Goal: Task Accomplishment & Management: Use online tool/utility

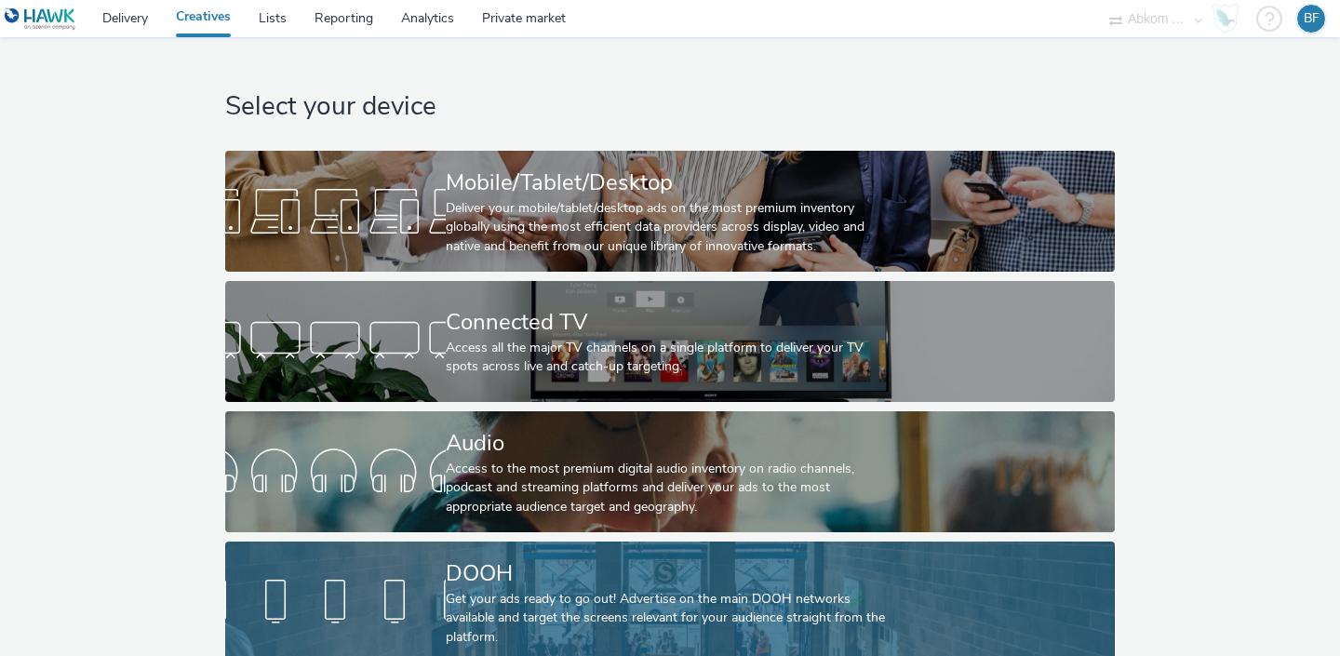
click at [493, 573] on div "DOOH" at bounding box center [666, 574] width 441 height 33
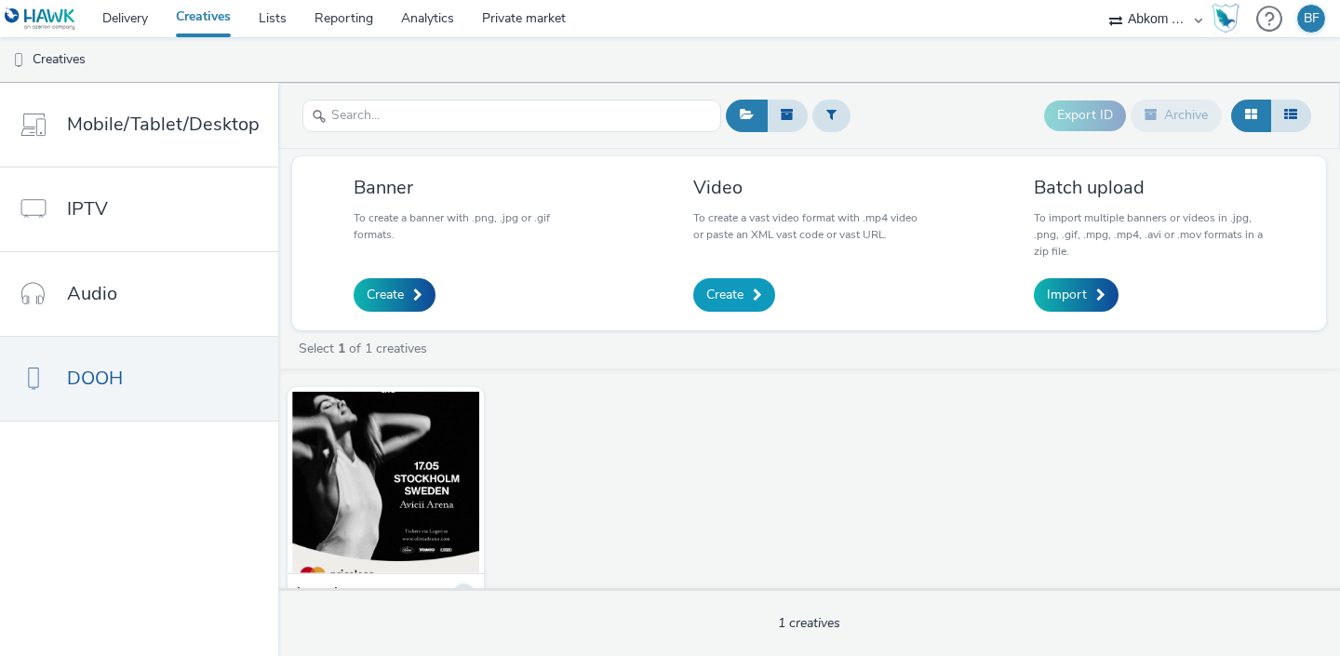
click at [736, 295] on span "Create" at bounding box center [724, 295] width 37 height 19
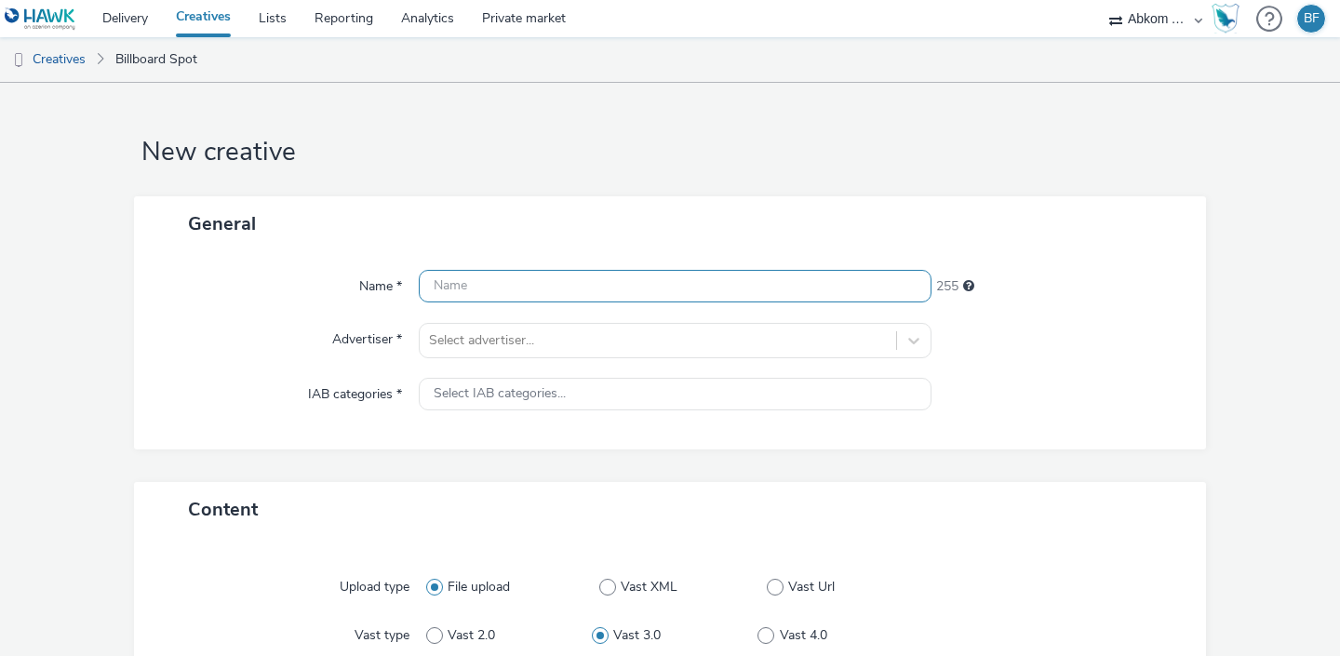
click at [589, 288] on input "text" at bounding box center [675, 286] width 513 height 33
click at [620, 291] on input "United stage [PERSON_NAME]" at bounding box center [675, 286] width 513 height 33
type input "United stage [PERSON_NAME] GBG"
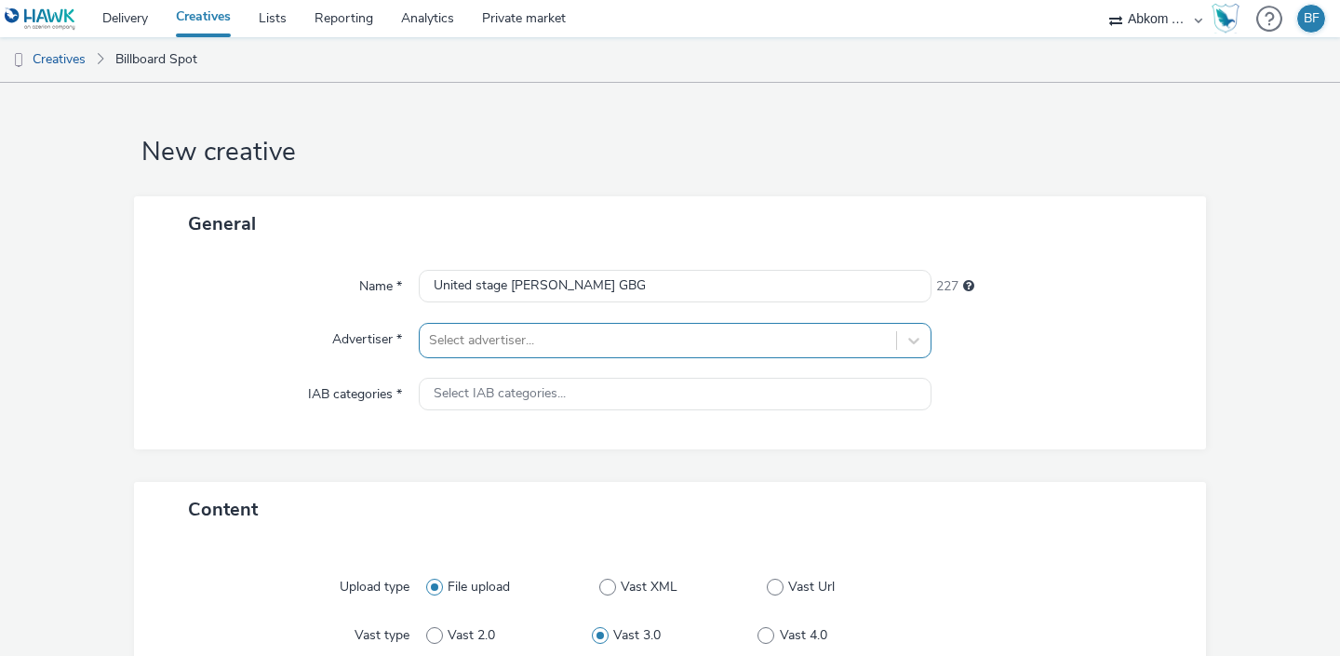
click at [538, 351] on div at bounding box center [658, 341] width 458 height 22
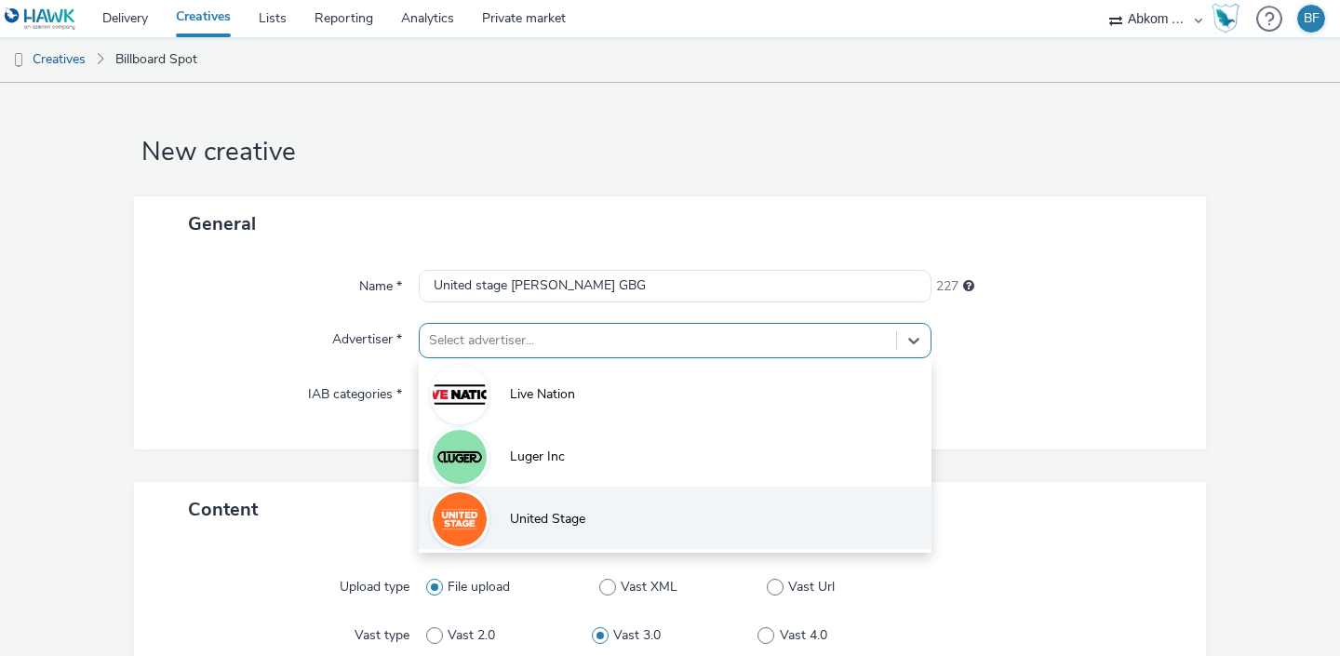
click at [517, 518] on span "United Stage" at bounding box center [547, 519] width 75 height 19
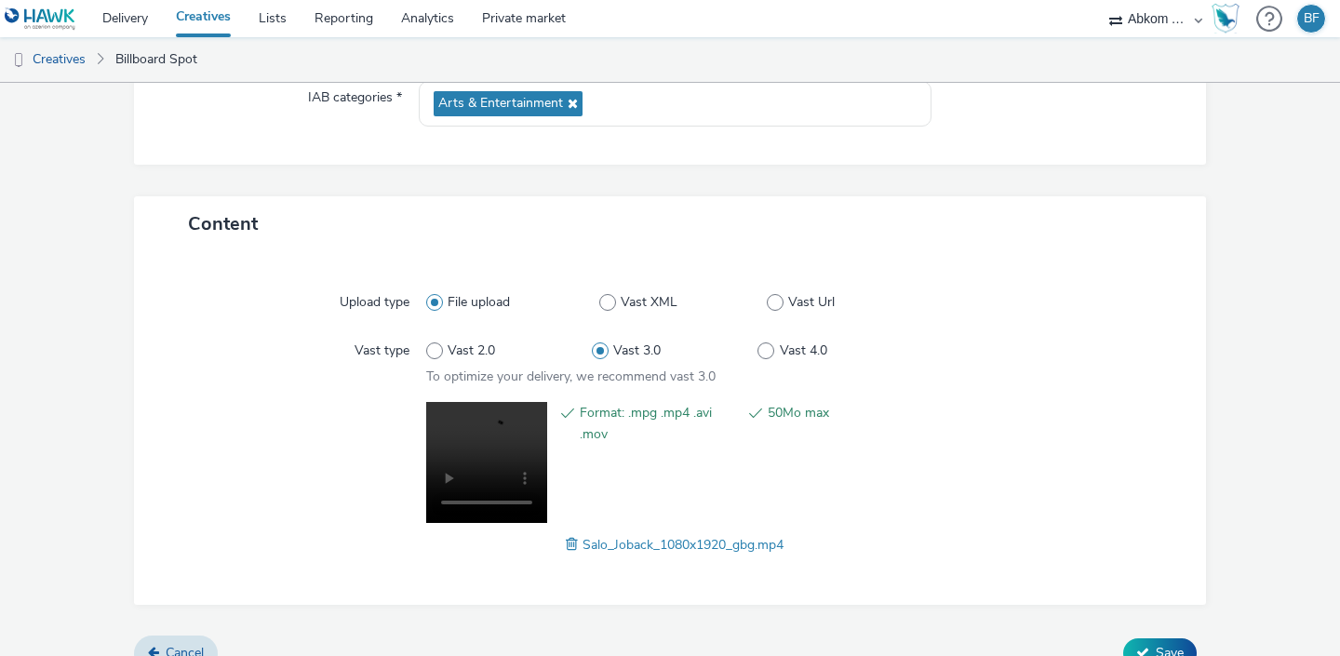
scroll to position [325, 0]
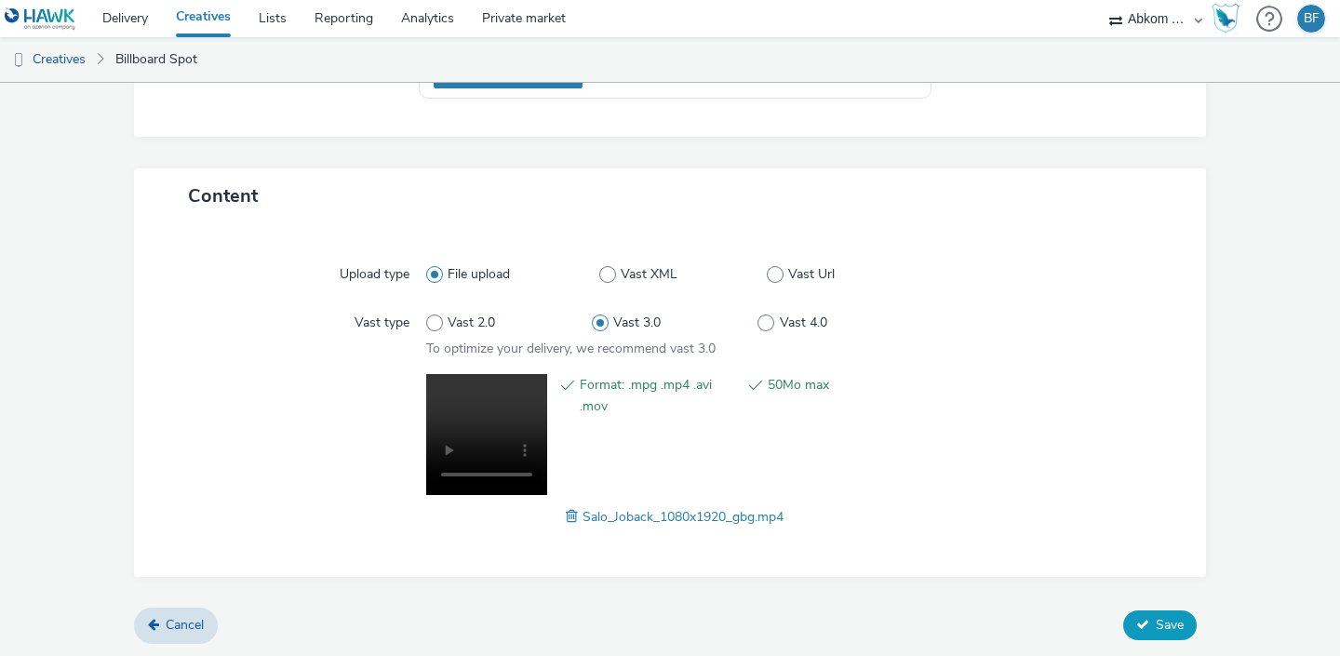
click at [1165, 632] on span "Save" at bounding box center [1170, 625] width 28 height 18
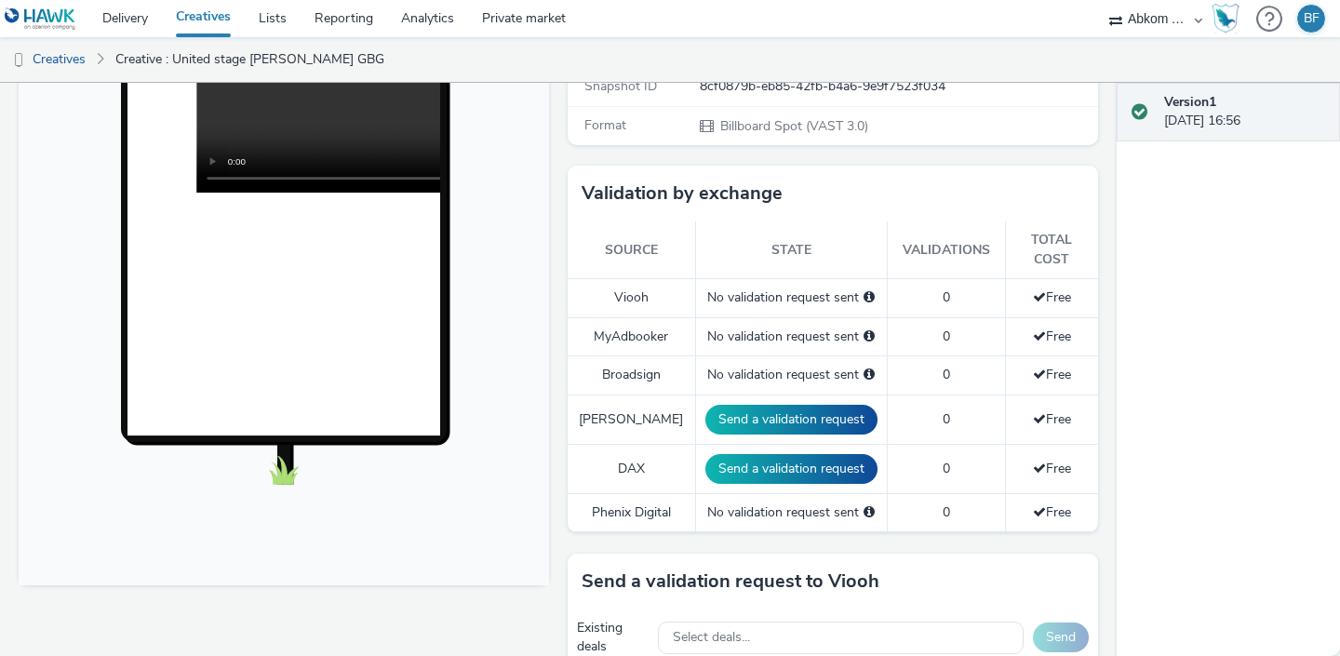
scroll to position [23, 0]
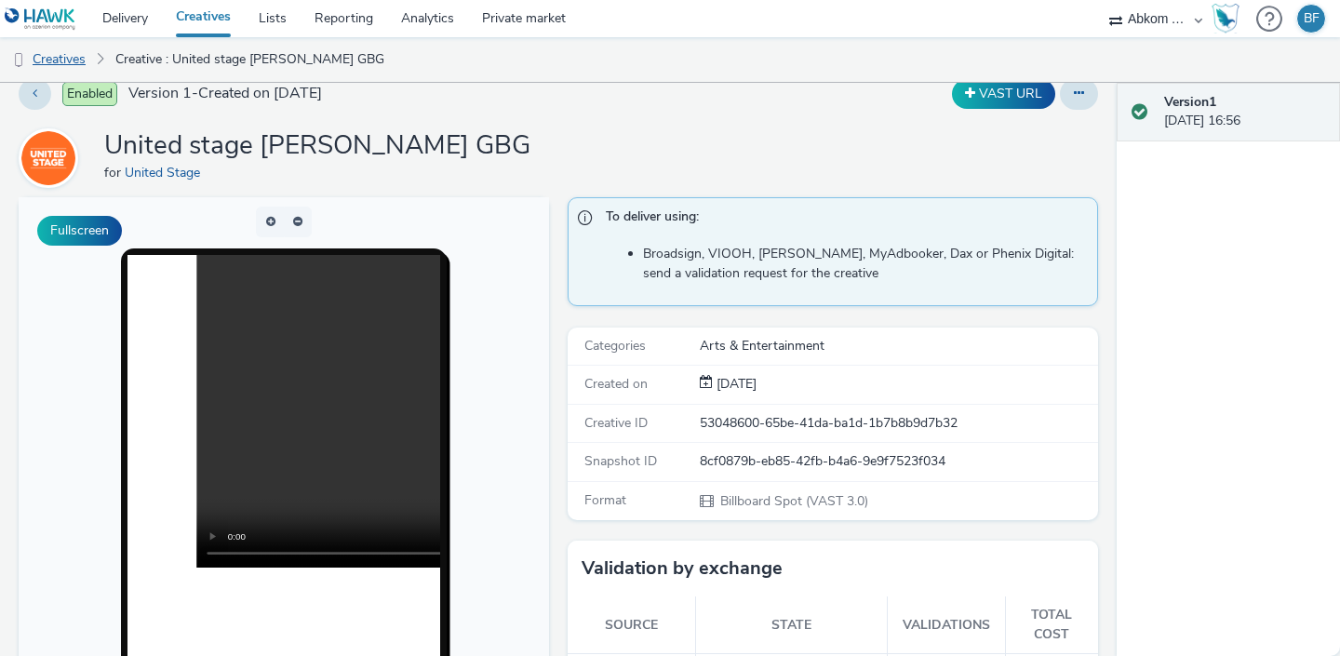
click at [76, 62] on link "Creatives" at bounding box center [47, 59] width 95 height 45
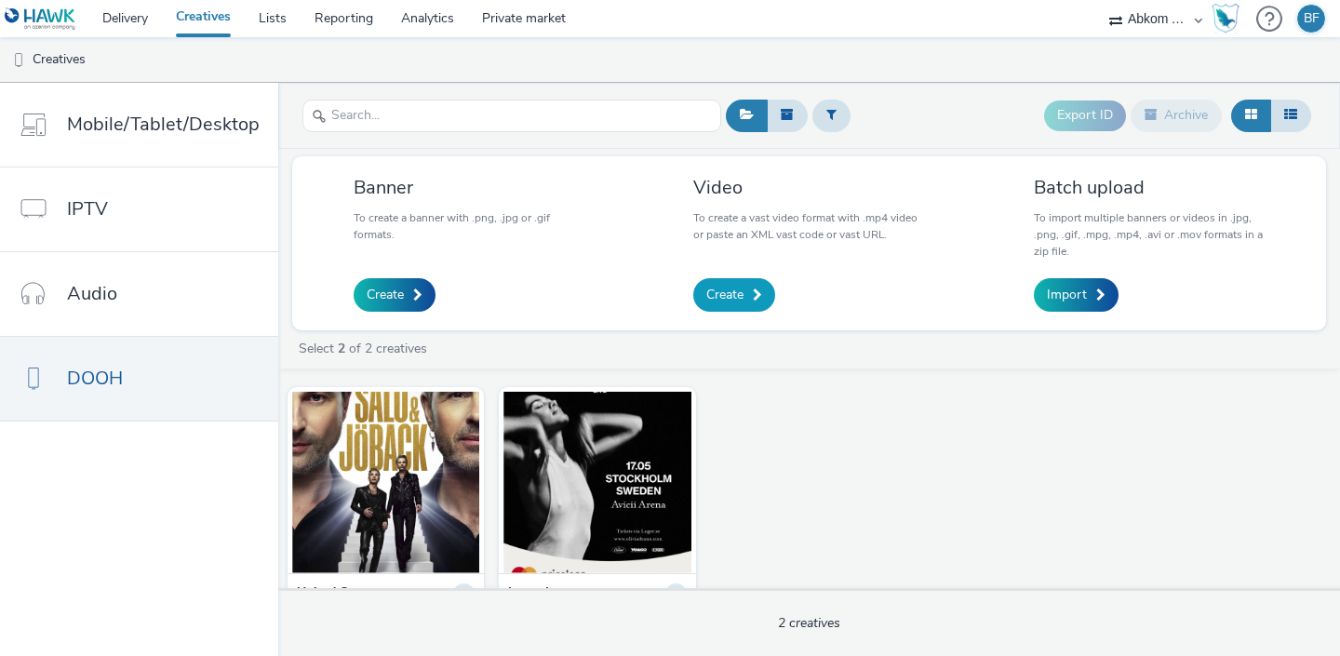
click at [733, 295] on span "Create" at bounding box center [724, 295] width 37 height 19
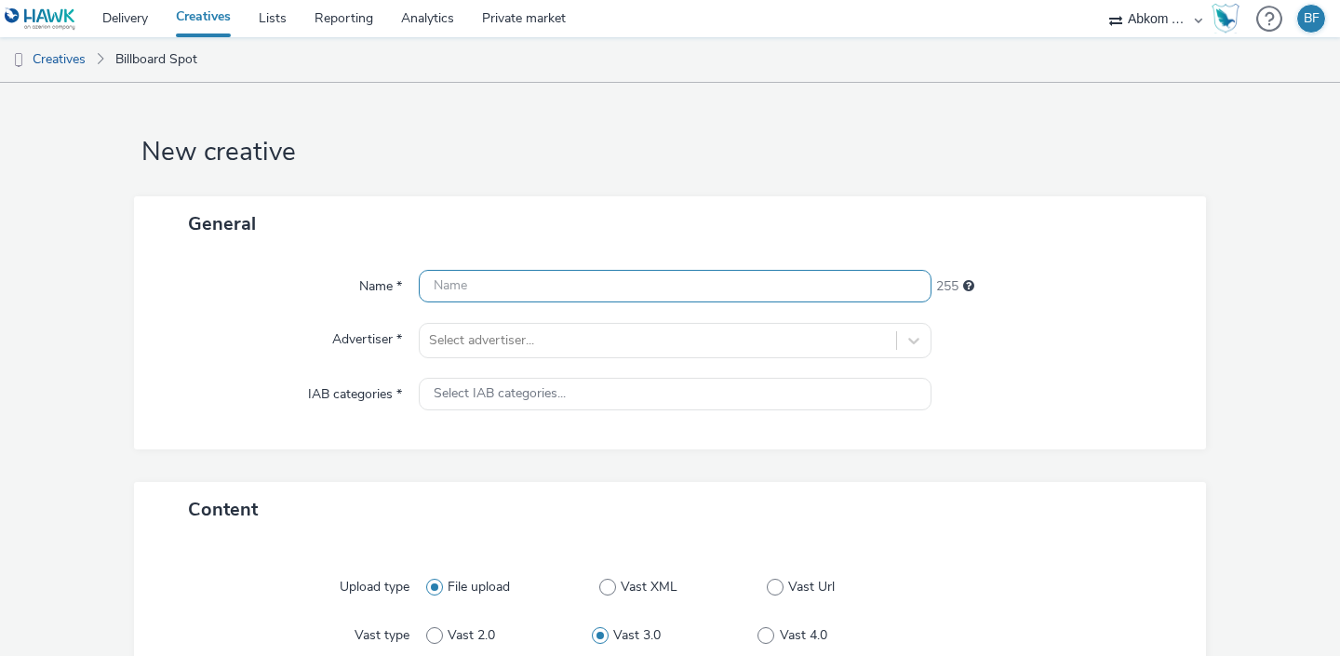
click at [733, 295] on input "text" at bounding box center [675, 286] width 513 height 33
paste input "United stage [PERSON_NAME]"
type input "United stage [PERSON_NAME] helsingborg"
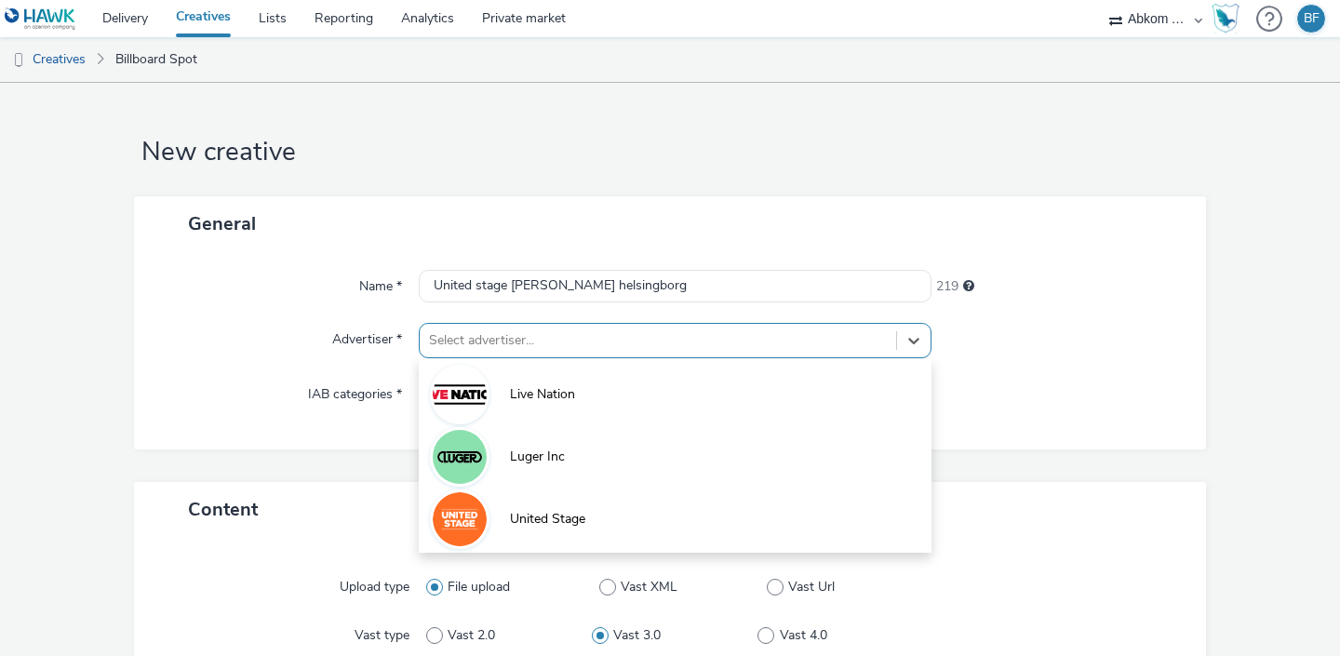
click at [613, 340] on div at bounding box center [658, 341] width 458 height 22
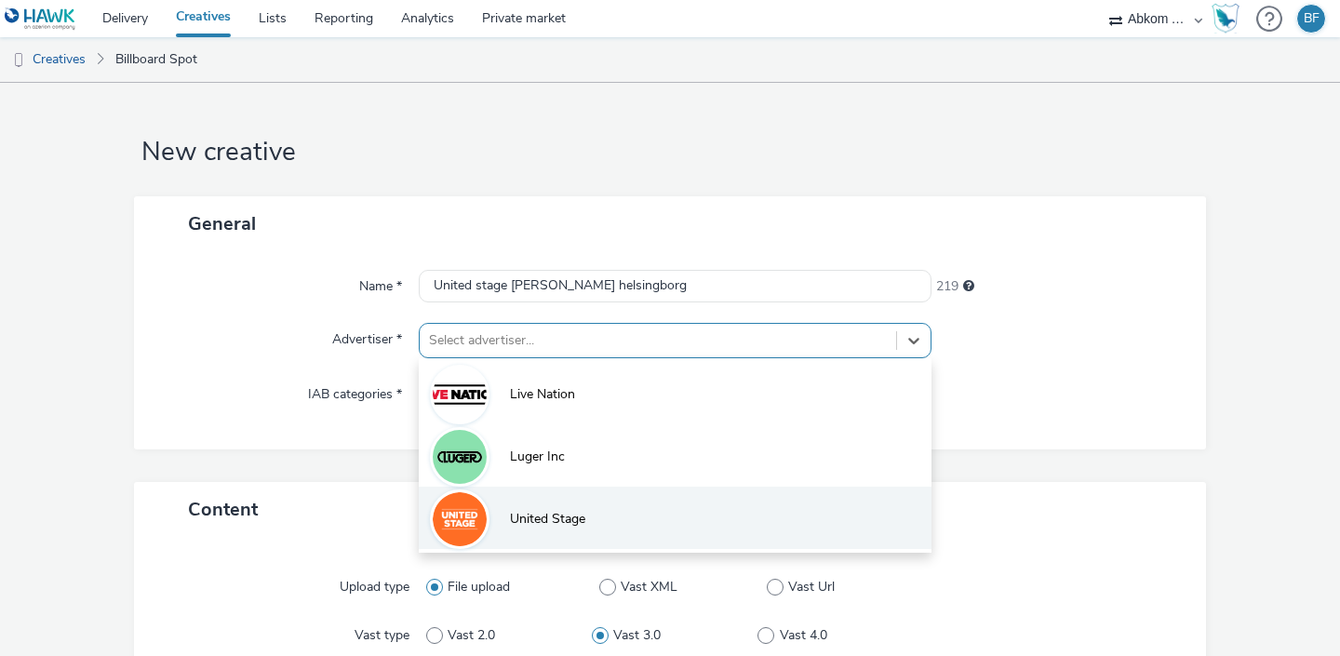
click at [553, 519] on span "United Stage" at bounding box center [547, 519] width 75 height 19
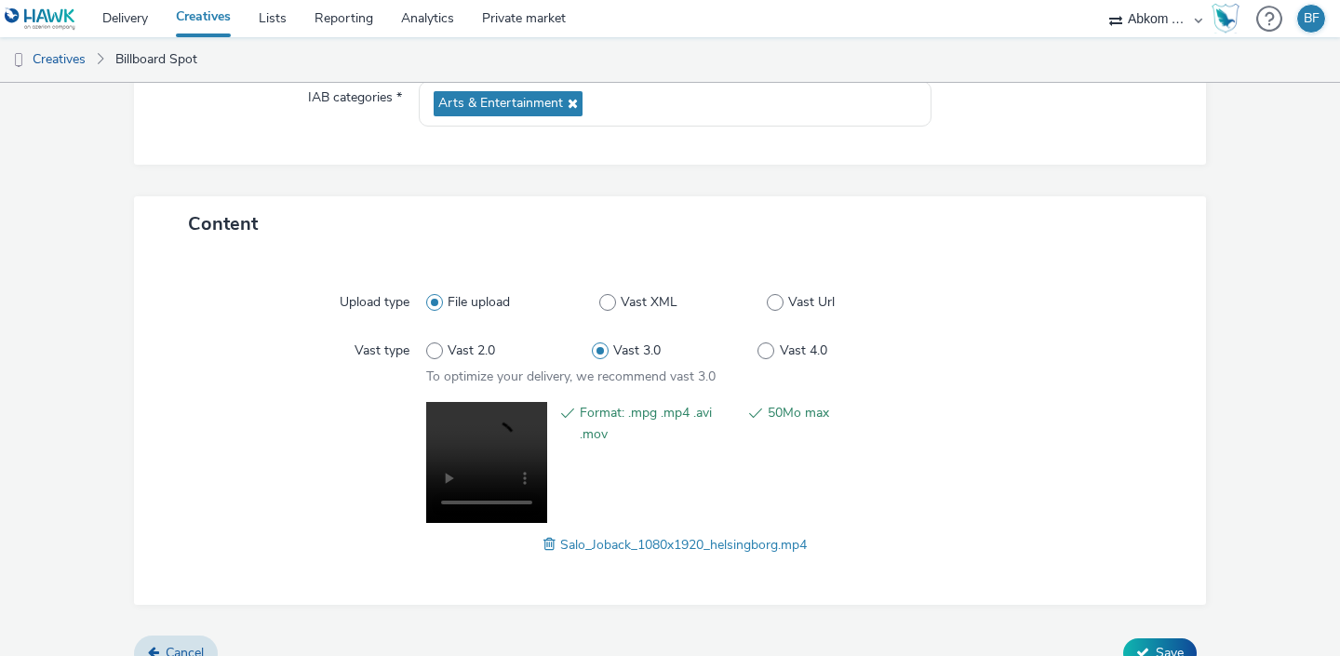
scroll to position [325, 0]
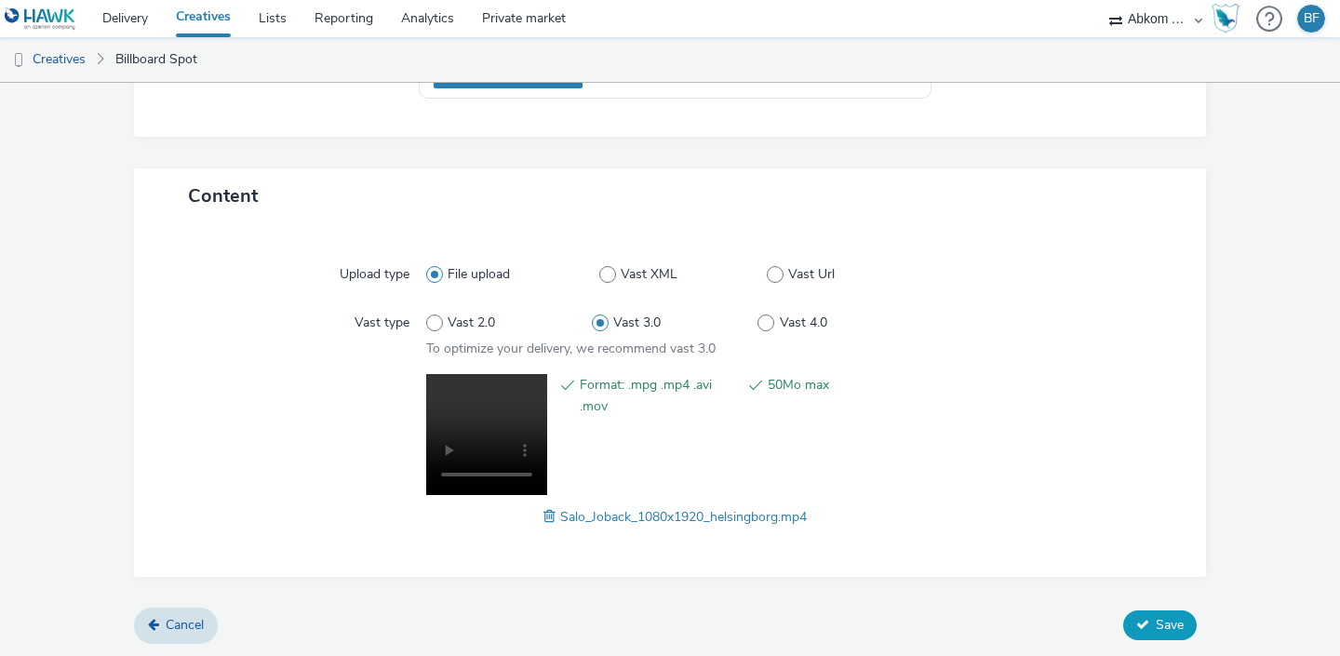
click at [1161, 621] on span "Save" at bounding box center [1170, 625] width 28 height 18
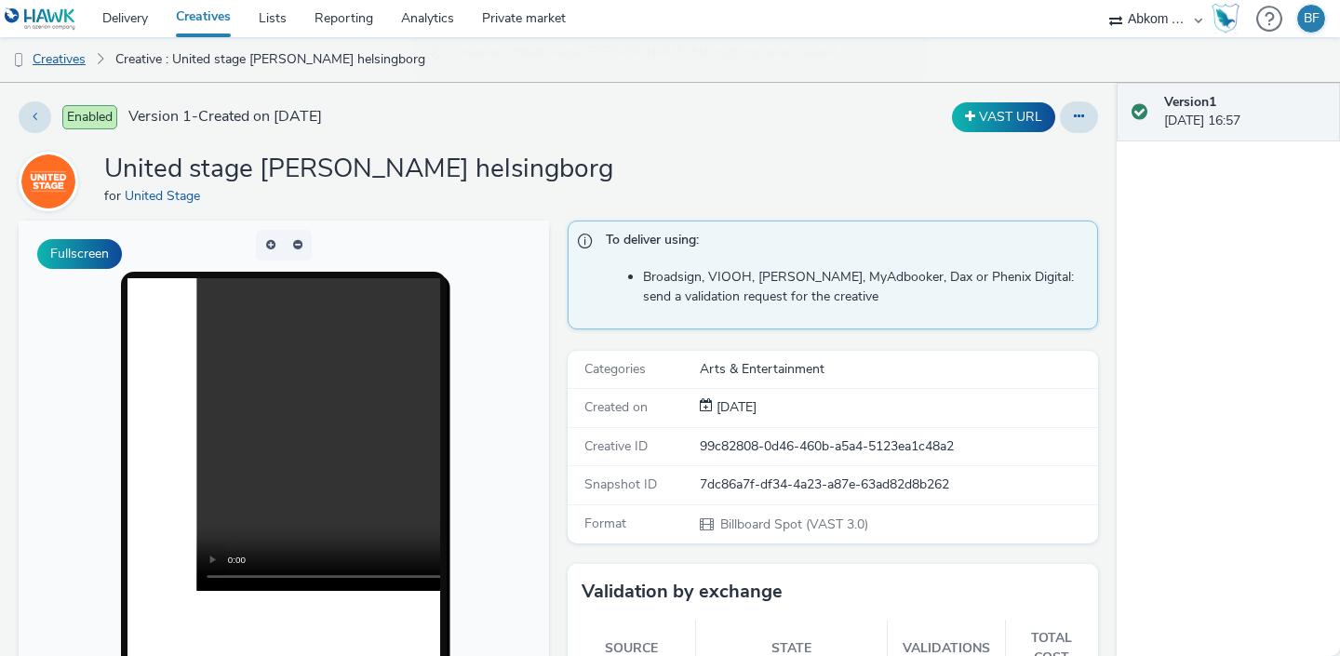
click at [77, 61] on link "Creatives" at bounding box center [47, 59] width 95 height 45
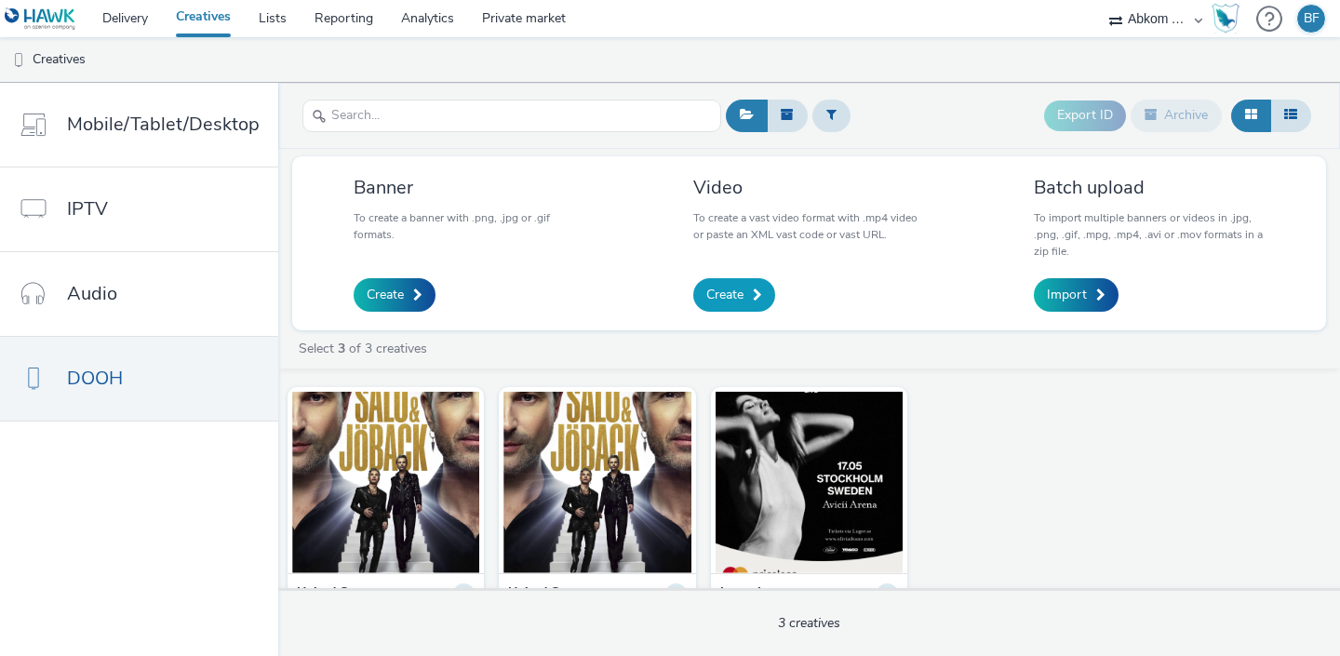
click at [732, 297] on span "Create" at bounding box center [724, 295] width 37 height 19
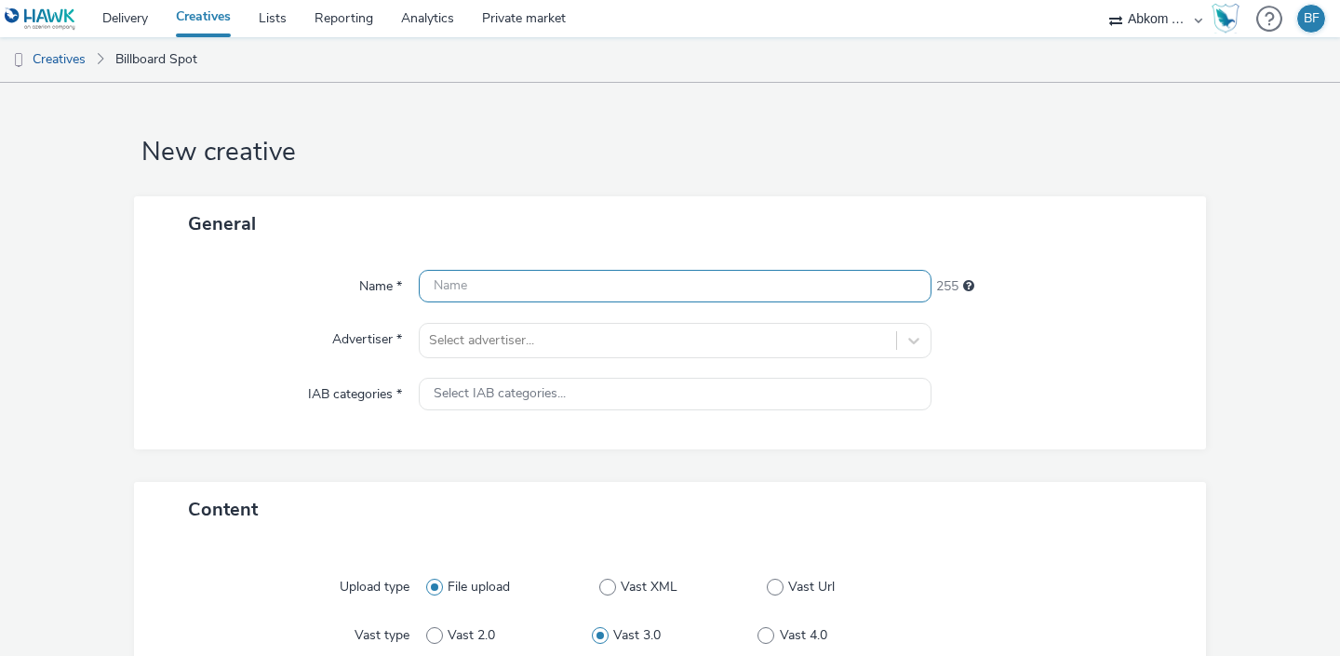
click at [510, 293] on input "text" at bounding box center [675, 286] width 513 height 33
paste input "United stage [PERSON_NAME]"
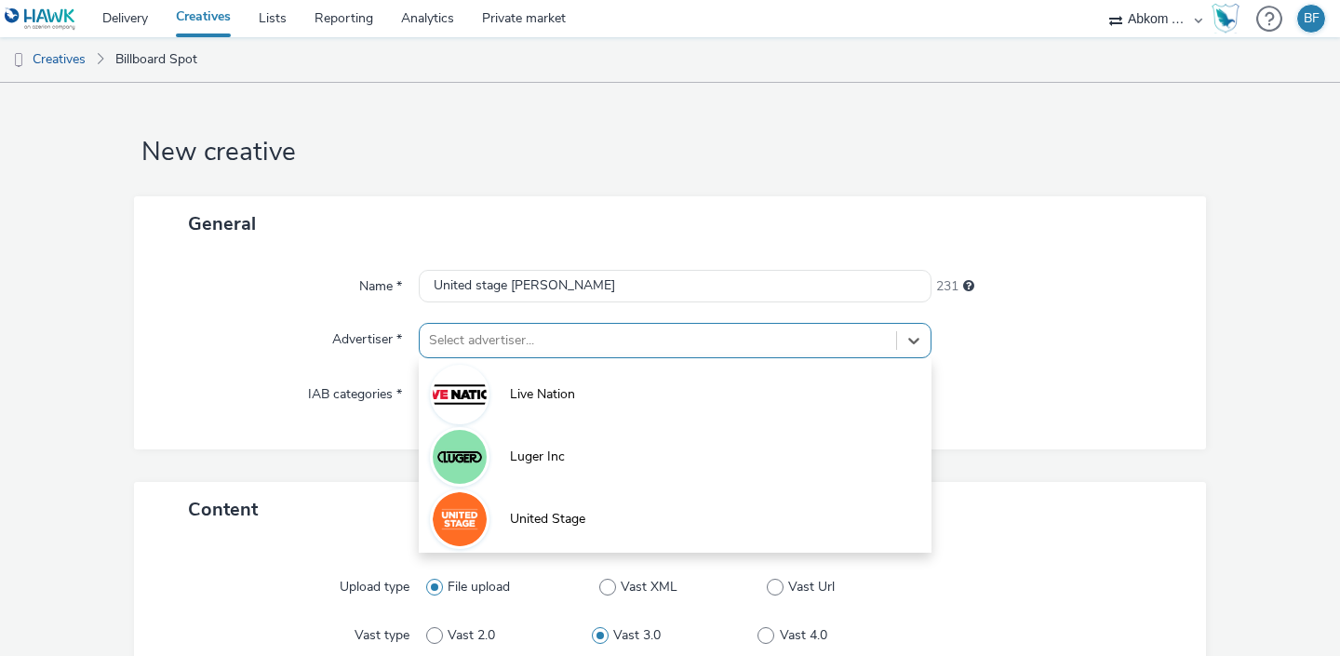
click at [487, 330] on div at bounding box center [658, 341] width 458 height 22
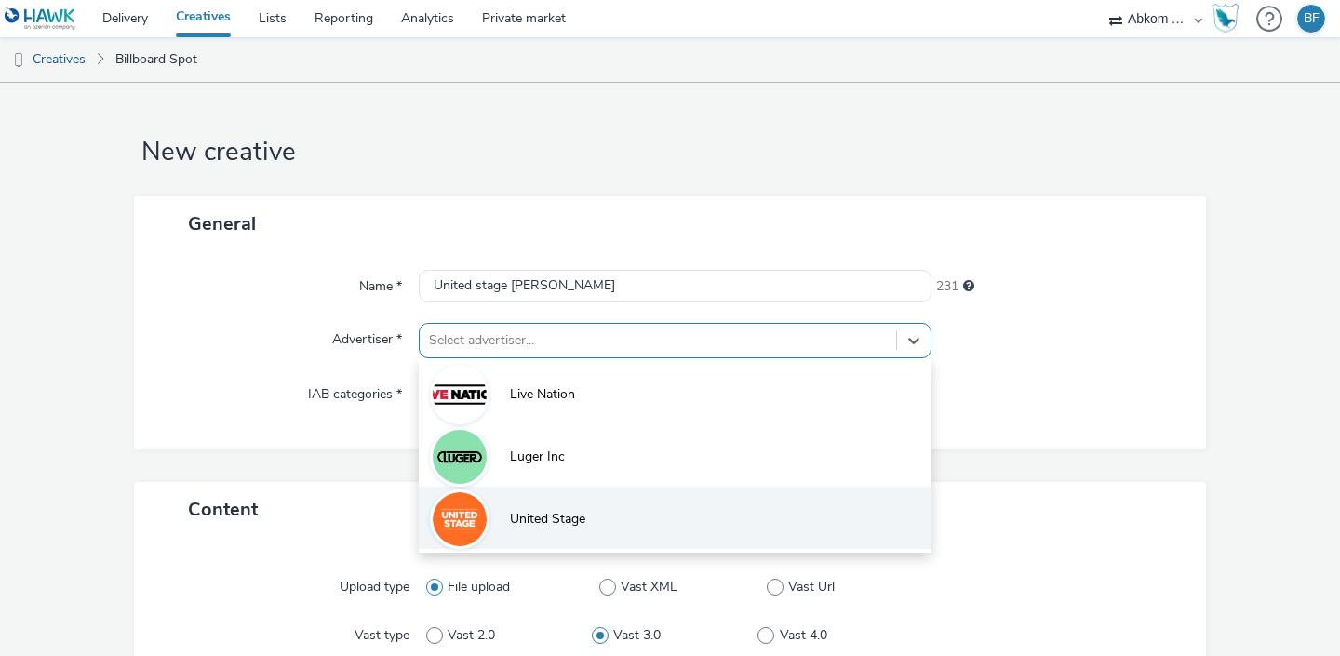
click at [488, 504] on li "United Stage" at bounding box center [675, 518] width 513 height 62
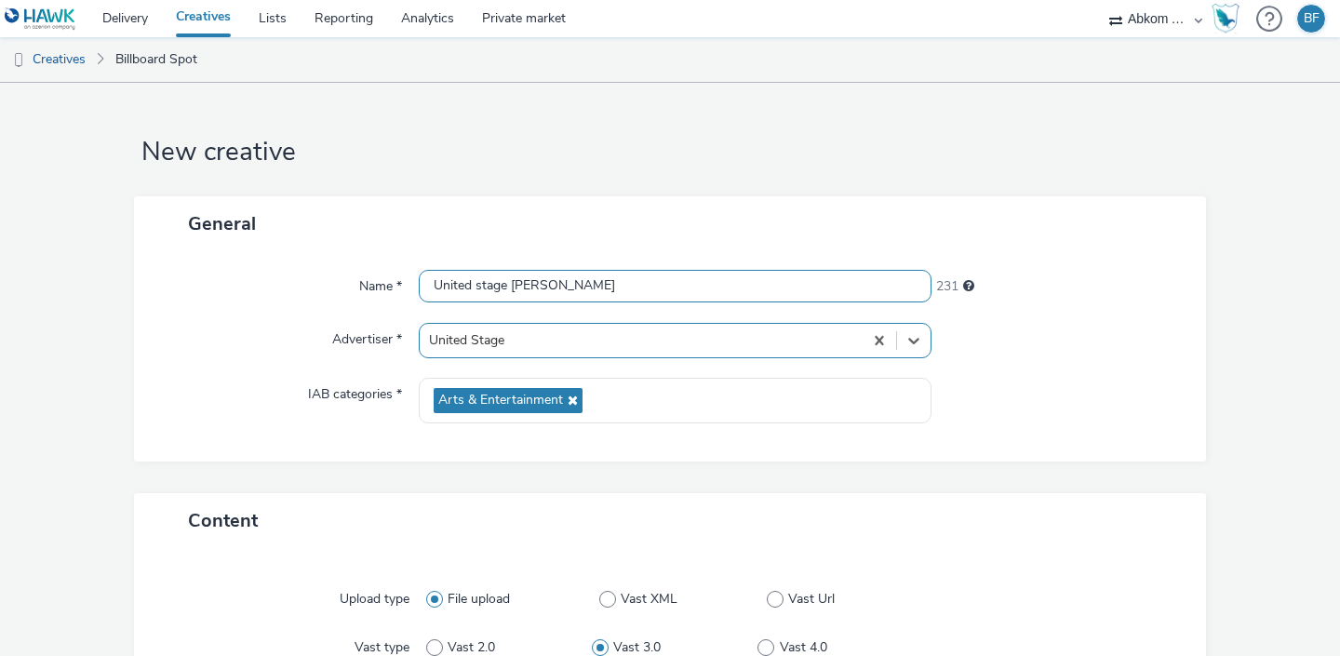
click at [602, 277] on input "United stage [PERSON_NAME]" at bounding box center [675, 286] width 513 height 33
click at [602, 282] on input "United stage [PERSON_NAME]" at bounding box center [675, 286] width 513 height 33
type input "United stage [PERSON_NAME] Karlstad"
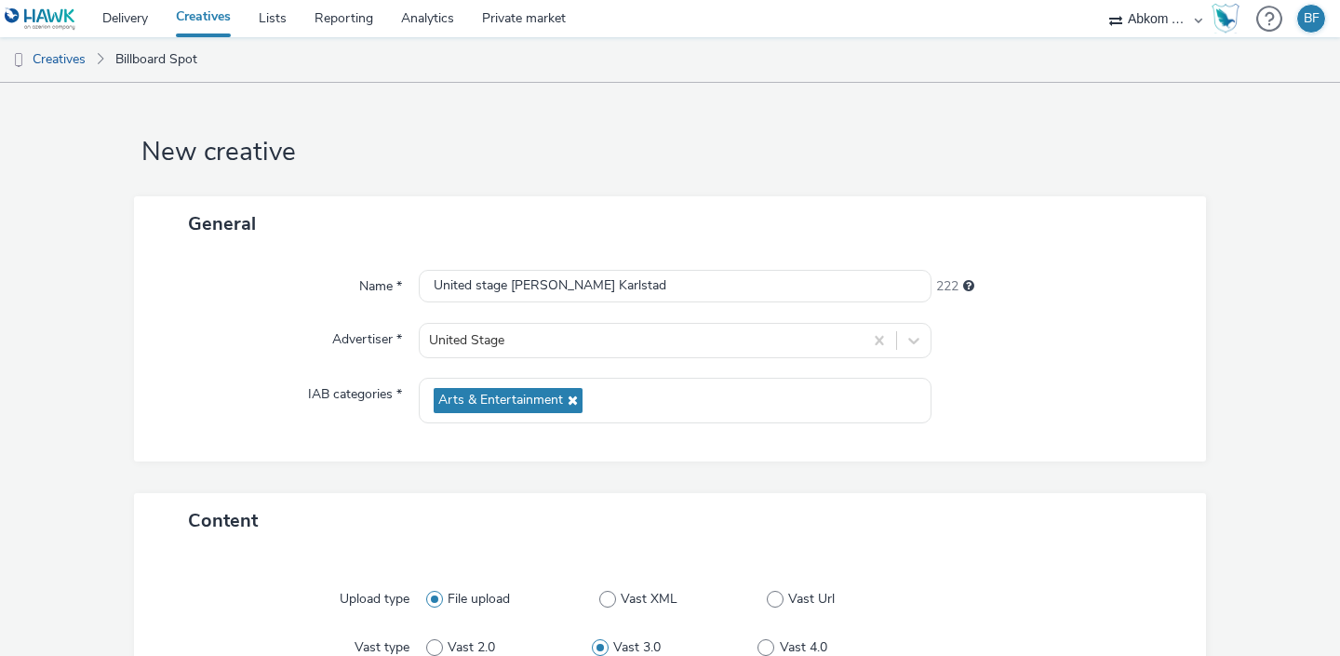
click at [1090, 397] on div at bounding box center [1060, 401] width 257 height 46
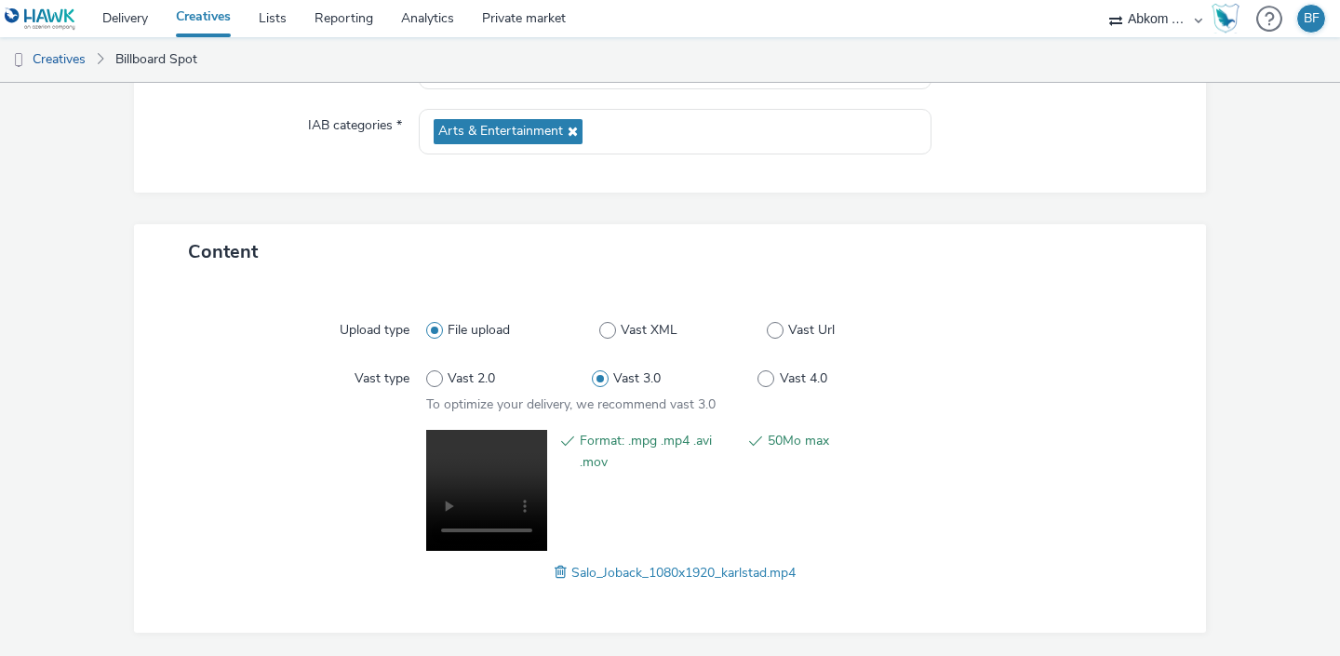
scroll to position [325, 0]
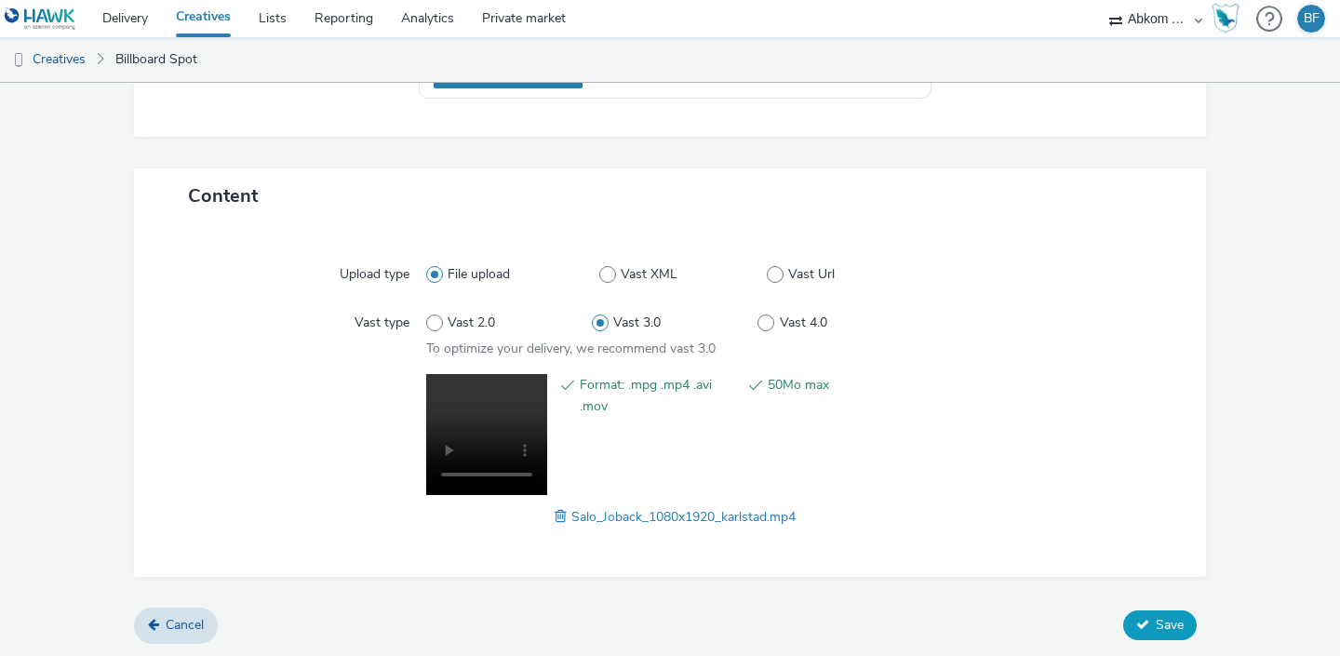
click at [1145, 626] on icon at bounding box center [1143, 624] width 13 height 13
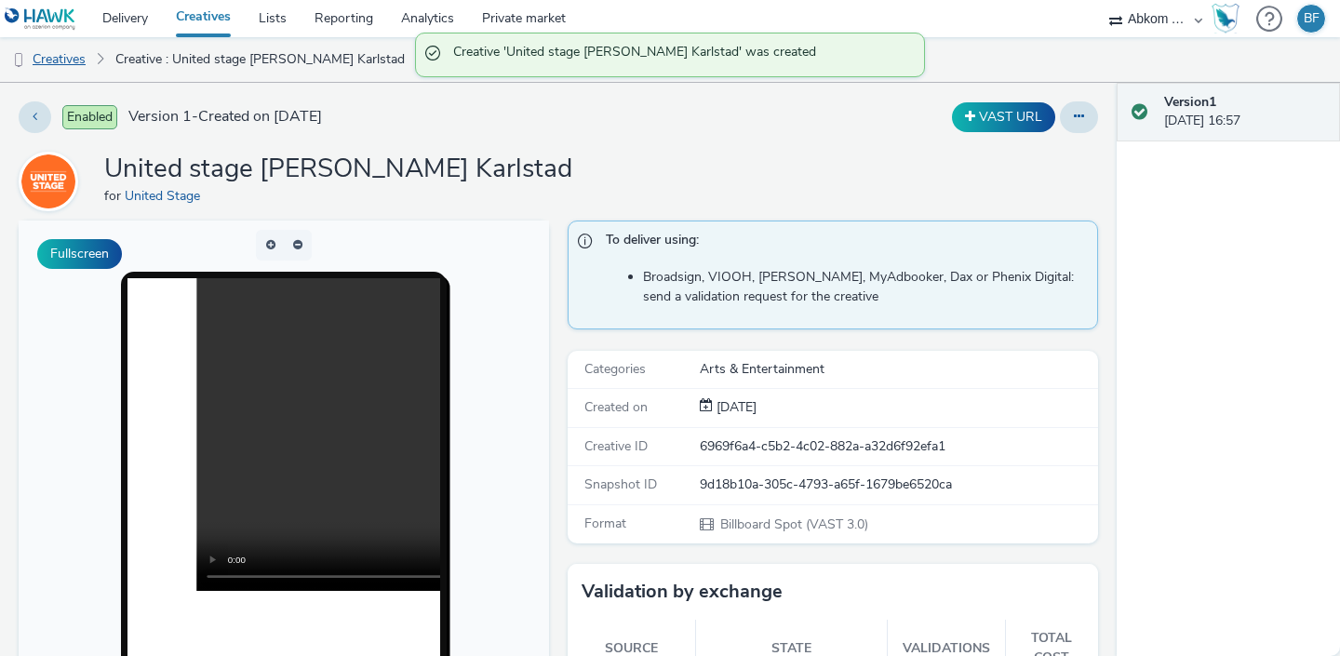
click at [61, 58] on link "Creatives" at bounding box center [47, 59] width 95 height 45
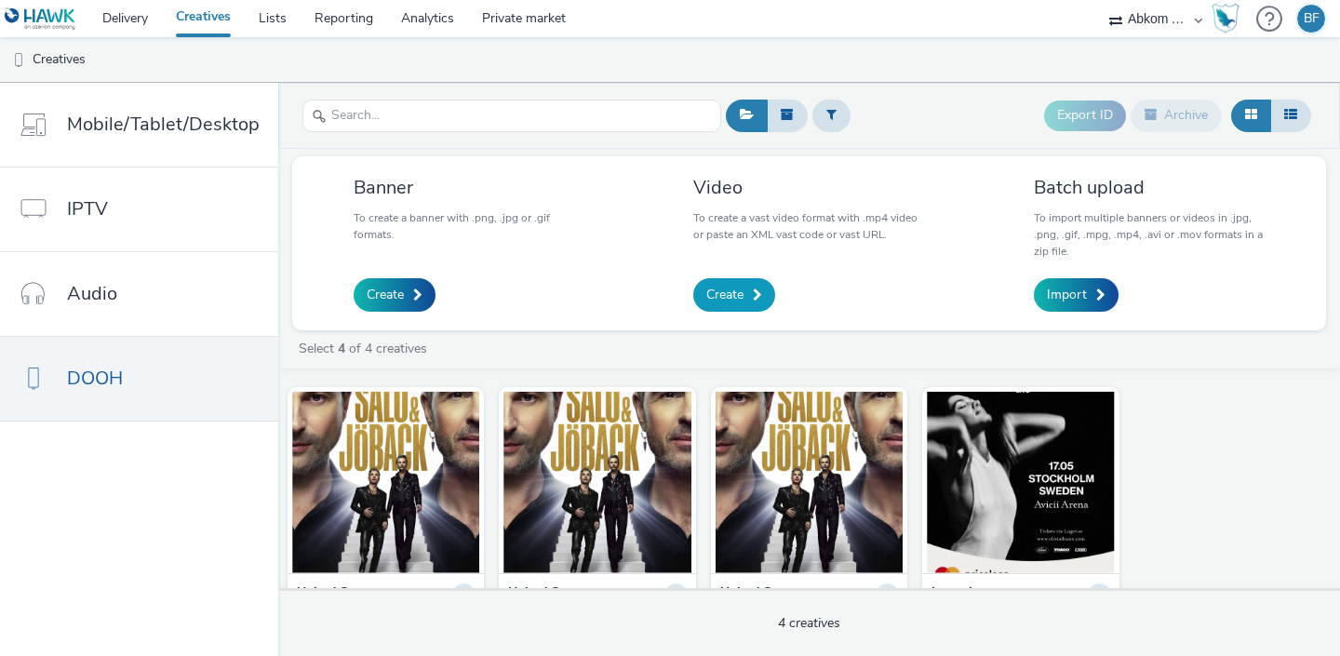
click at [738, 298] on span "Create" at bounding box center [724, 295] width 37 height 19
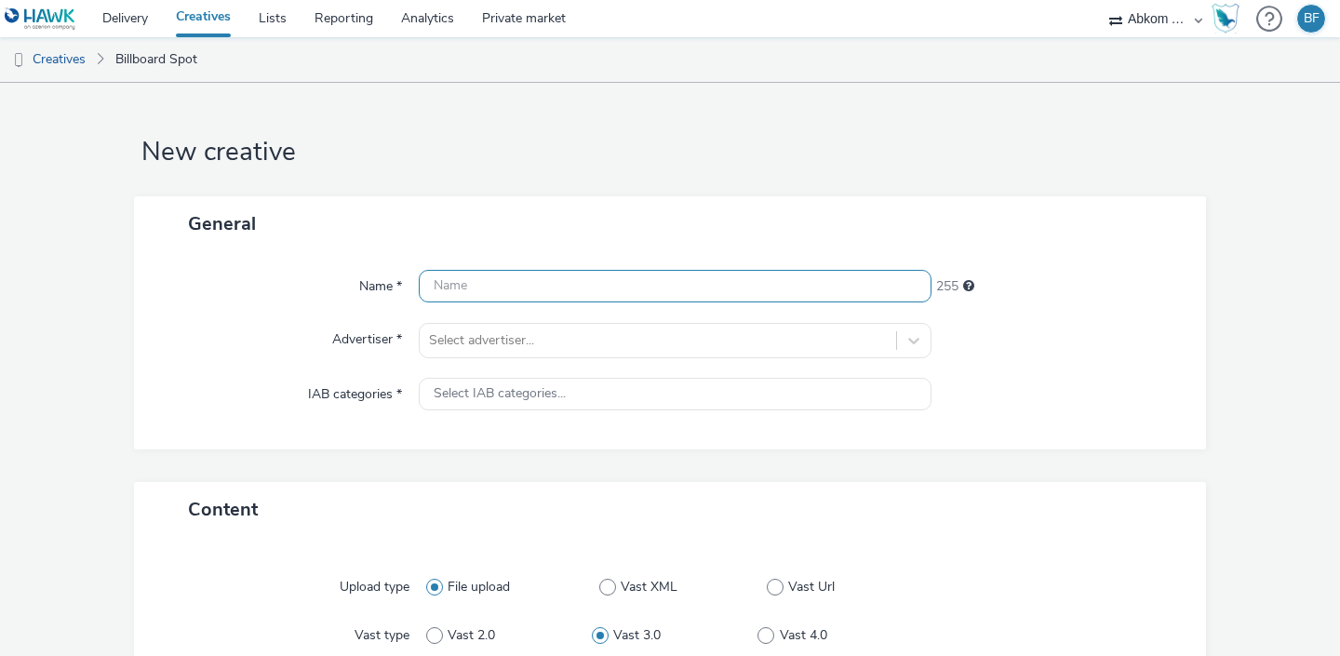
click at [651, 284] on input "text" at bounding box center [675, 286] width 513 height 33
paste input "United stage [PERSON_NAME]"
type input "United stage [PERSON_NAME] Linköping"
click at [1039, 296] on div "221" at bounding box center [1060, 287] width 257 height 34
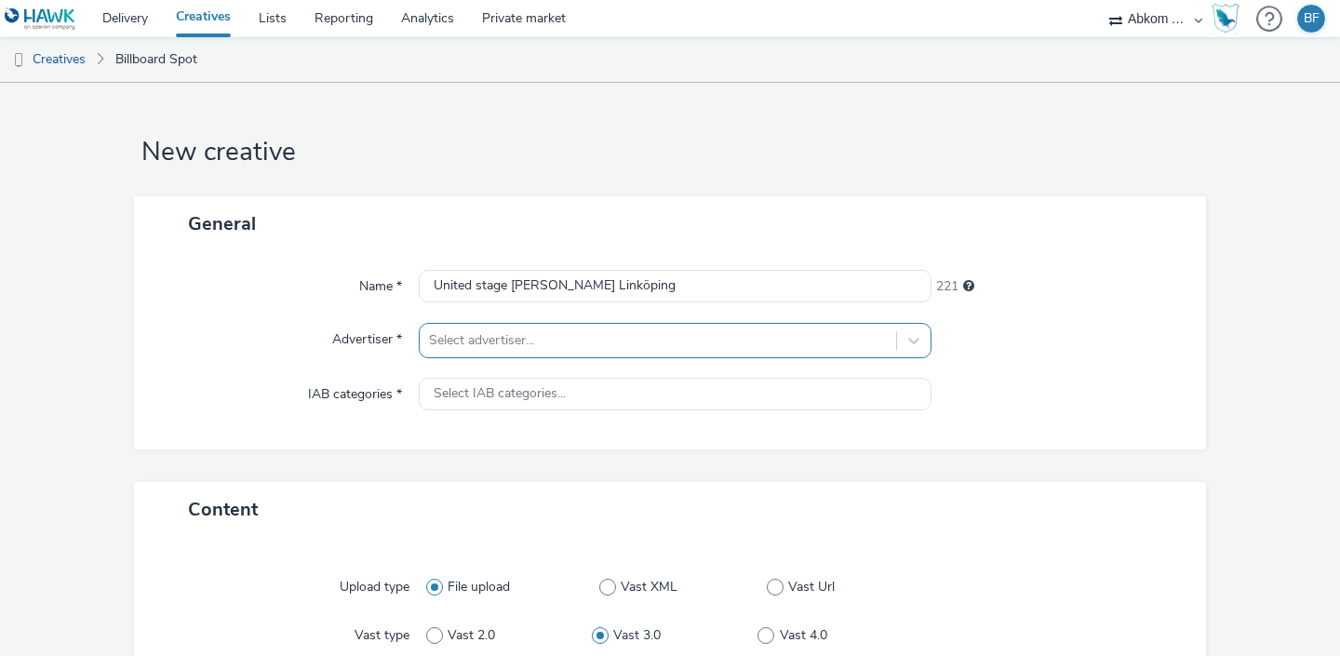
click at [837, 357] on div "Select advertiser..." at bounding box center [675, 340] width 513 height 35
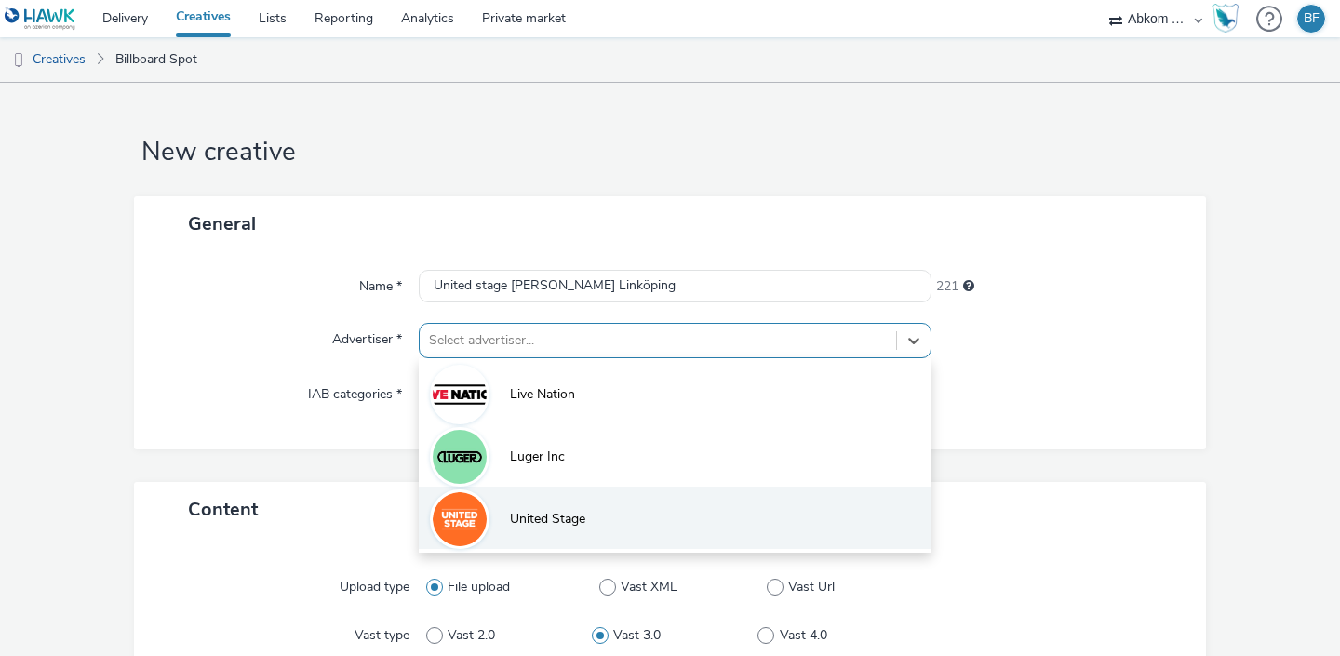
click at [709, 510] on li "United Stage" at bounding box center [675, 518] width 513 height 62
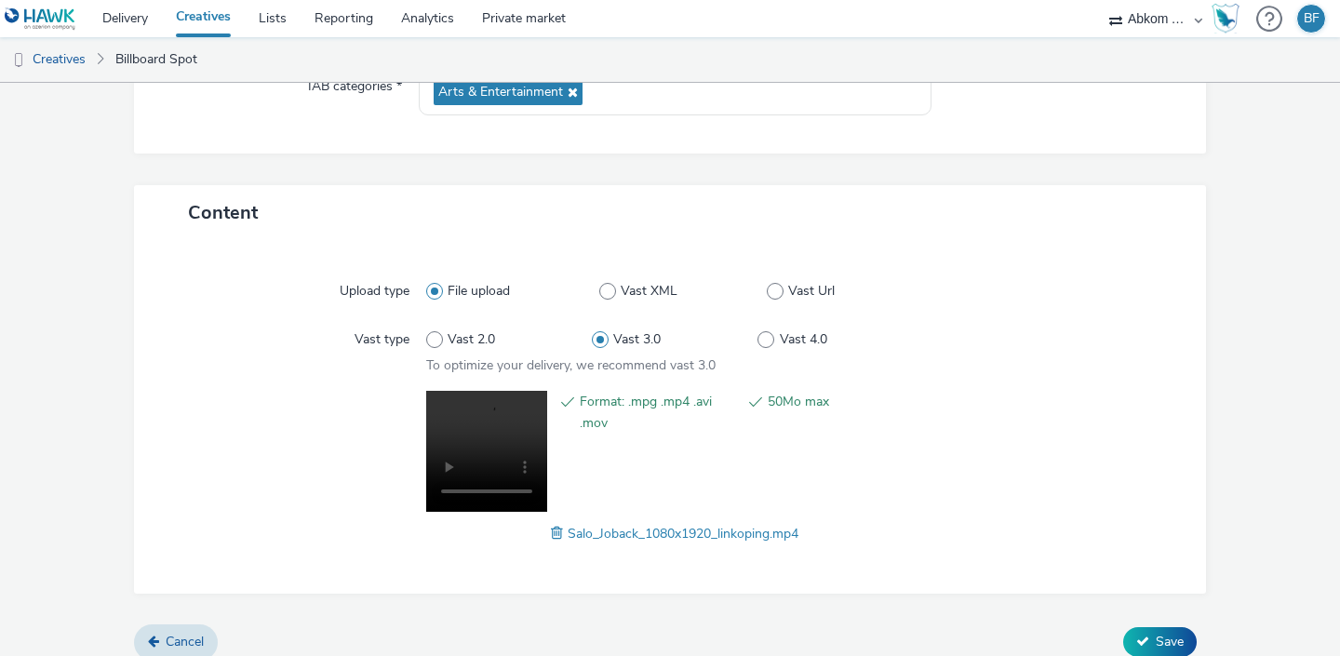
scroll to position [325, 0]
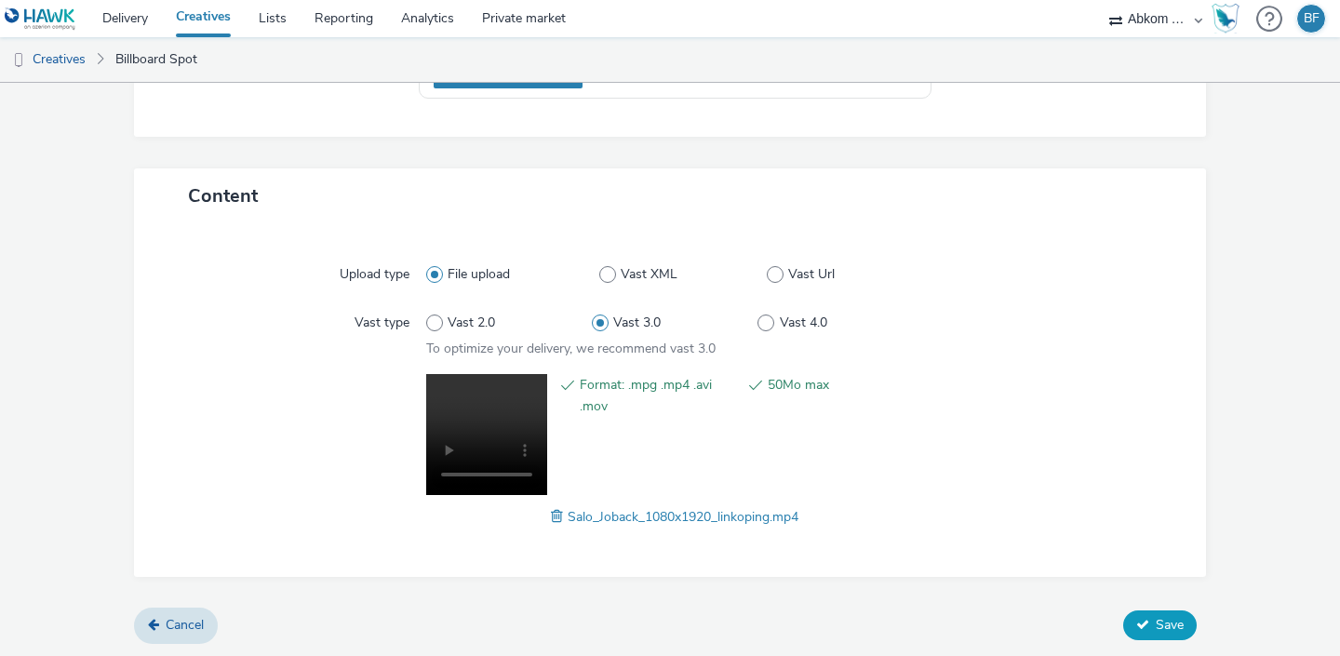
click at [1152, 622] on button "Save" at bounding box center [1160, 626] width 74 height 30
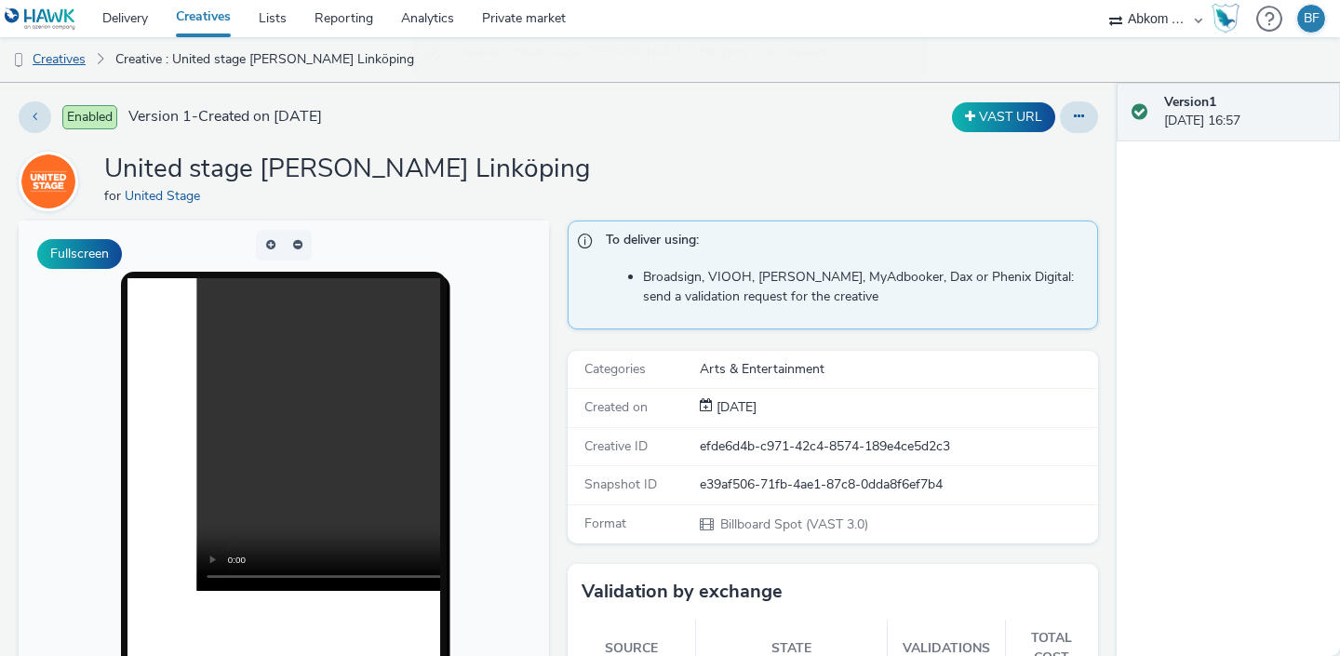
click at [80, 59] on link "Creatives" at bounding box center [47, 59] width 95 height 45
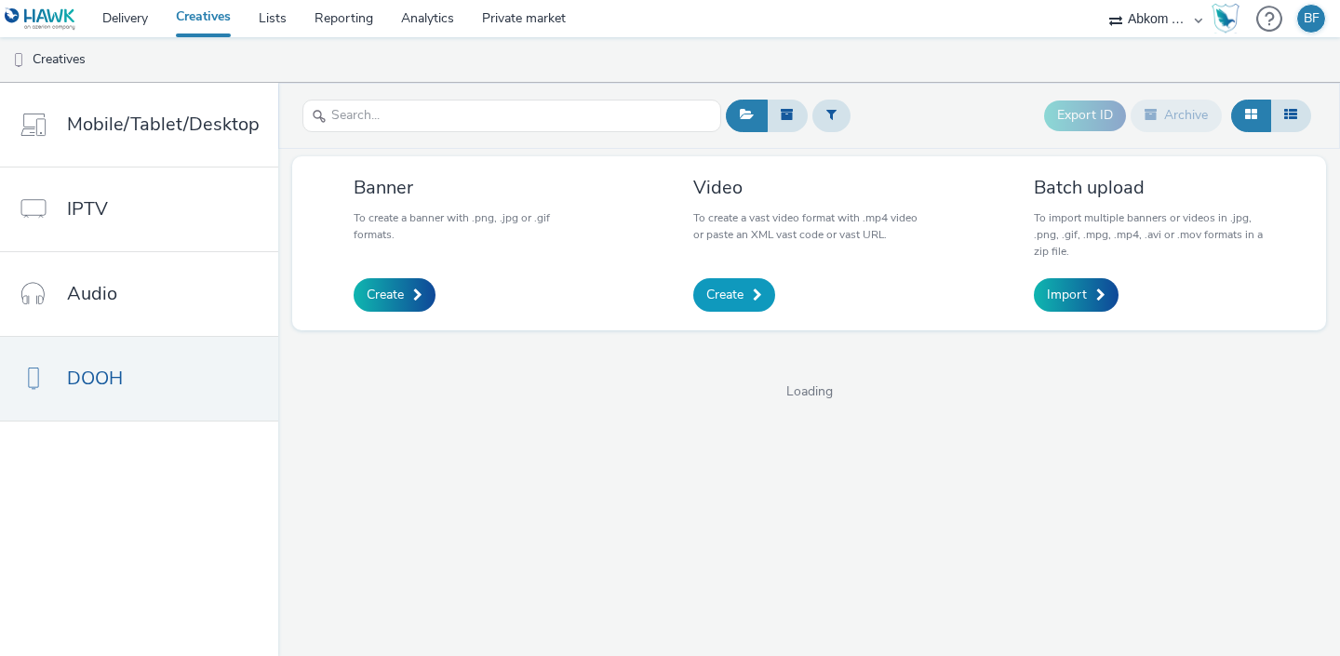
click at [741, 300] on span "Create" at bounding box center [724, 295] width 37 height 19
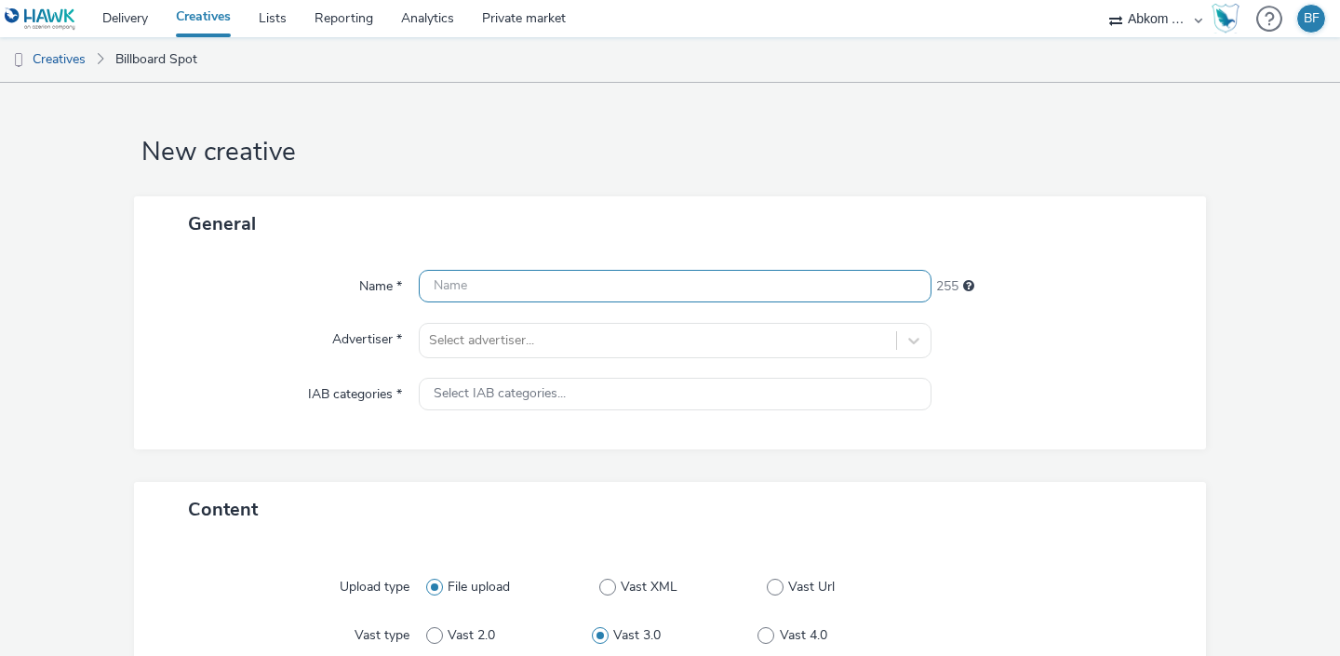
click at [626, 287] on input "text" at bounding box center [675, 286] width 513 height 33
paste input "United stage [PERSON_NAME]"
type input "United stage [PERSON_NAME] [GEOGRAPHIC_DATA]"
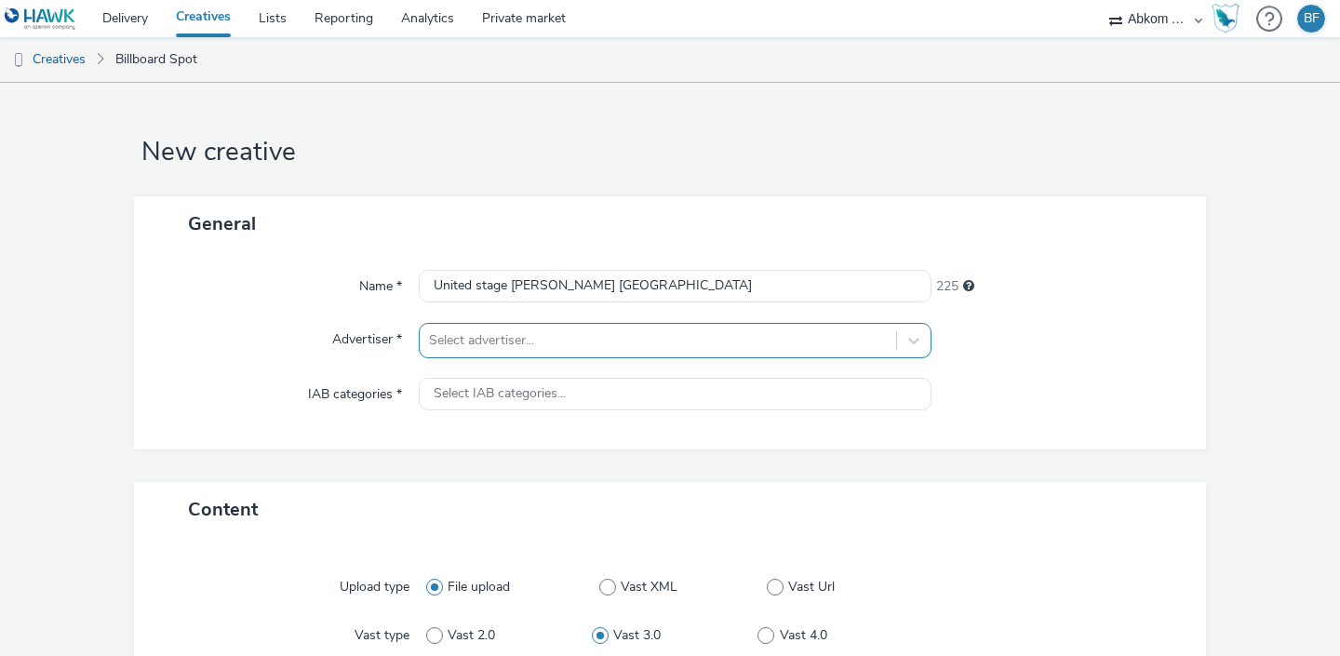
click at [607, 332] on div at bounding box center [658, 341] width 458 height 22
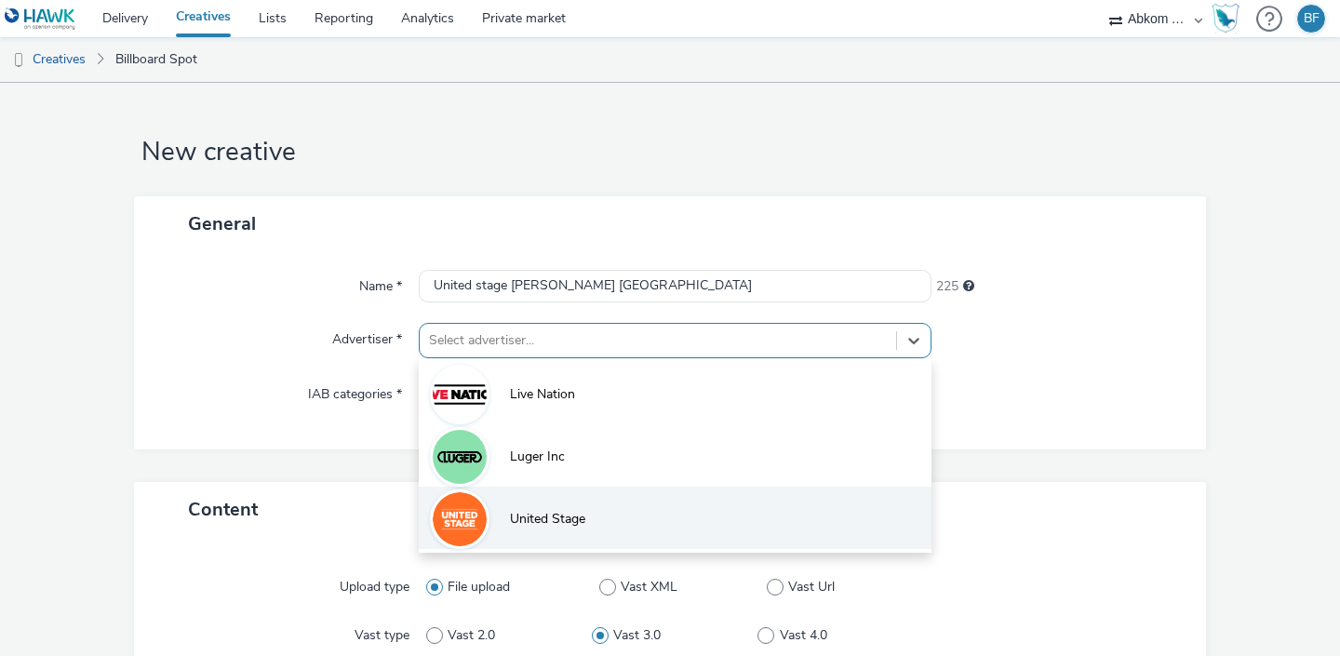
click at [546, 508] on li "United Stage" at bounding box center [675, 518] width 513 height 62
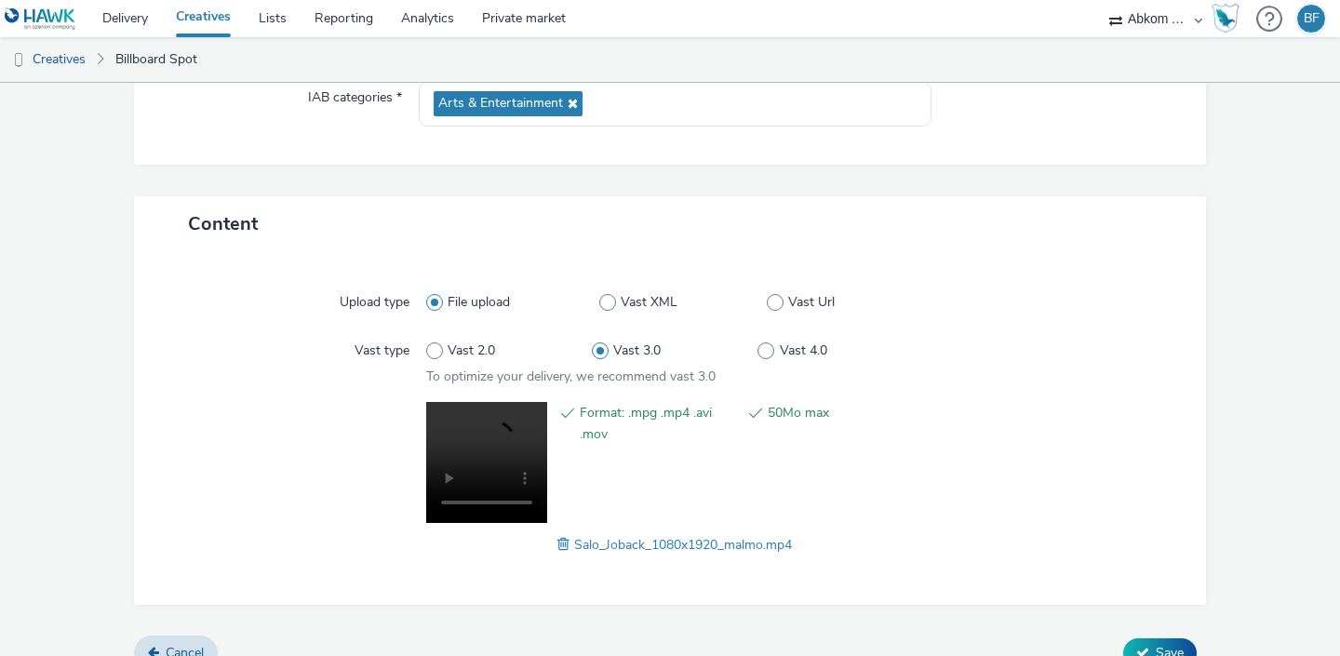
scroll to position [325, 0]
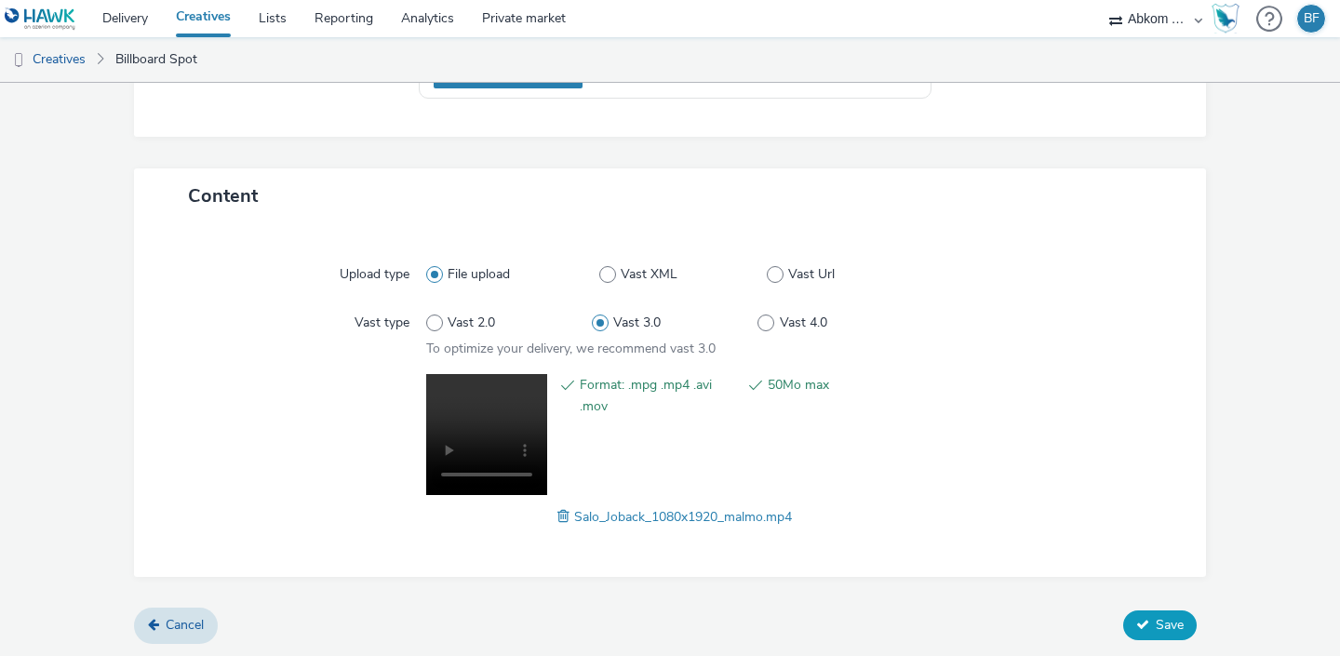
click at [1164, 620] on span "Save" at bounding box center [1170, 625] width 28 height 18
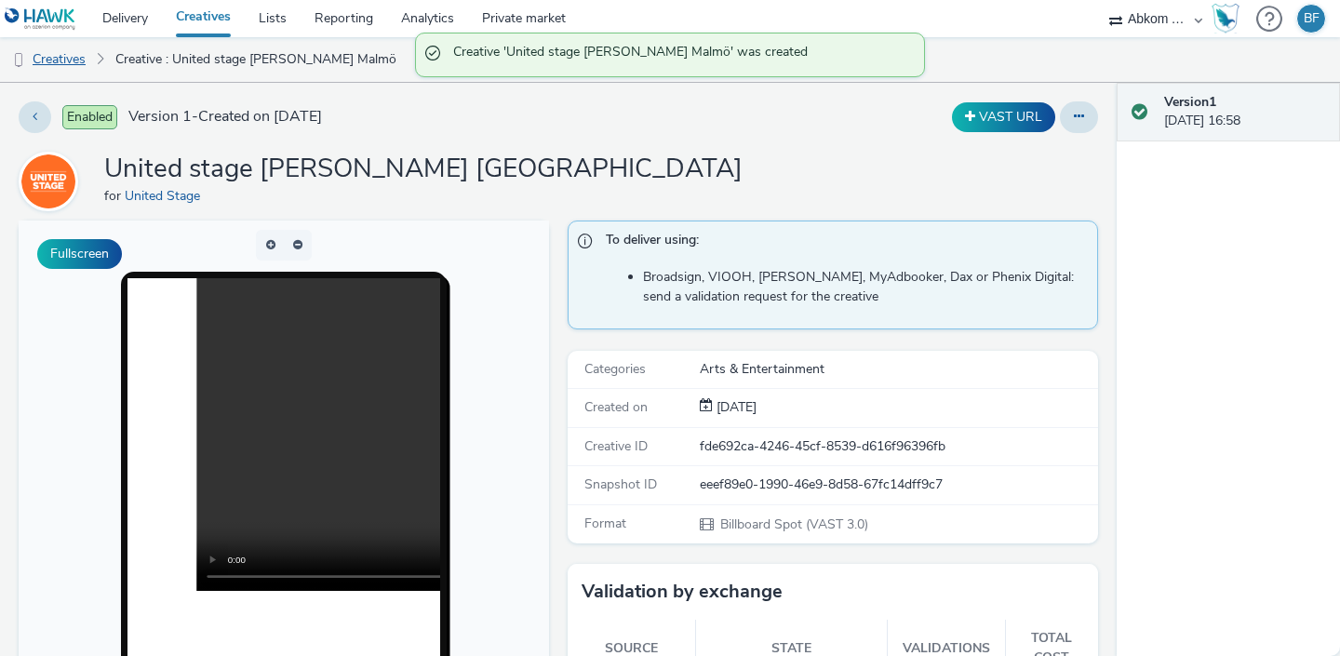
click at [76, 65] on link "Creatives" at bounding box center [47, 59] width 95 height 45
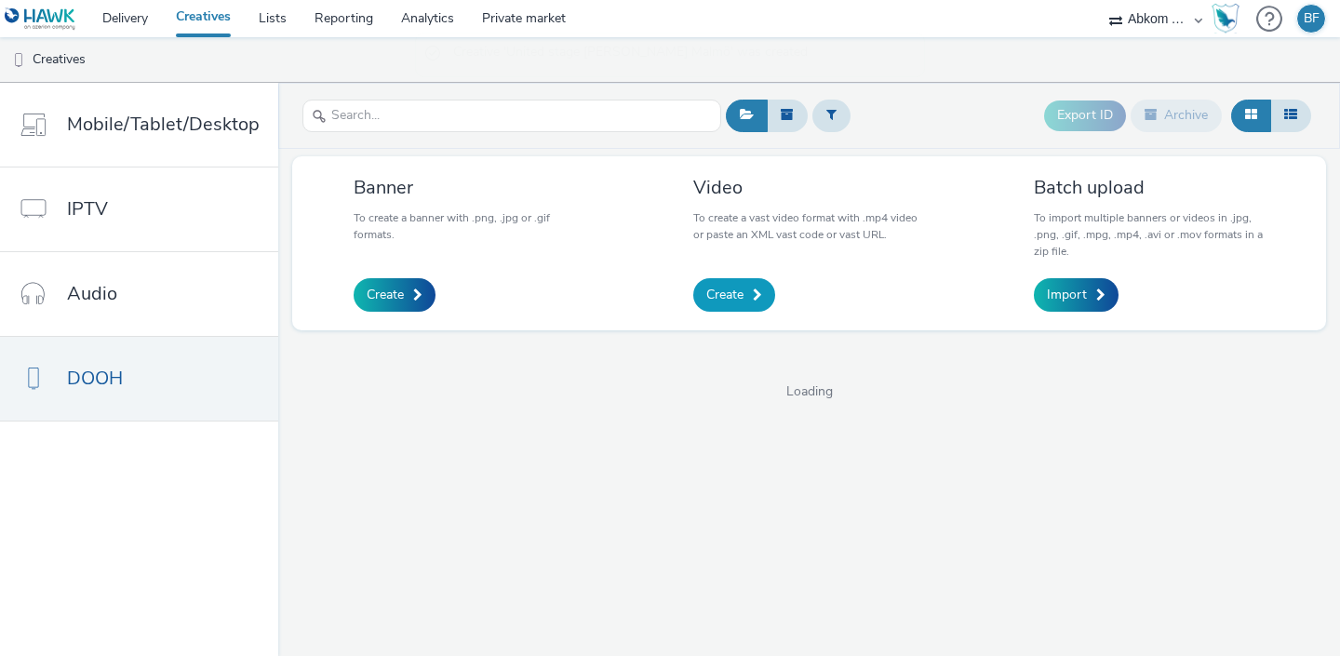
click at [729, 291] on span "Create" at bounding box center [724, 295] width 37 height 19
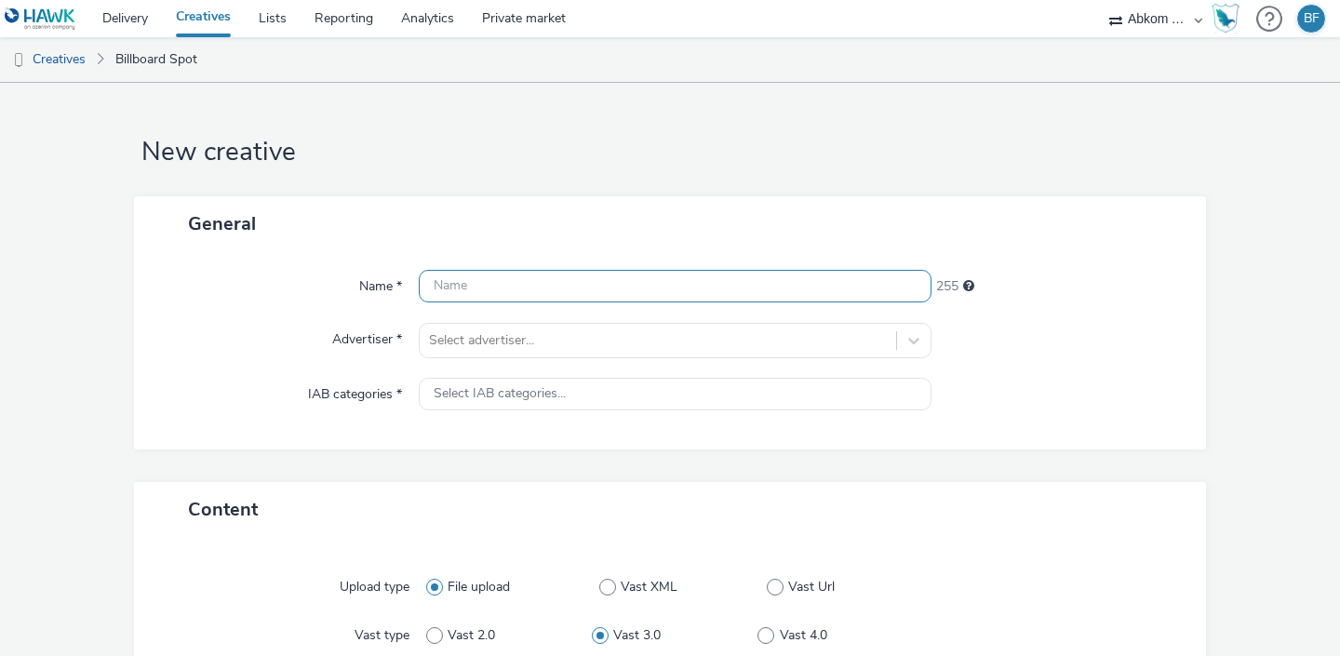
click at [530, 284] on input "text" at bounding box center [675, 286] width 513 height 33
paste input "United stage [PERSON_NAME]"
type input "United stage [PERSON_NAME] Nykoping"
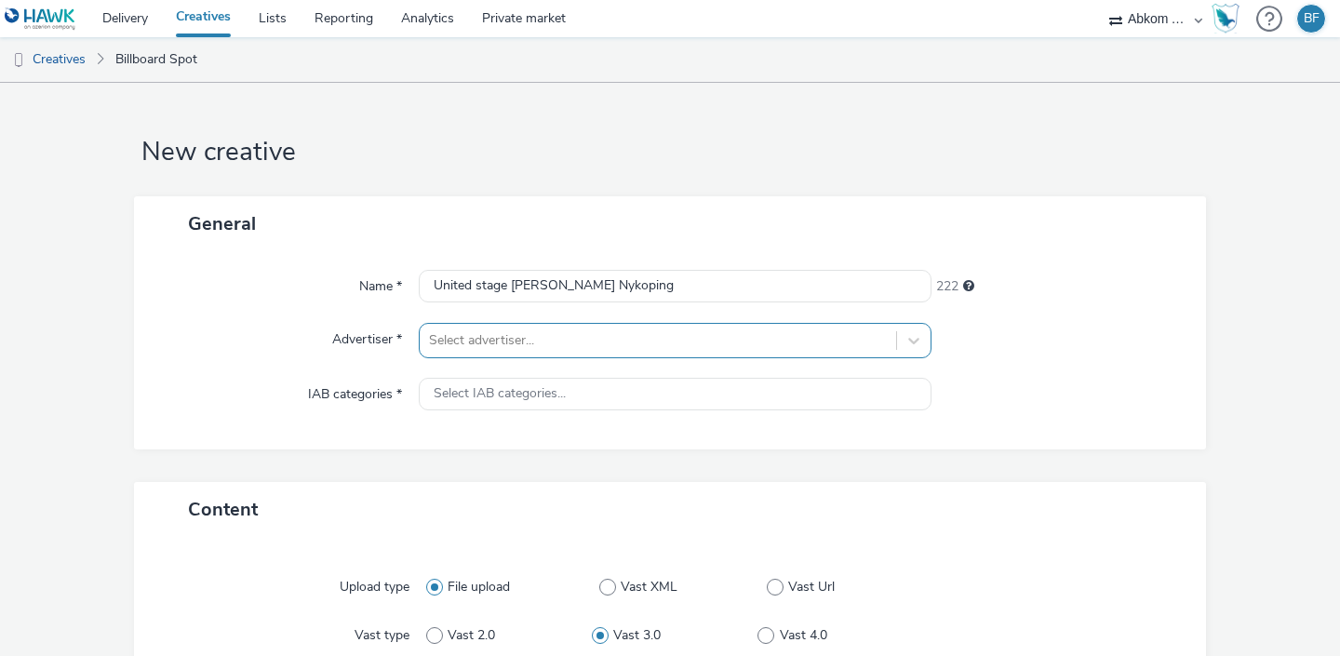
click at [595, 326] on div "Select advertiser..." at bounding box center [658, 341] width 477 height 30
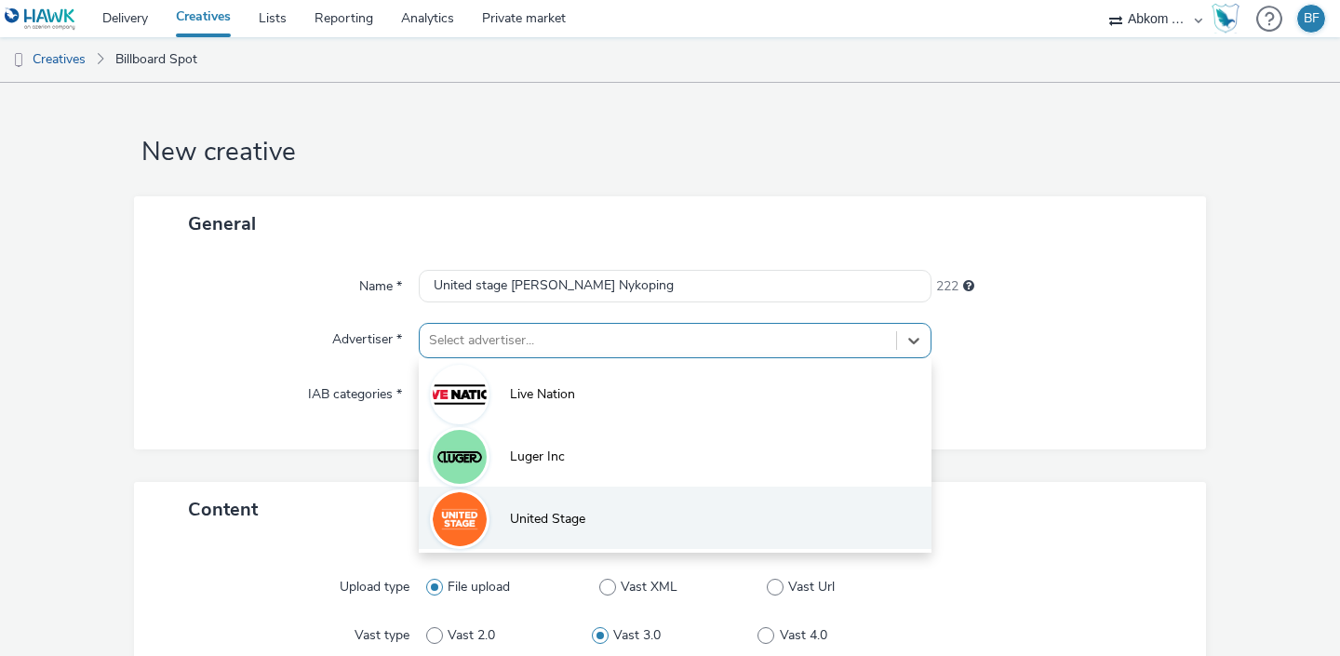
click at [541, 506] on li "United Stage" at bounding box center [675, 518] width 513 height 62
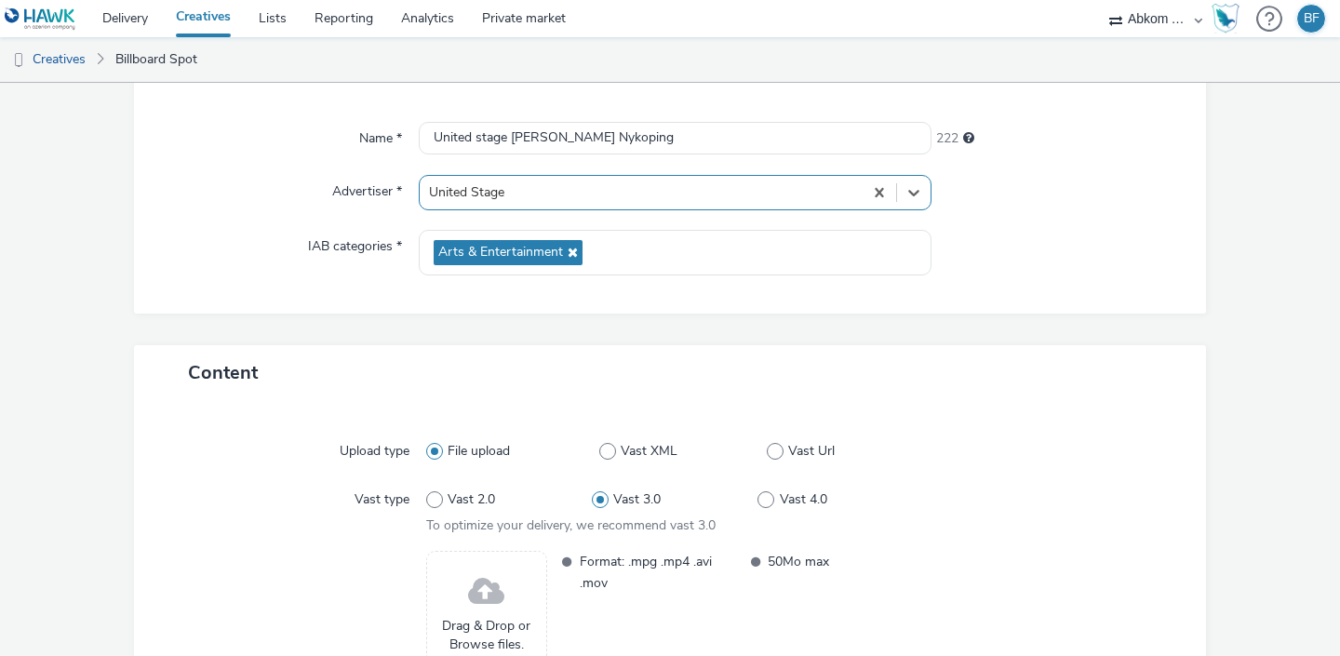
scroll to position [297, 0]
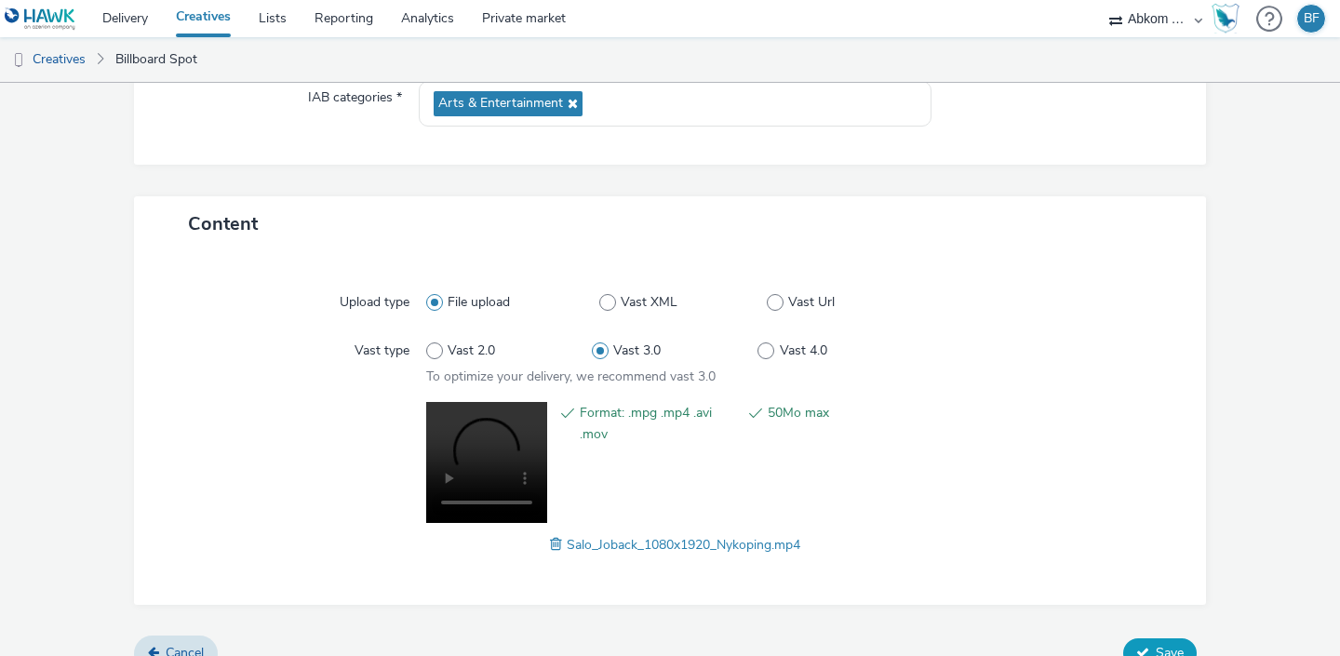
click at [1151, 640] on button "Save" at bounding box center [1160, 654] width 74 height 30
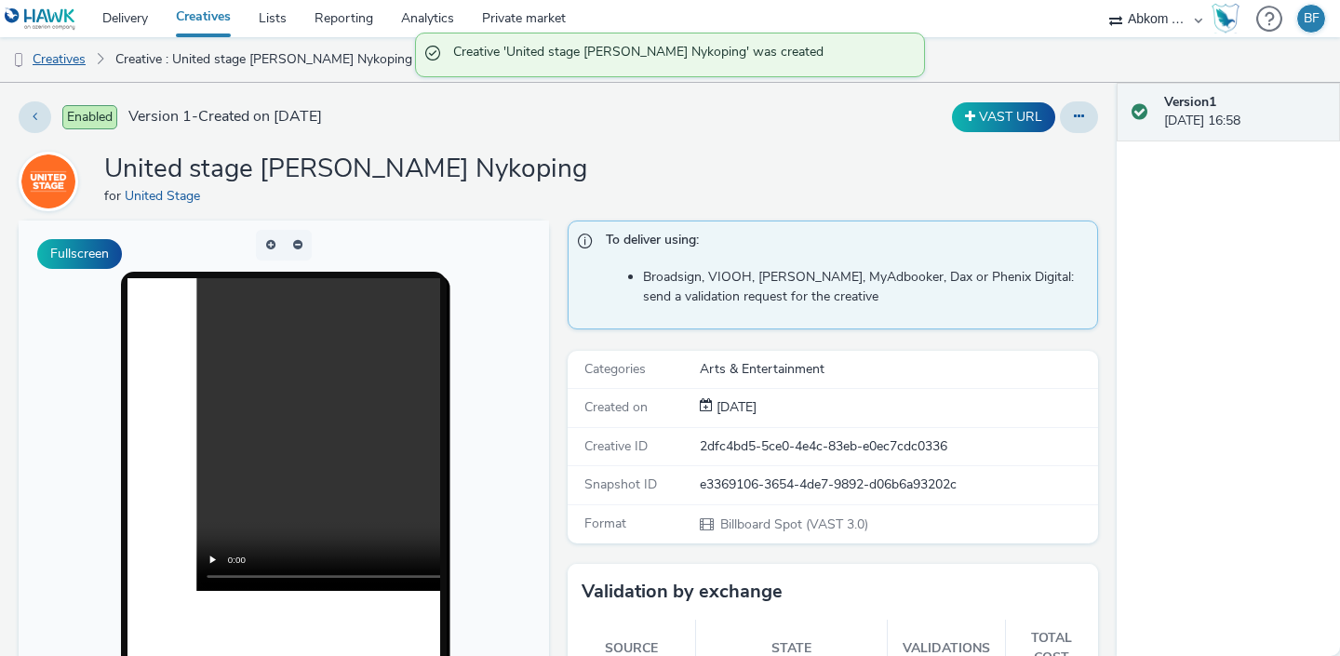
click at [70, 60] on link "Creatives" at bounding box center [47, 59] width 95 height 45
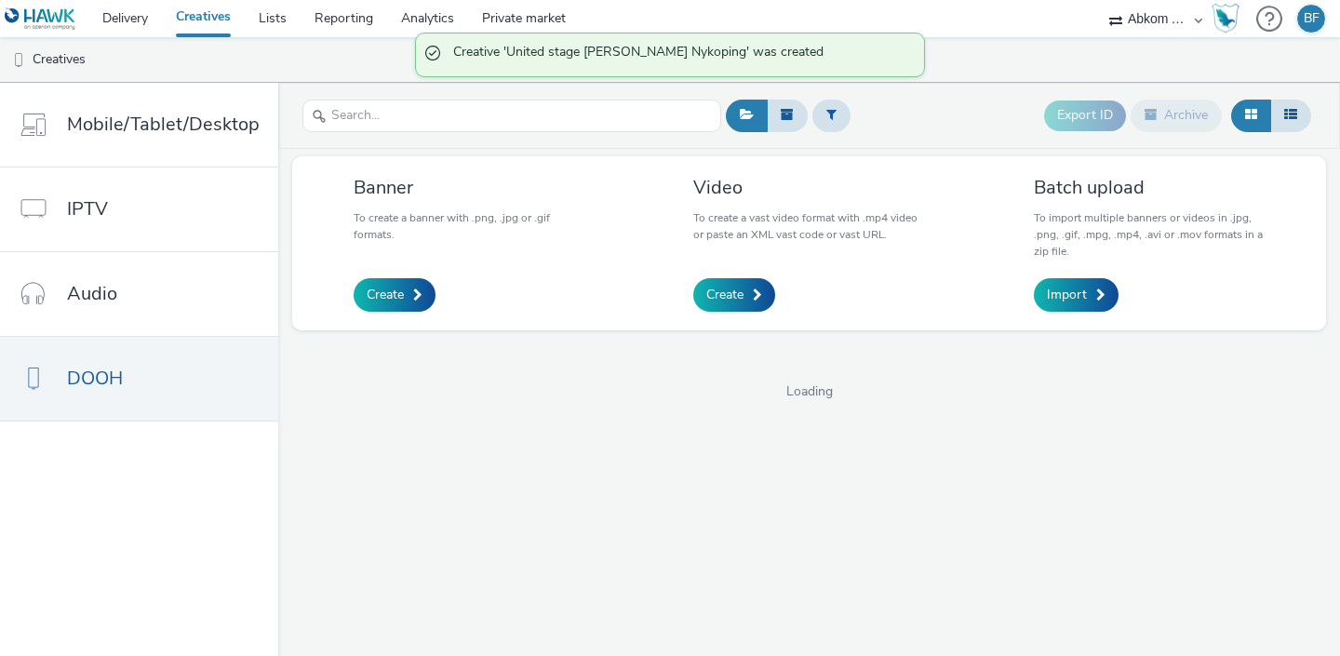
click at [740, 312] on div "Video To create a vast video format with .mp4 video or paste an XML vast code o…" at bounding box center [809, 243] width 260 height 146
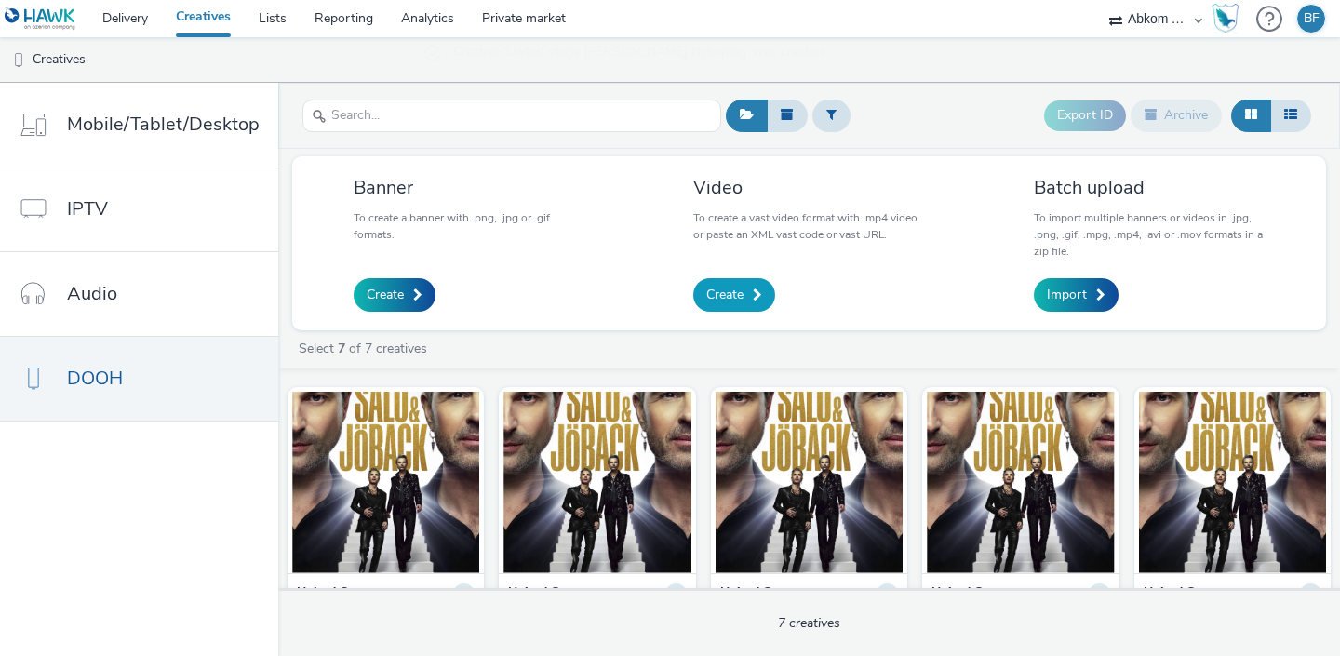
click at [724, 300] on span "Create" at bounding box center [724, 295] width 37 height 19
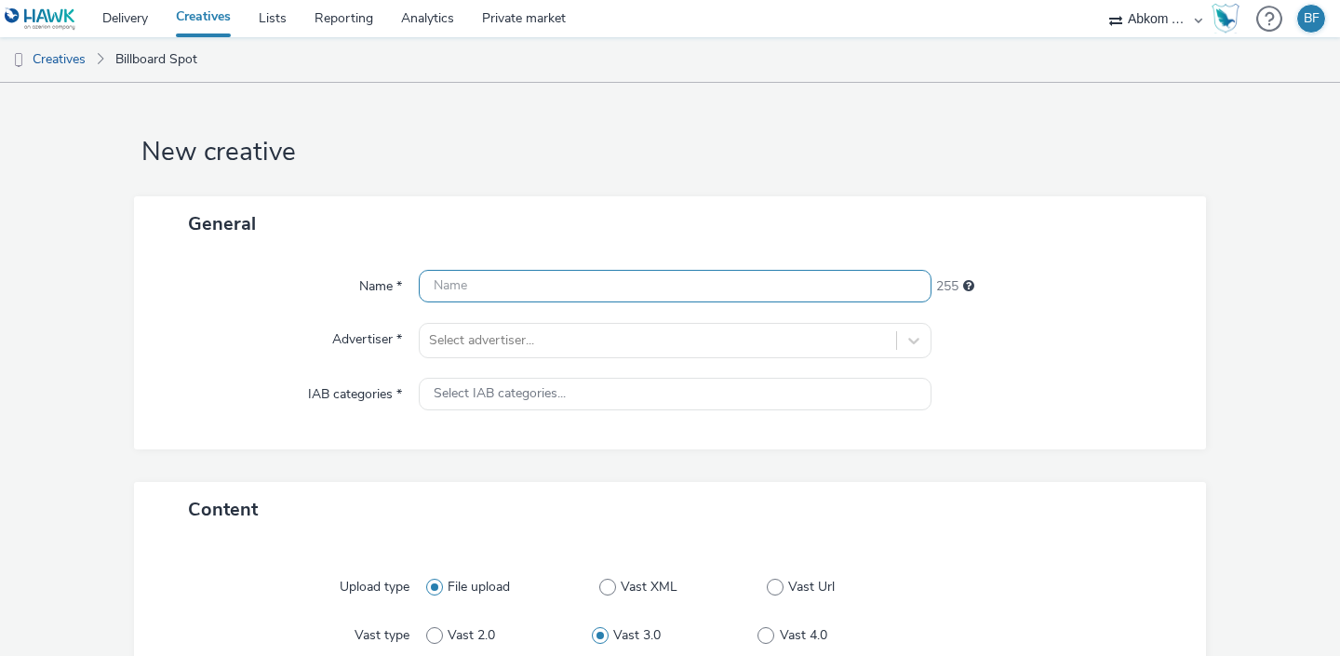
click at [622, 279] on input "text" at bounding box center [675, 286] width 513 height 33
paste input "United stage [PERSON_NAME]"
type input "United stage [PERSON_NAME] Örebro"
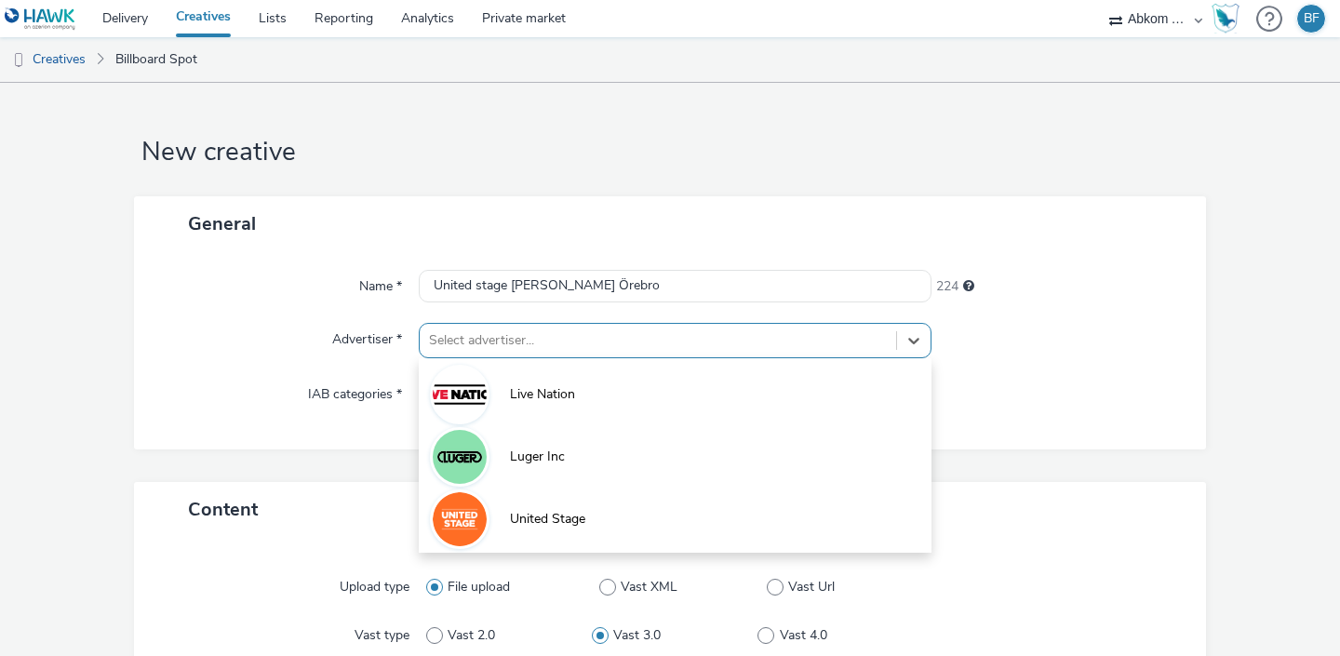
click at [592, 332] on div at bounding box center [658, 341] width 458 height 22
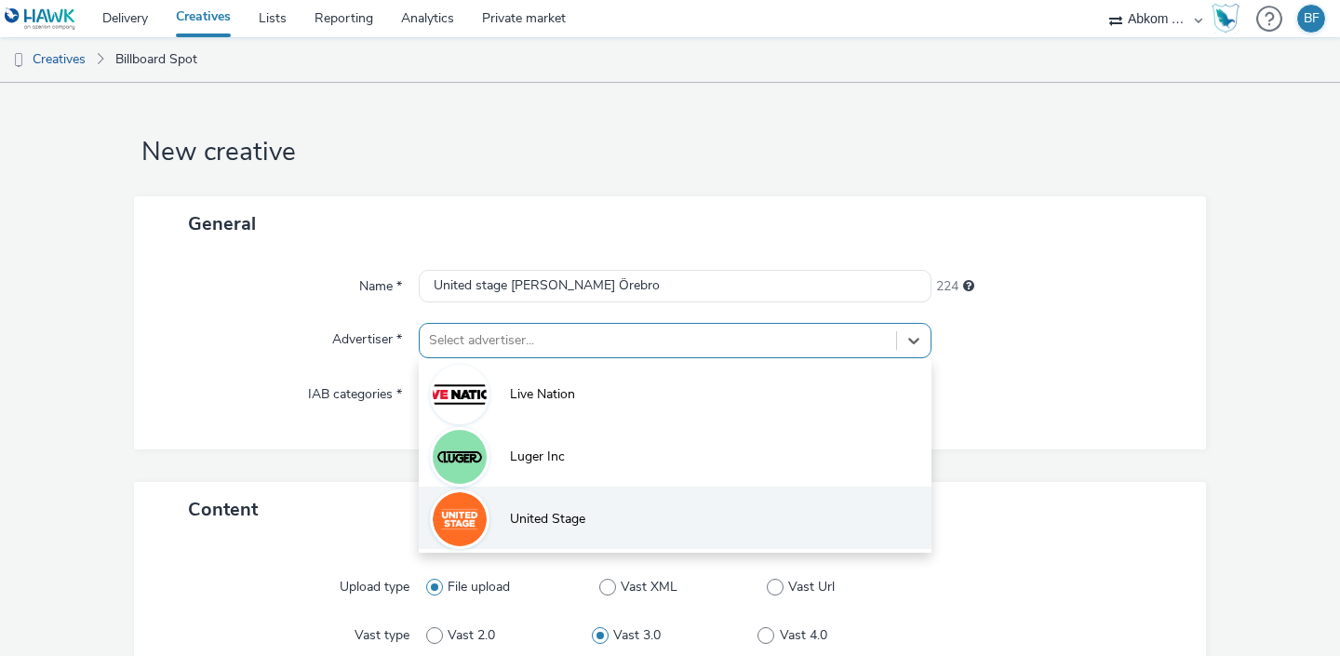
click at [531, 512] on span "United Stage" at bounding box center [547, 519] width 75 height 19
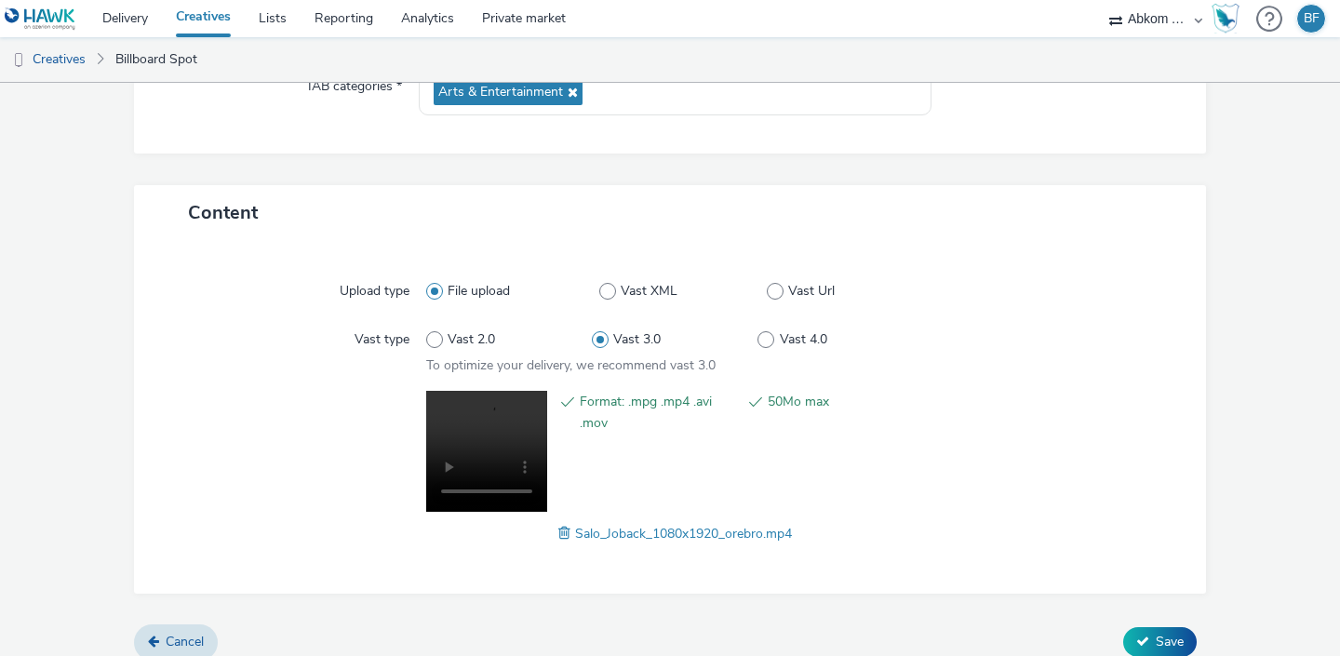
scroll to position [325, 0]
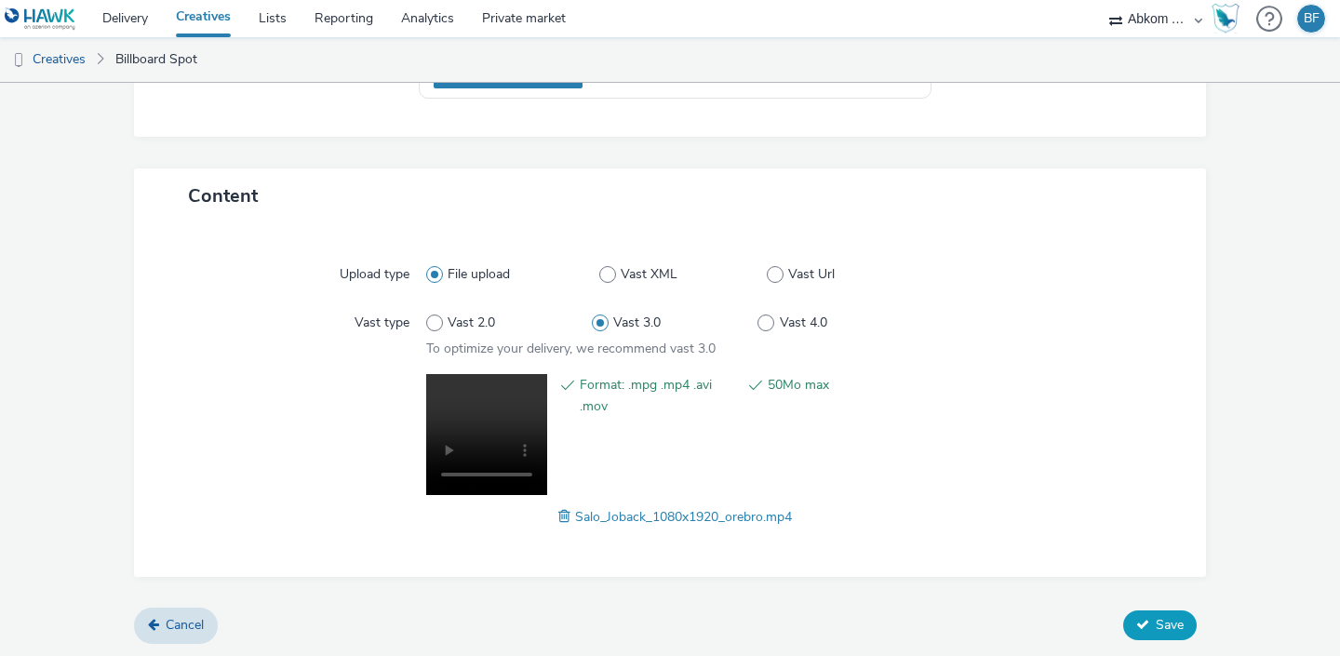
click at [1161, 625] on span "Save" at bounding box center [1170, 625] width 28 height 18
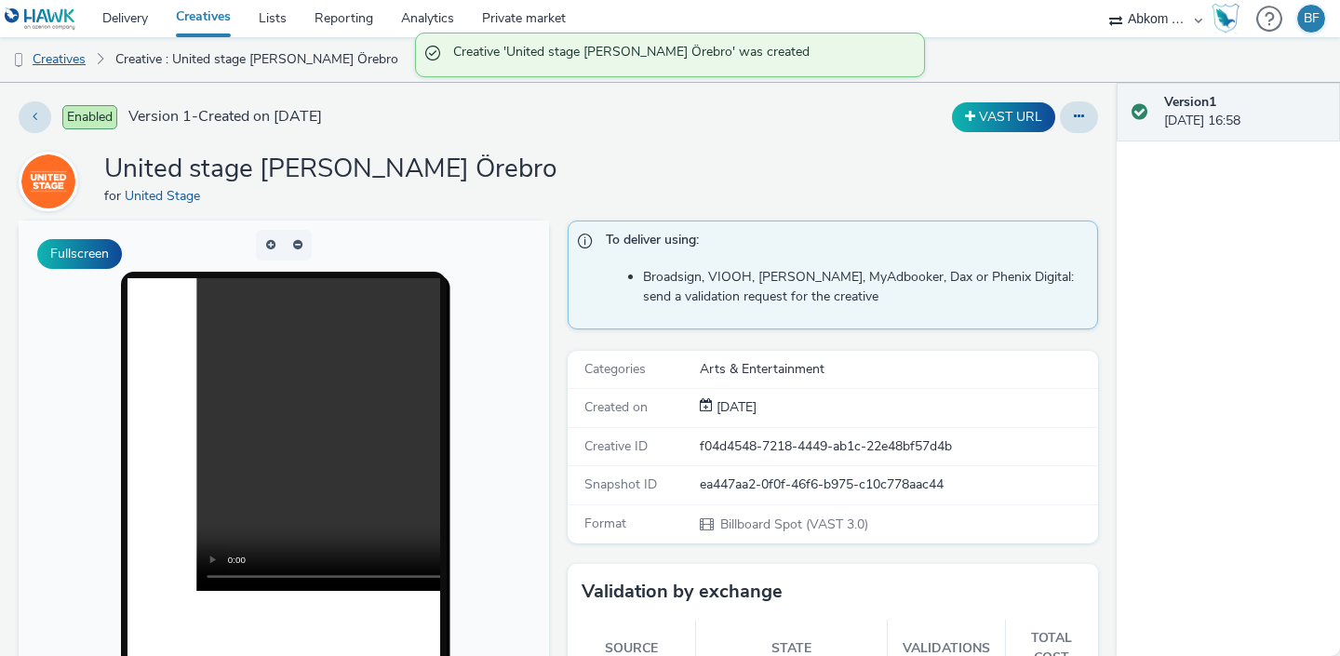
click at [62, 63] on link "Creatives" at bounding box center [47, 59] width 95 height 45
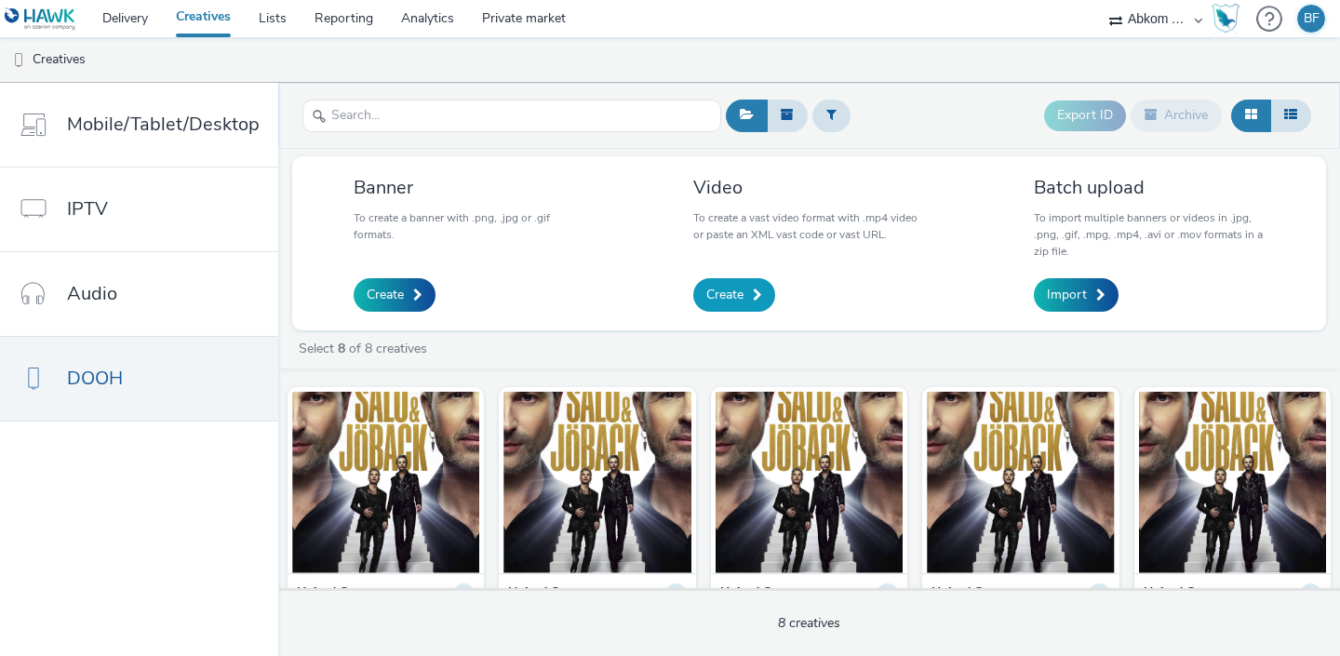
click at [742, 299] on span "Create" at bounding box center [724, 295] width 37 height 19
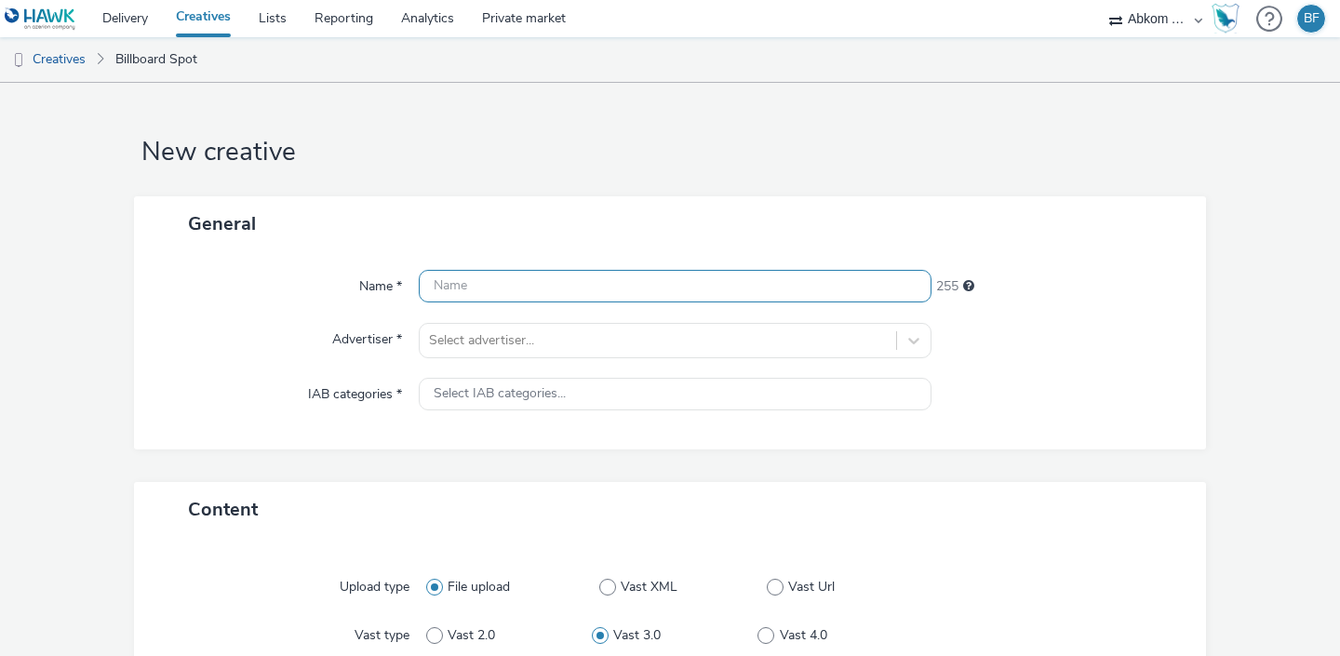
click at [472, 276] on input "text" at bounding box center [675, 286] width 513 height 33
paste input "United stage [PERSON_NAME]"
type input "United stage [PERSON_NAME] Örnsköldsvik"
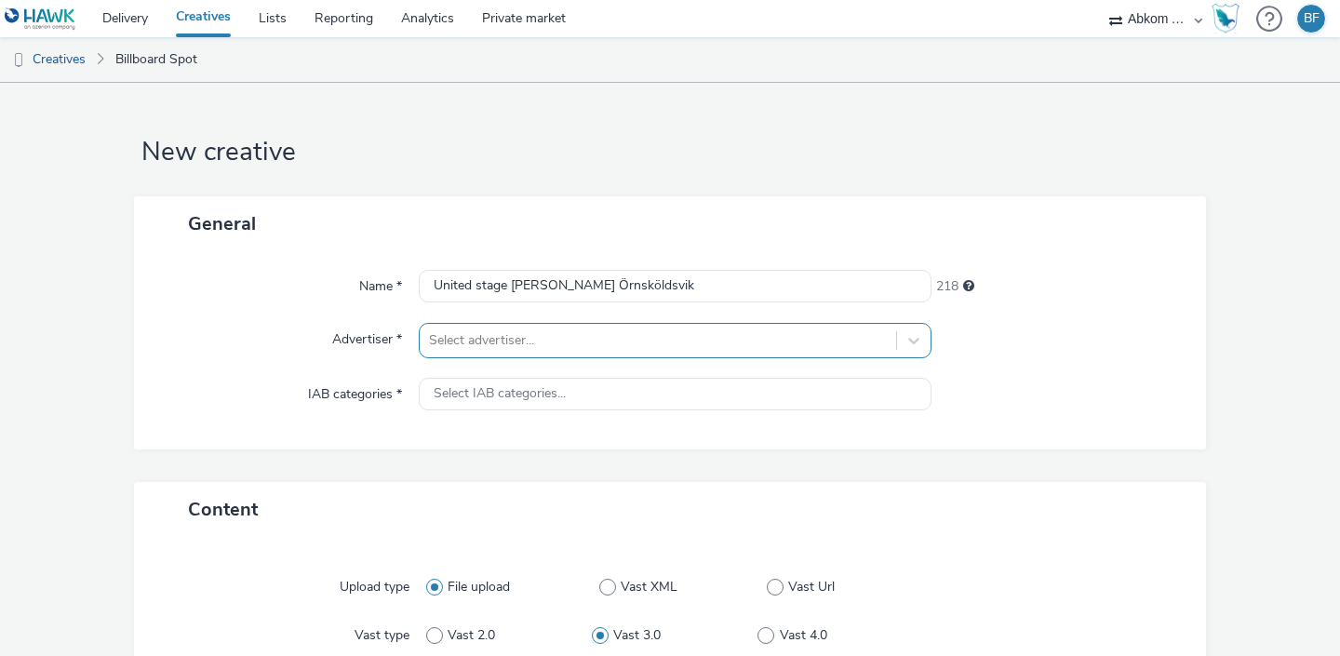
click at [549, 343] on div at bounding box center [658, 341] width 458 height 22
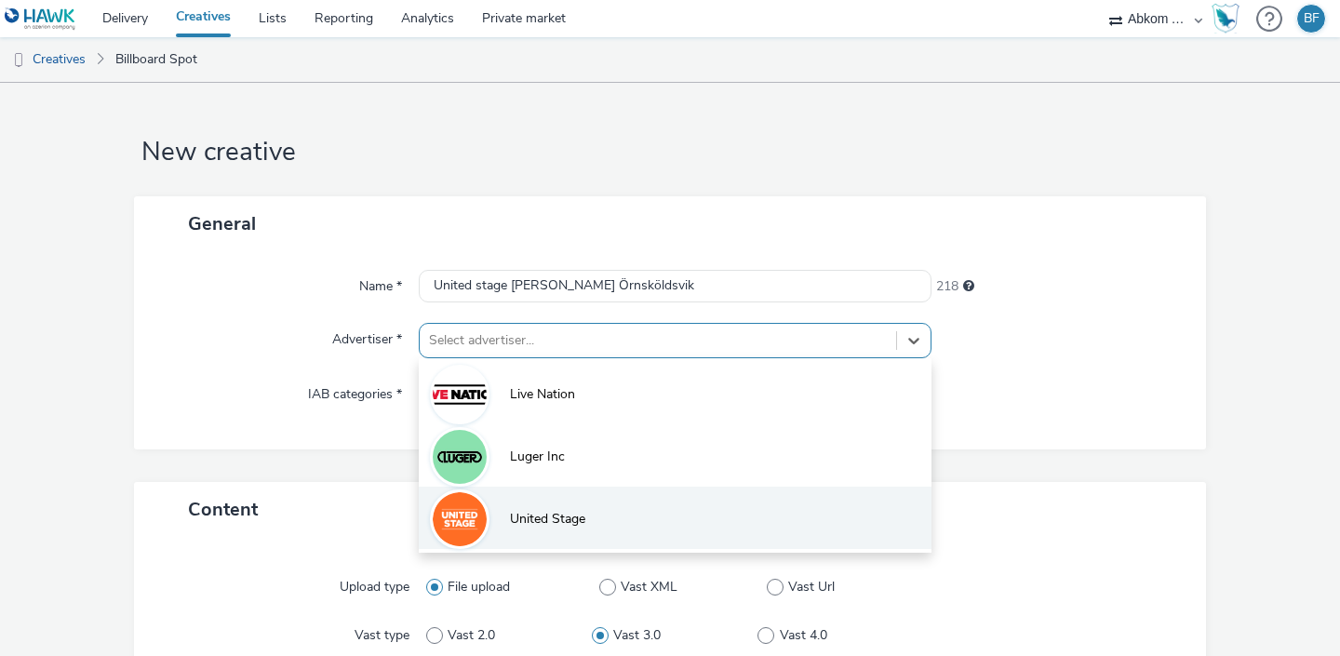
click at [521, 520] on span "United Stage" at bounding box center [547, 519] width 75 height 19
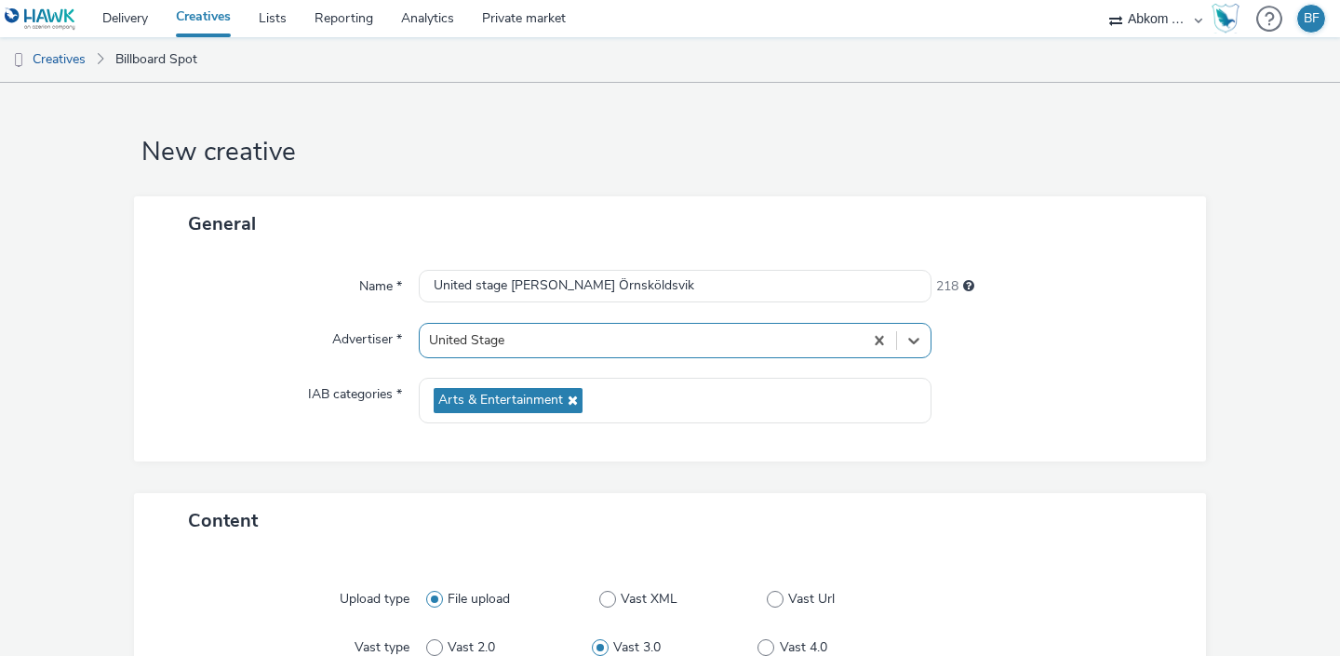
scroll to position [297, 0]
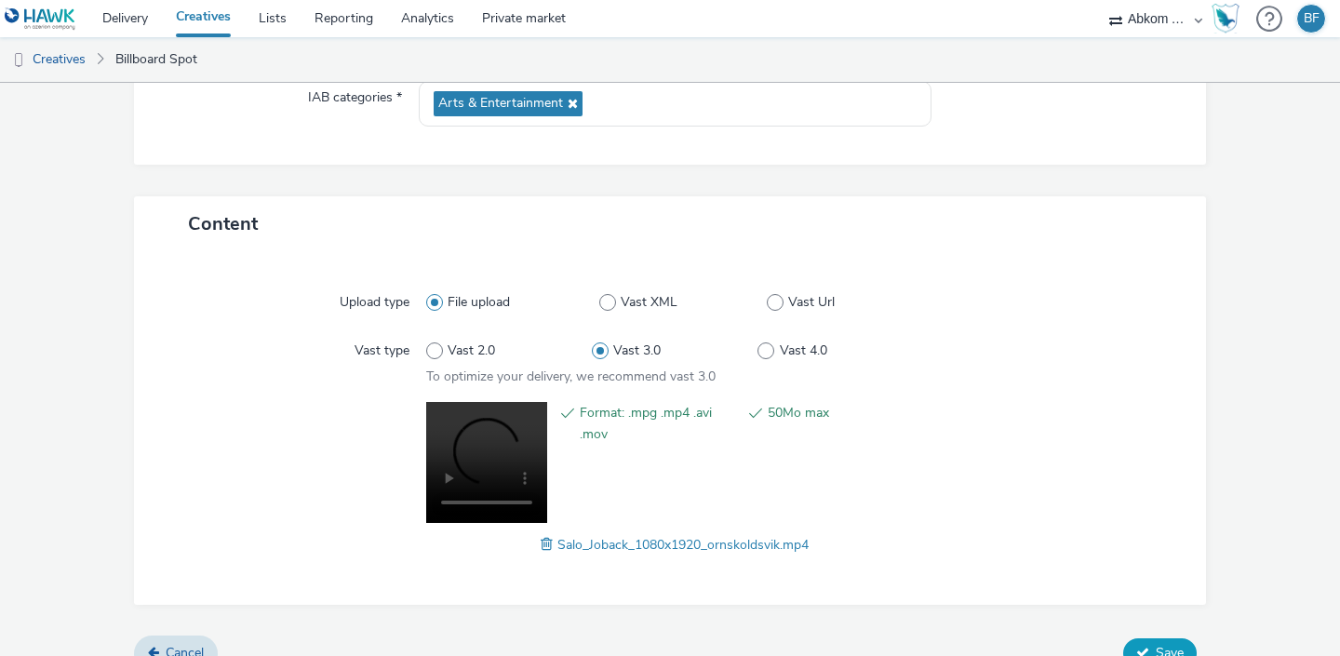
click at [1142, 647] on icon at bounding box center [1143, 652] width 13 height 13
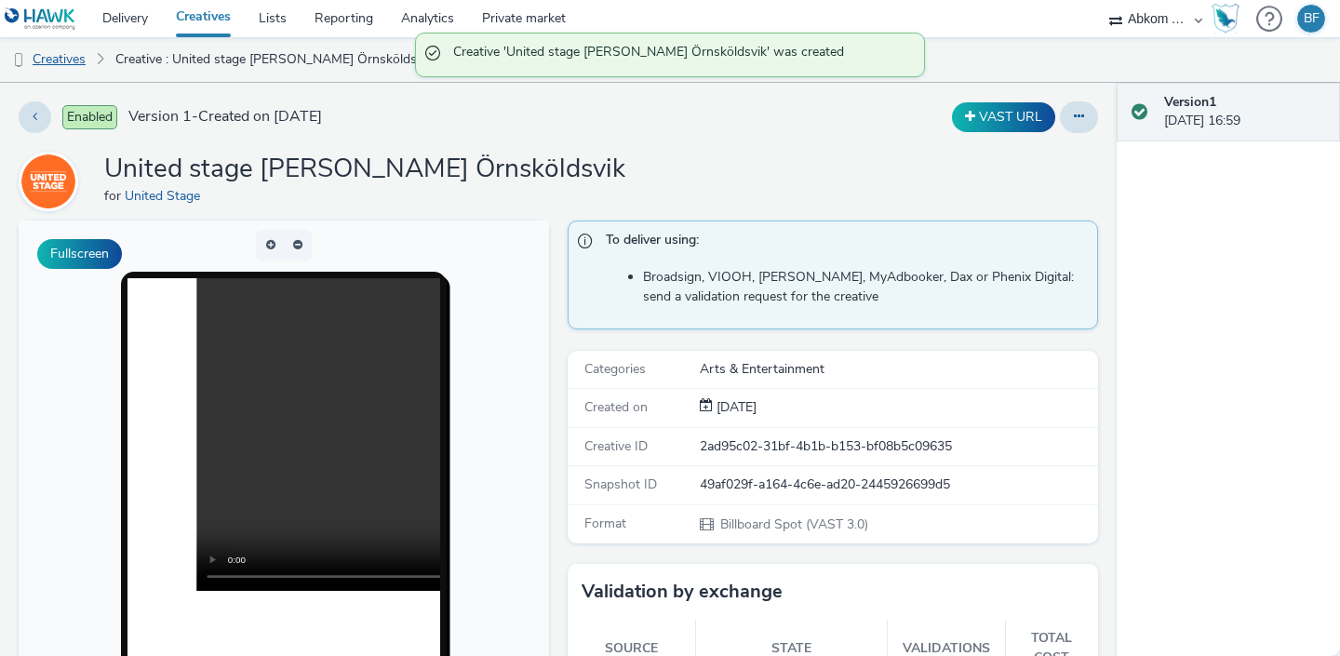
click at [72, 56] on link "Creatives" at bounding box center [47, 59] width 95 height 45
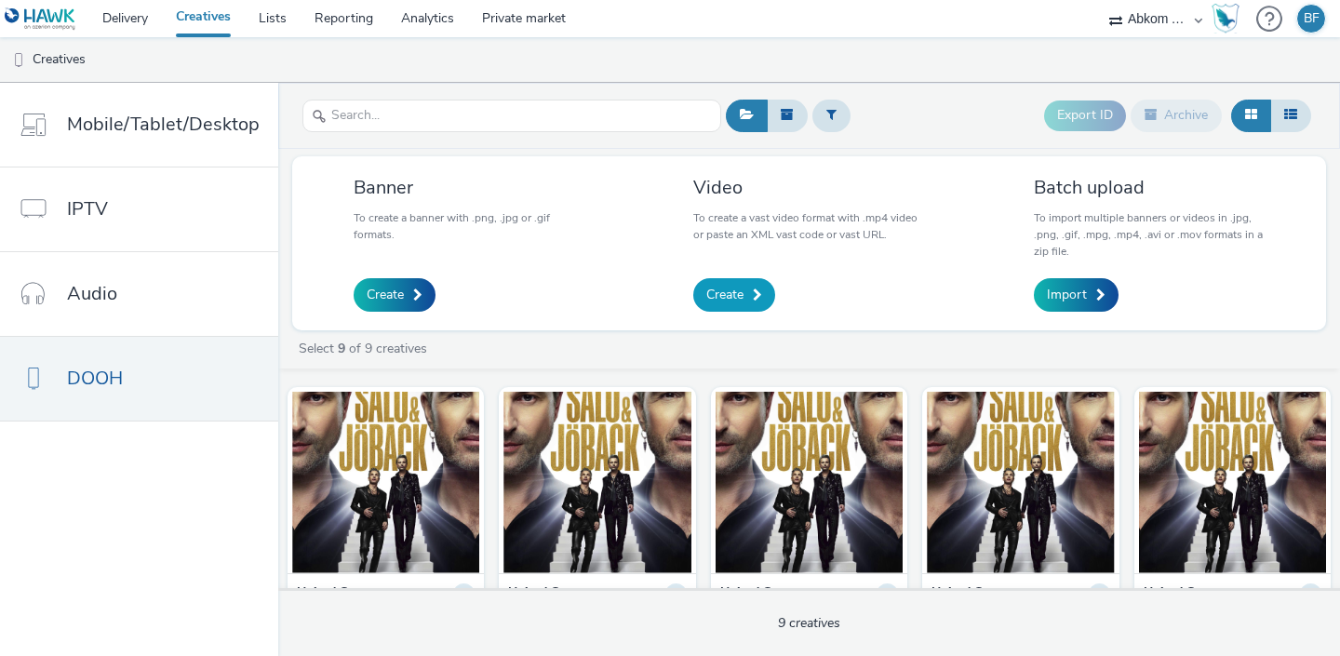
click at [745, 294] on link "Create" at bounding box center [734, 295] width 82 height 34
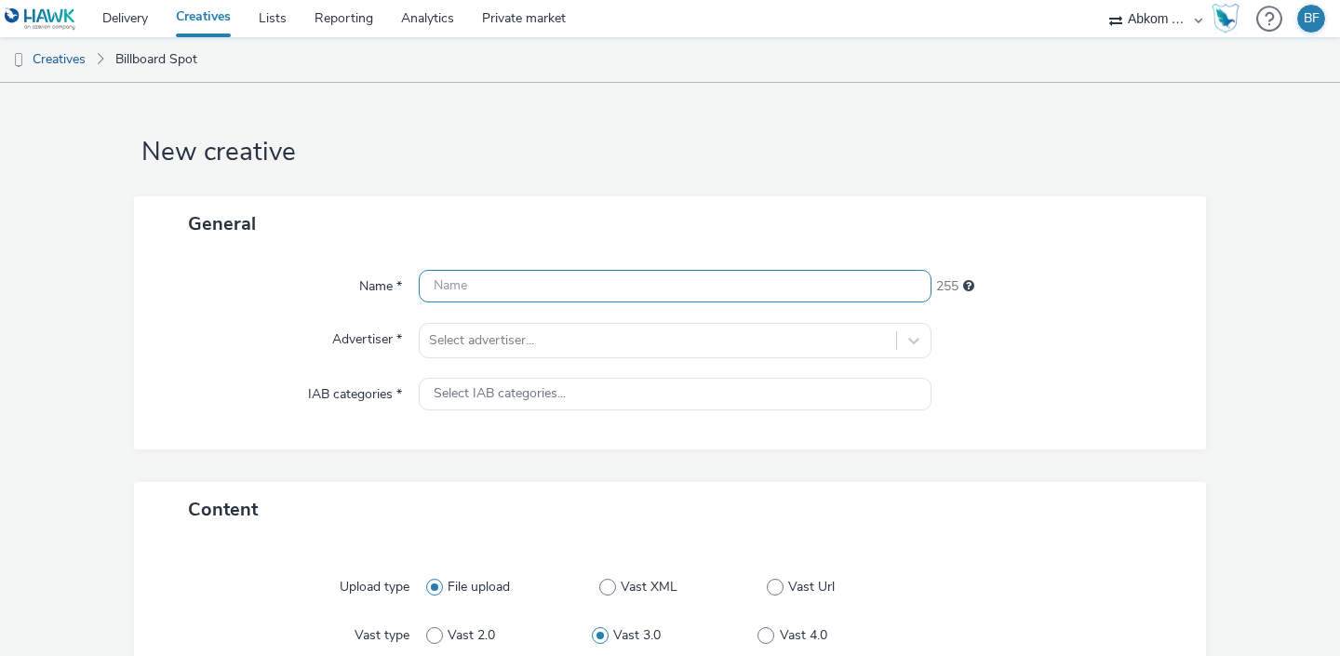
click at [630, 278] on input "text" at bounding box center [675, 286] width 513 height 33
paste input "United stage [PERSON_NAME]"
type input "United stage [PERSON_NAME] Sandviken"
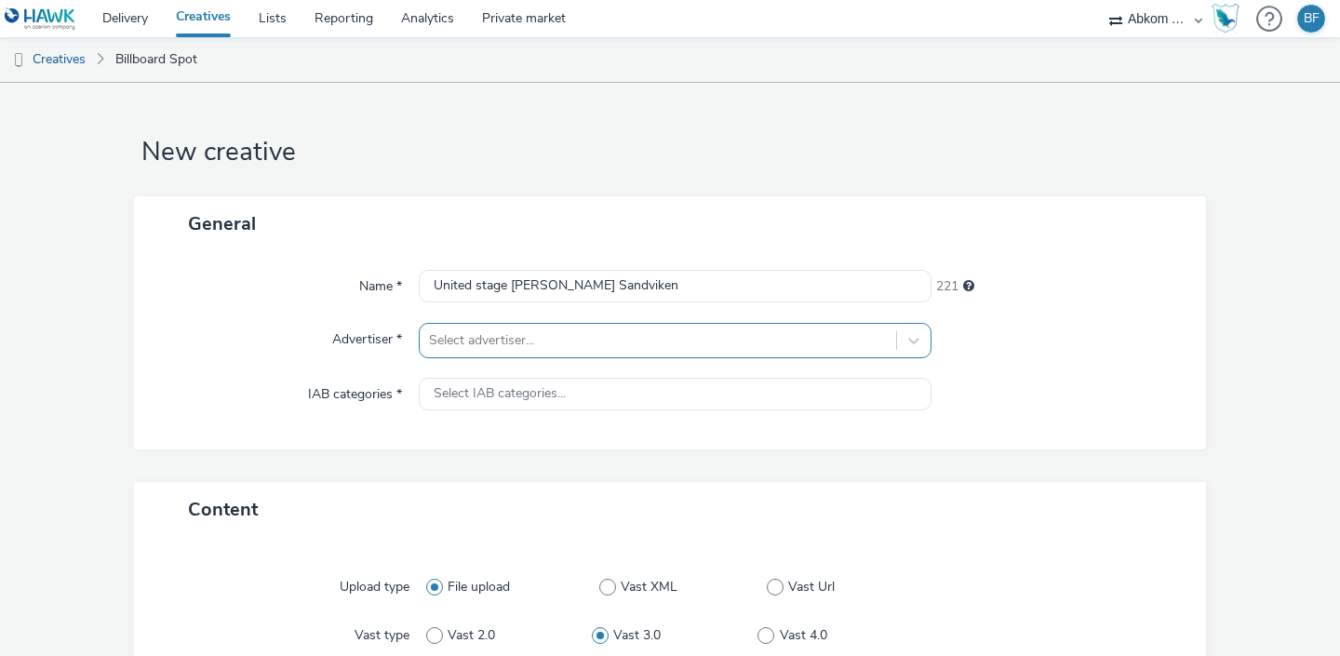
click at [588, 341] on div at bounding box center [658, 341] width 458 height 22
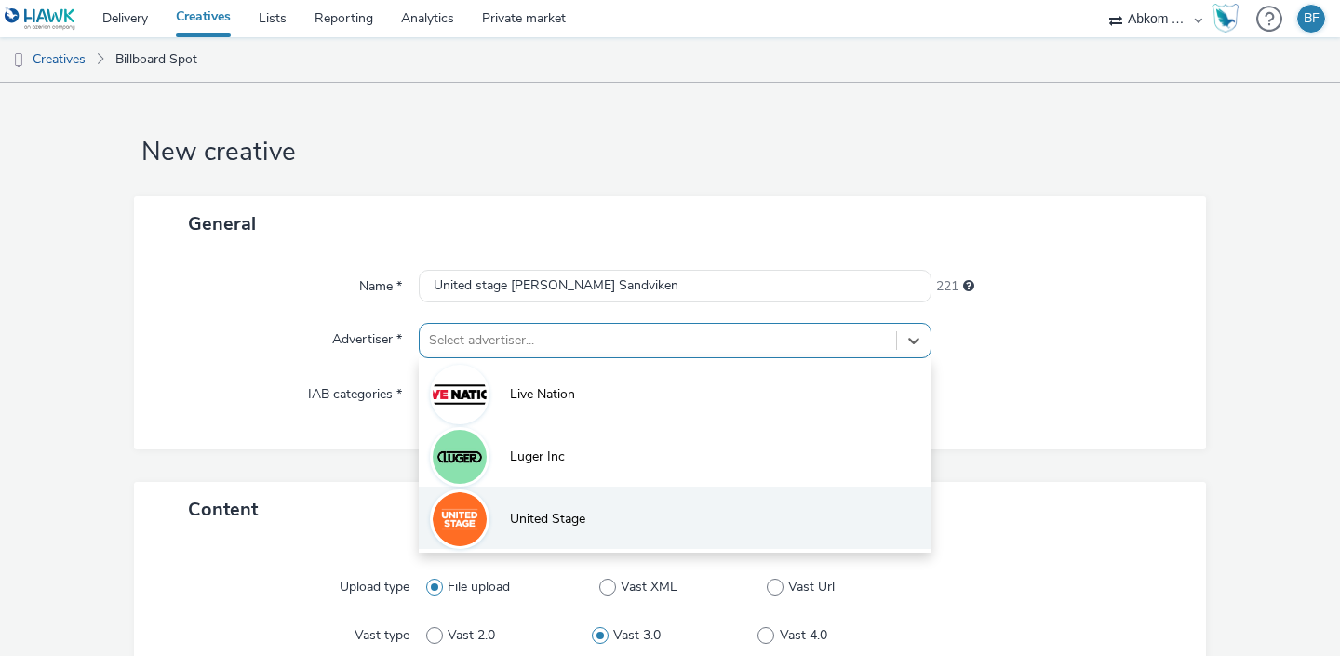
click at [518, 507] on li "United Stage" at bounding box center [675, 518] width 513 height 62
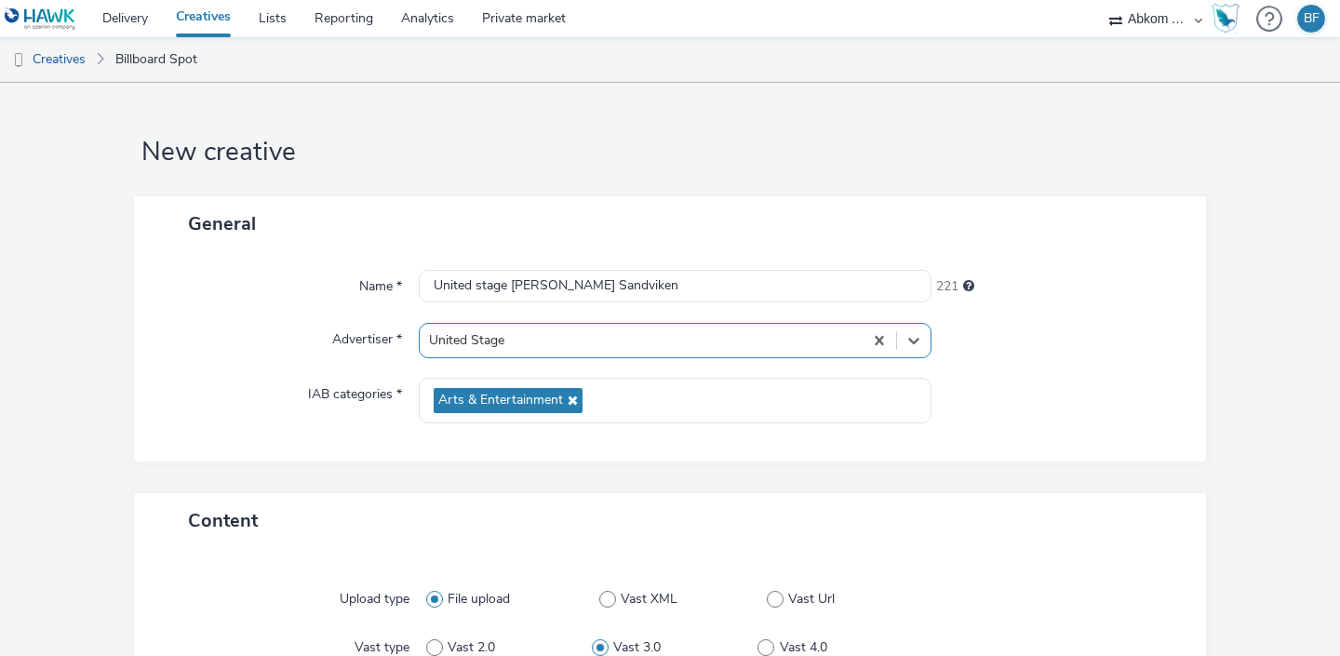
scroll to position [297, 0]
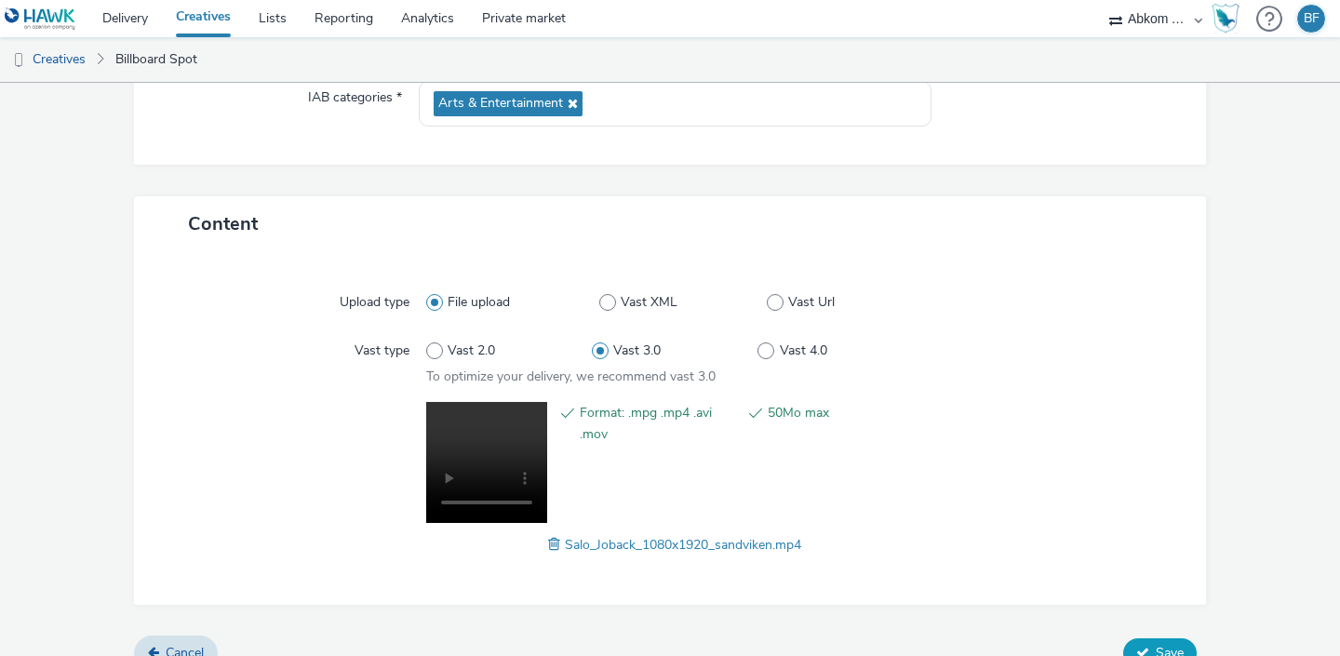
click at [1165, 644] on span "Save" at bounding box center [1170, 653] width 28 height 18
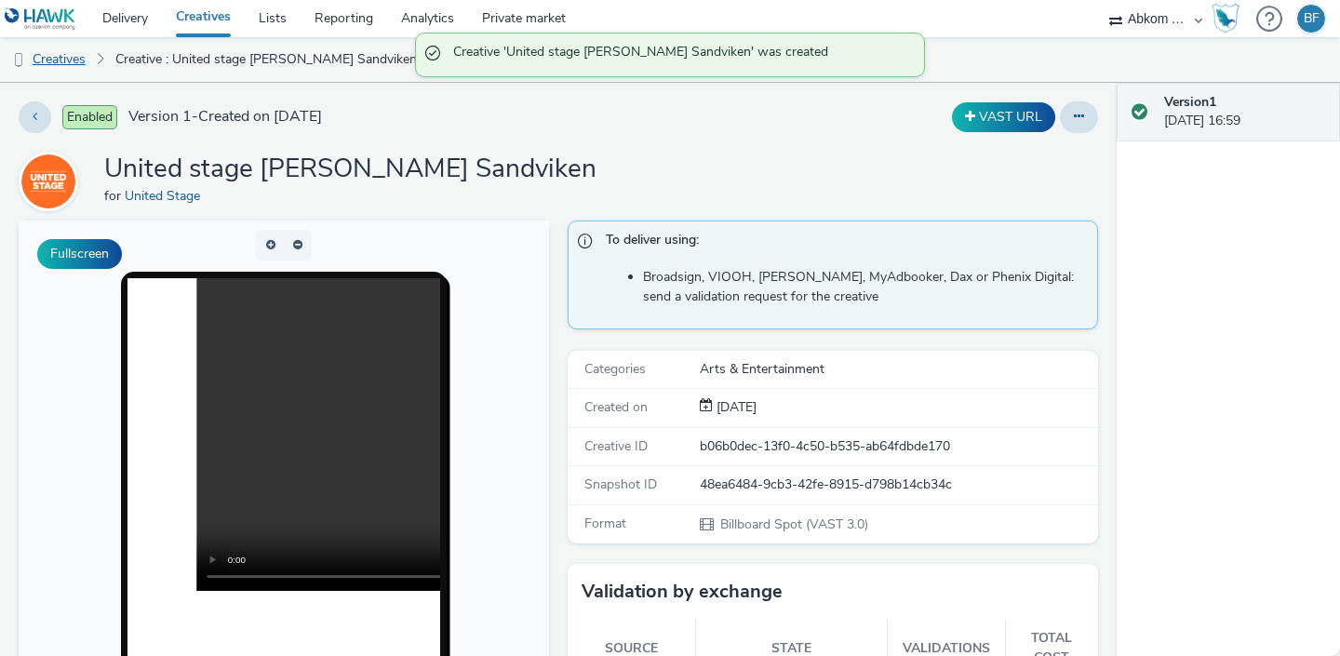
click at [71, 61] on link "Creatives" at bounding box center [47, 59] width 95 height 45
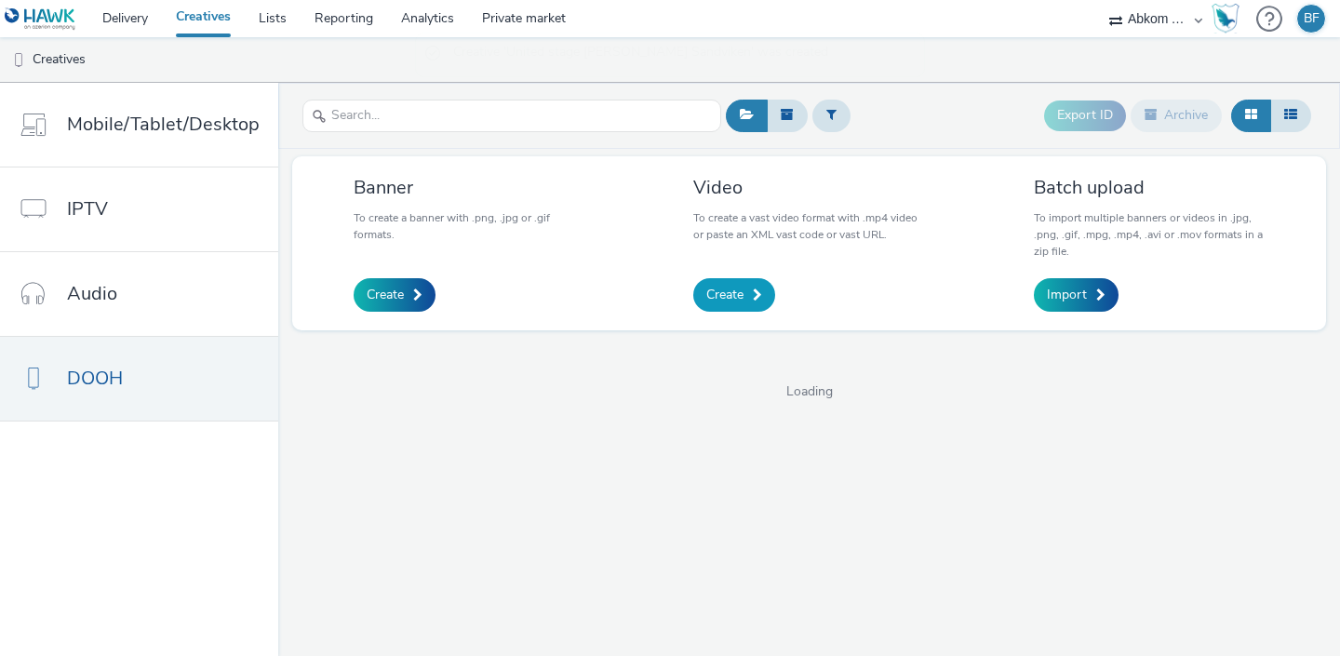
click at [742, 284] on link "Create" at bounding box center [734, 295] width 82 height 34
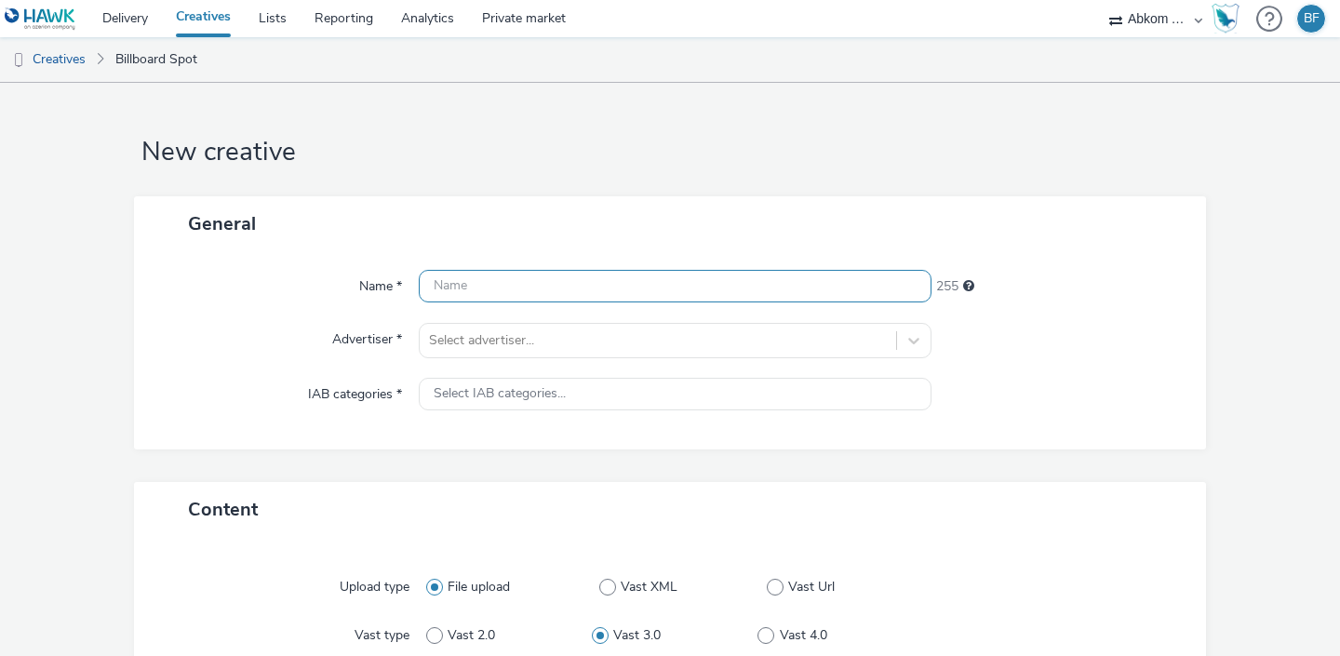
click at [700, 280] on input "text" at bounding box center [675, 286] width 513 height 33
paste input "United stage [PERSON_NAME]"
type input "United stage [PERSON_NAME] Växsjö"
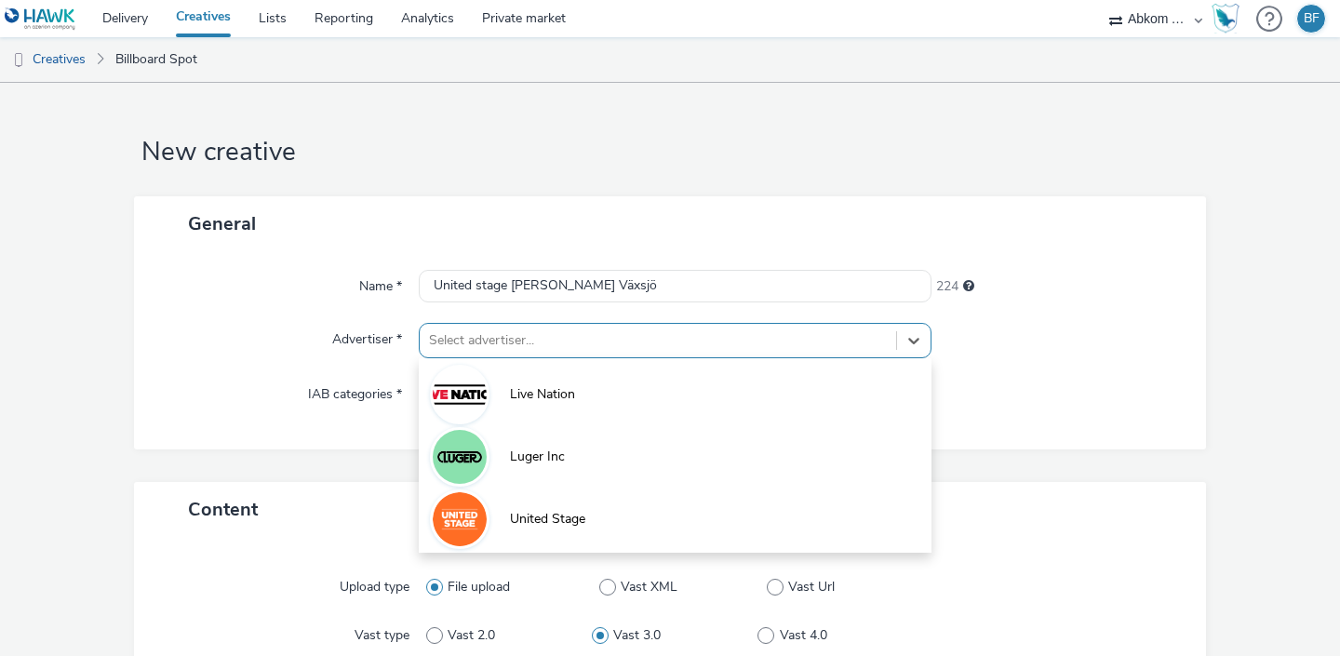
click at [565, 327] on div "Select advertiser..." at bounding box center [658, 341] width 477 height 30
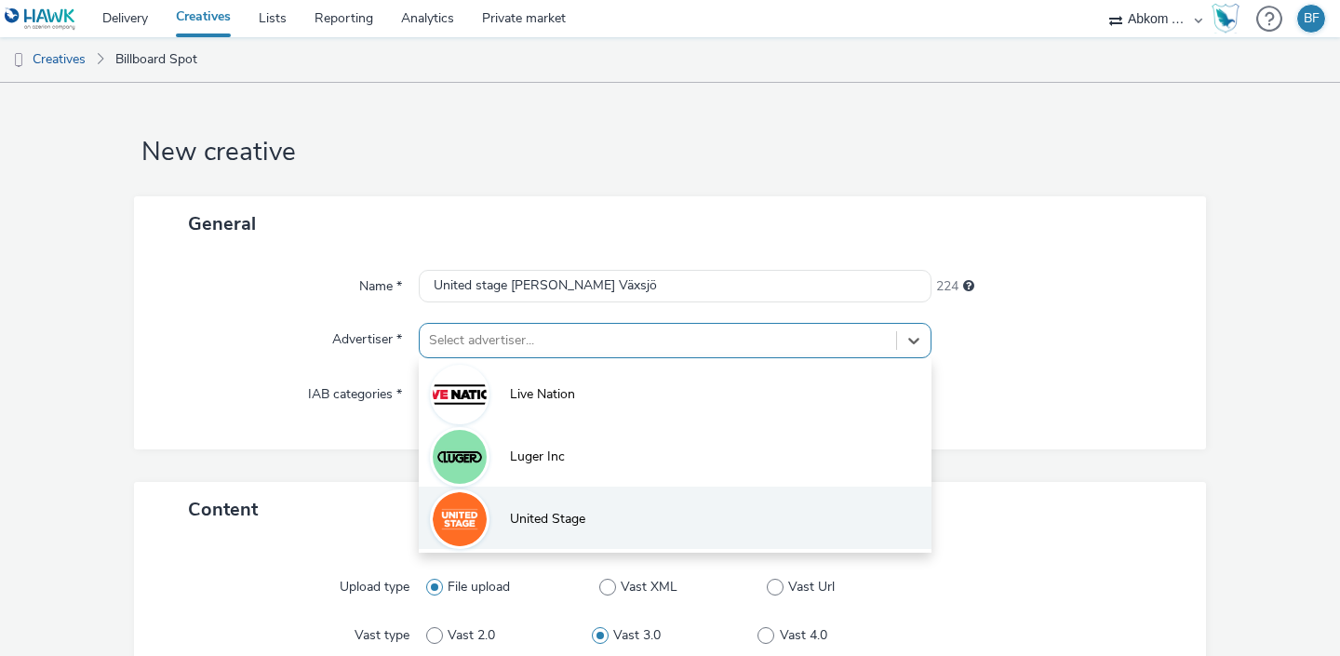
click at [533, 528] on span "United Stage" at bounding box center [547, 519] width 75 height 19
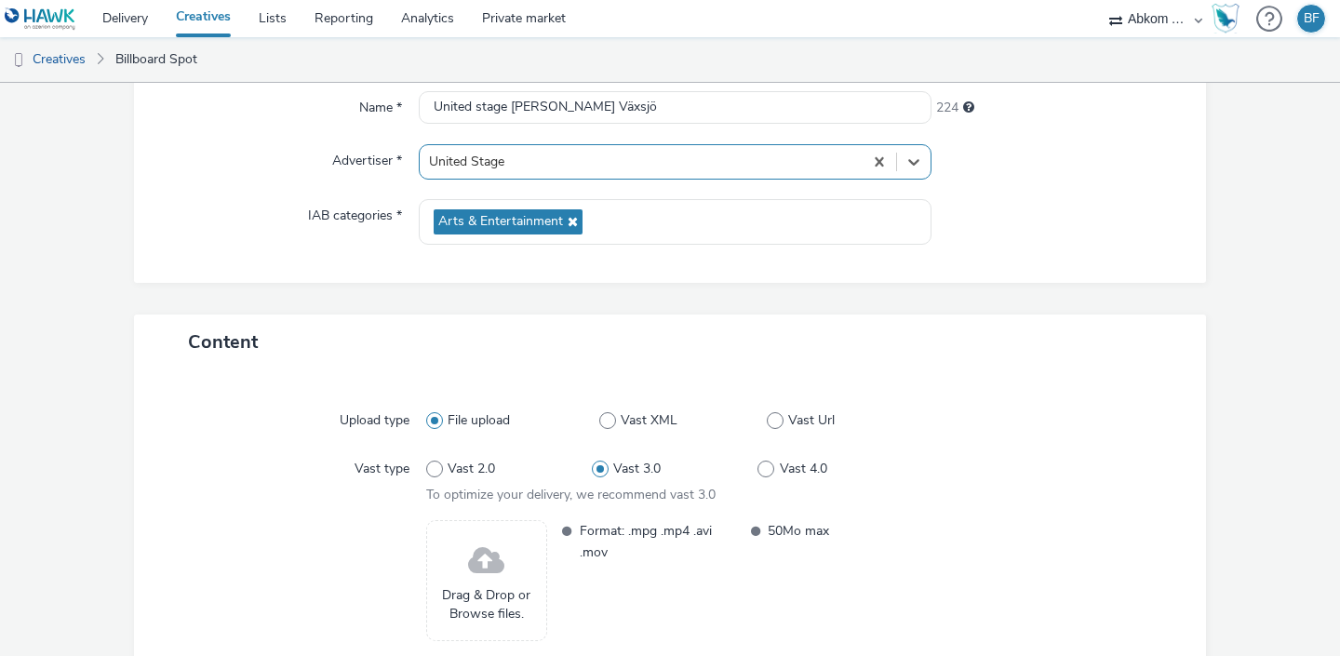
scroll to position [297, 0]
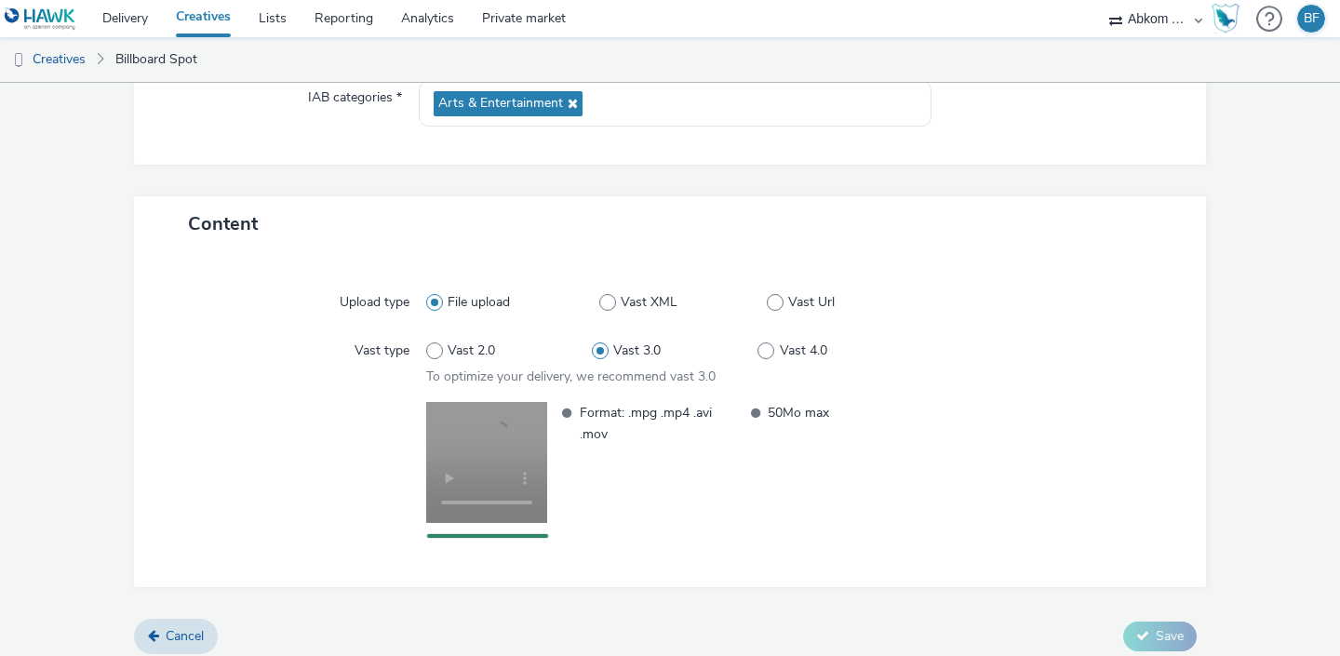
click at [309, 414] on div at bounding box center [297, 470] width 259 height 137
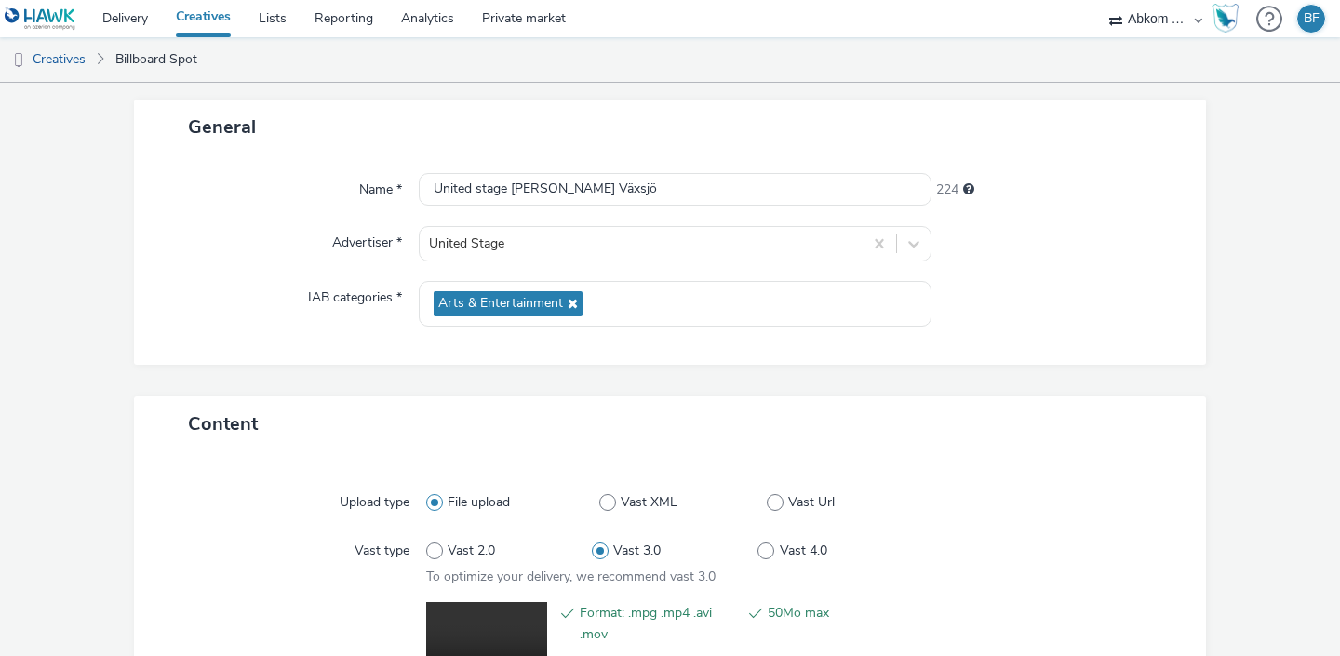
scroll to position [325, 0]
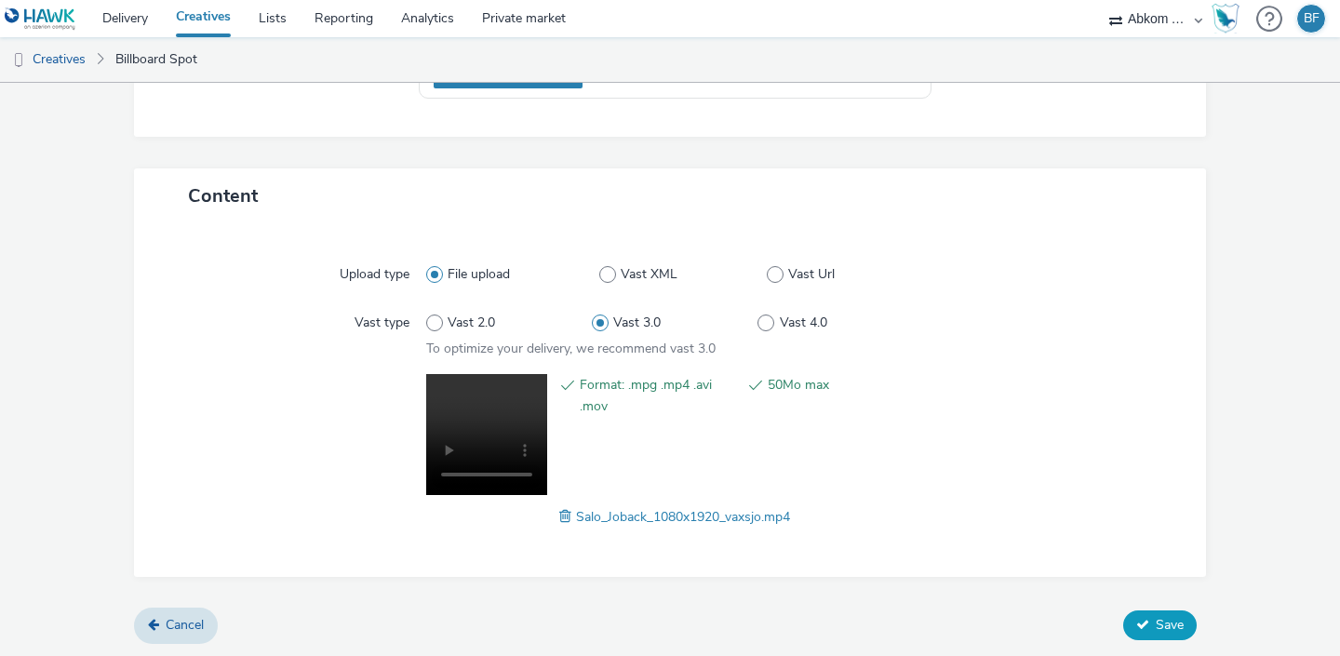
click at [1172, 626] on span "Save" at bounding box center [1170, 625] width 28 height 18
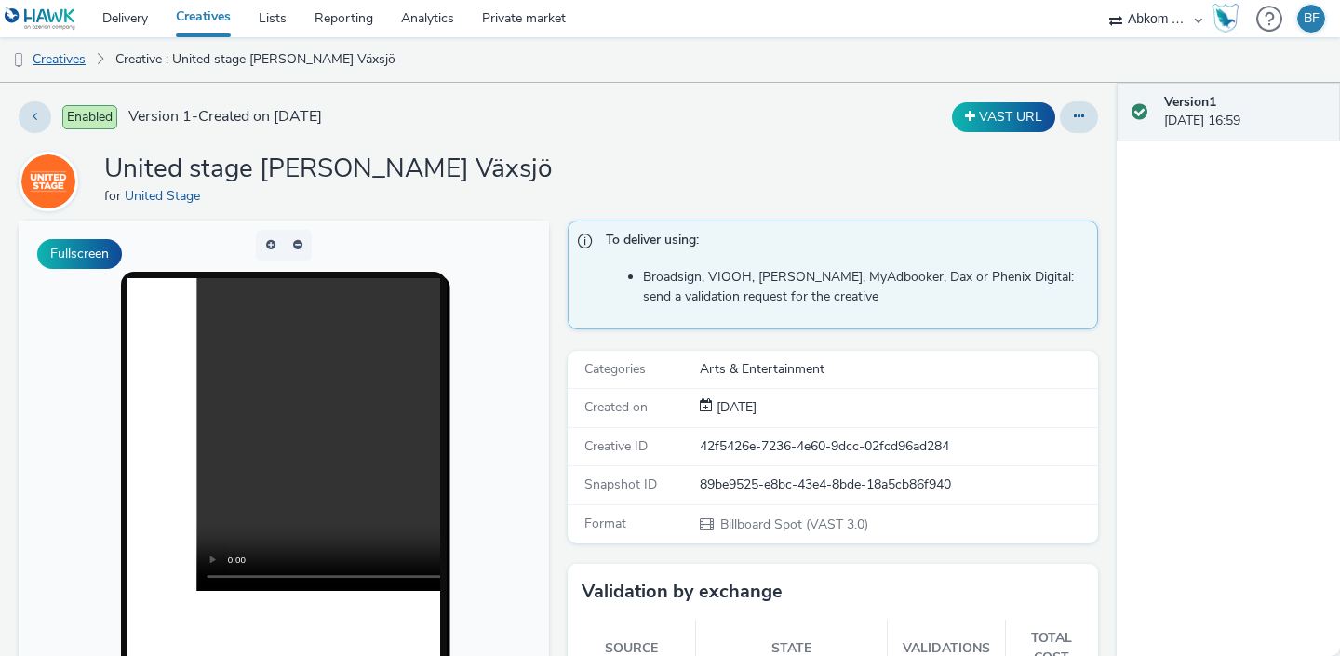
click at [85, 53] on link "Creatives" at bounding box center [47, 59] width 95 height 45
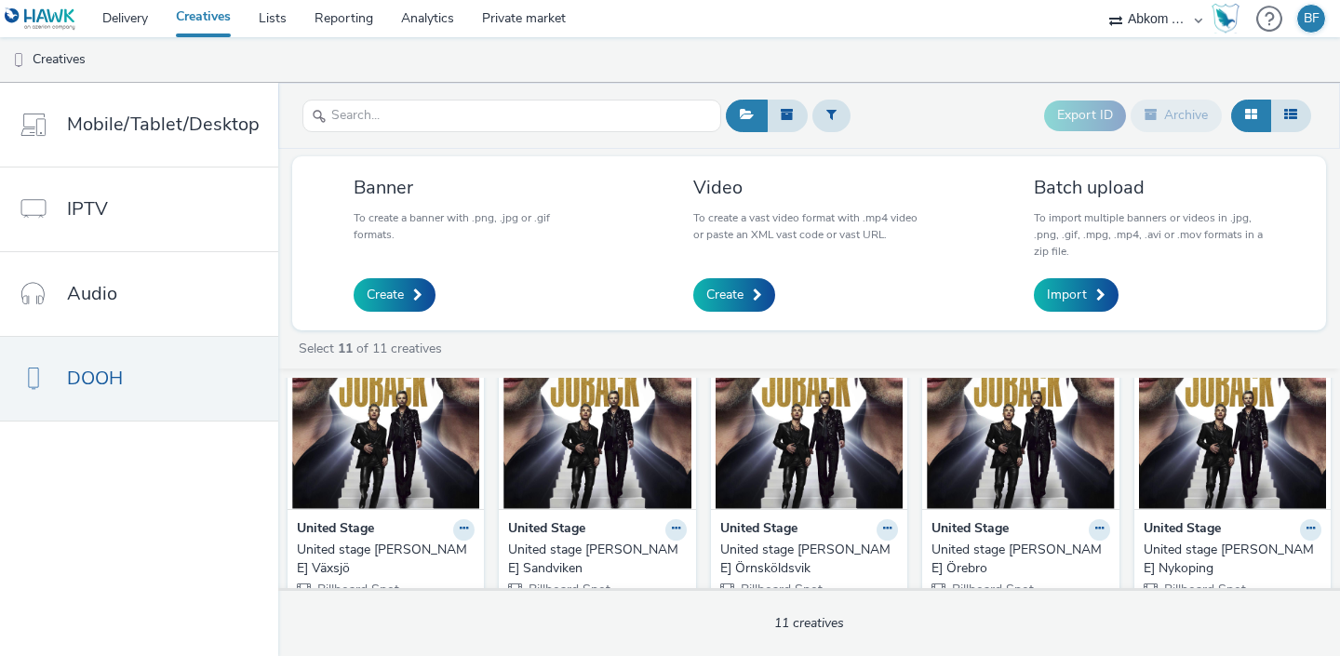
scroll to position [58, 0]
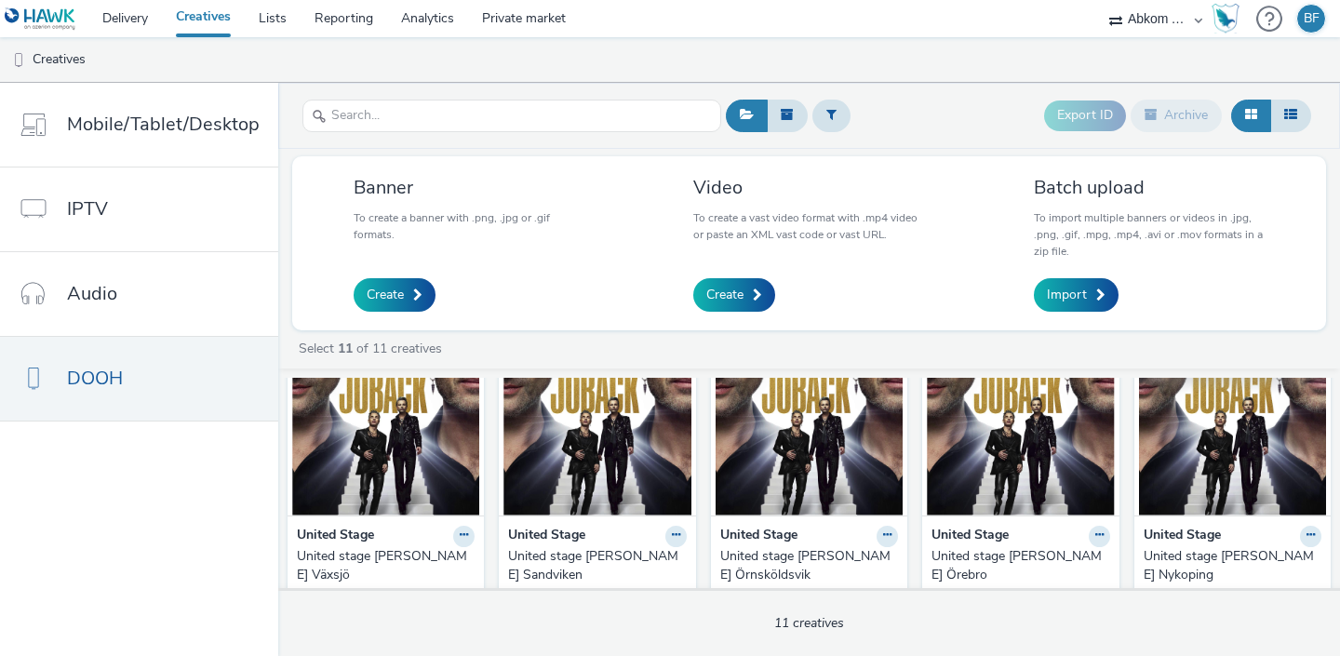
click at [1204, 454] on img at bounding box center [1232, 425] width 187 height 182
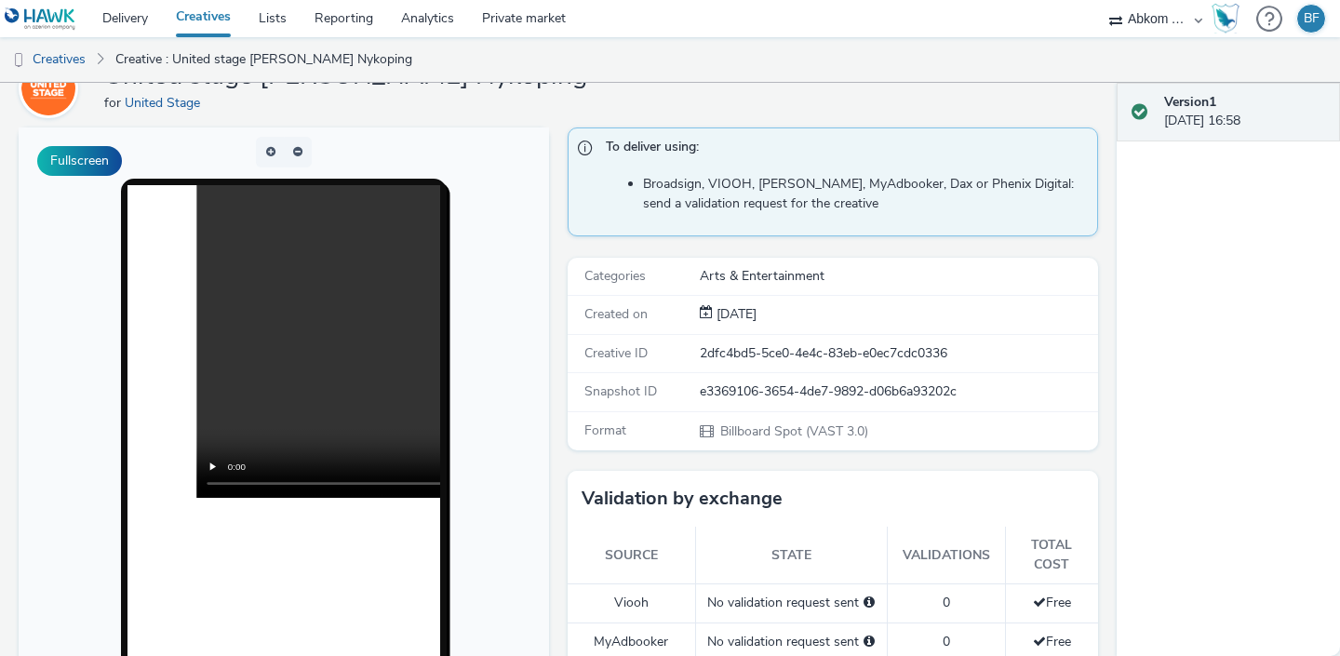
scroll to position [92, 0]
click at [62, 167] on button "Fullscreen" at bounding box center [79, 162] width 85 height 30
click at [141, 17] on link "Delivery" at bounding box center [125, 18] width 74 height 37
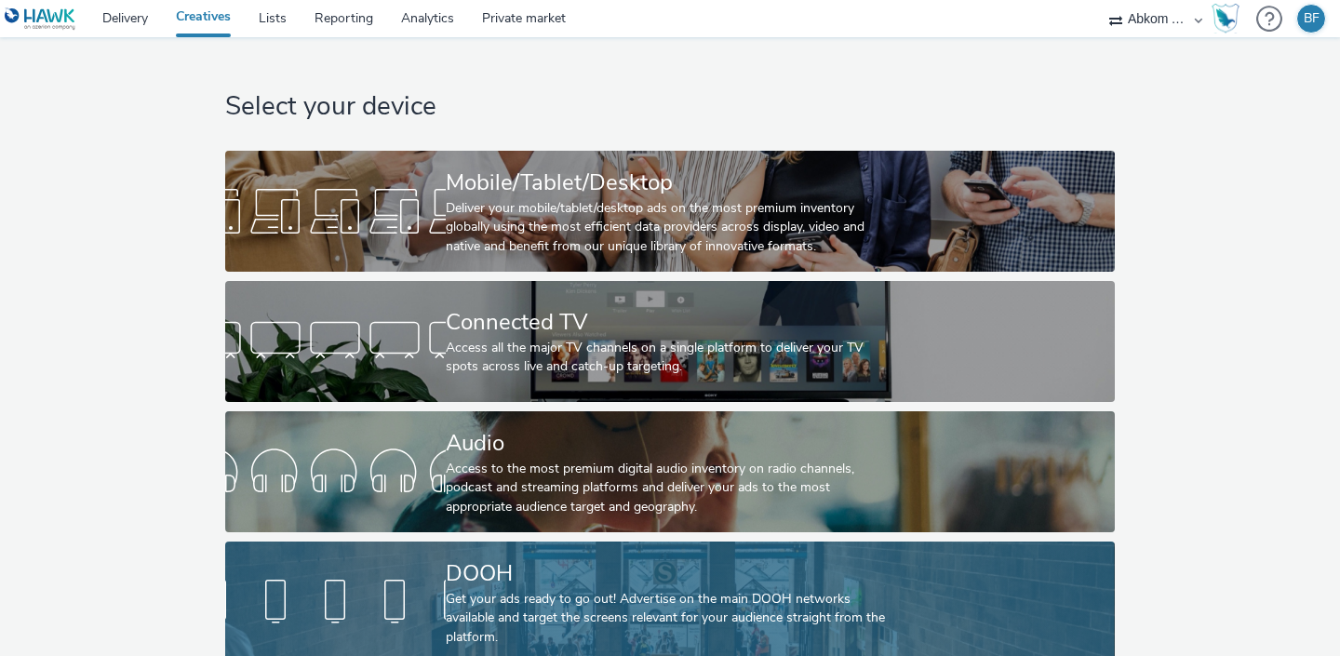
click at [343, 591] on div at bounding box center [335, 602] width 221 height 60
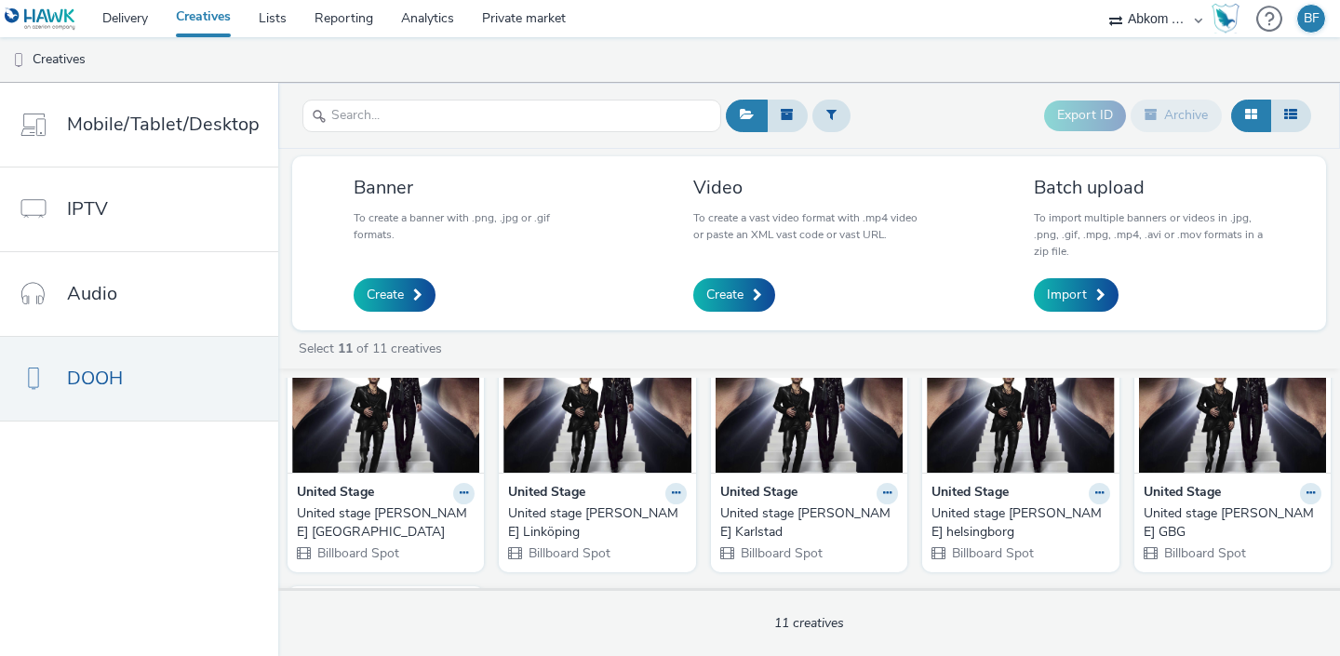
scroll to position [397, 0]
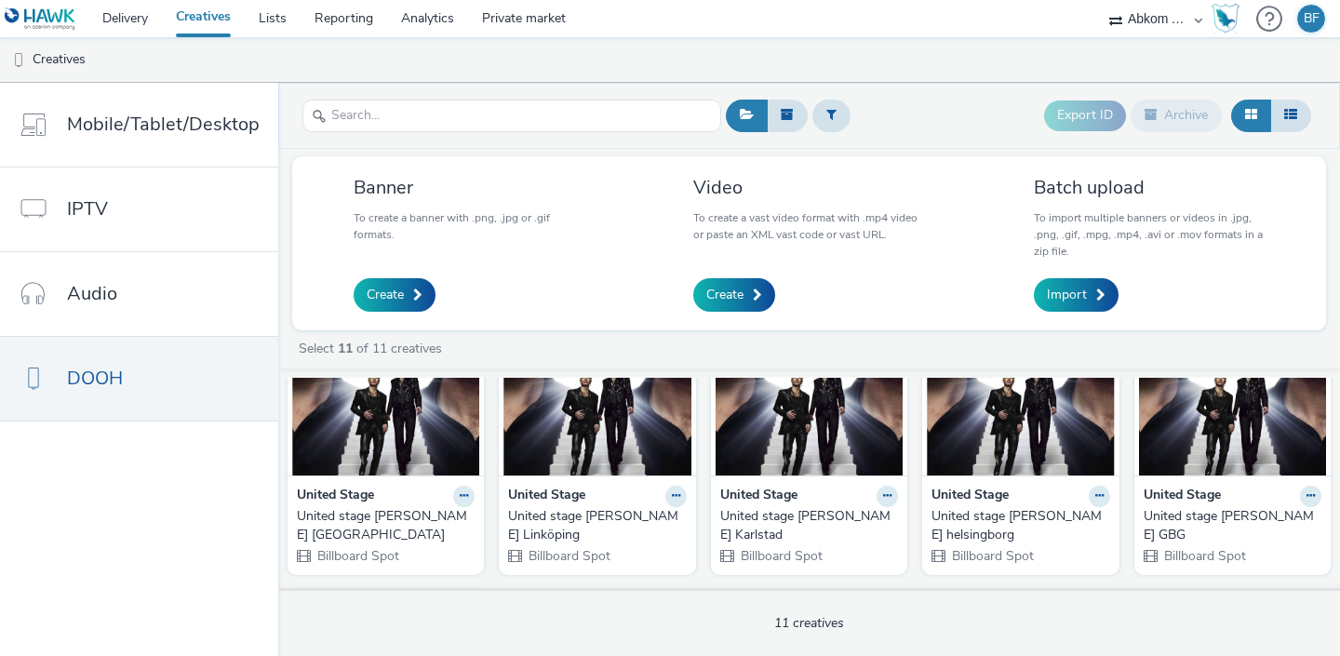
click at [1230, 445] on img at bounding box center [1232, 385] width 187 height 182
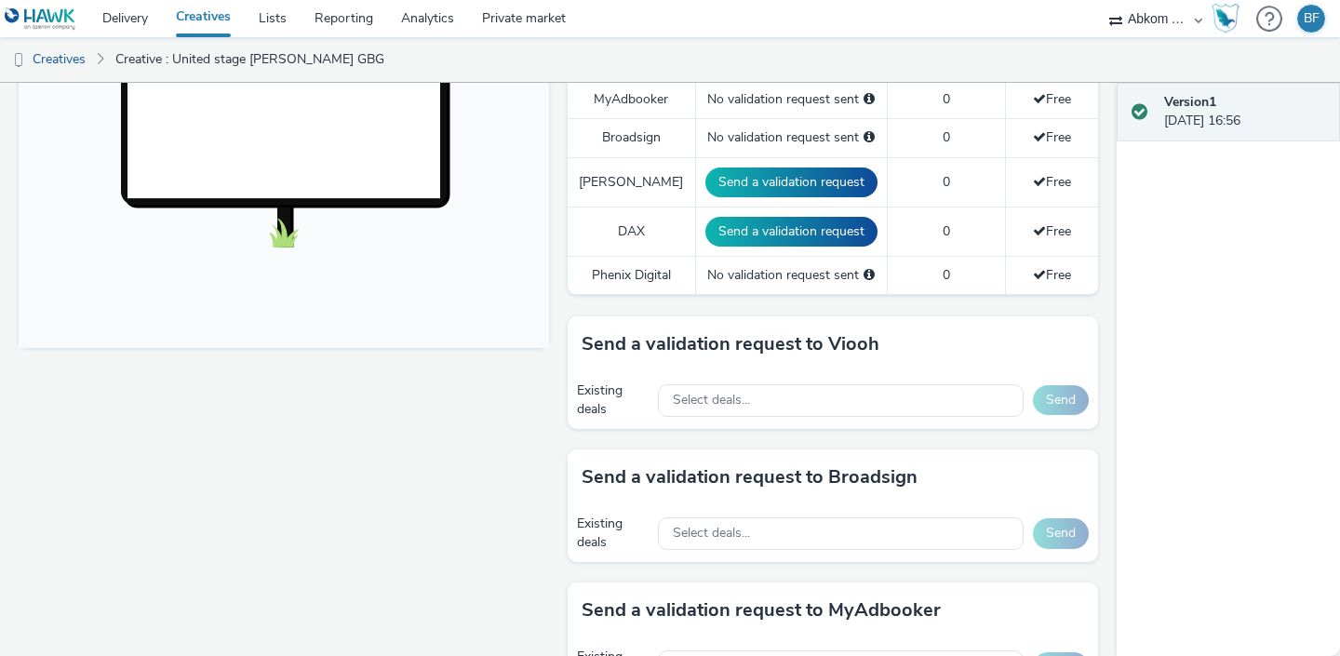
scroll to position [638, 0]
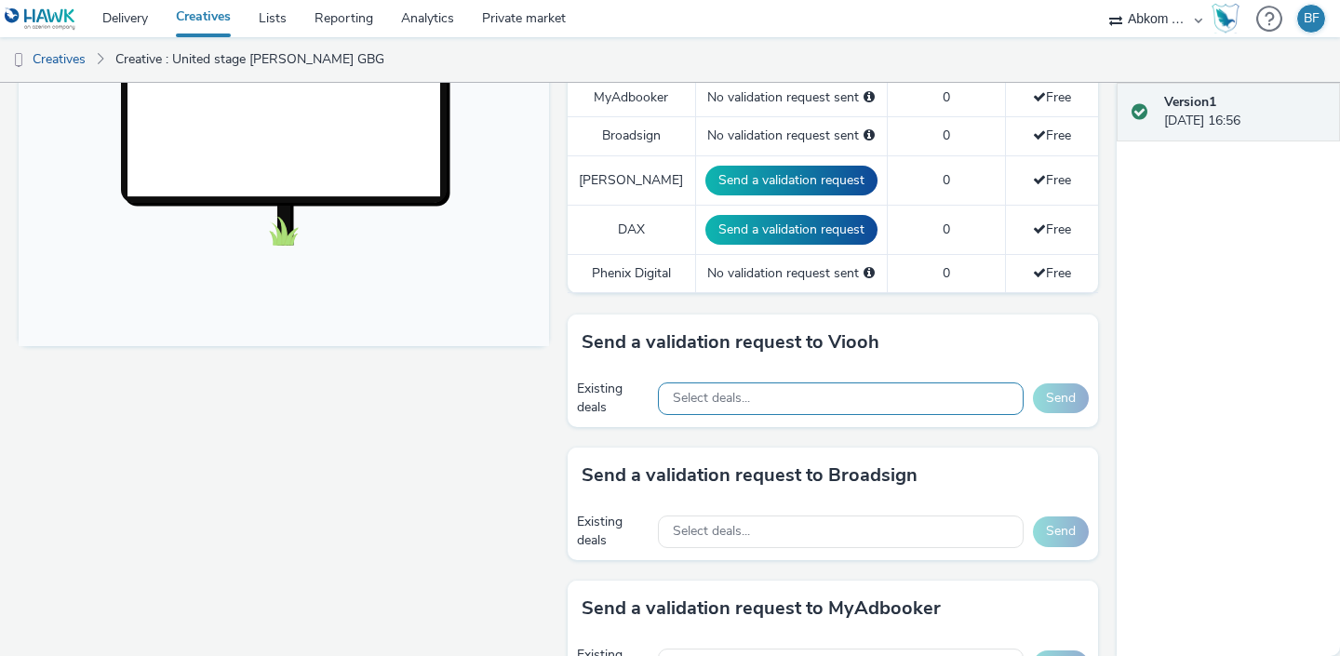
click at [777, 383] on div "Select deals..." at bounding box center [841, 399] width 366 height 33
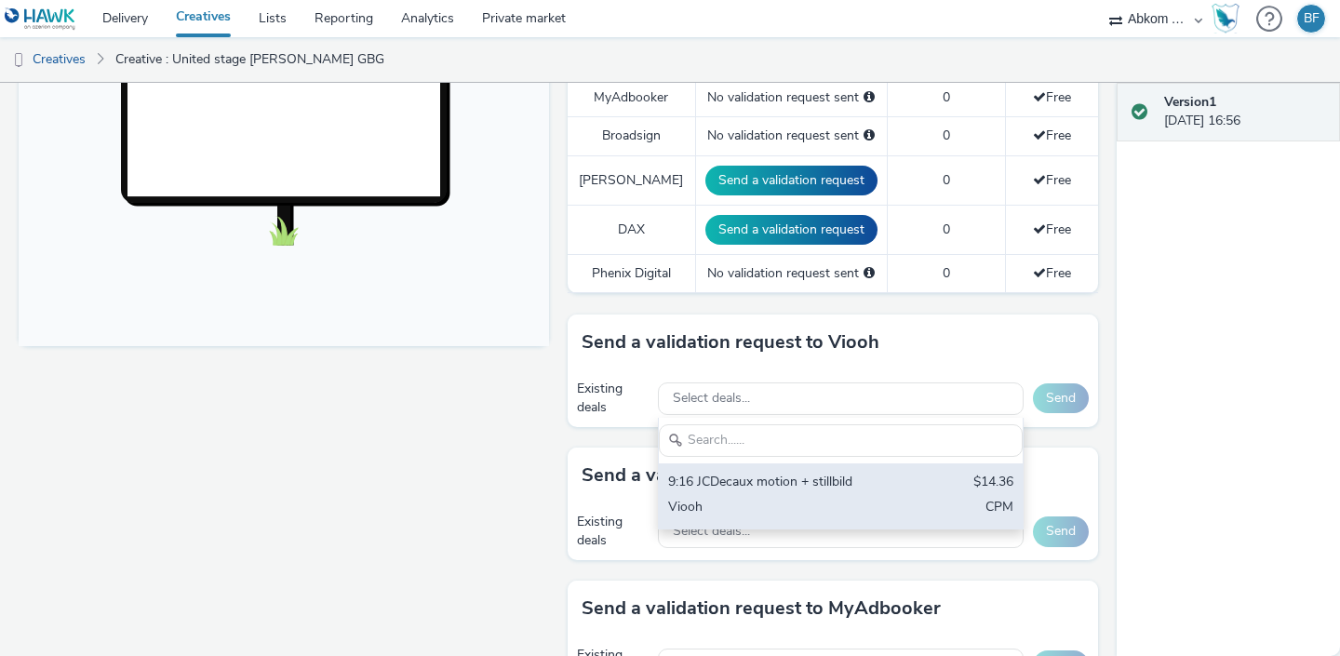
click at [760, 473] on div "9:16 JCDecaux motion + stillbild" at bounding box center [781, 483] width 227 height 21
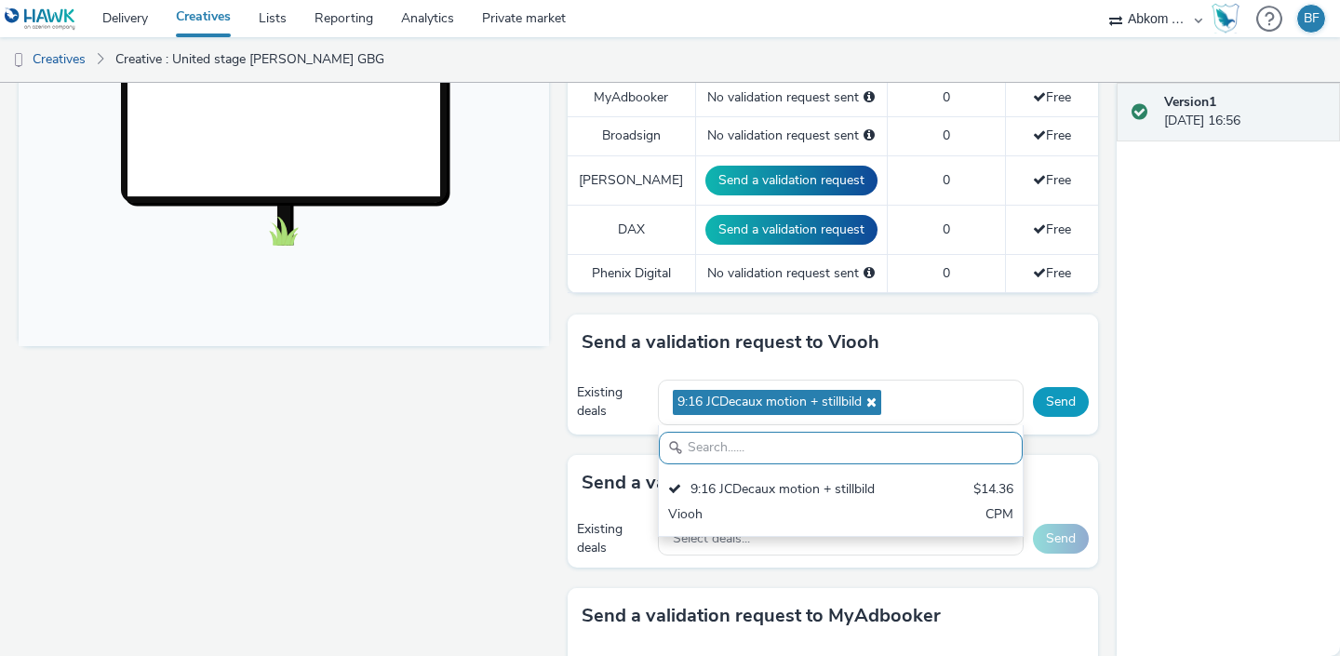
click at [1074, 387] on button "Send" at bounding box center [1061, 402] width 56 height 30
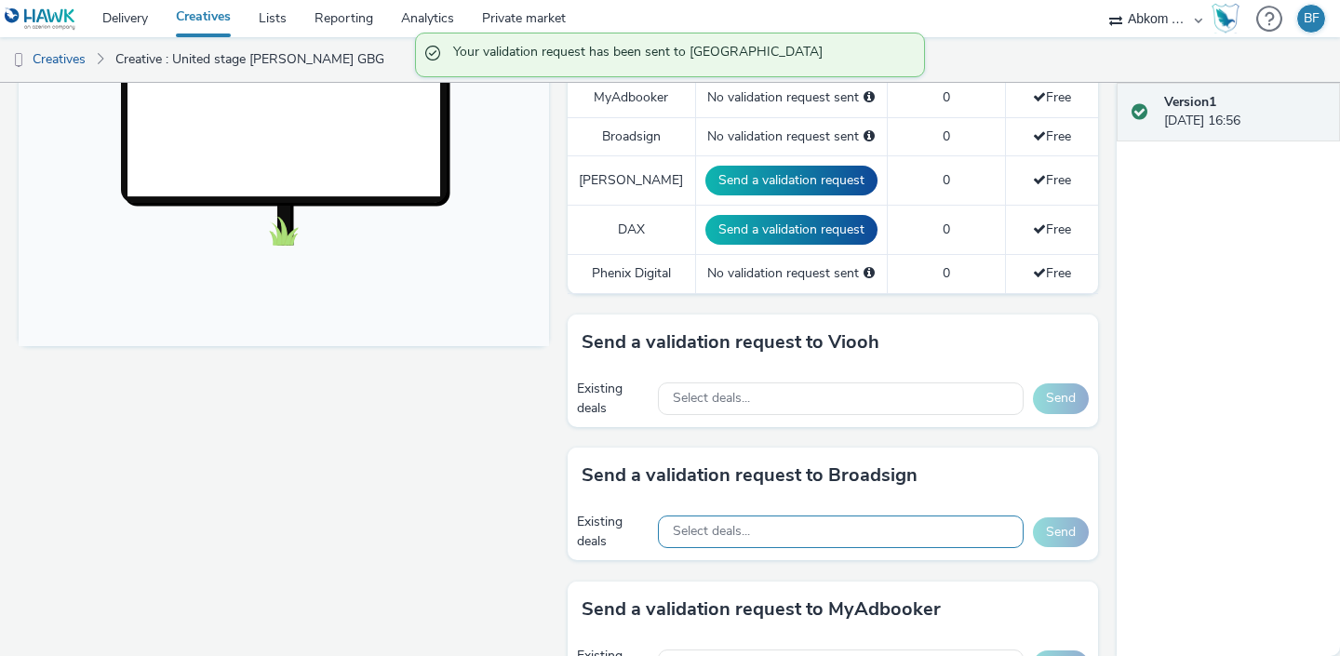
click at [908, 516] on div "Select deals..." at bounding box center [841, 532] width 366 height 33
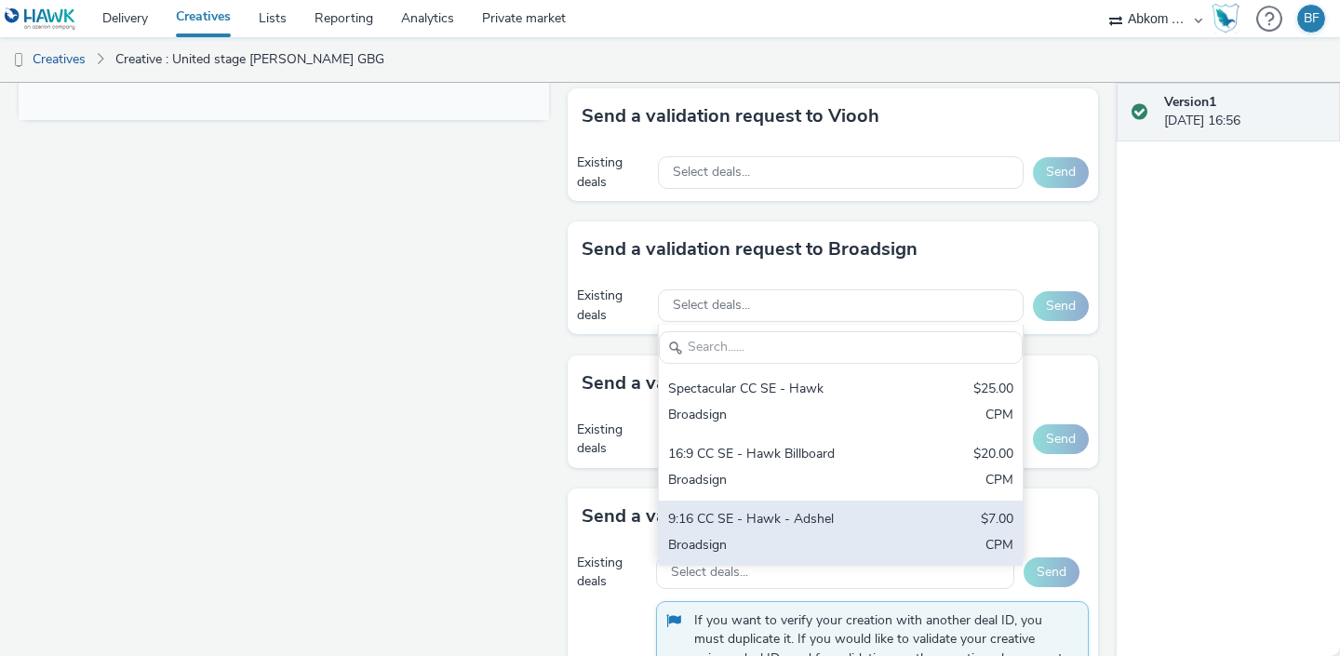
scroll to position [868, 0]
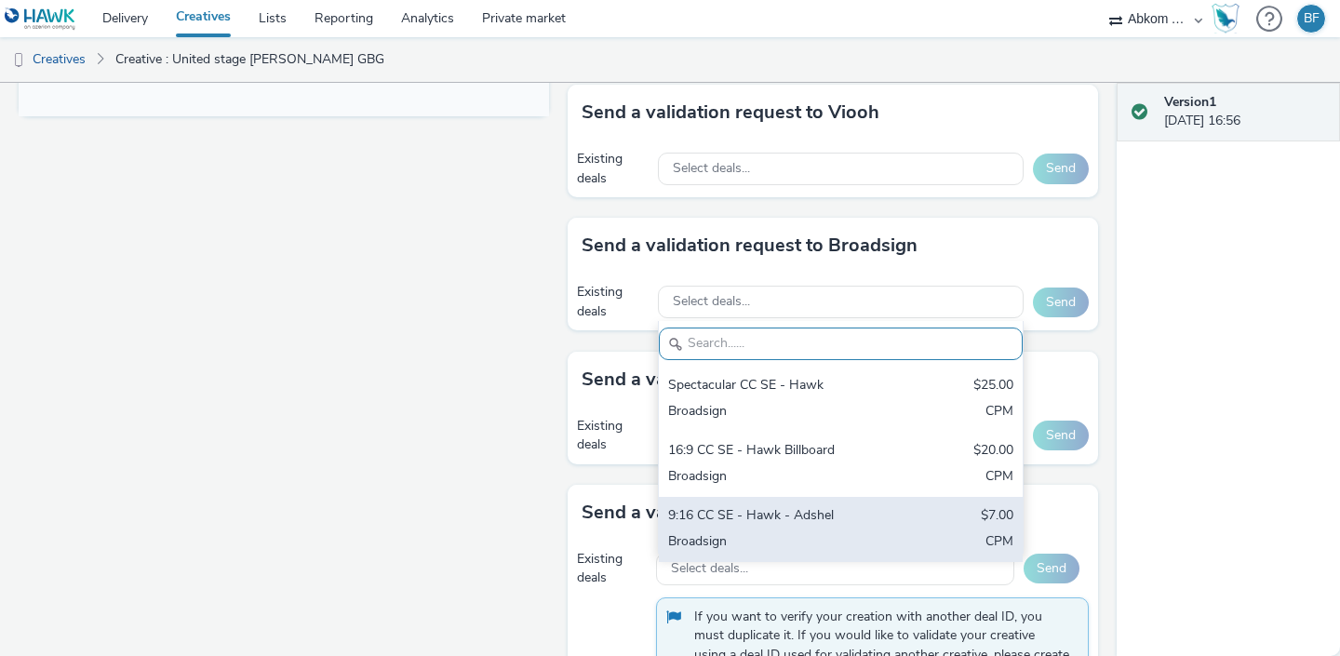
click at [817, 532] on div "Broadsign" at bounding box center [781, 542] width 227 height 21
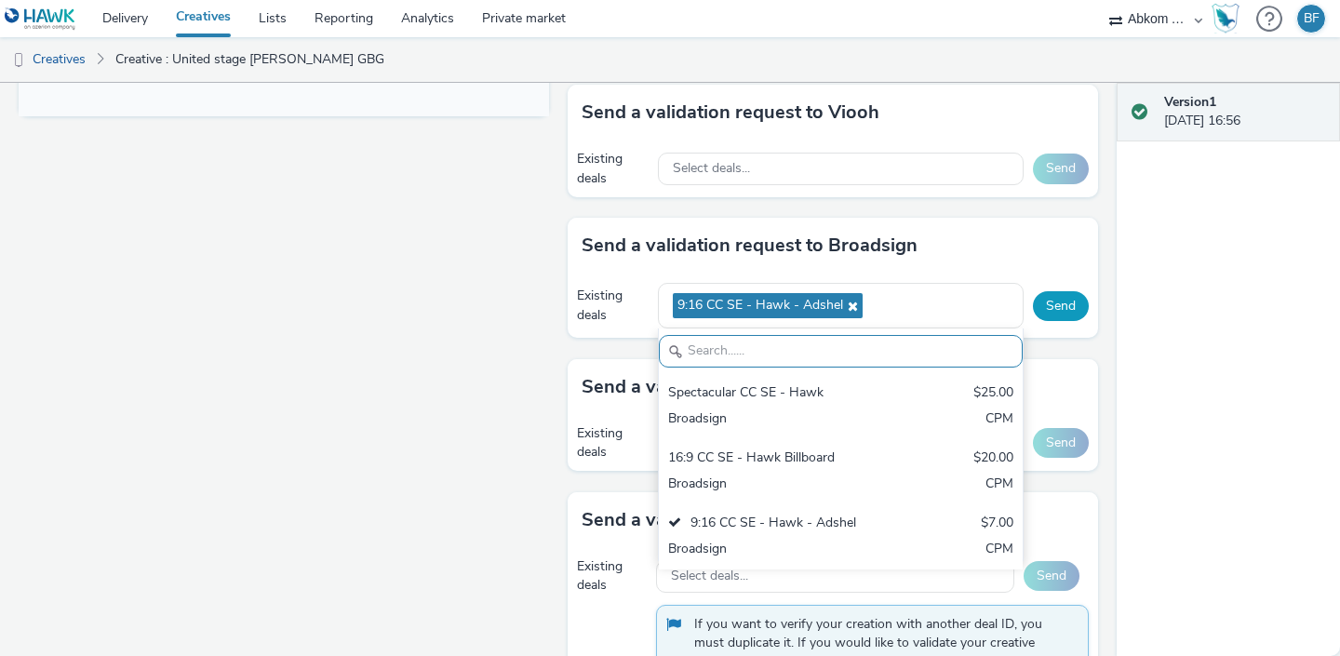
click at [1063, 291] on button "Send" at bounding box center [1061, 306] width 56 height 30
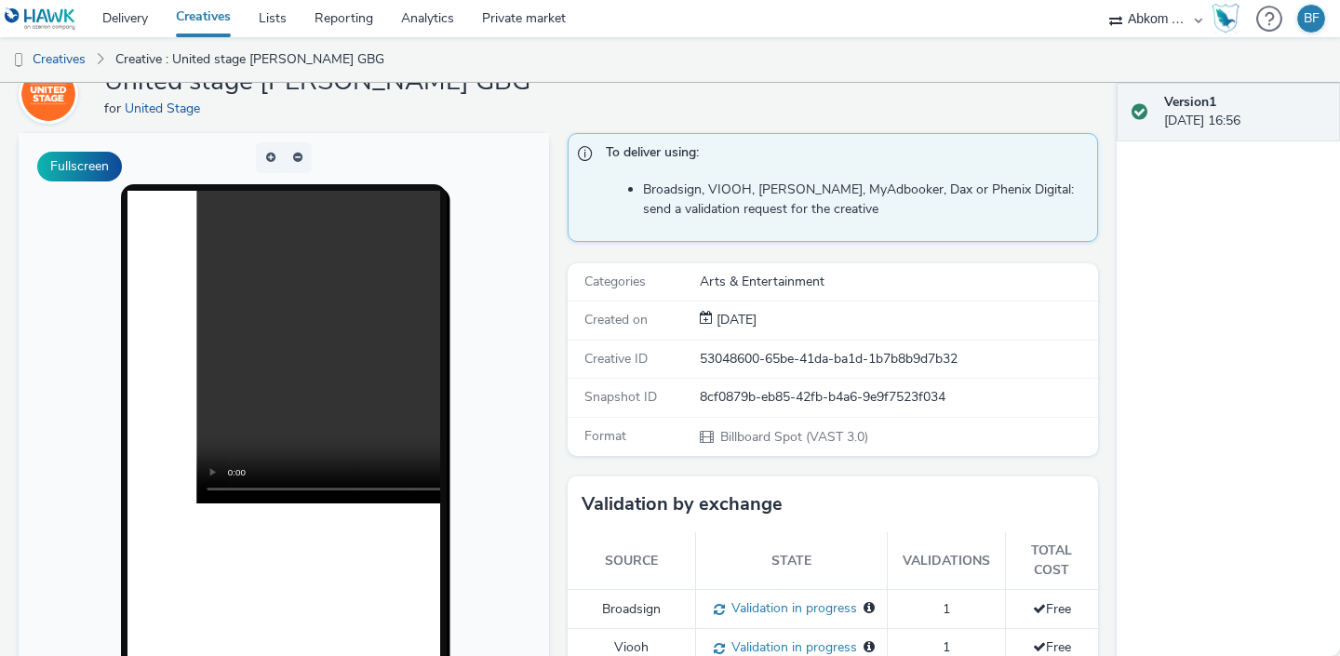
scroll to position [0, 0]
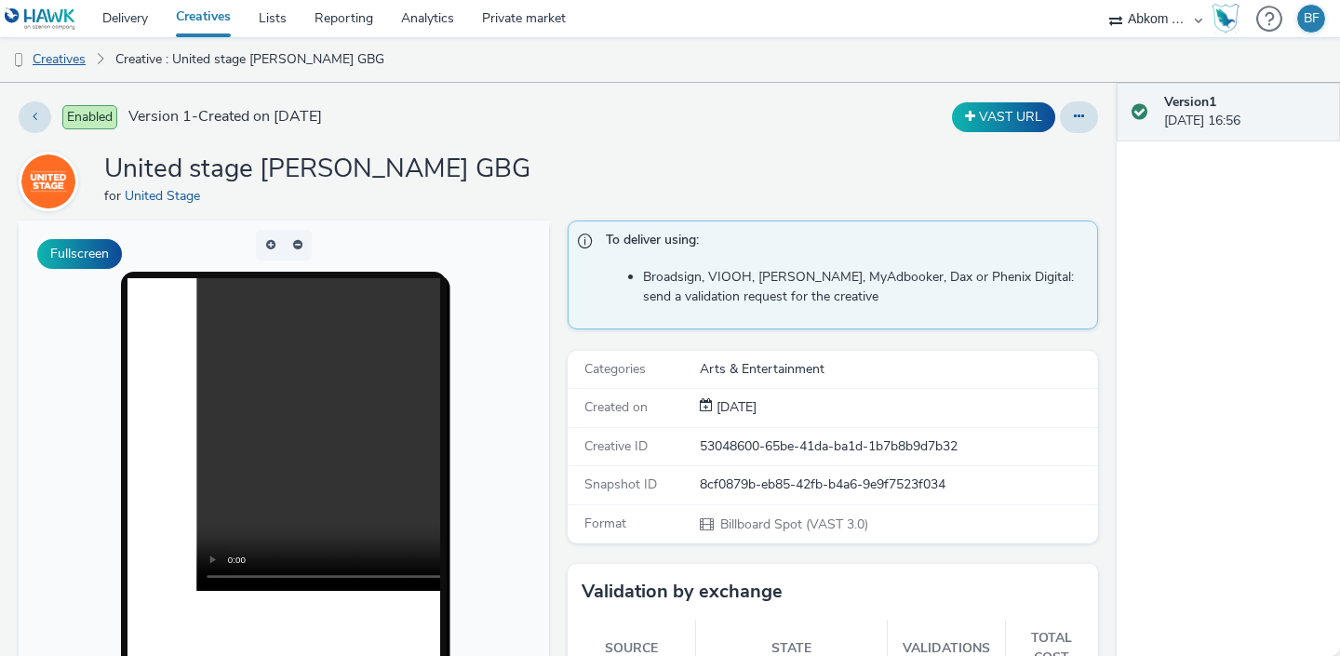
click at [77, 60] on link "Creatives" at bounding box center [47, 59] width 95 height 45
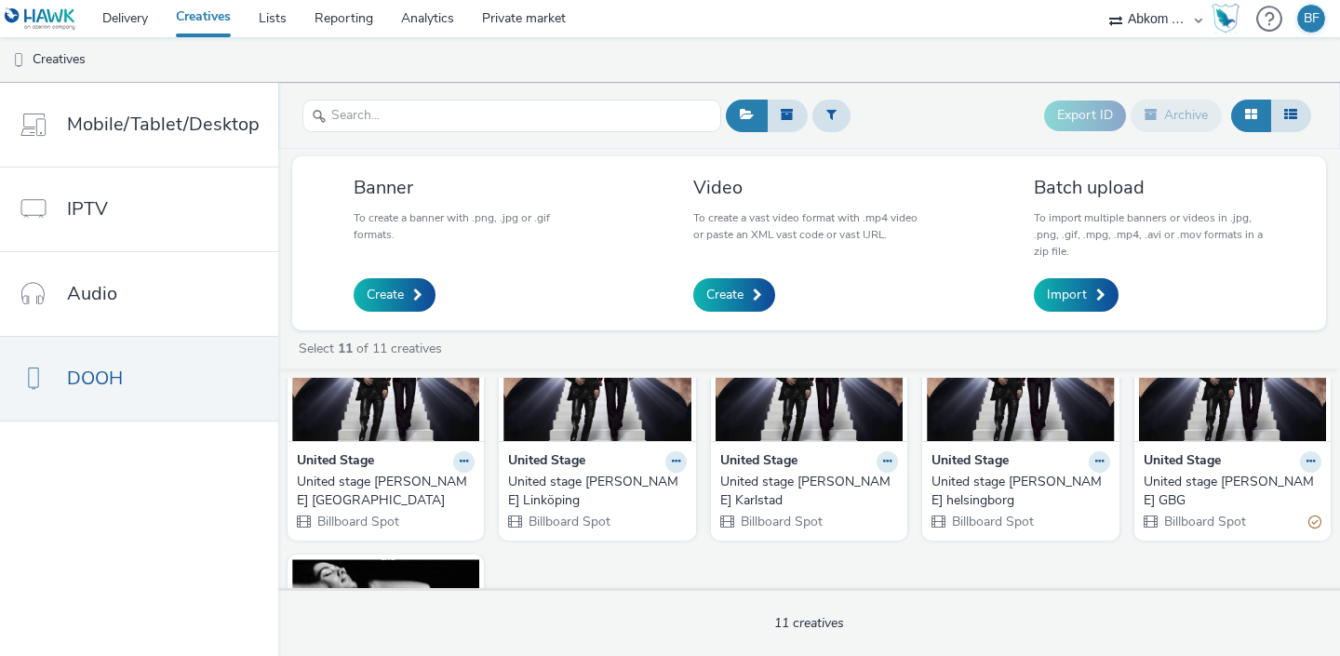
scroll to position [417, 0]
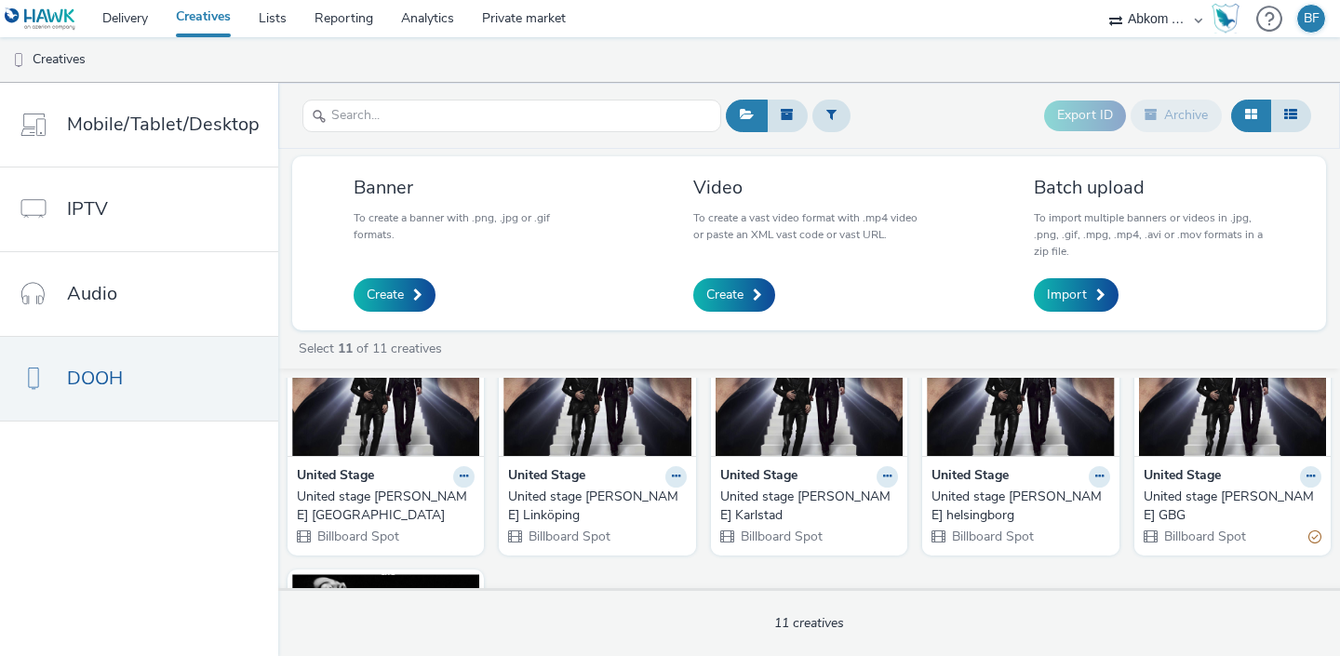
click at [1014, 431] on img at bounding box center [1020, 366] width 187 height 182
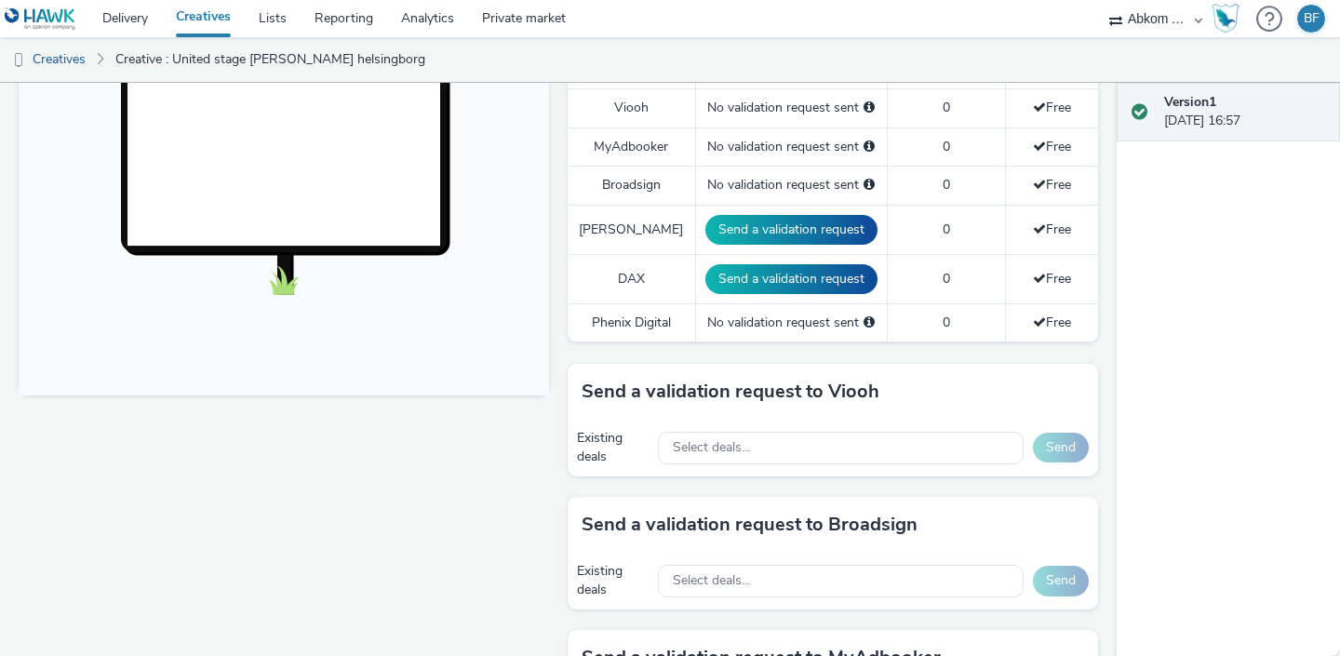
scroll to position [591, 0]
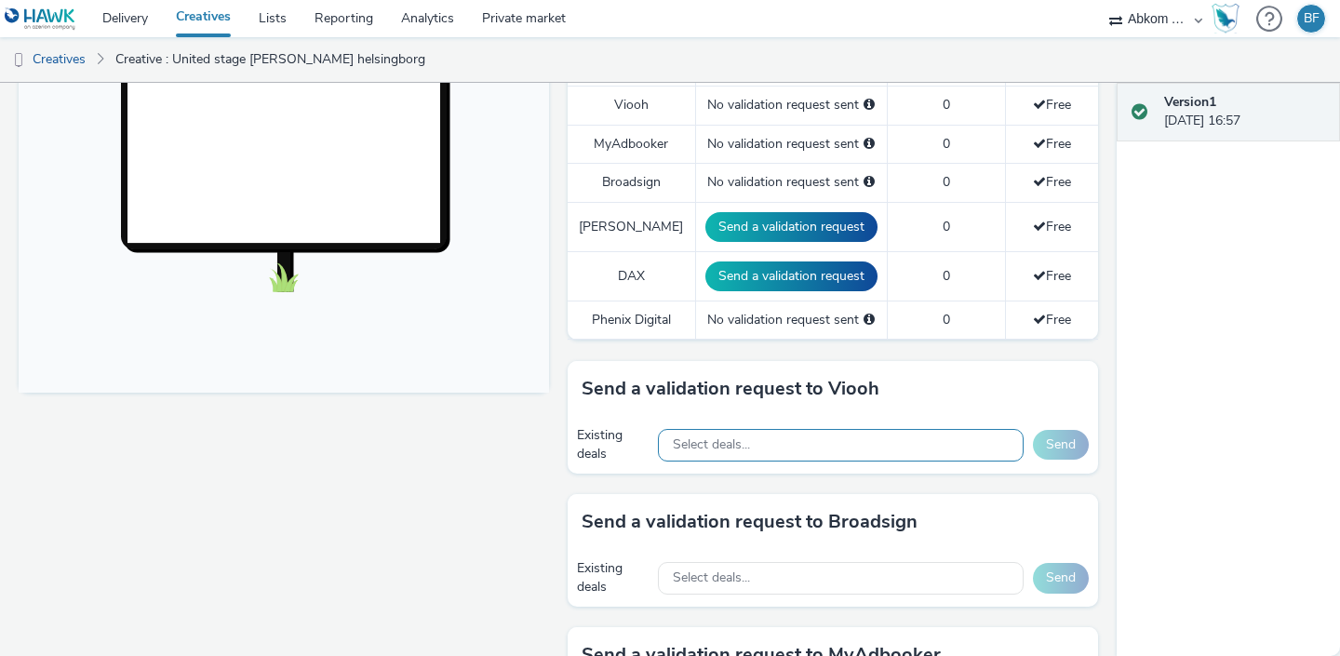
click at [837, 429] on div "Select deals..." at bounding box center [841, 445] width 366 height 33
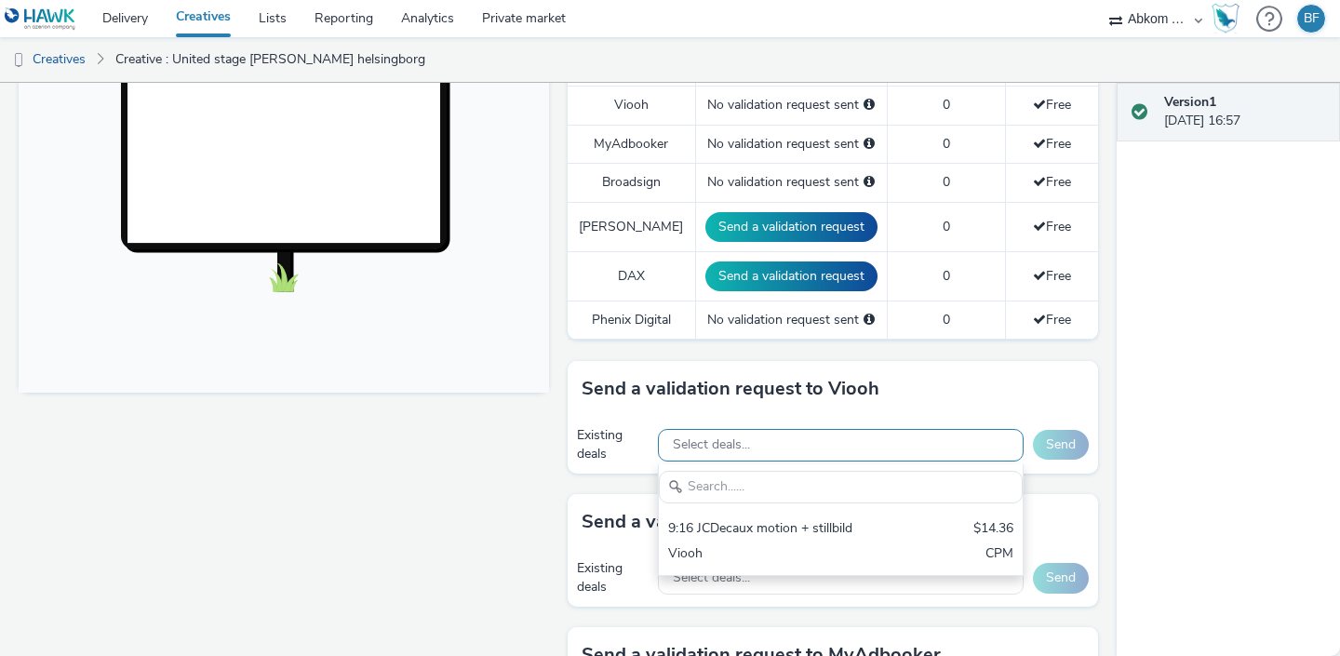
scroll to position [0, 0]
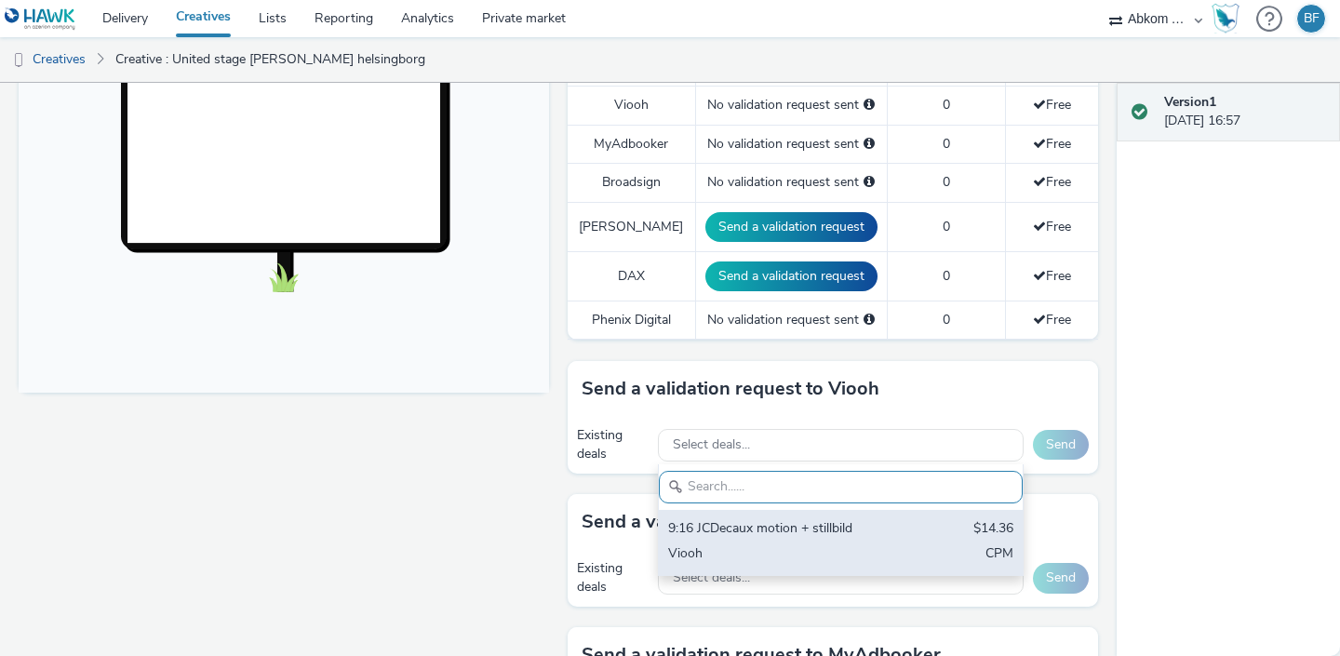
click at [776, 524] on div "9:16 JCDecaux motion + stillbild $14.36 Viooh CPM" at bounding box center [841, 542] width 364 height 65
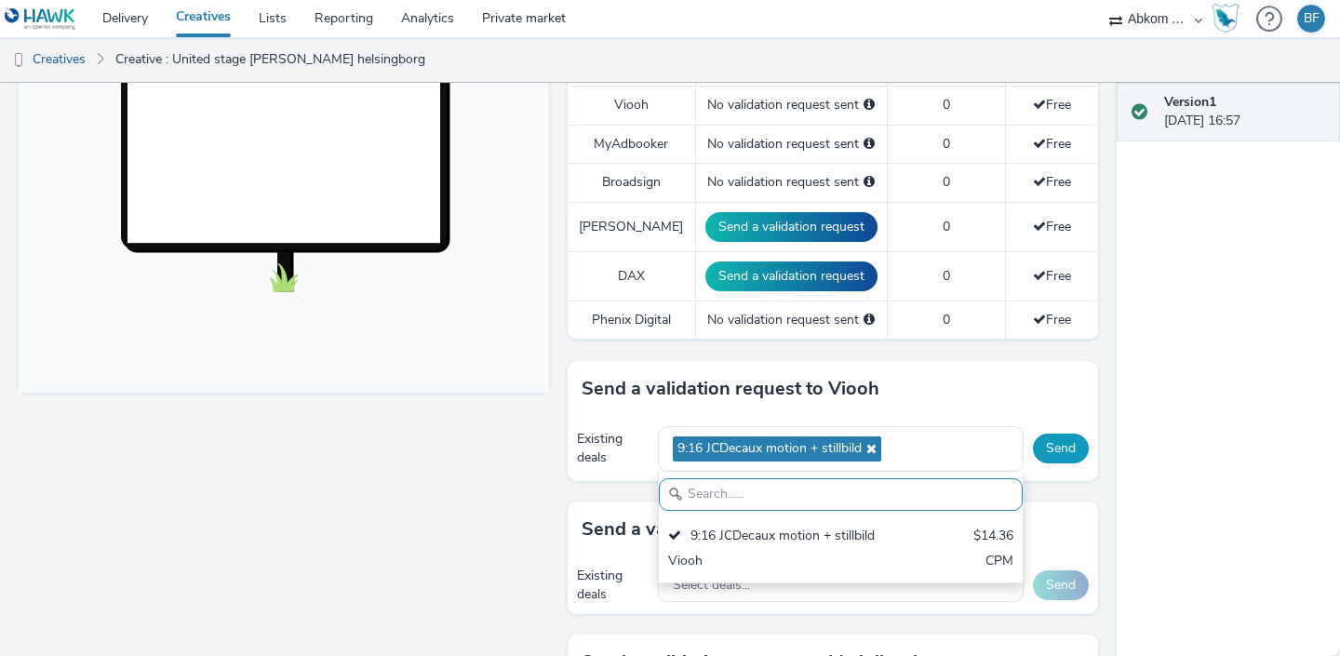
click at [1063, 436] on button "Send" at bounding box center [1061, 449] width 56 height 30
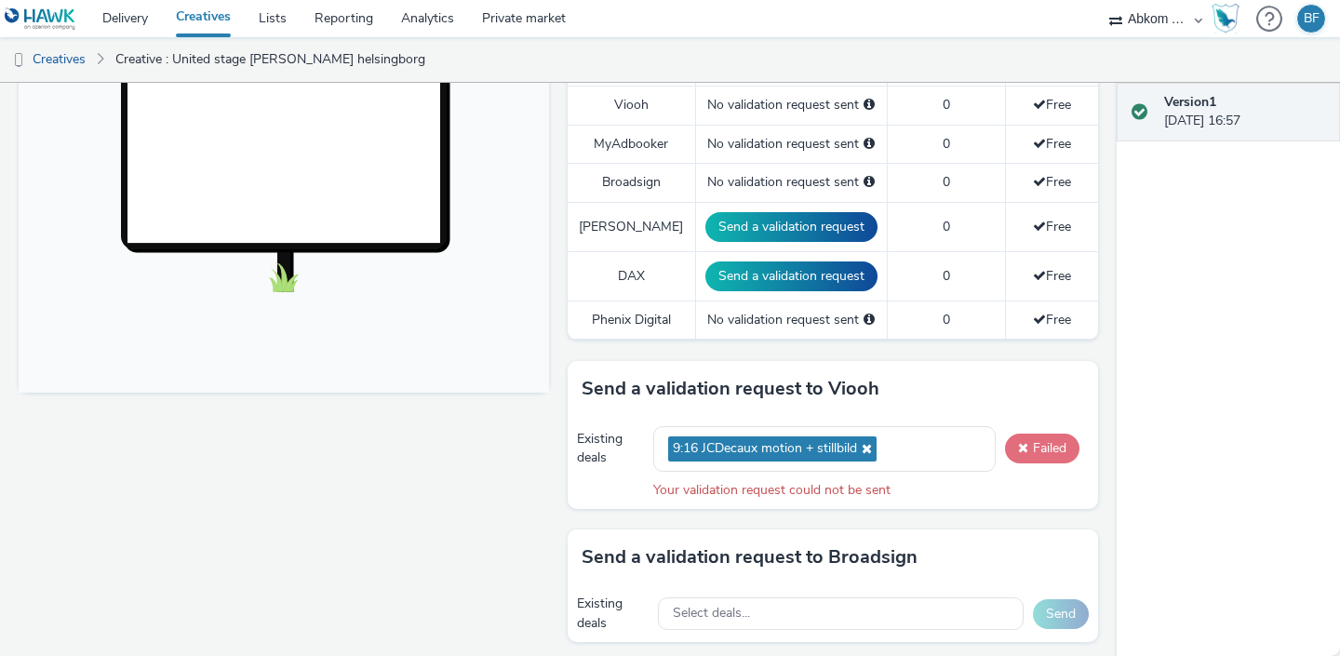
click at [1055, 435] on button "Failed" at bounding box center [1042, 449] width 74 height 30
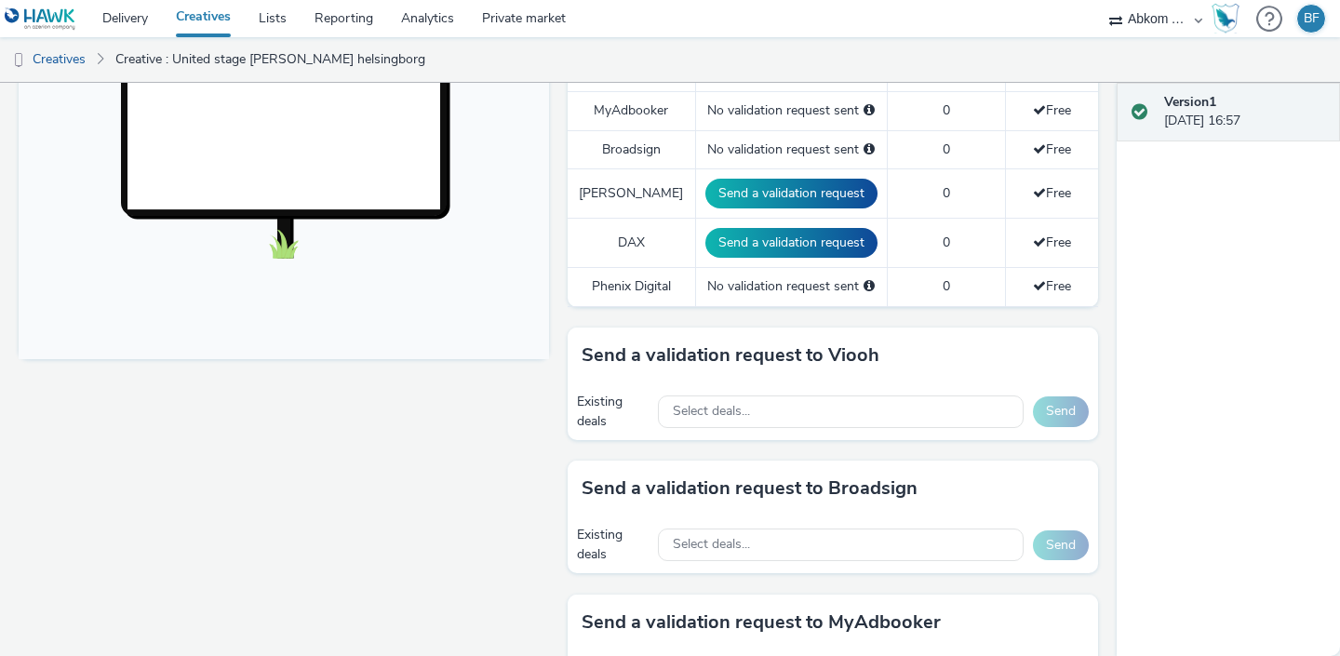
scroll to position [637, 0]
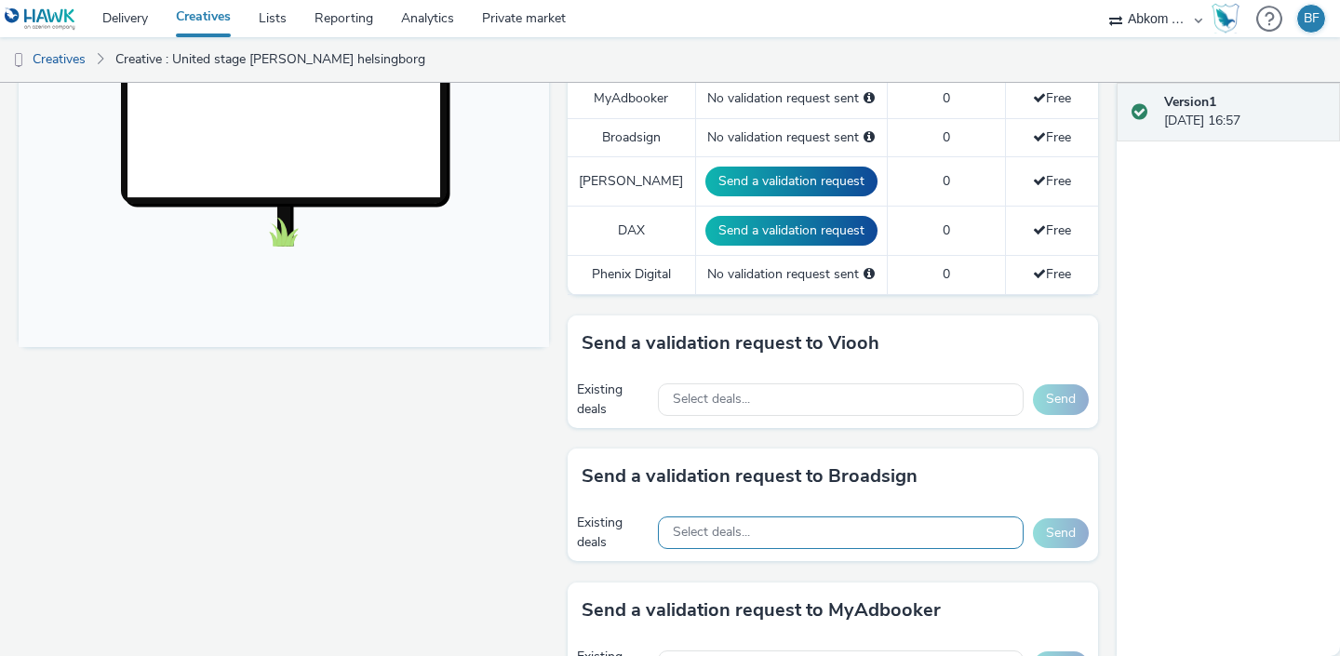
click at [809, 522] on div "Select deals..." at bounding box center [841, 533] width 366 height 33
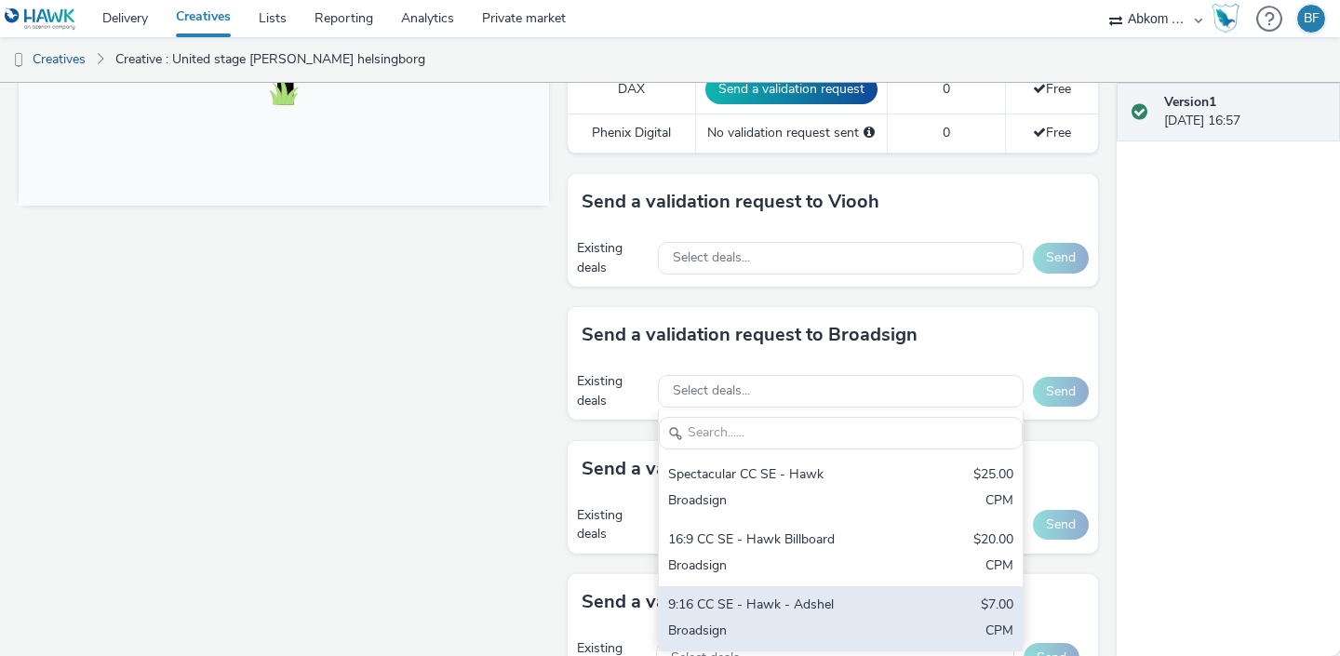
scroll to position [781, 0]
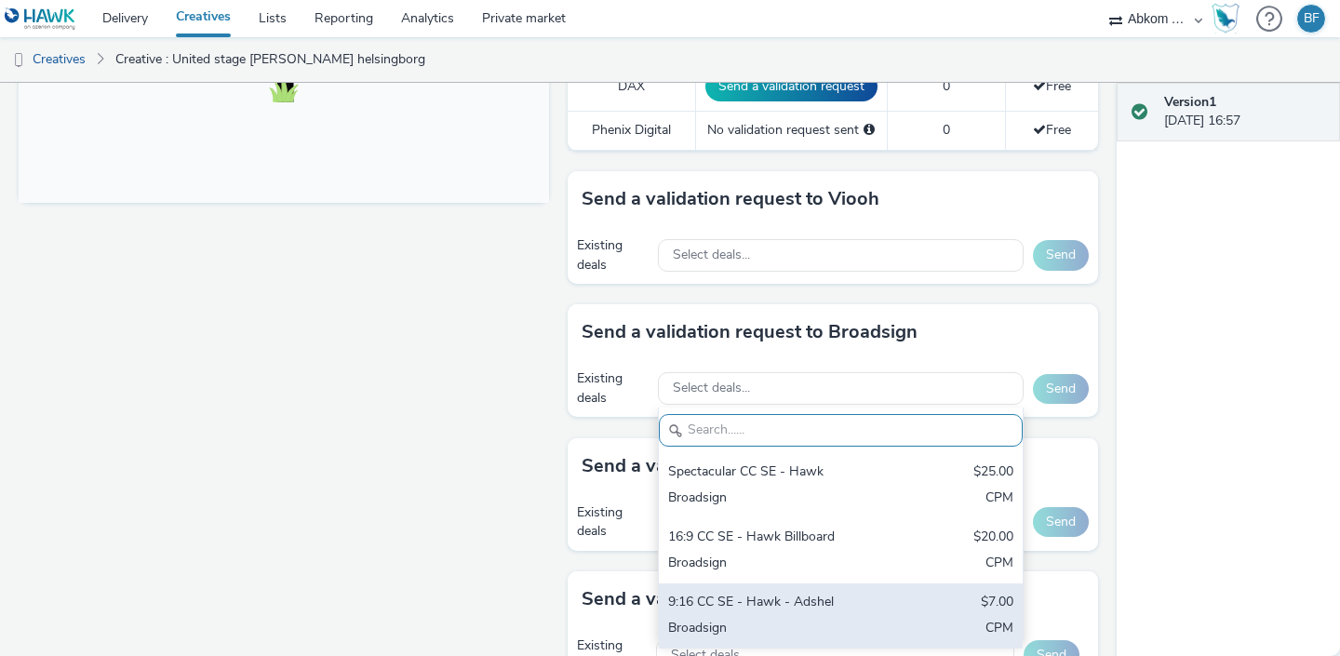
click at [743, 593] on div "9:16 CC SE - Hawk - Adshel" at bounding box center [781, 603] width 227 height 21
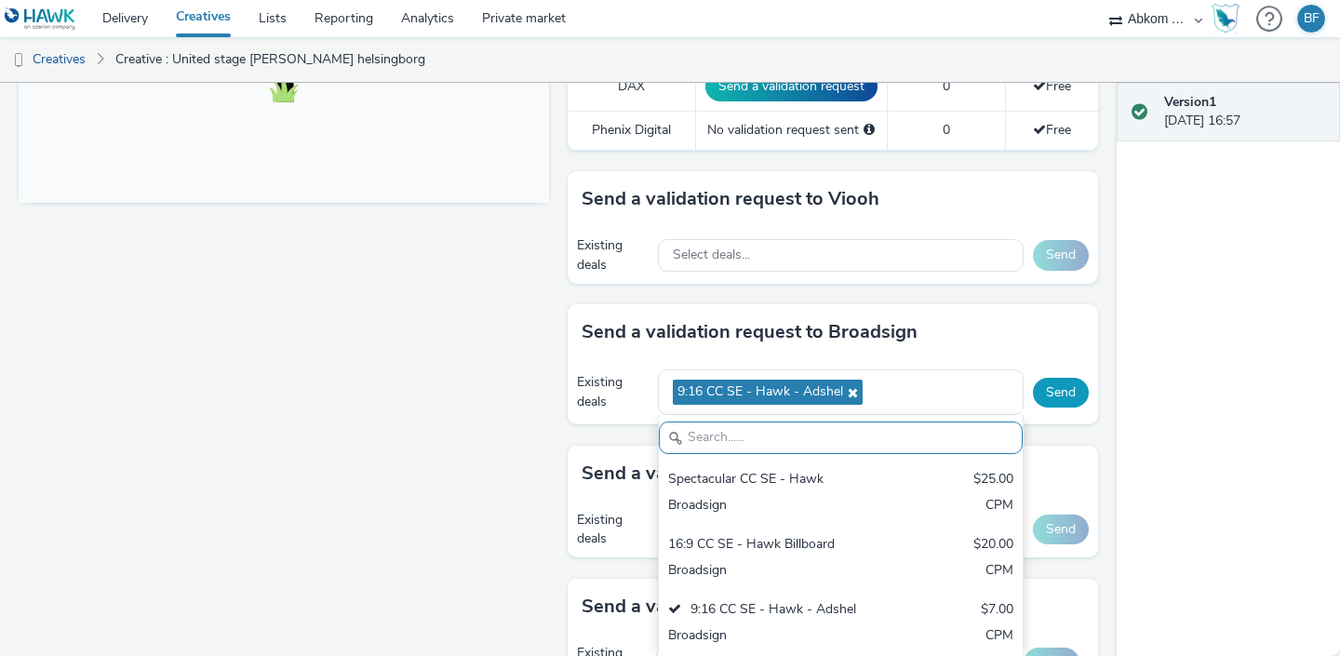
click at [1052, 381] on button "Send" at bounding box center [1061, 393] width 56 height 30
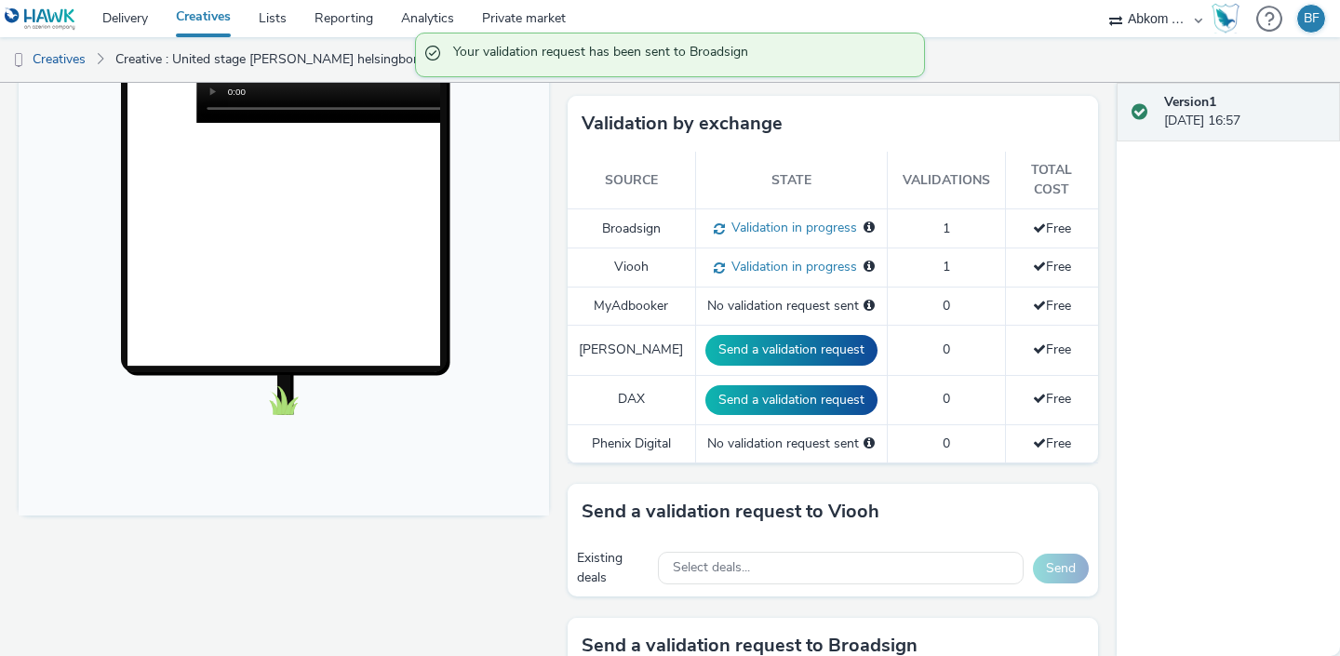
scroll to position [466, 0]
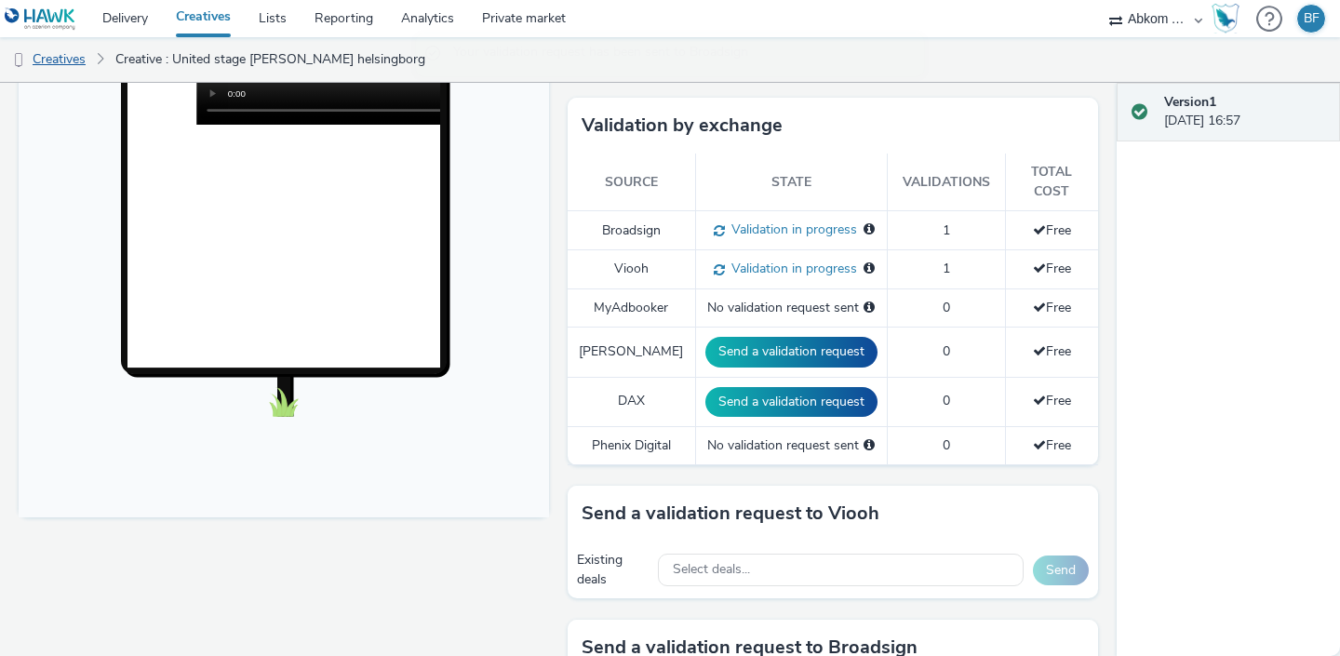
click at [84, 58] on link "Creatives" at bounding box center [47, 59] width 95 height 45
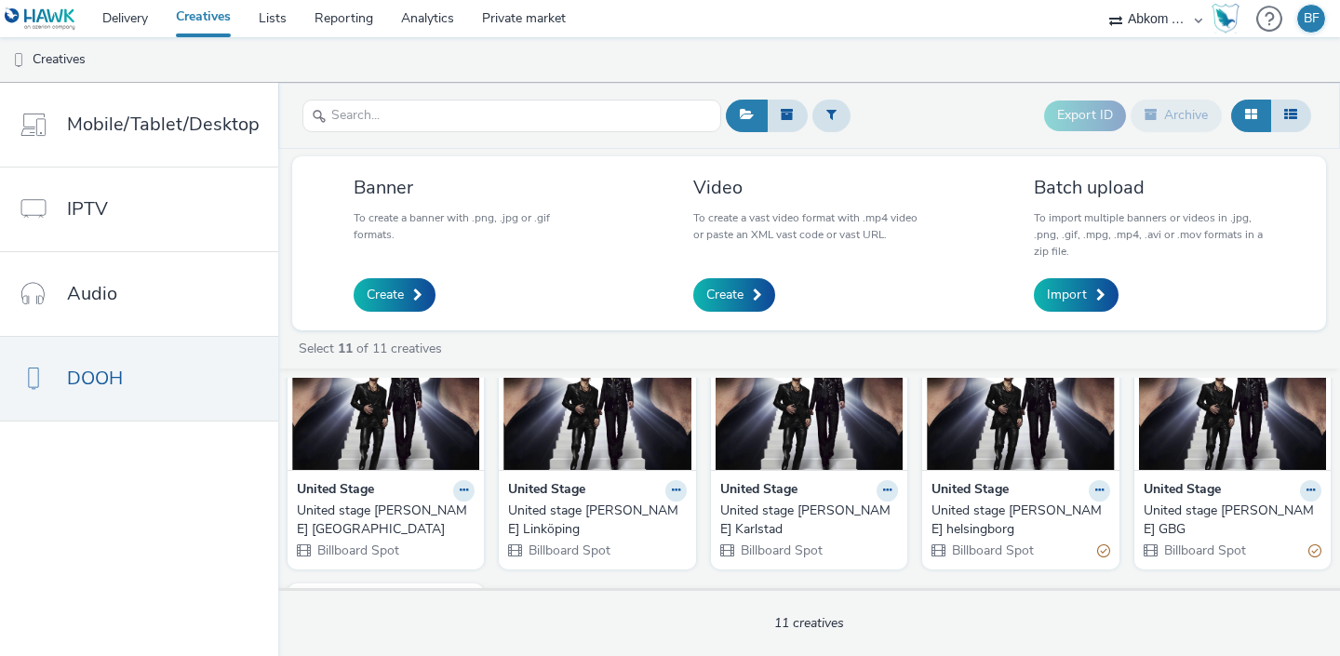
scroll to position [375, 0]
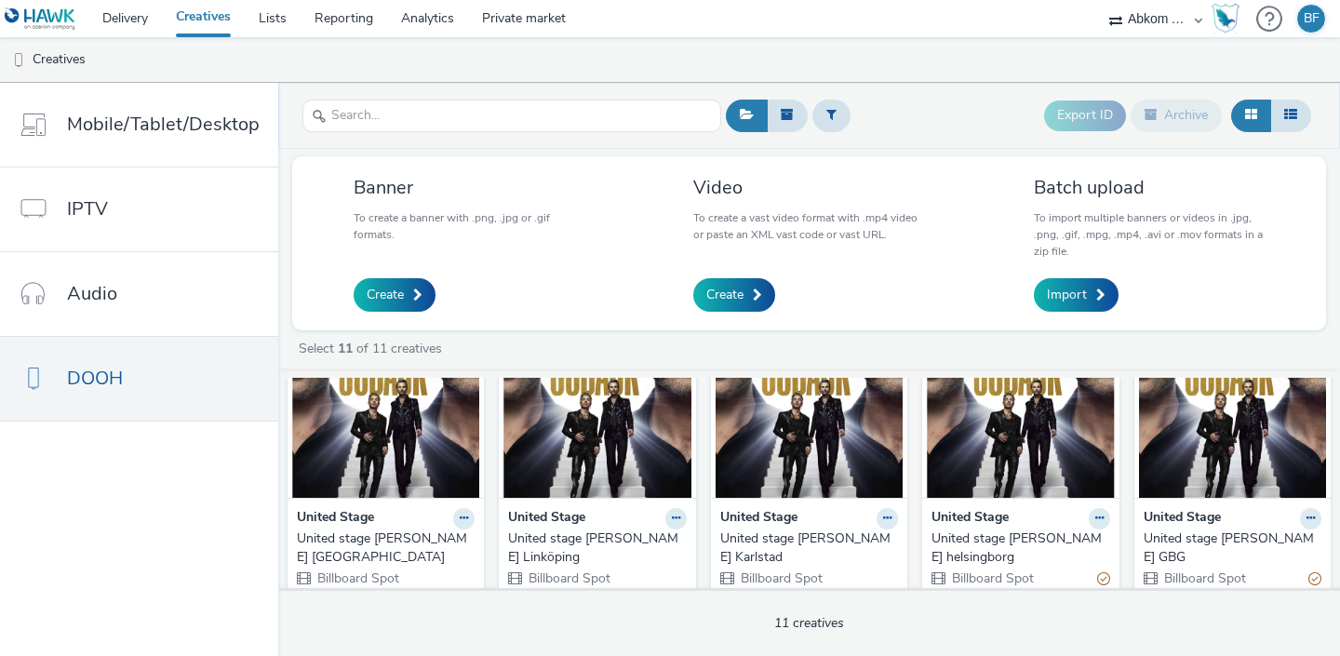
click at [819, 447] on img at bounding box center [809, 407] width 187 height 182
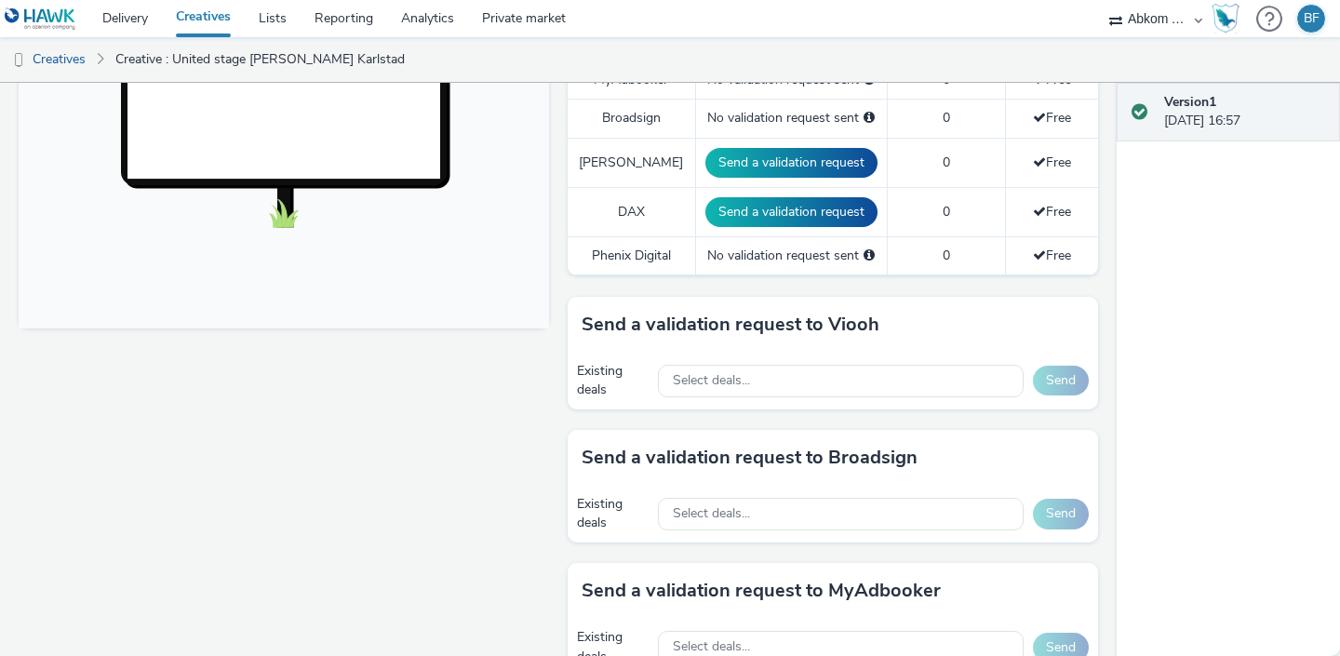
scroll to position [666, 0]
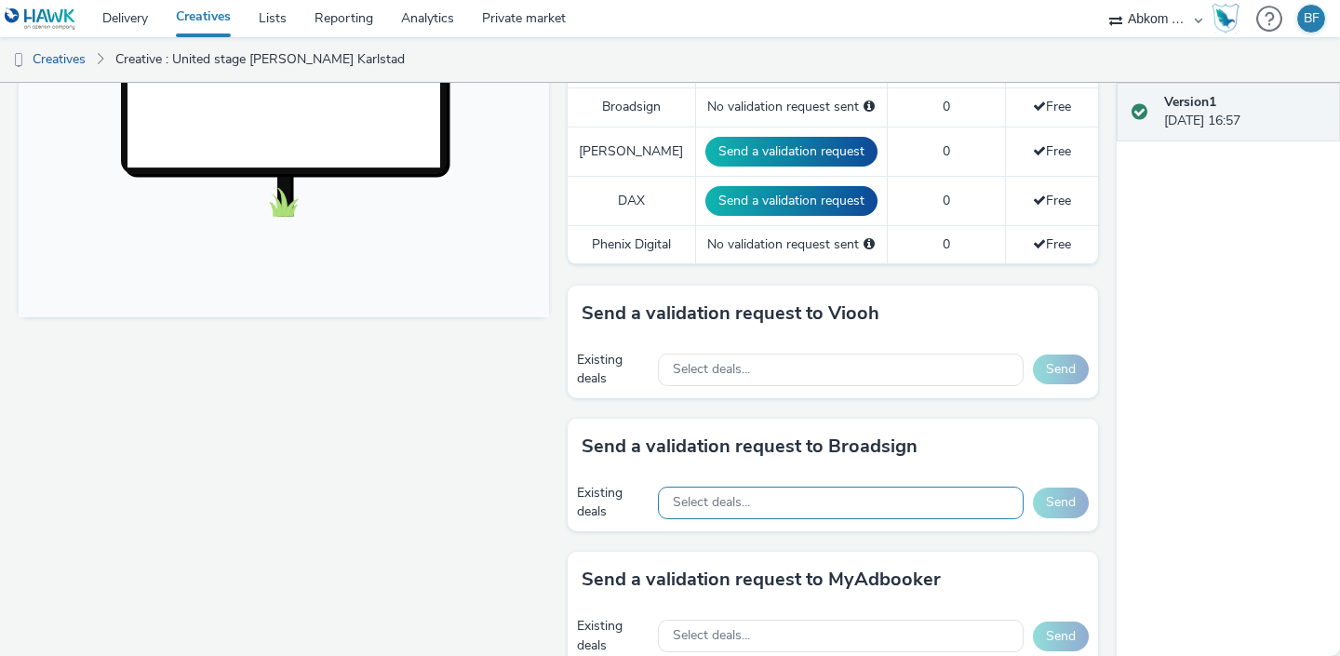
click at [772, 487] on div "Select deals..." at bounding box center [841, 503] width 366 height 33
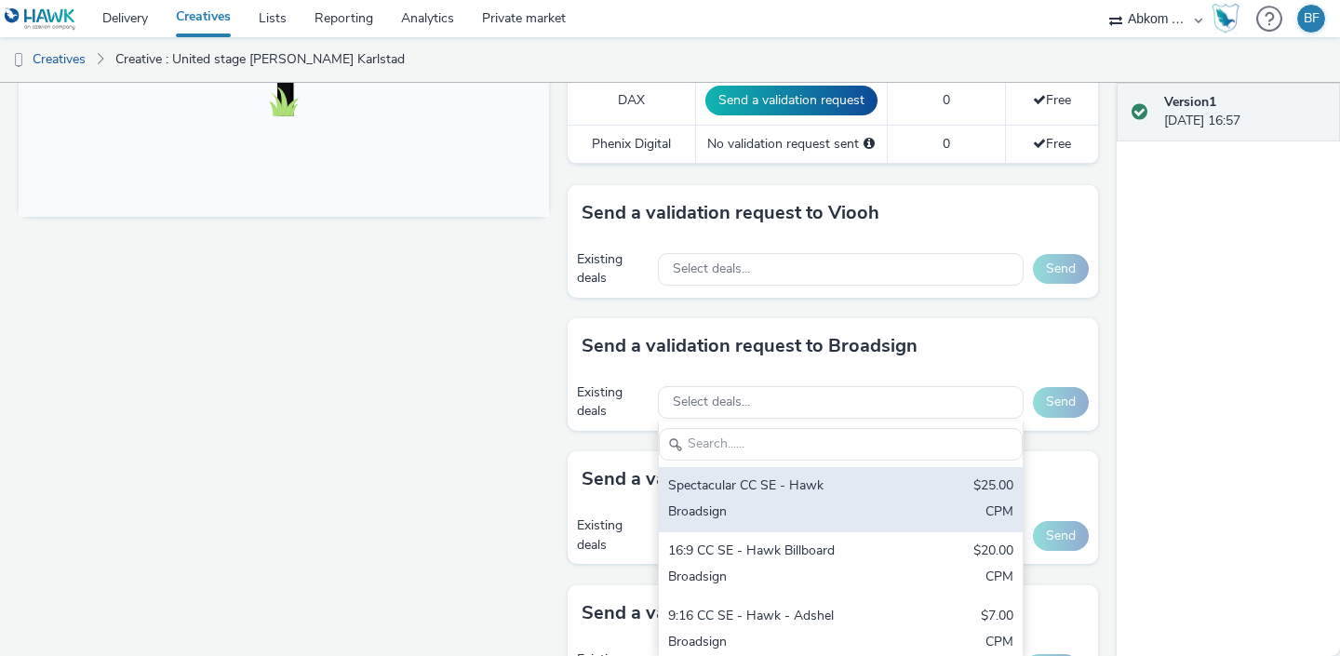
scroll to position [777, 0]
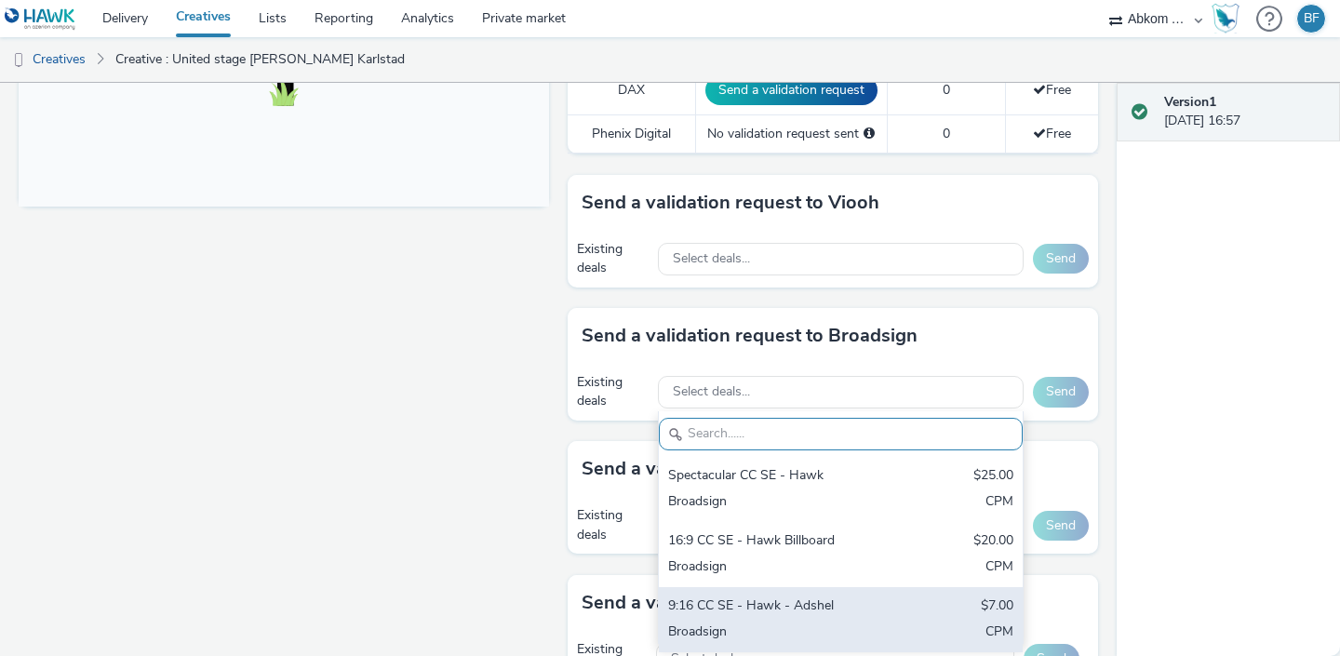
click at [735, 597] on div "9:16 CC SE - Hawk - Adshel" at bounding box center [781, 607] width 227 height 21
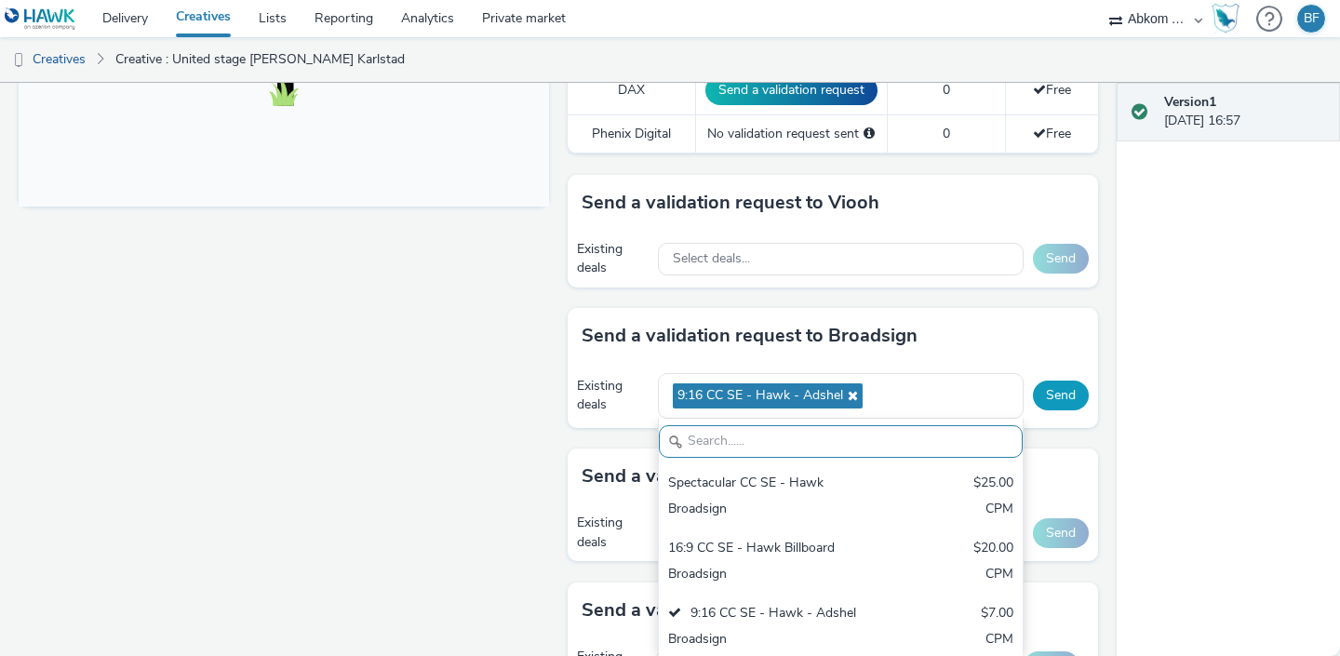
click at [1053, 381] on button "Send" at bounding box center [1061, 396] width 56 height 30
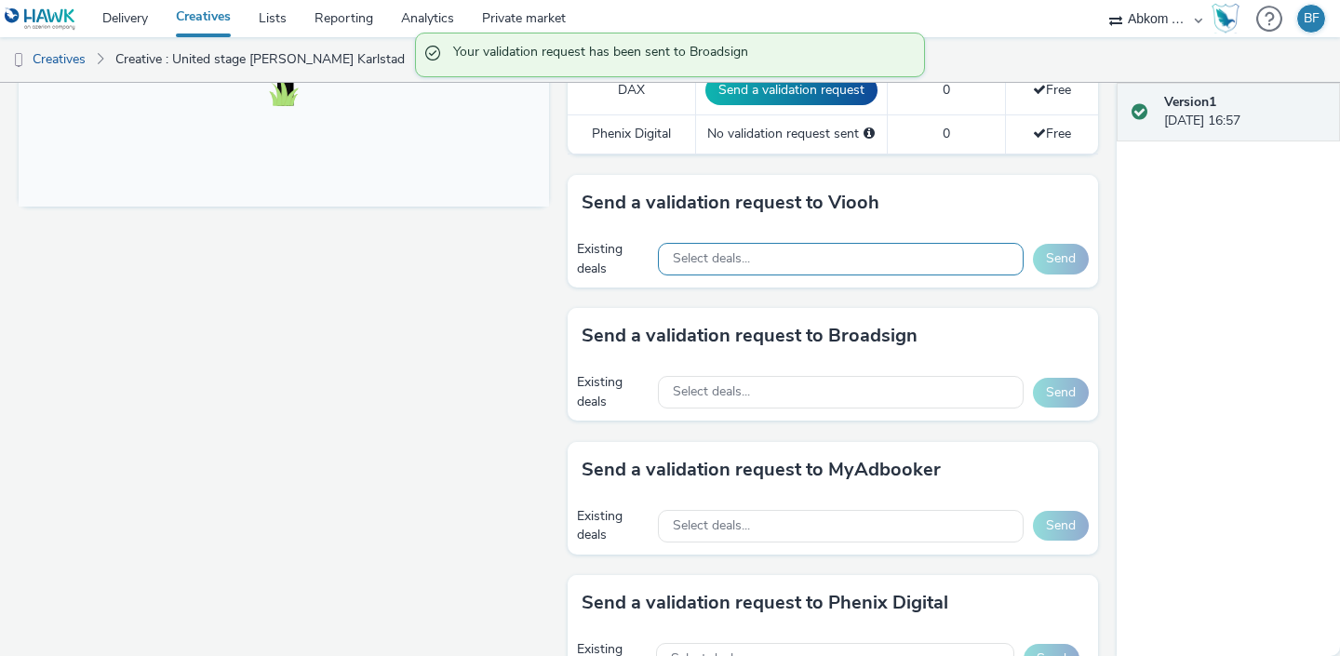
click at [814, 248] on div "Select deals..." at bounding box center [841, 259] width 366 height 33
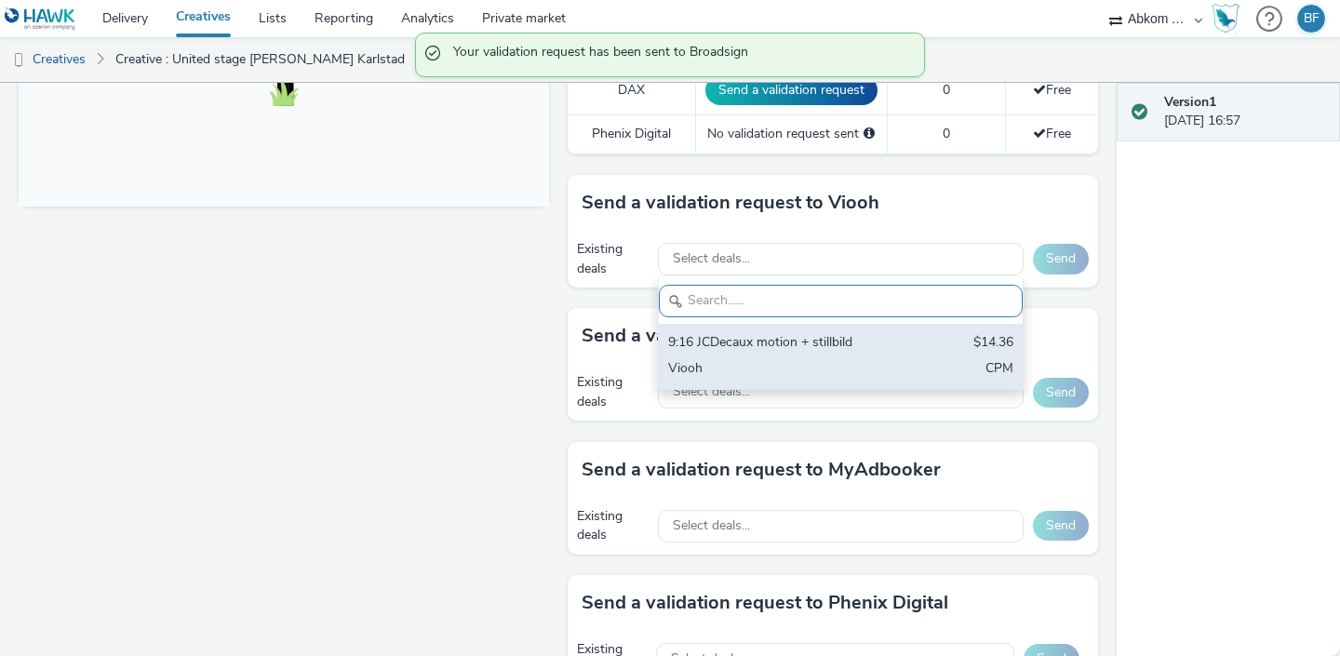
click at [760, 333] on div "9:16 JCDecaux motion + stillbild" at bounding box center [781, 343] width 227 height 21
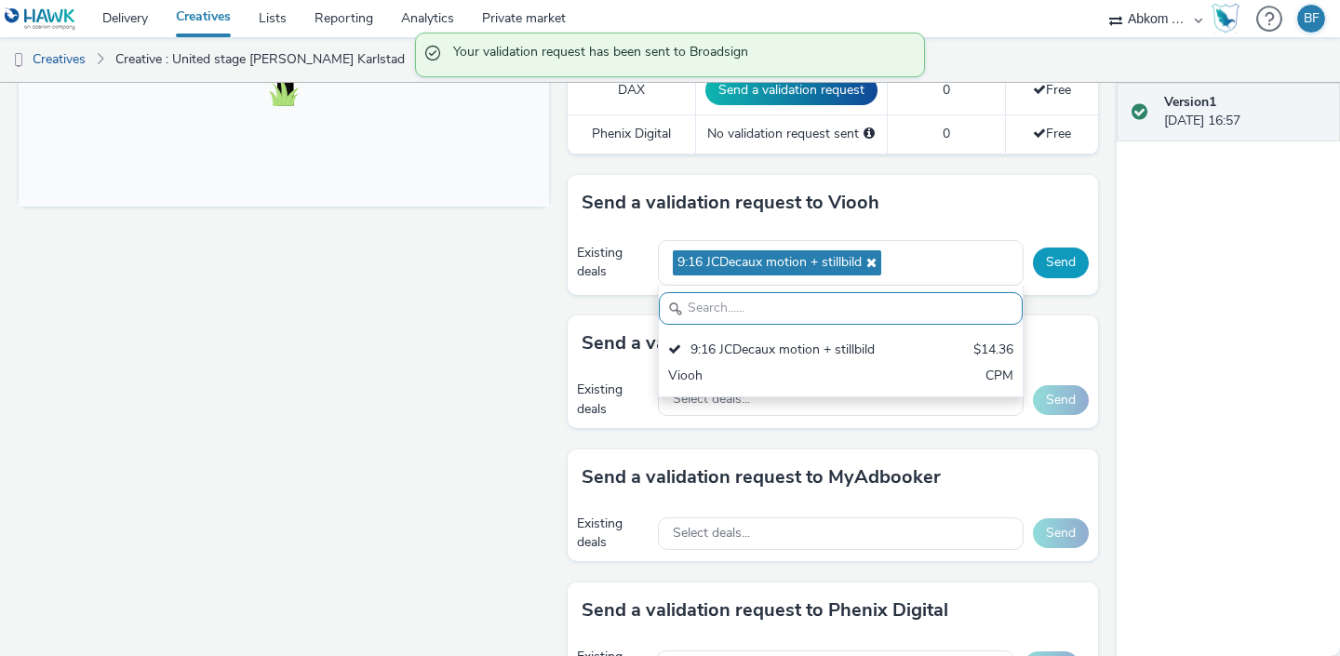
click at [1065, 248] on button "Send" at bounding box center [1061, 263] width 56 height 30
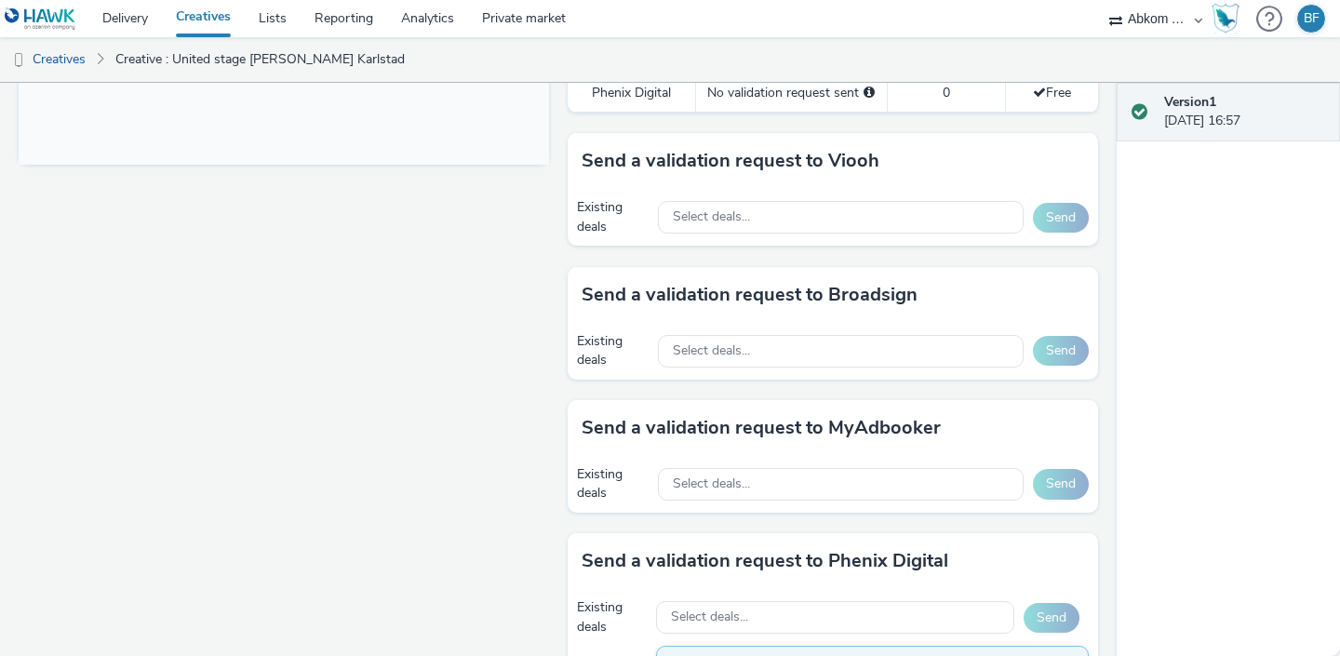
scroll to position [808, 0]
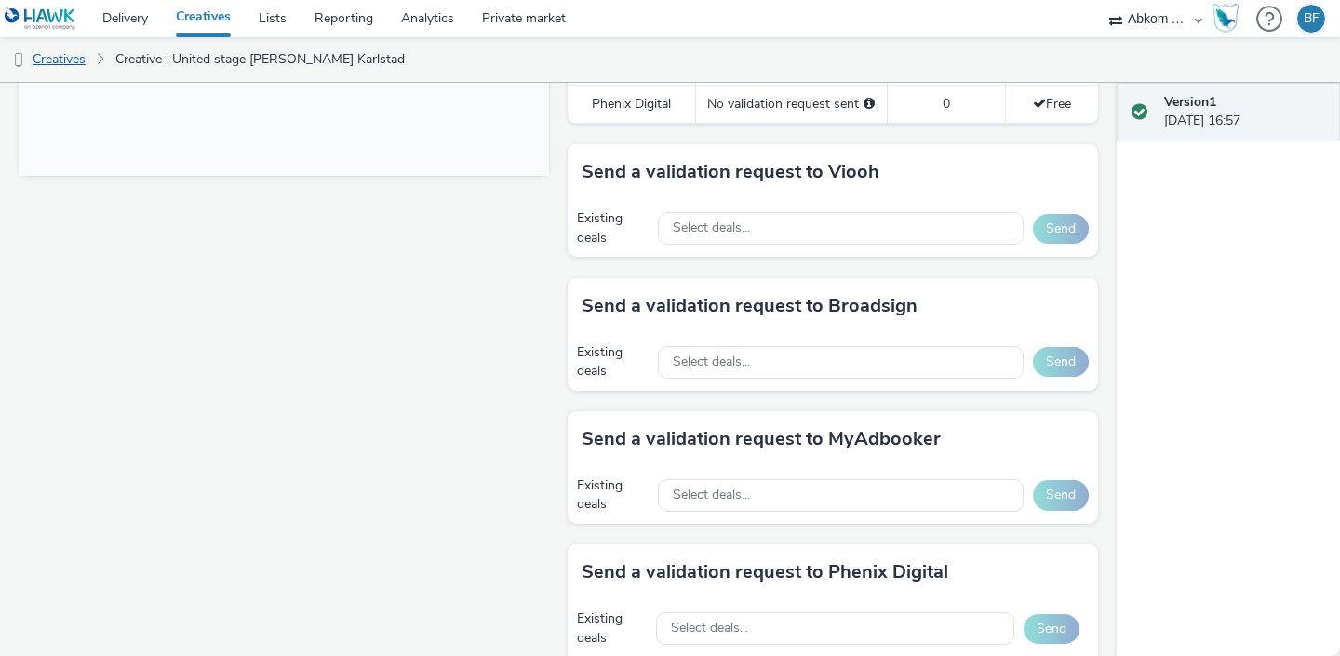
click at [80, 58] on link "Creatives" at bounding box center [47, 59] width 95 height 45
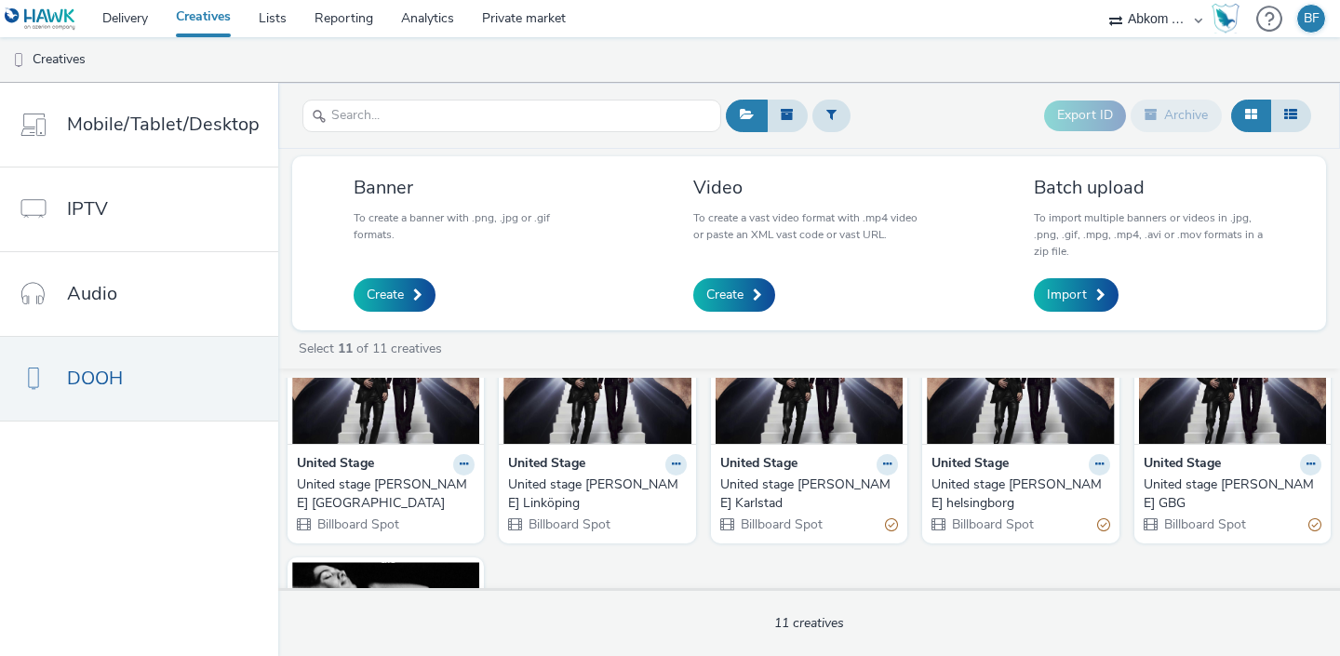
scroll to position [416, 0]
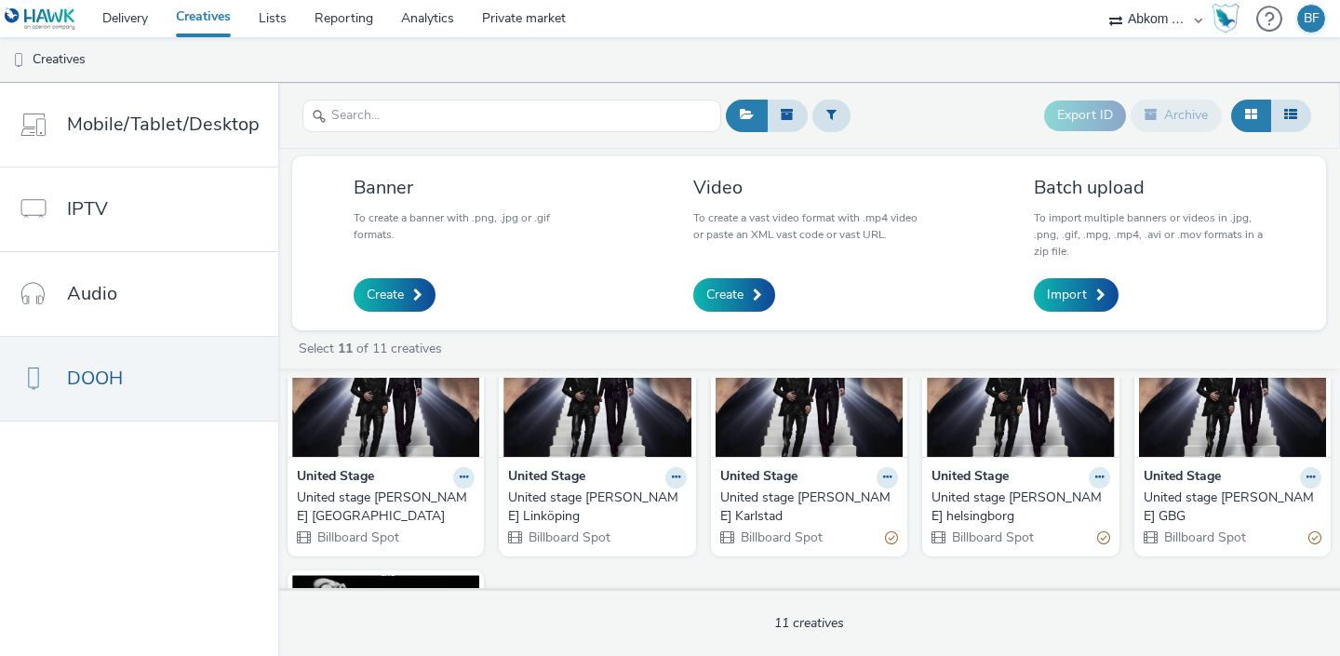
click at [596, 420] on img at bounding box center [597, 367] width 187 height 182
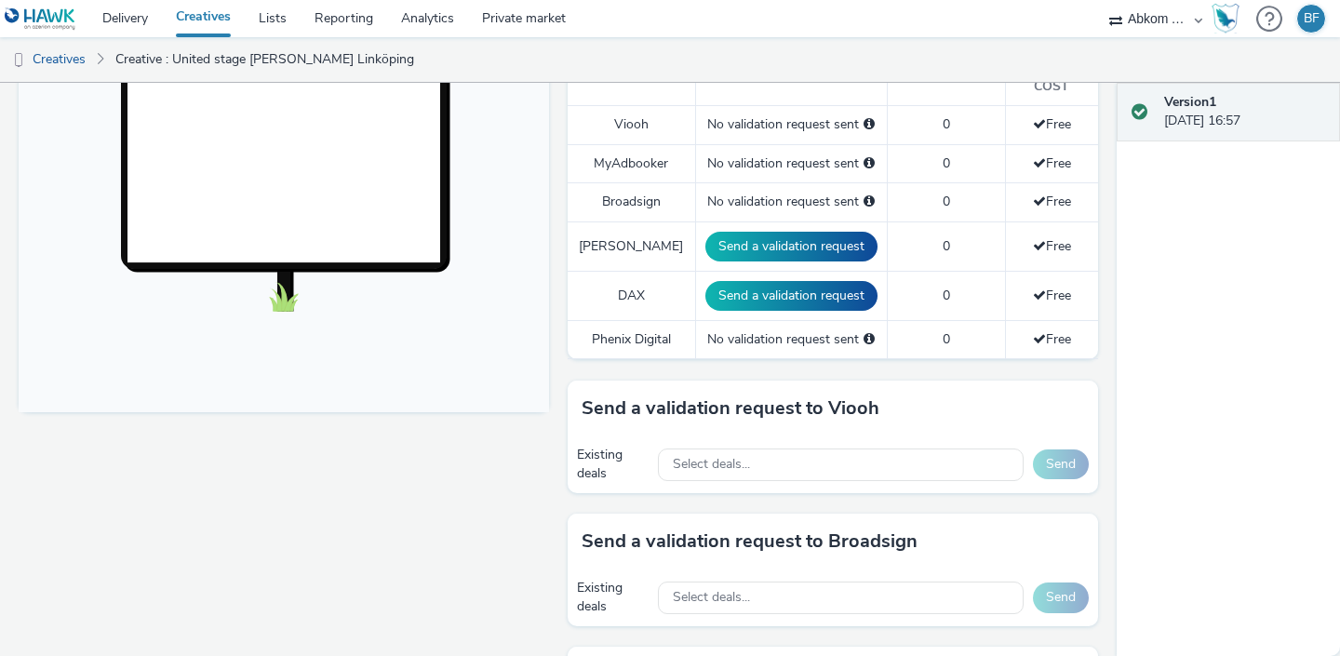
scroll to position [650, 0]
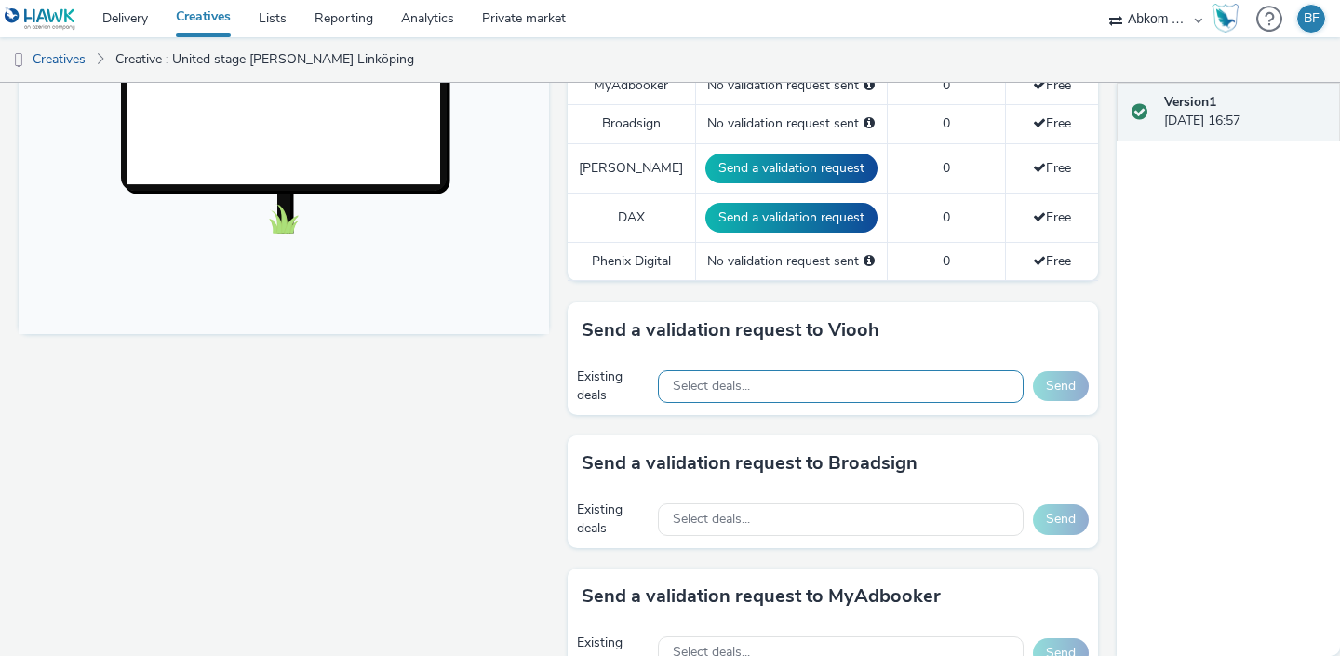
click at [882, 370] on div "Select deals..." at bounding box center [841, 386] width 366 height 33
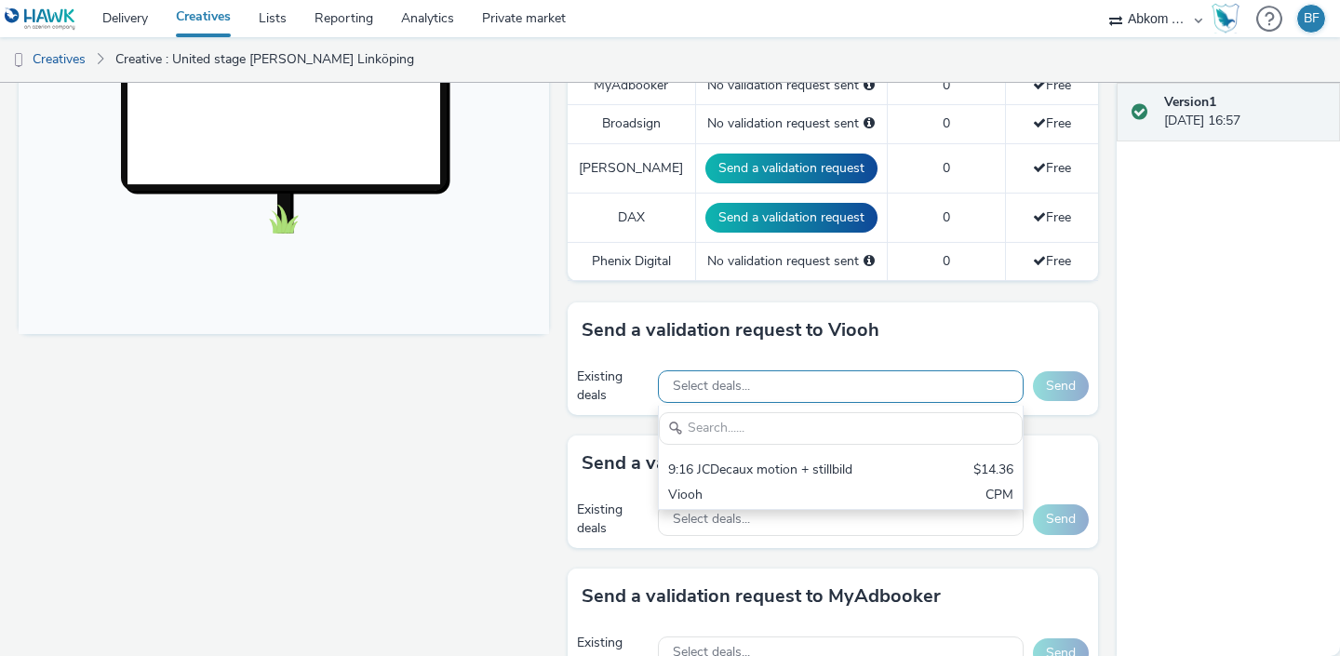
scroll to position [0, 0]
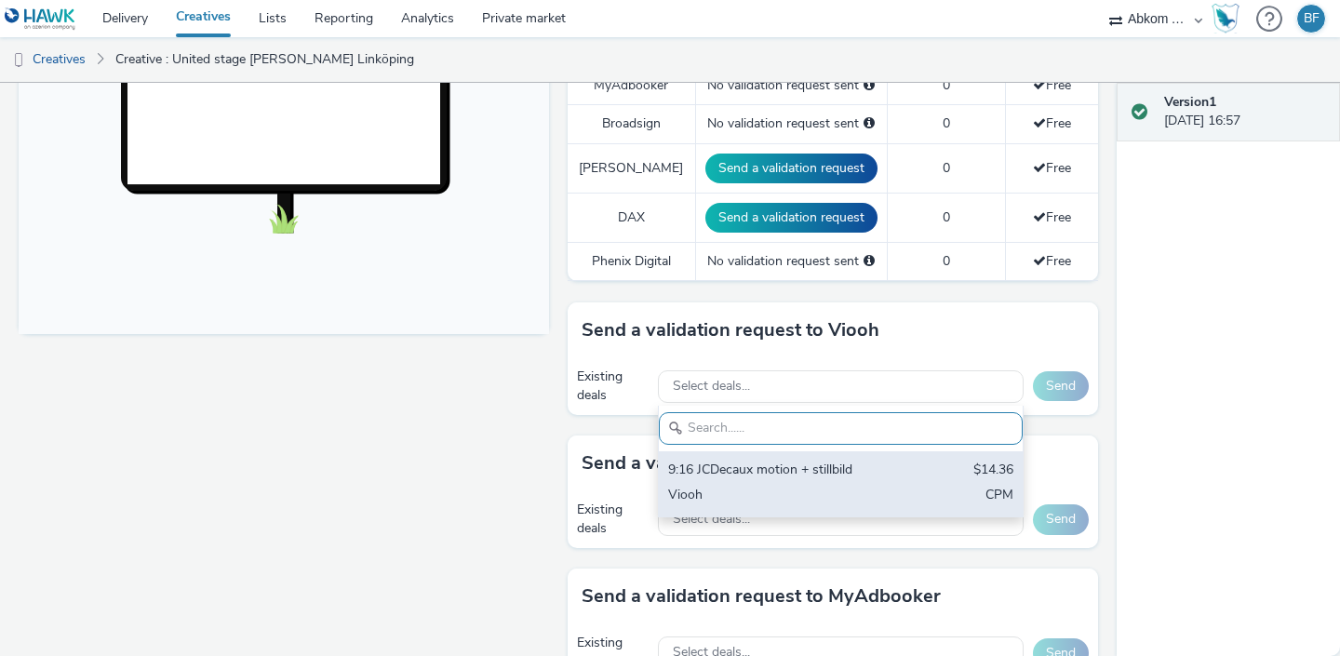
click at [812, 461] on div "9:16 JCDecaux motion + stillbild" at bounding box center [781, 471] width 227 height 21
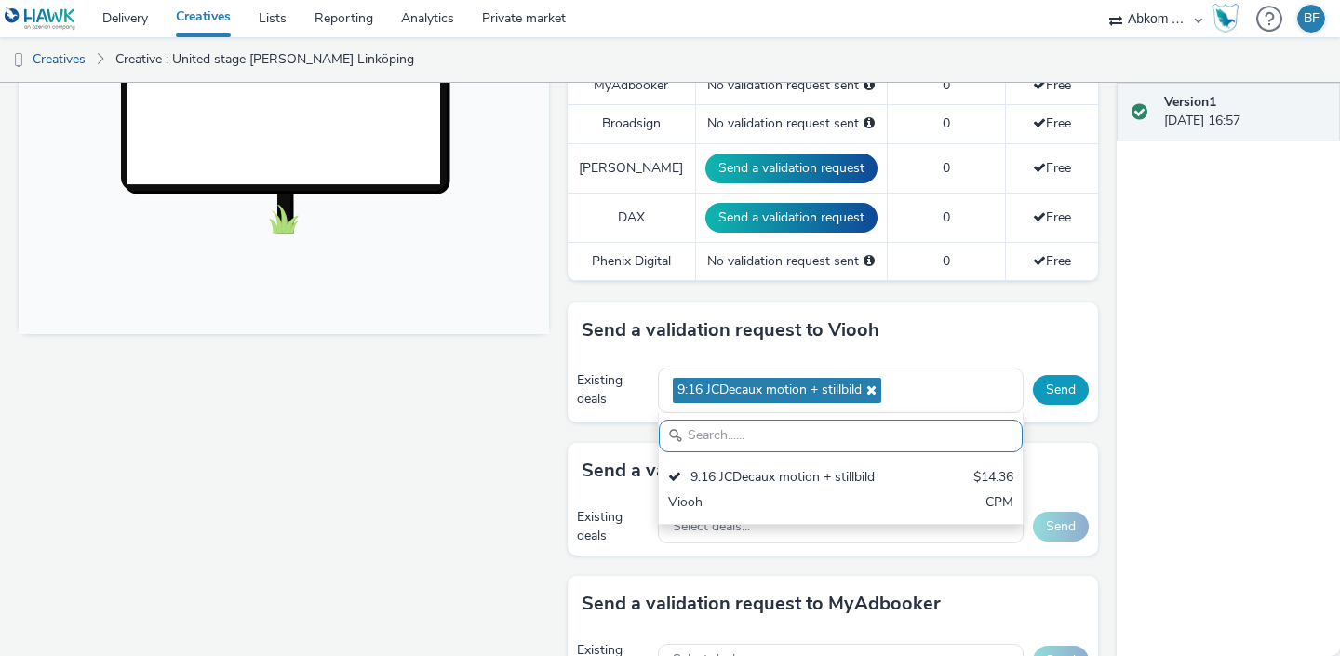
click at [1070, 375] on button "Send" at bounding box center [1061, 390] width 56 height 30
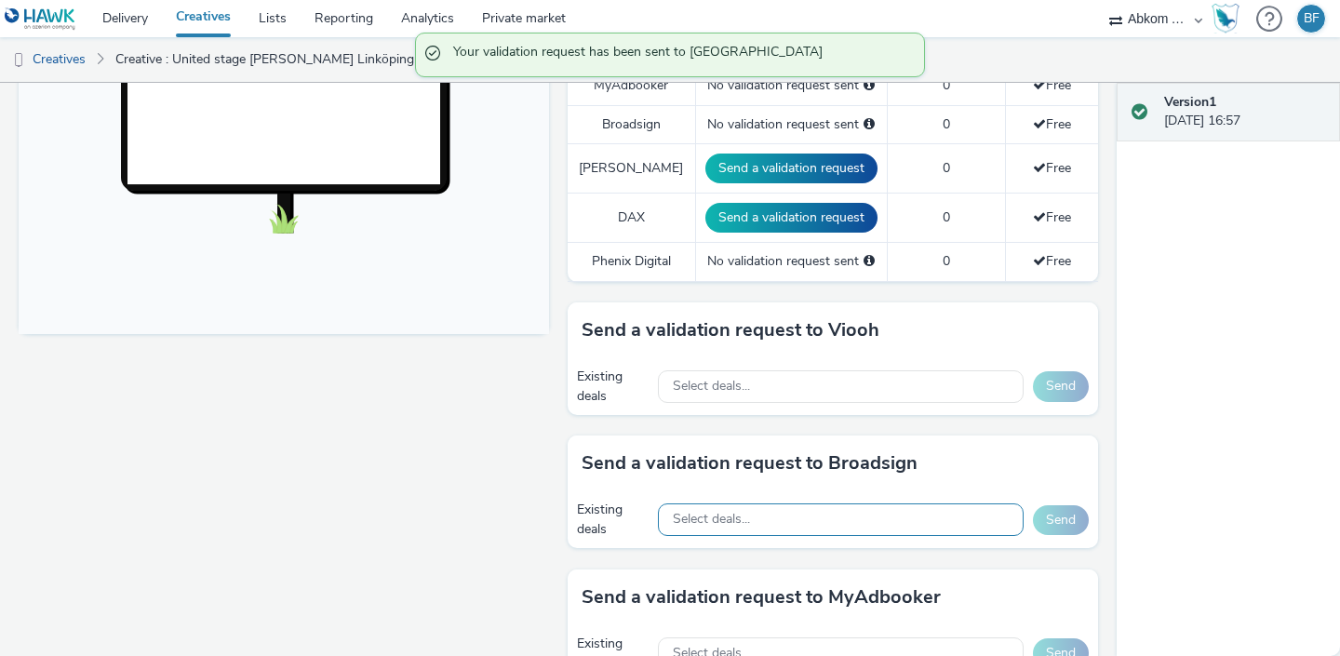
click at [910, 504] on div "Select deals..." at bounding box center [841, 520] width 366 height 33
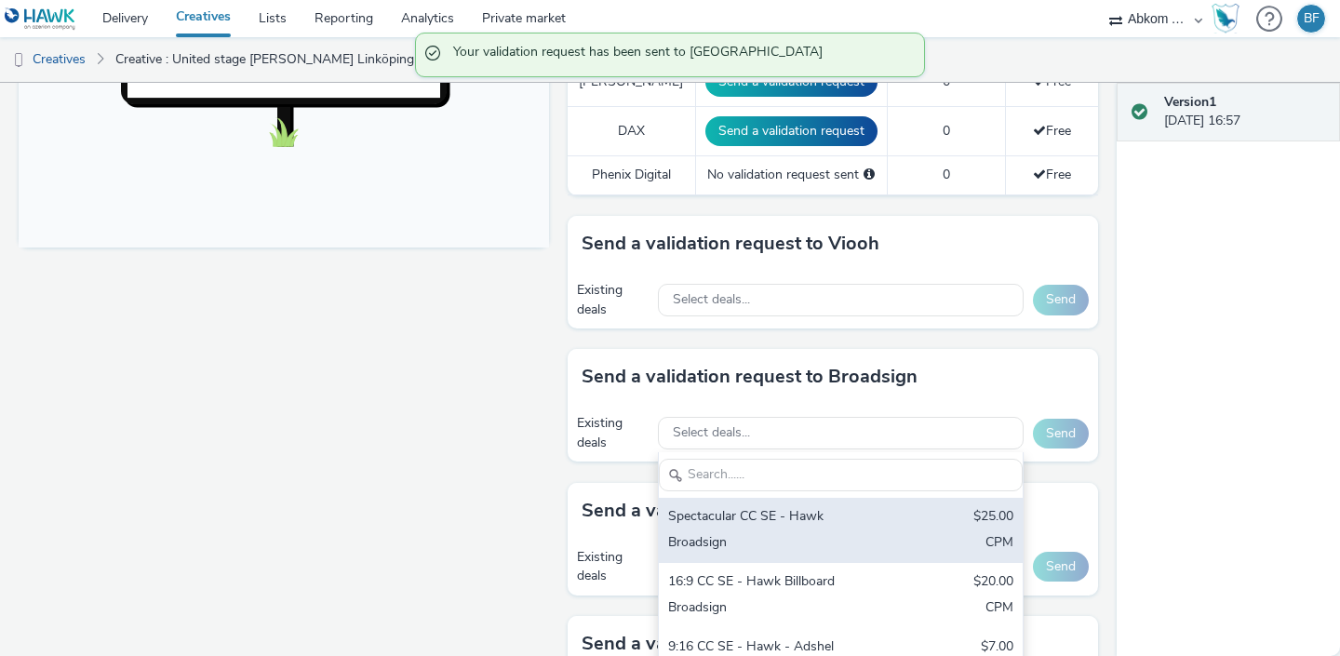
scroll to position [742, 0]
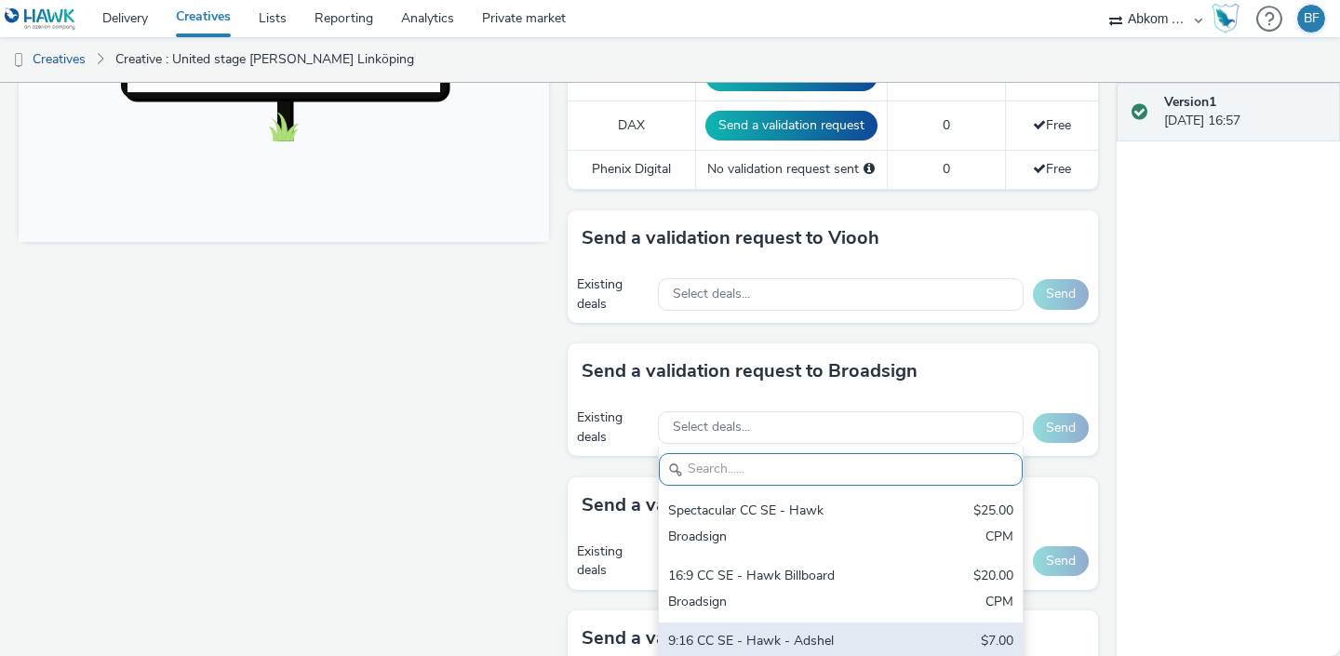
click at [799, 632] on div "9:16 CC SE - Hawk - Adshel" at bounding box center [781, 642] width 227 height 21
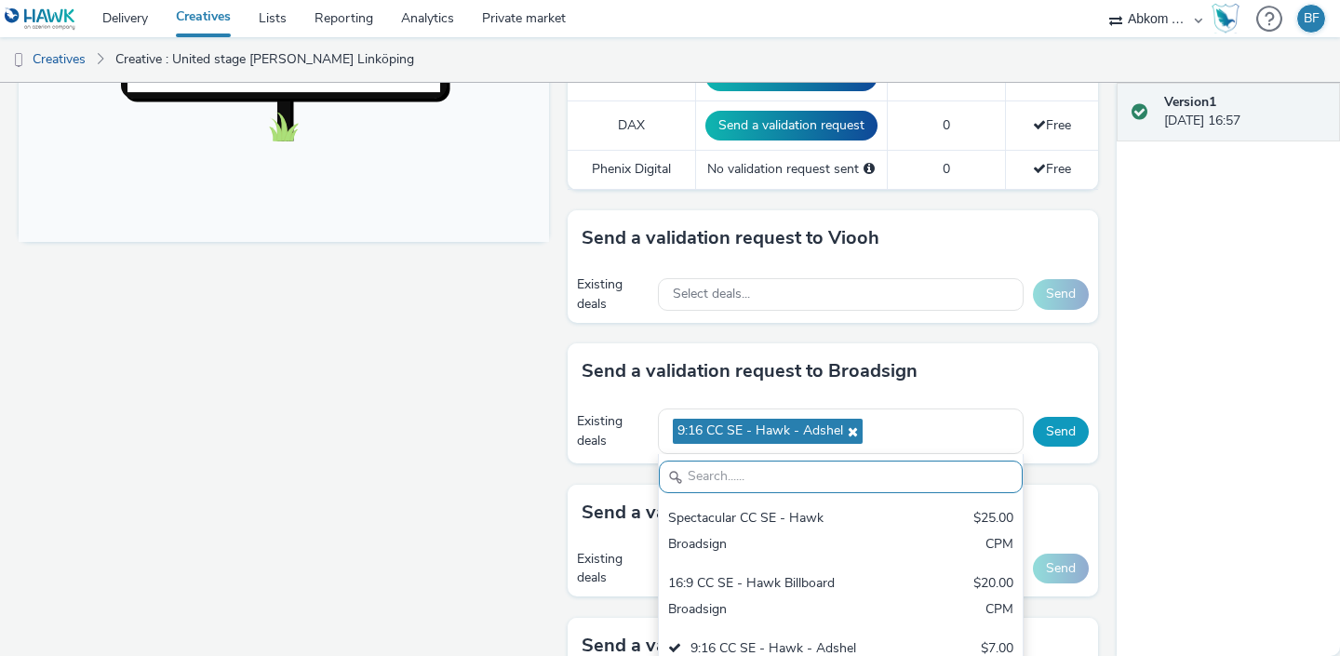
click at [1063, 417] on button "Send" at bounding box center [1061, 432] width 56 height 30
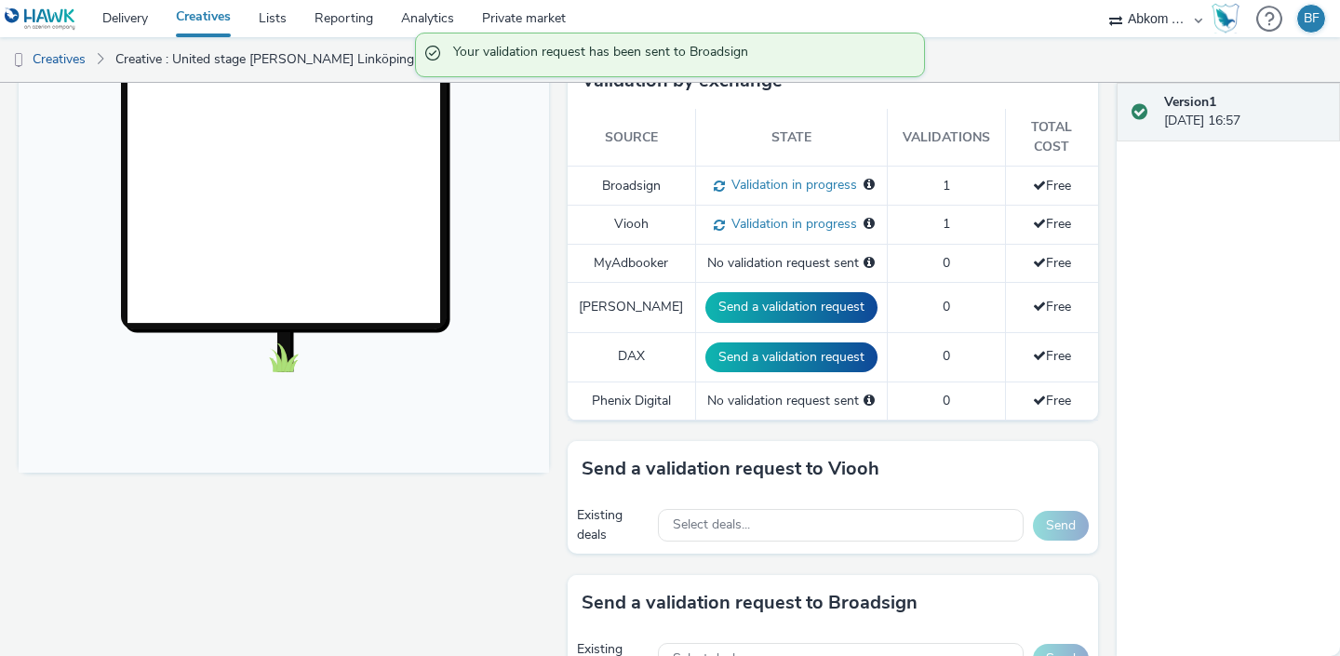
scroll to position [459, 0]
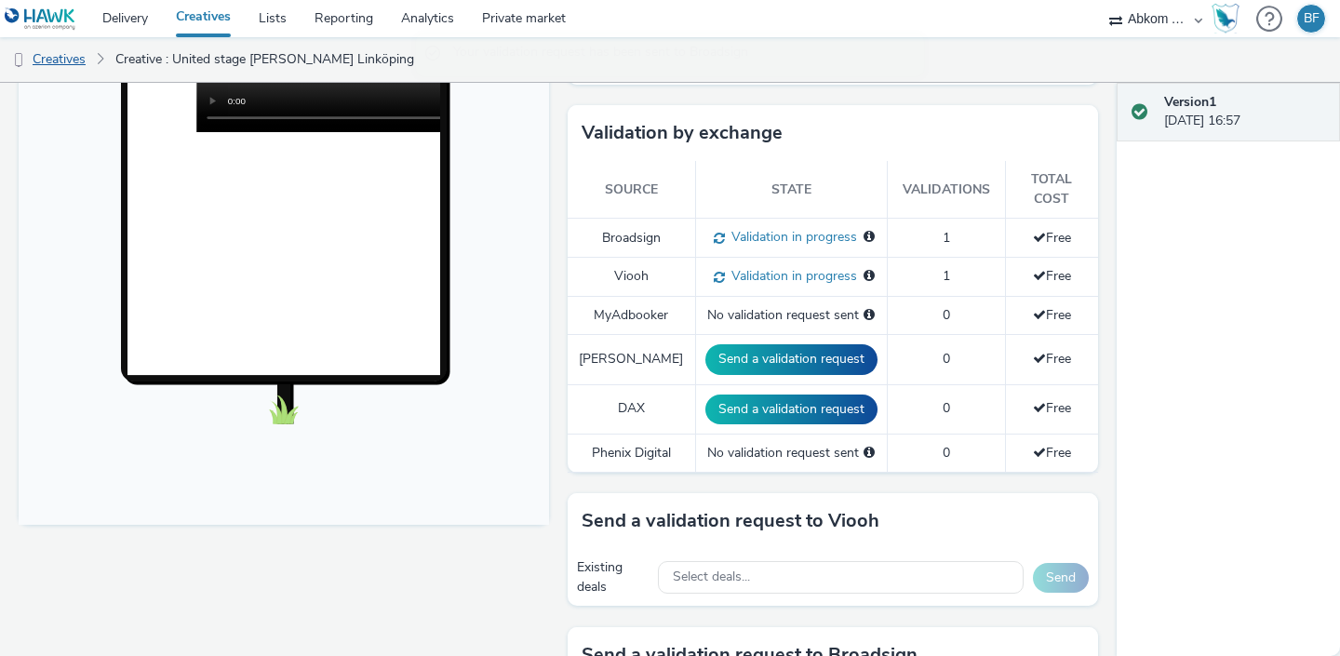
click at [74, 63] on link "Creatives" at bounding box center [47, 59] width 95 height 45
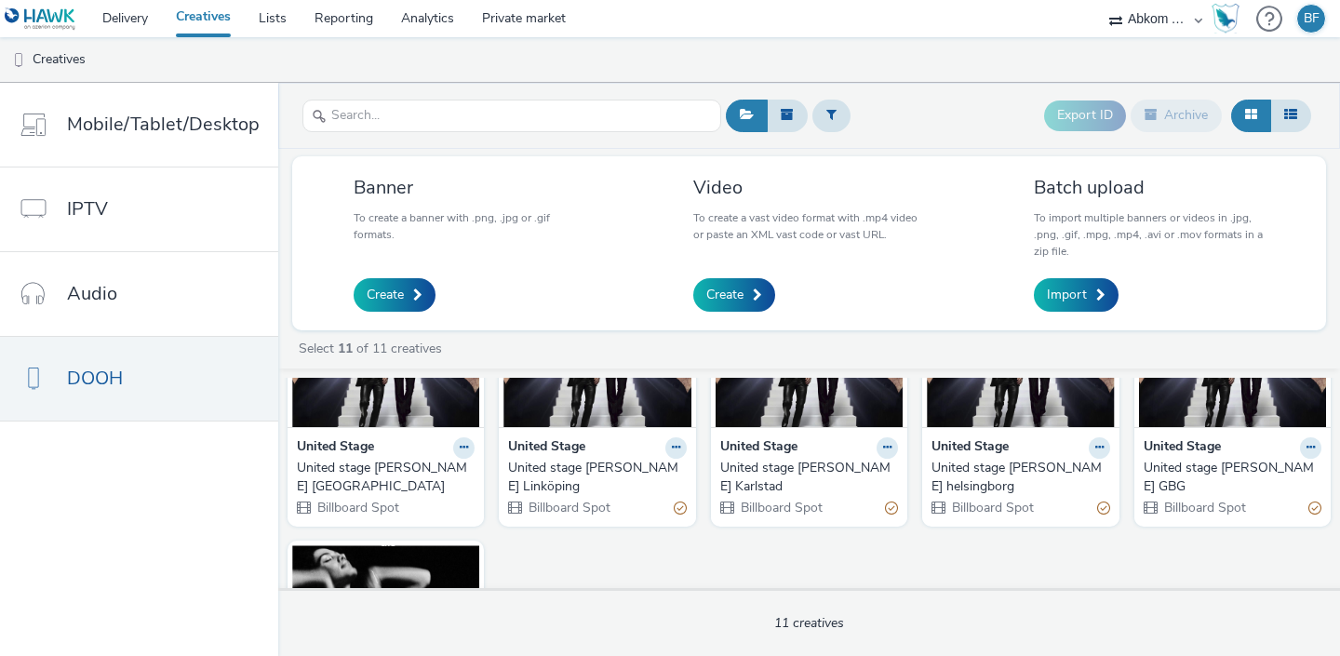
scroll to position [448, 0]
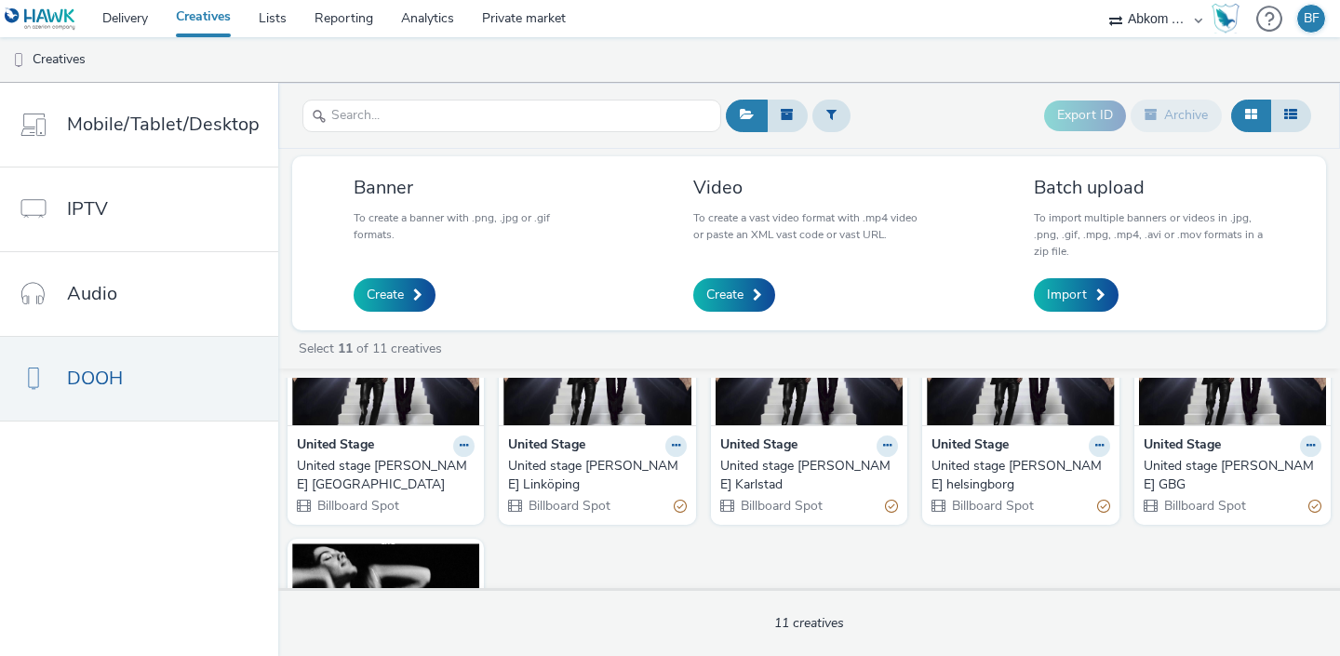
click at [440, 404] on img at bounding box center [385, 335] width 187 height 182
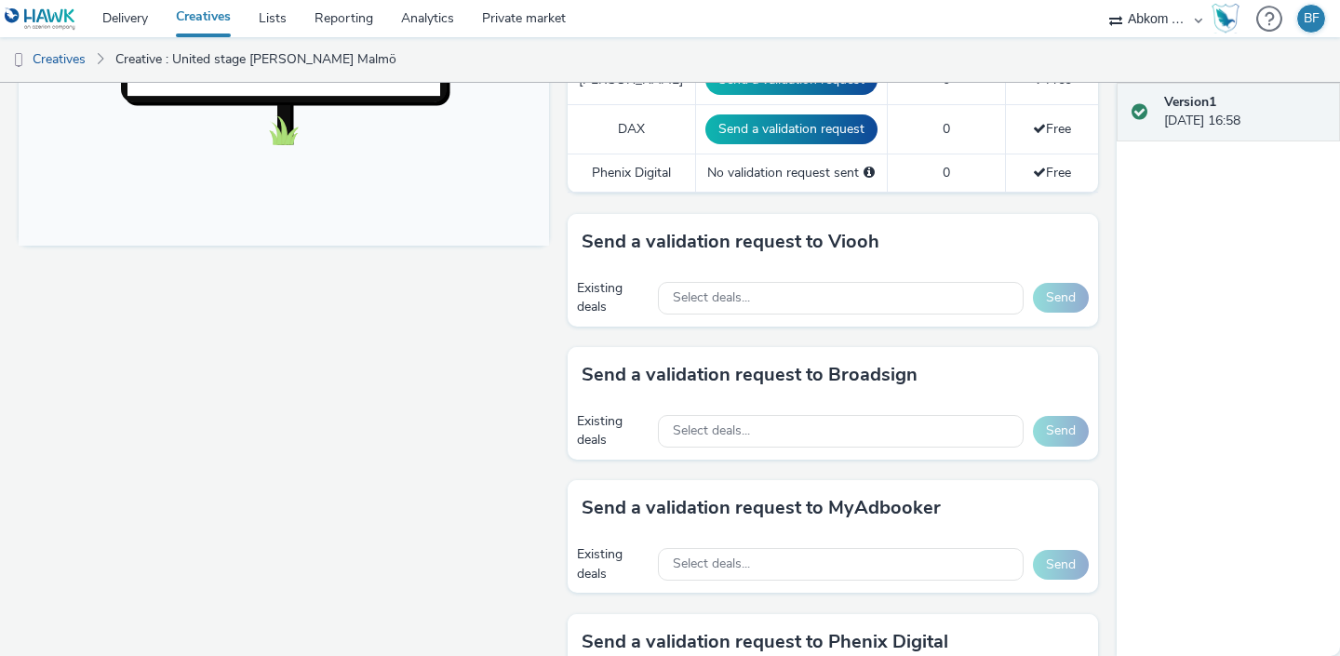
scroll to position [739, 0]
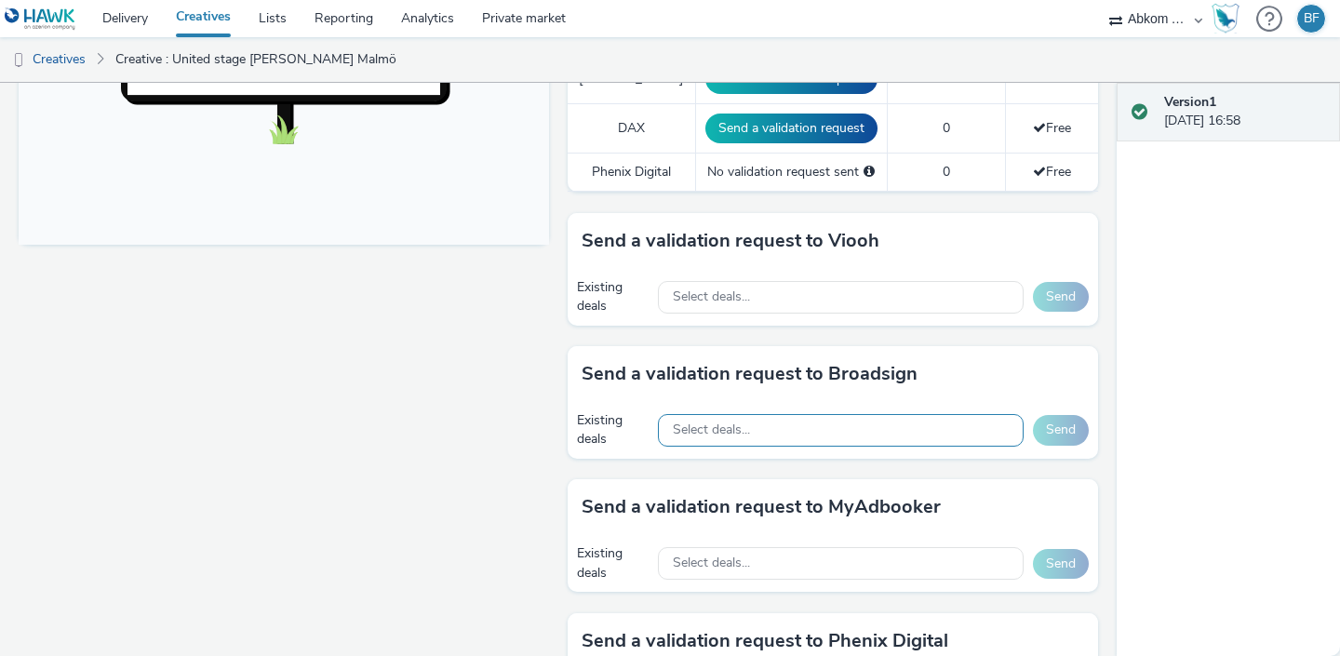
click at [893, 414] on div "Select deals..." at bounding box center [841, 430] width 366 height 33
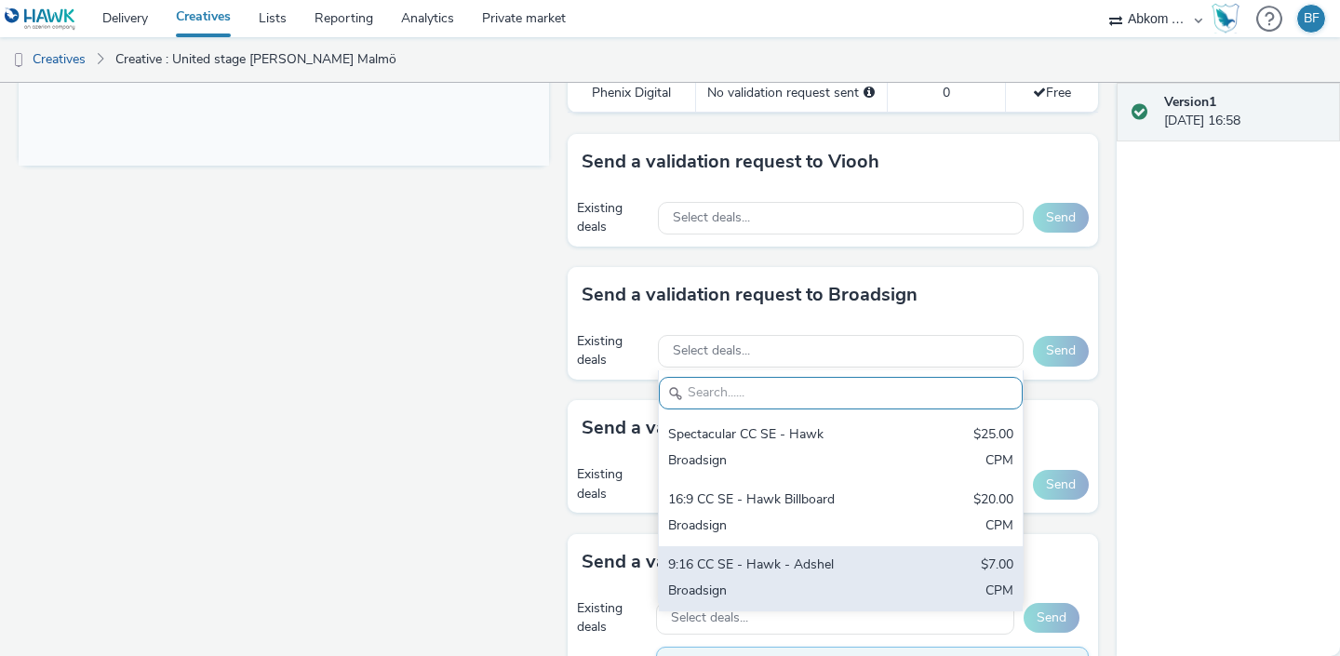
scroll to position [822, 0]
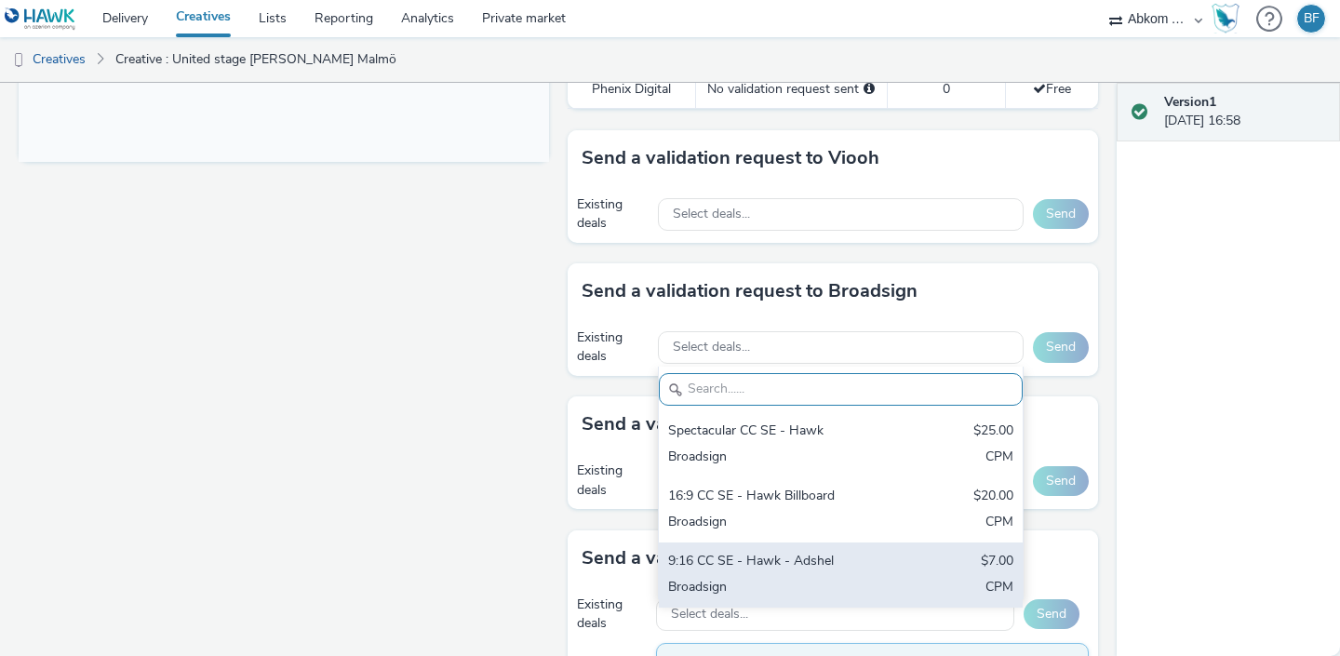
click at [779, 552] on div "9:16 CC SE - Hawk - Adshel" at bounding box center [781, 562] width 227 height 21
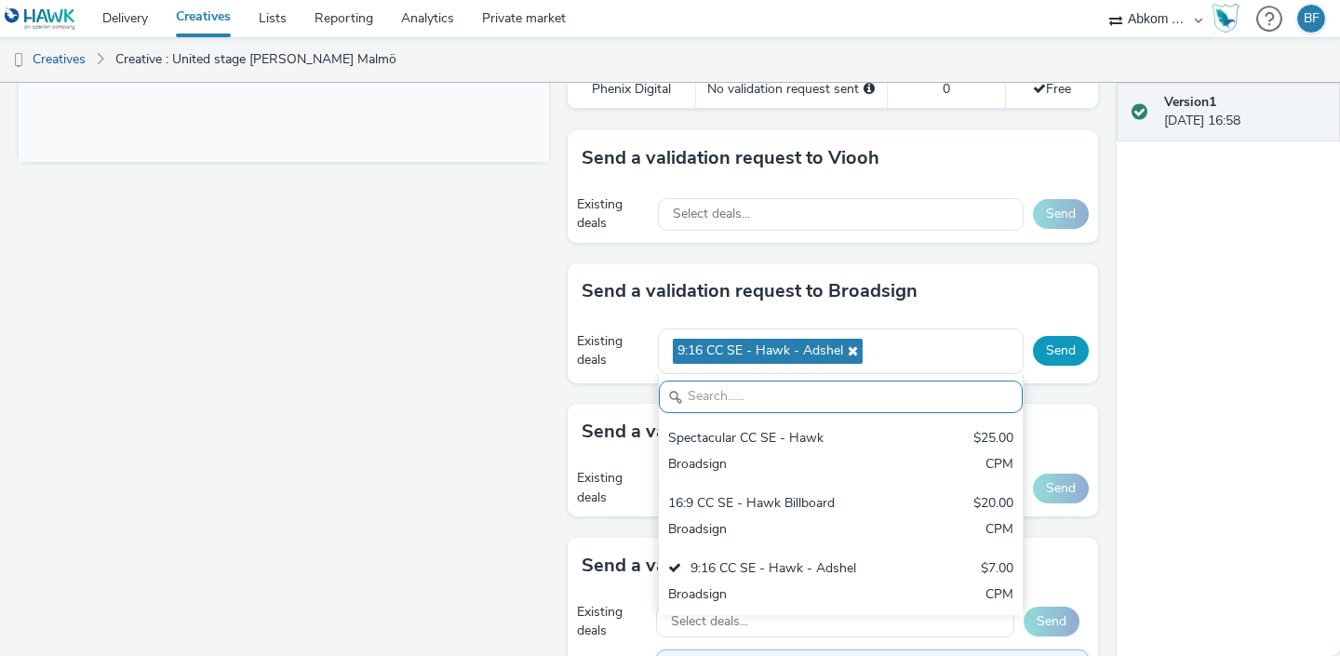
click at [1054, 340] on button "Send" at bounding box center [1061, 351] width 56 height 30
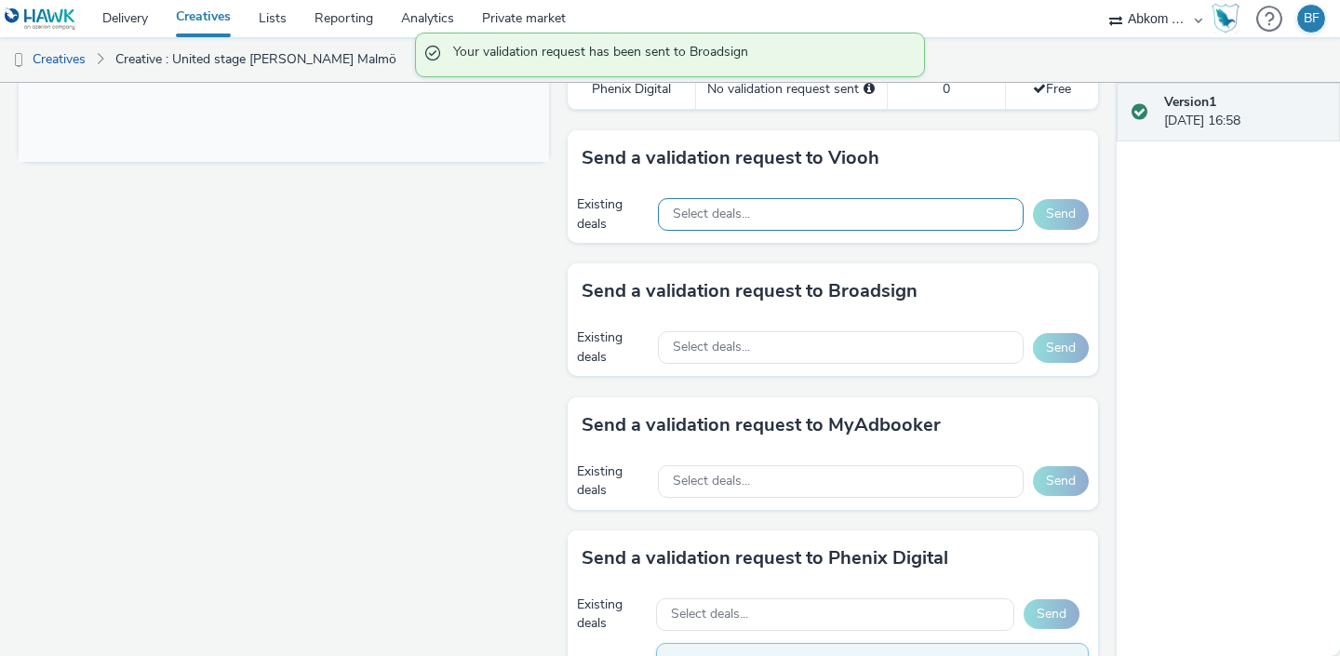
click at [784, 198] on div "Select deals..." at bounding box center [841, 214] width 366 height 33
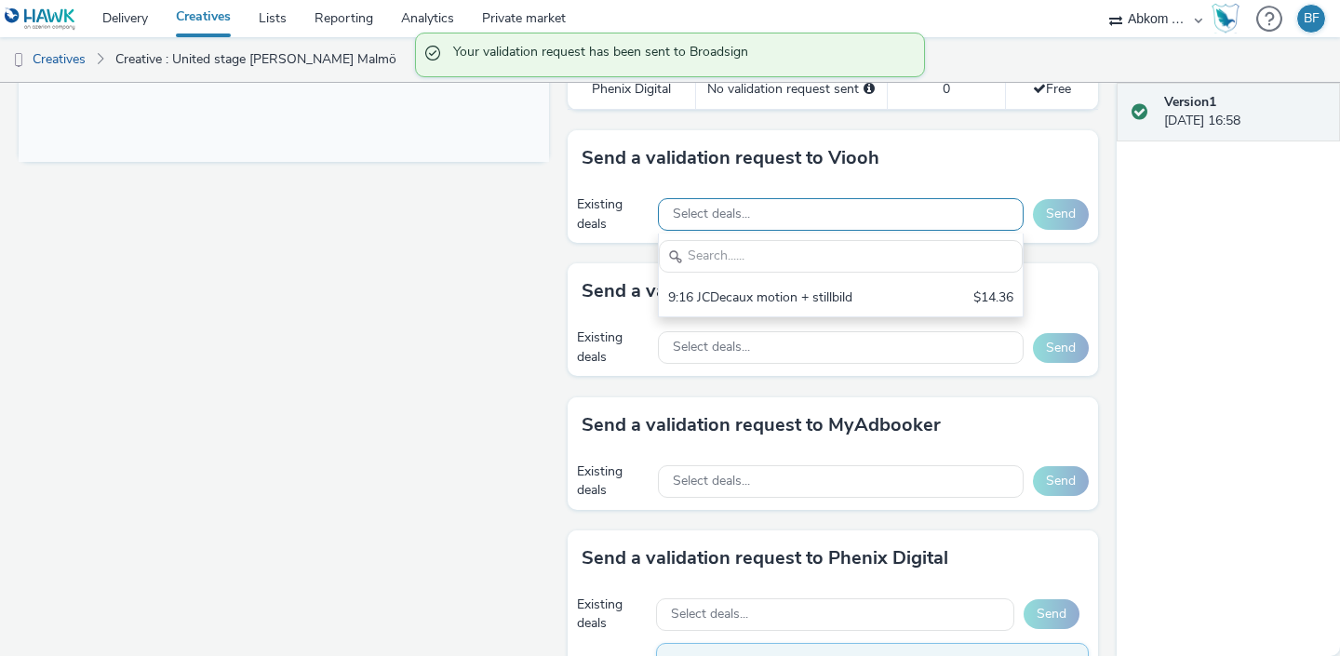
scroll to position [0, 0]
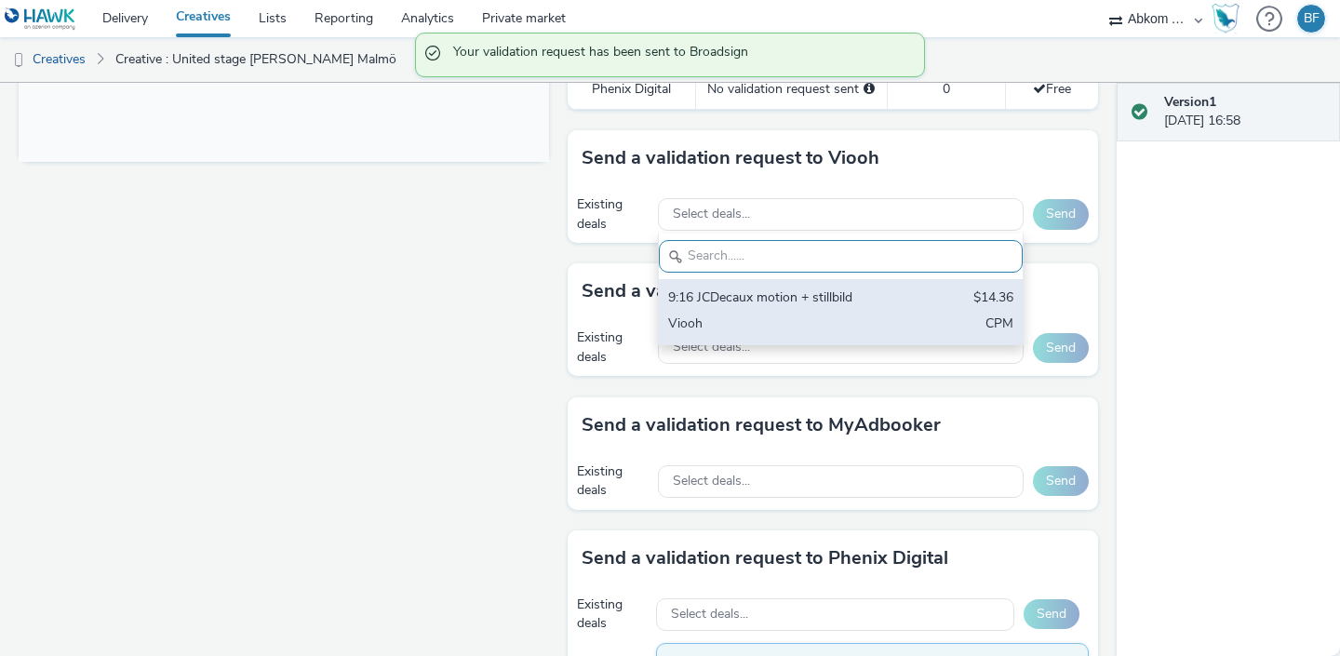
click at [746, 290] on div "9:16 JCDecaux motion + stillbild $14.36 Viooh CPM" at bounding box center [841, 311] width 364 height 65
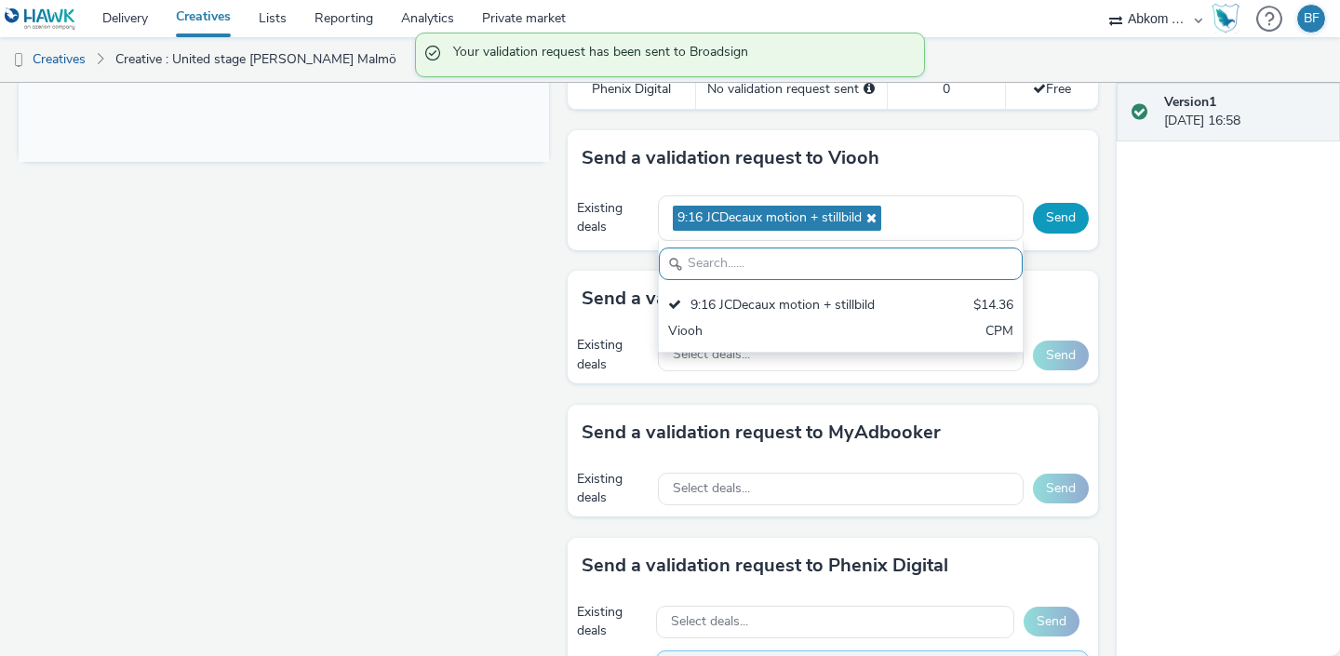
click at [1070, 203] on button "Send" at bounding box center [1061, 218] width 56 height 30
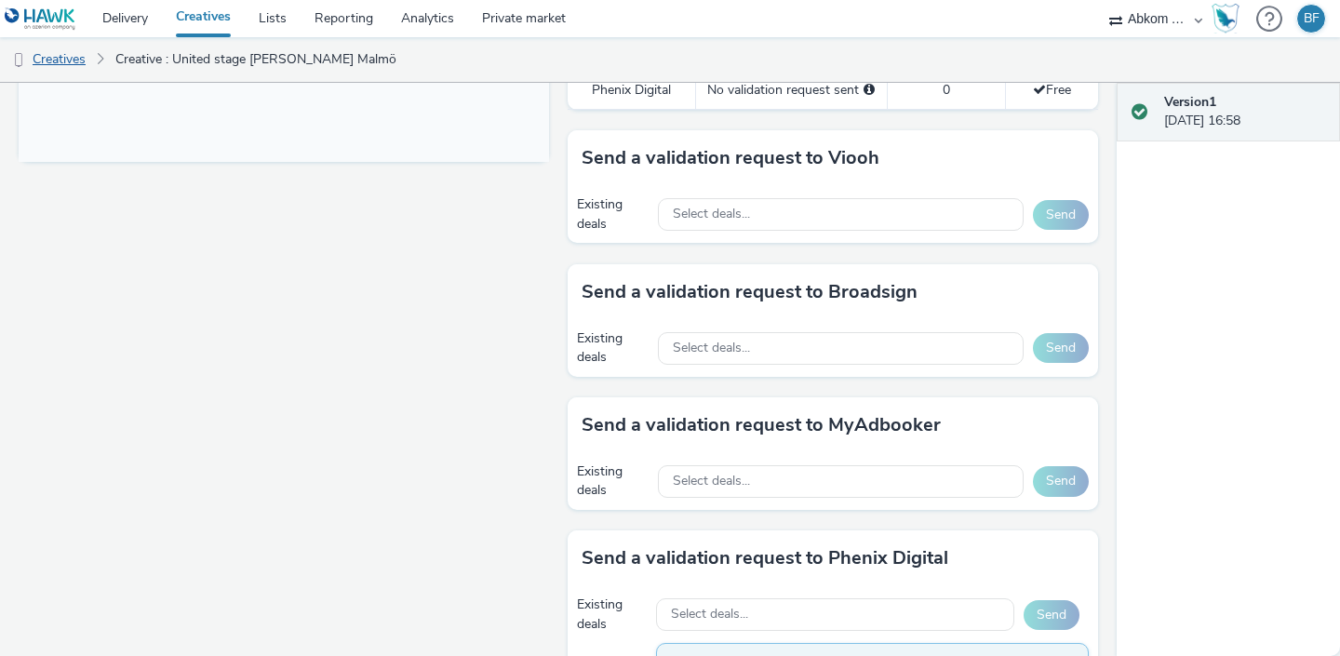
click at [71, 59] on link "Creatives" at bounding box center [47, 59] width 95 height 45
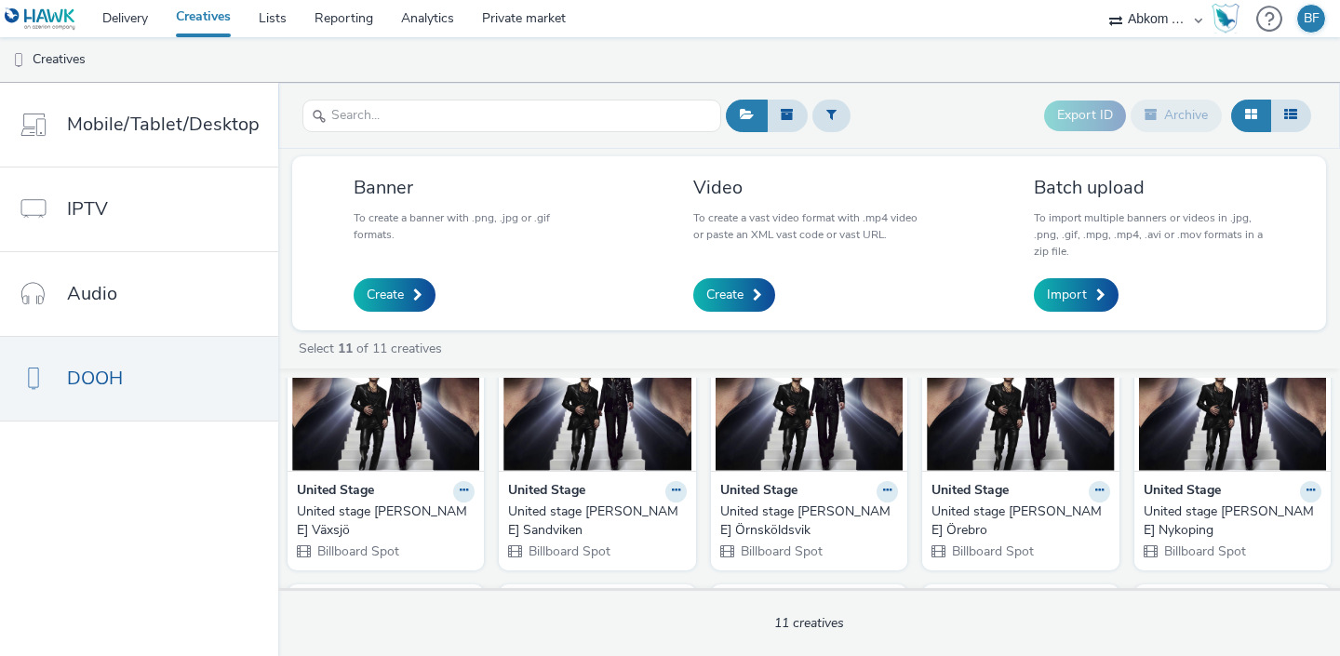
scroll to position [101, 0]
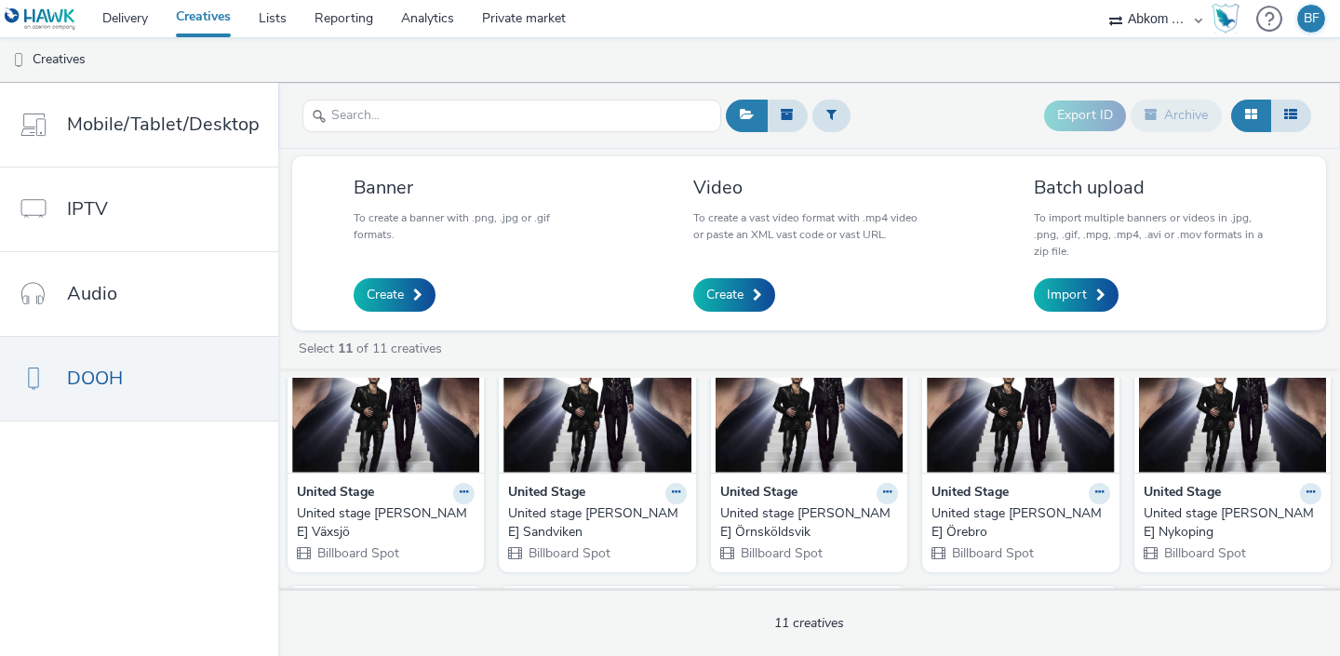
click at [1223, 430] on img at bounding box center [1232, 382] width 187 height 182
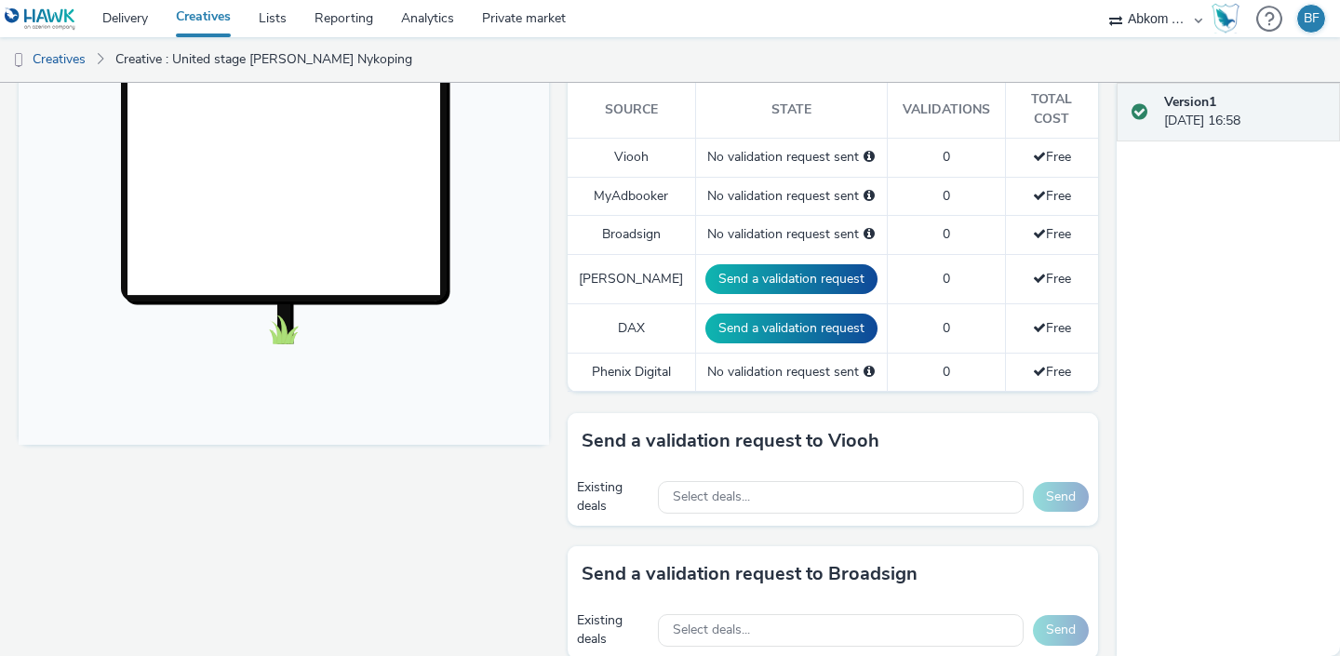
scroll to position [589, 0]
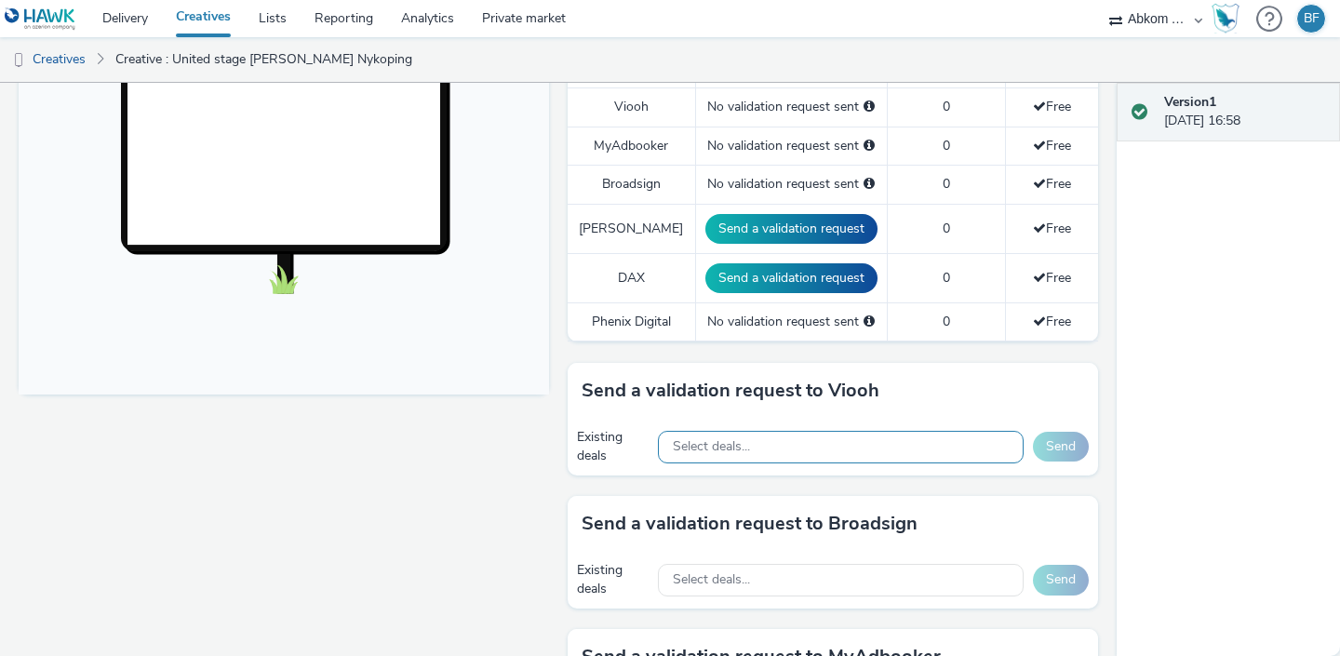
click at [788, 431] on div "Select deals..." at bounding box center [841, 447] width 366 height 33
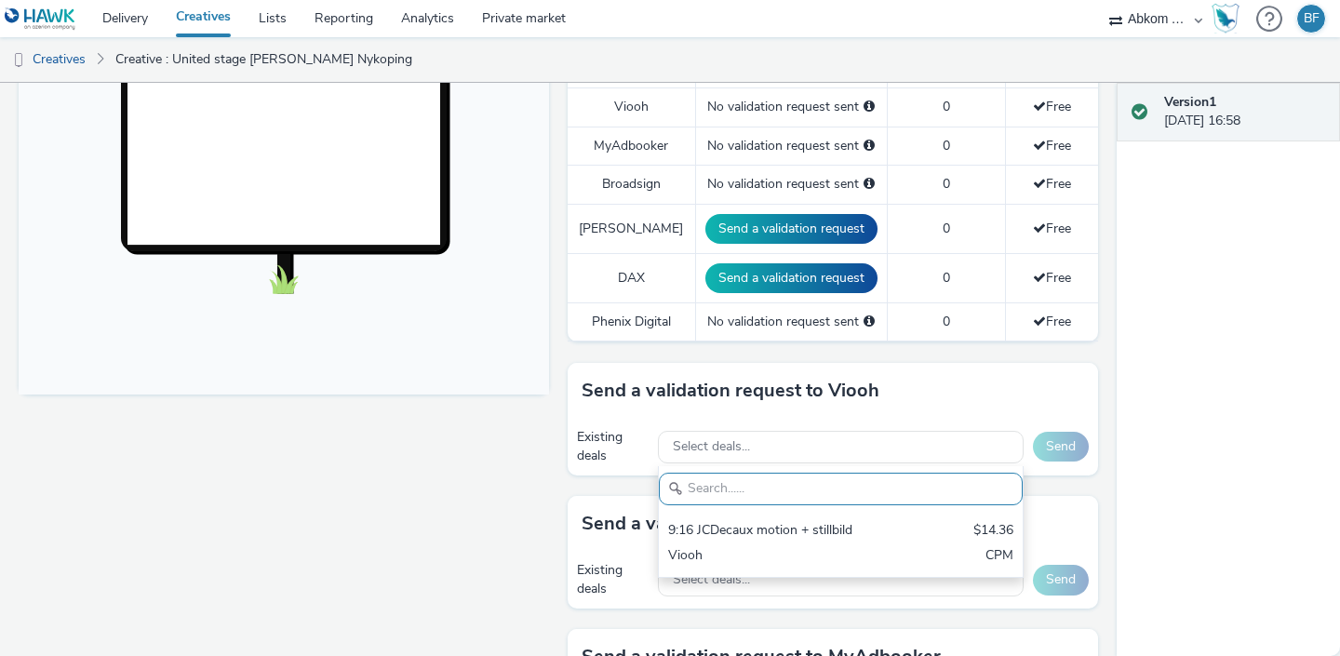
scroll to position [0, 0]
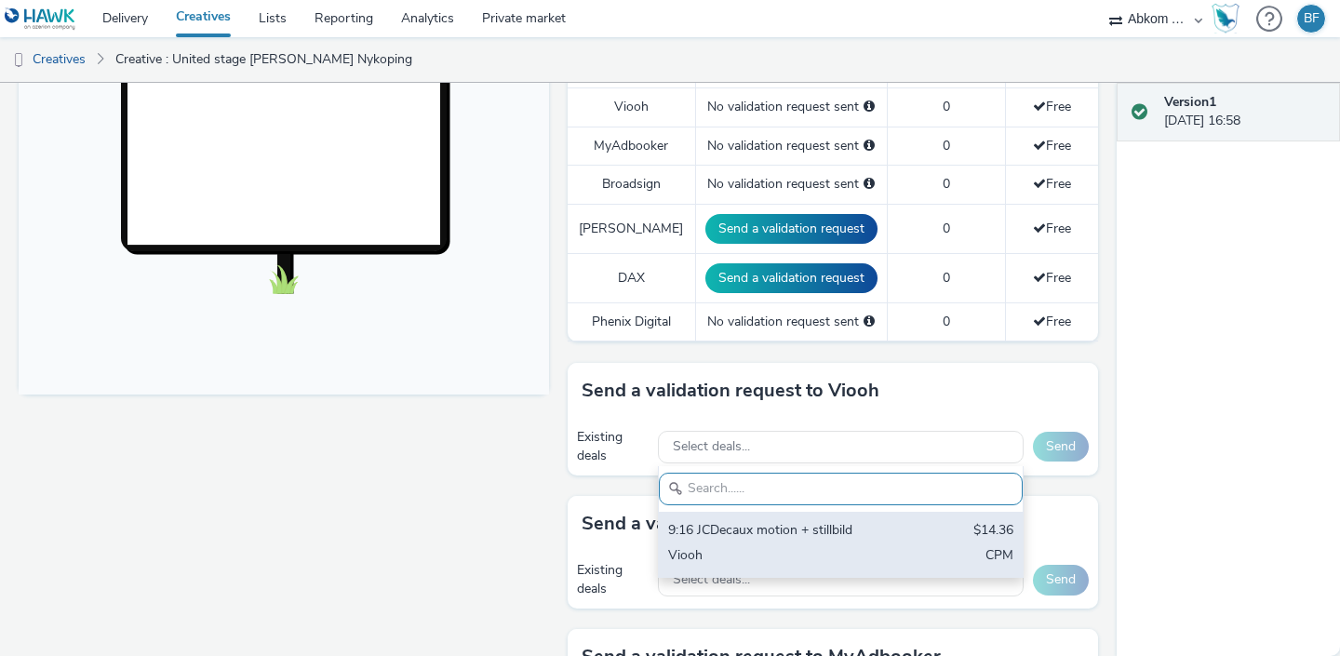
click at [753, 521] on div "9:16 JCDecaux motion + stillbild" at bounding box center [781, 531] width 227 height 21
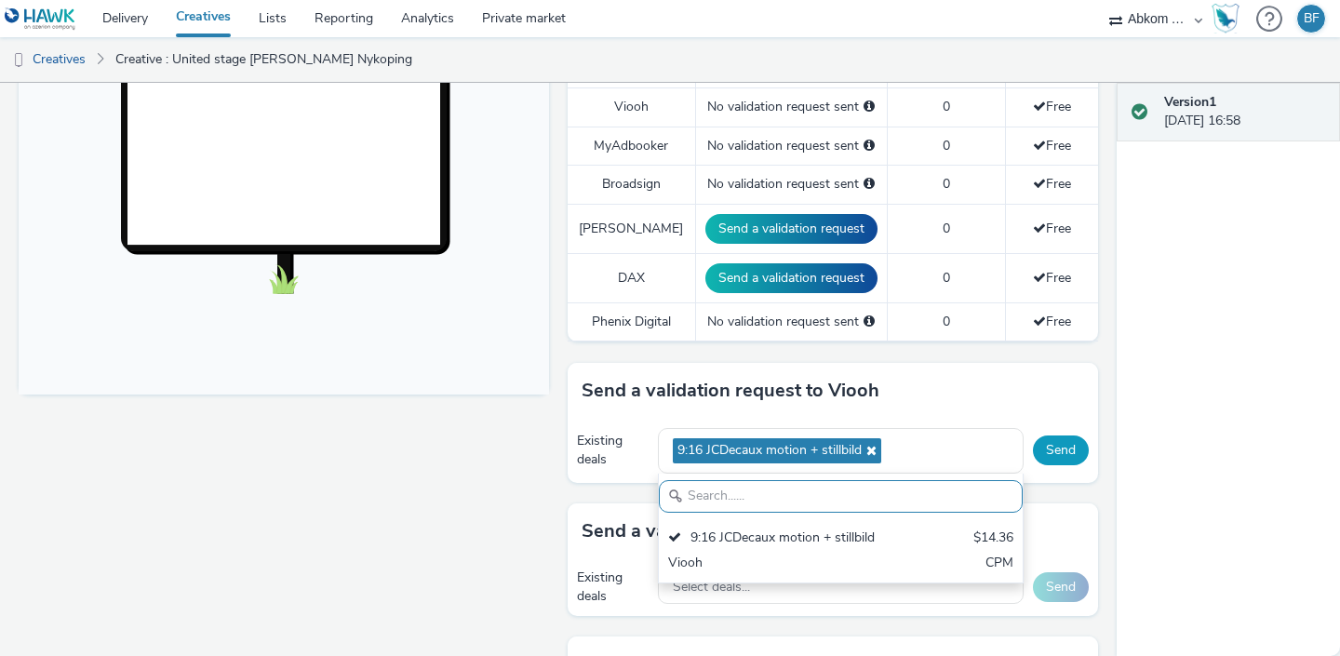
click at [1063, 438] on button "Send" at bounding box center [1061, 451] width 56 height 30
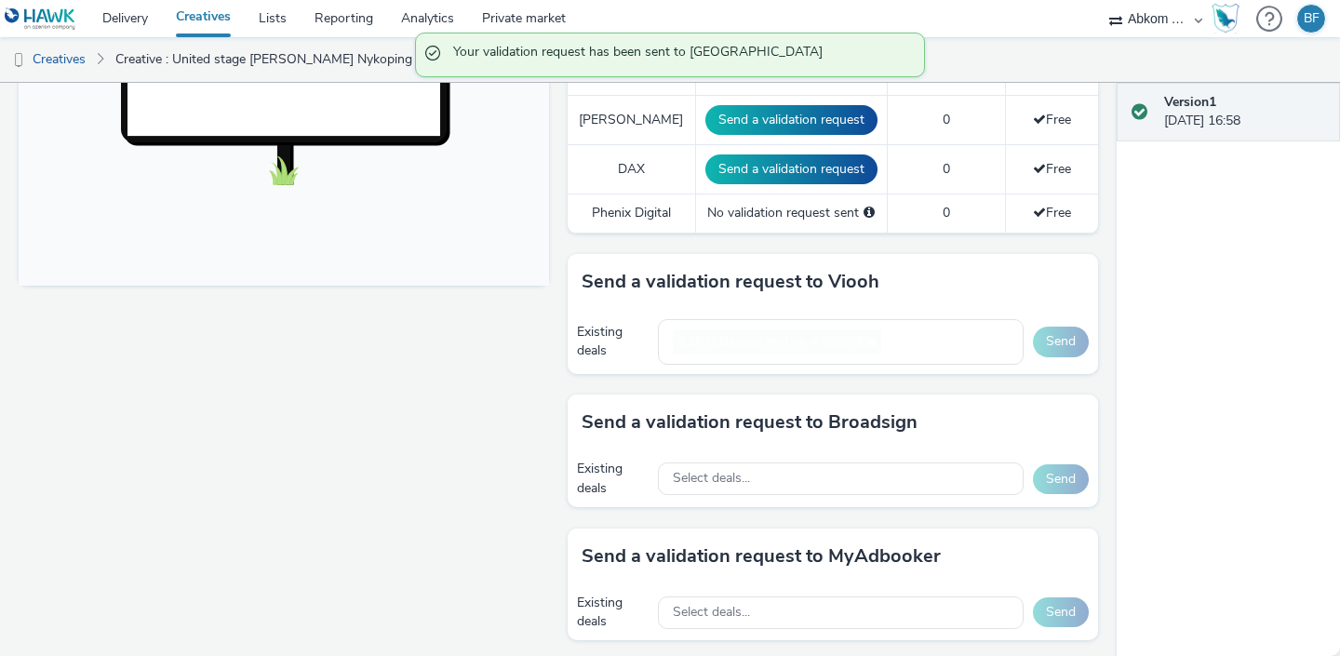
scroll to position [700, 0]
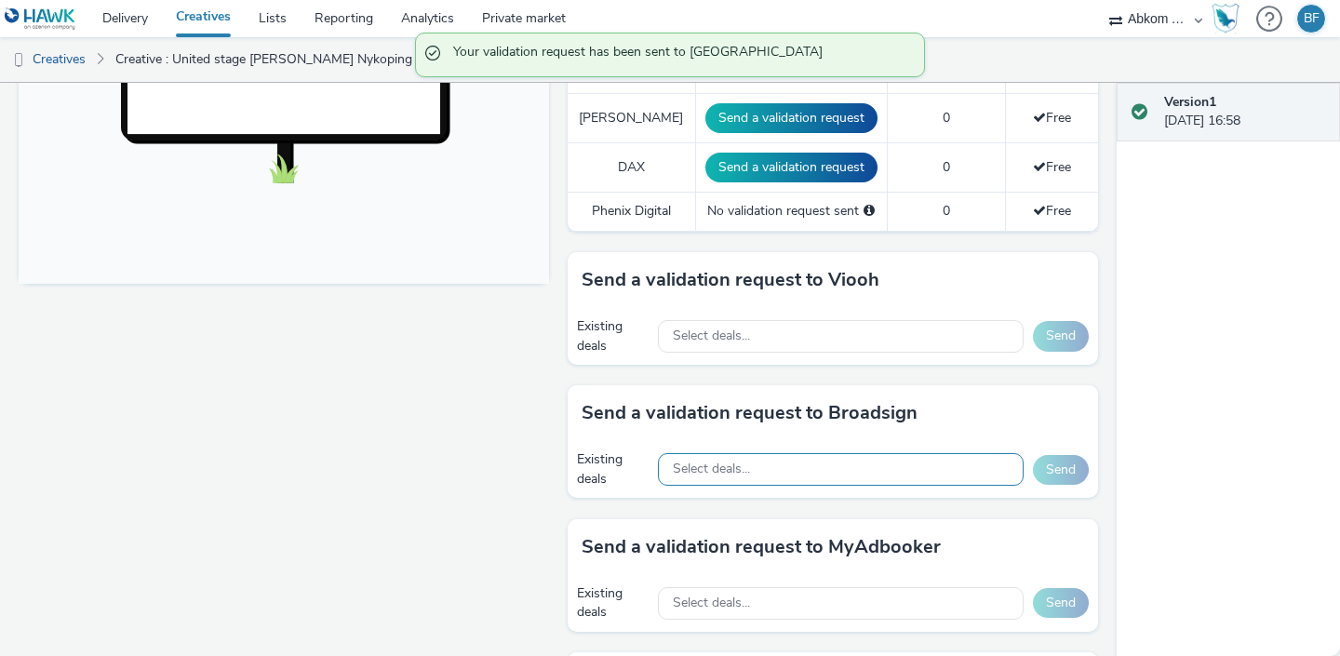
click at [853, 454] on div "Select deals..." at bounding box center [841, 469] width 366 height 33
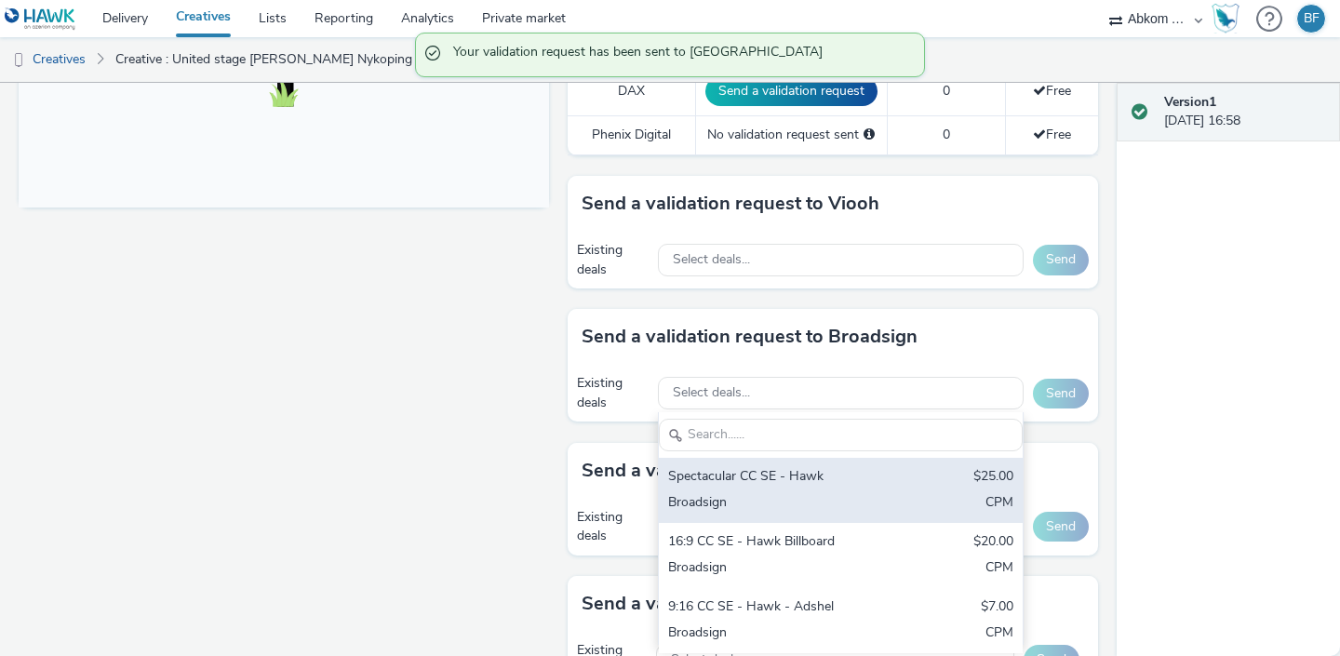
scroll to position [783, 0]
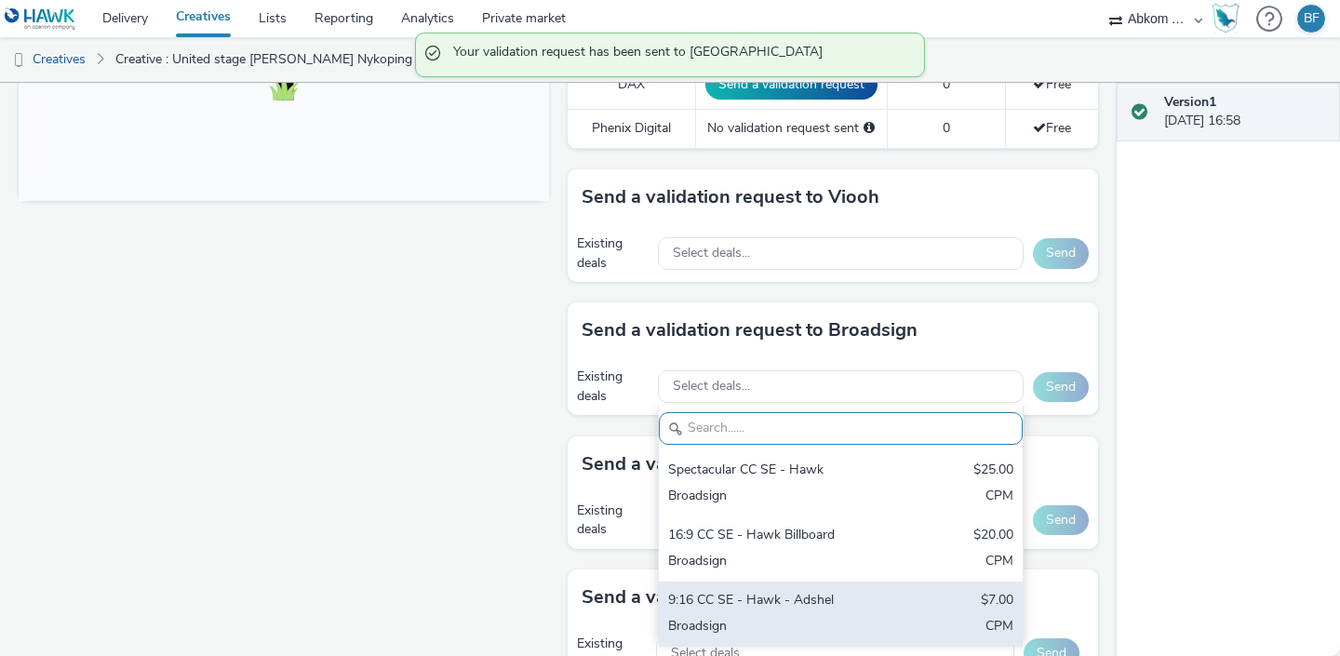
click at [778, 593] on div "9:16 CC SE - Hawk - Adshel $7.00 Broadsign CPM" at bounding box center [841, 614] width 364 height 65
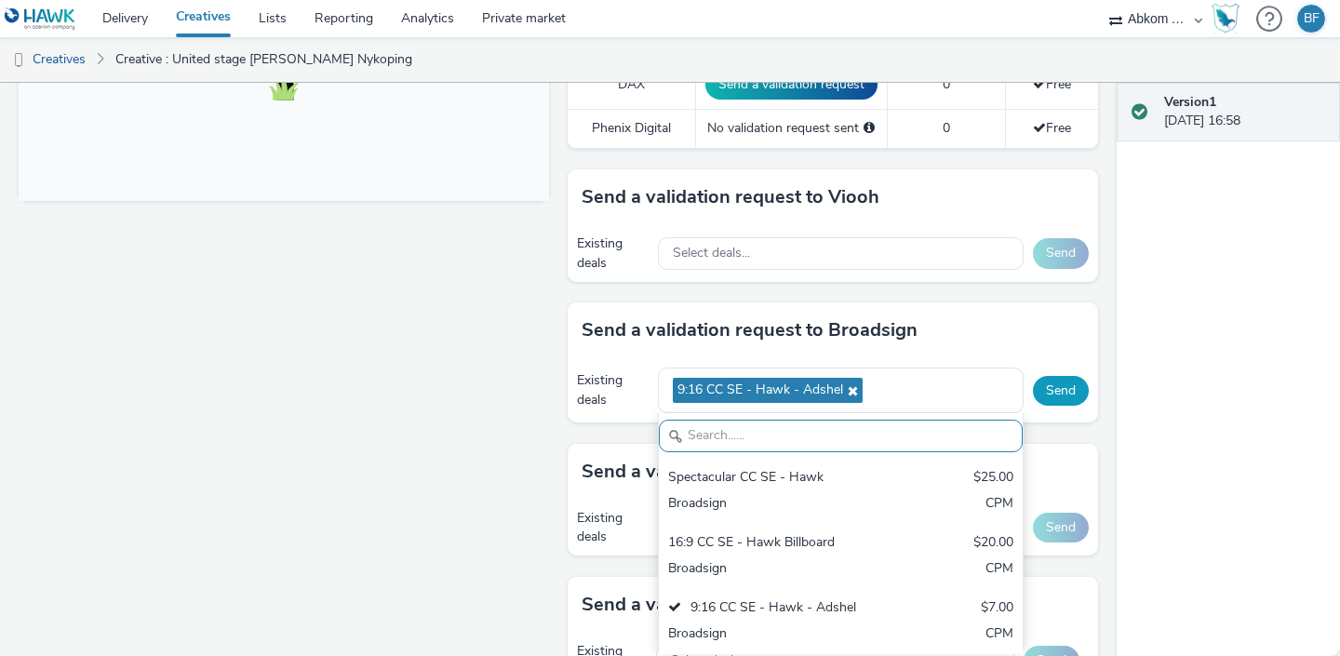
click at [1059, 376] on button "Send" at bounding box center [1061, 391] width 56 height 30
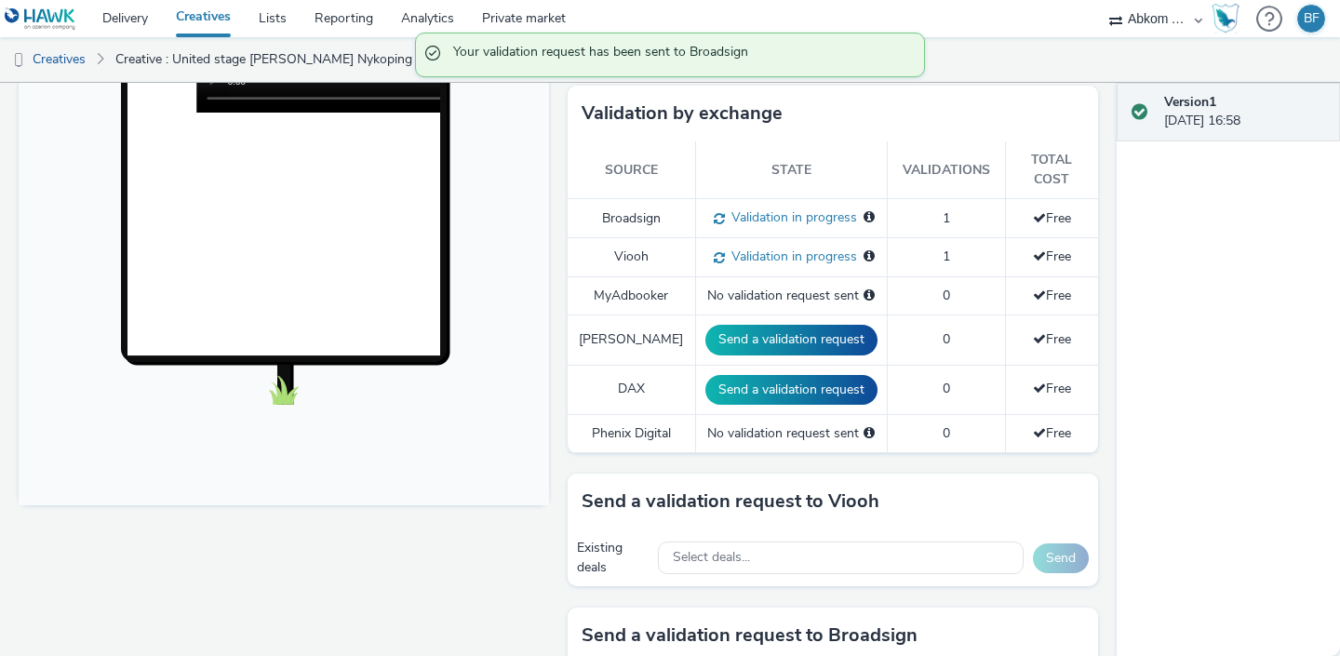
scroll to position [478, 0]
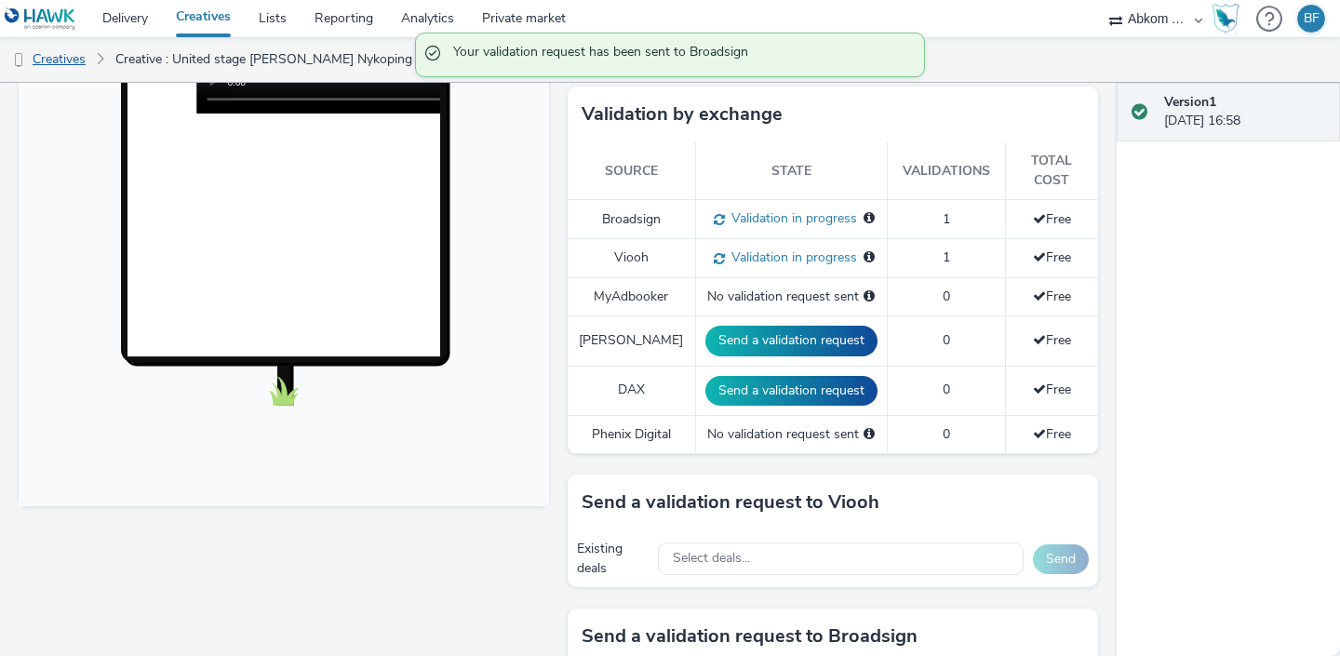
click at [78, 63] on link "Creatives" at bounding box center [47, 59] width 95 height 45
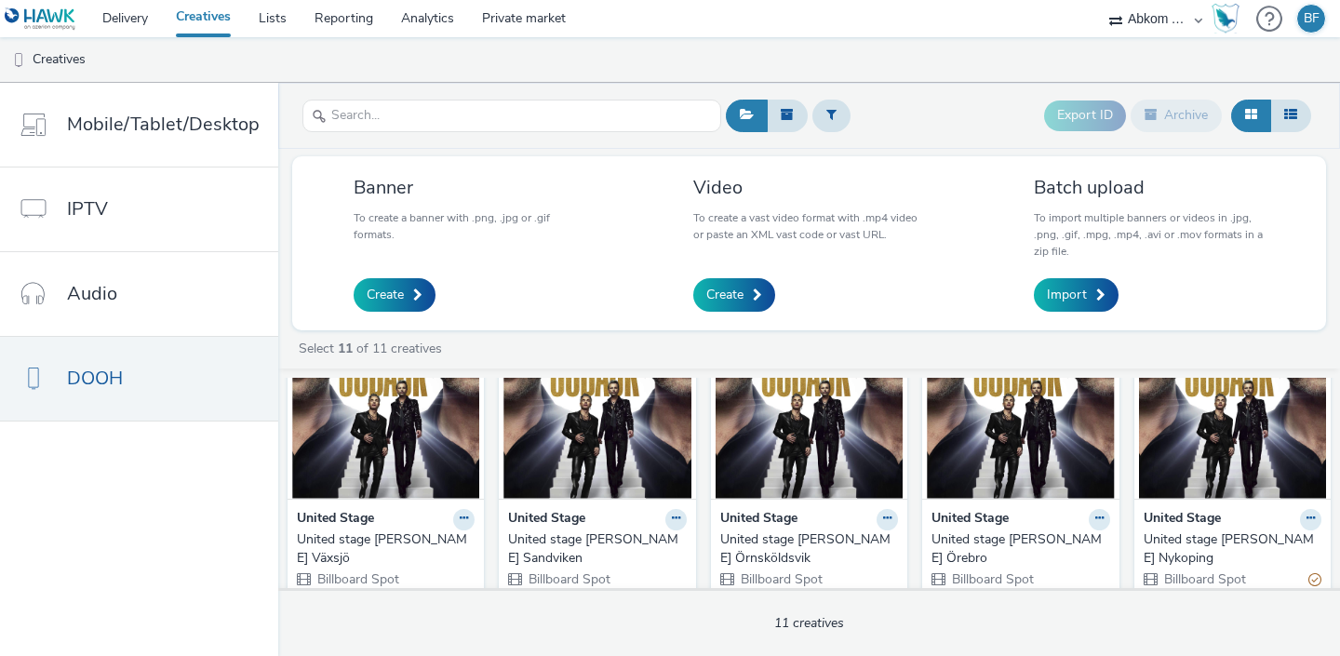
scroll to position [73, 0]
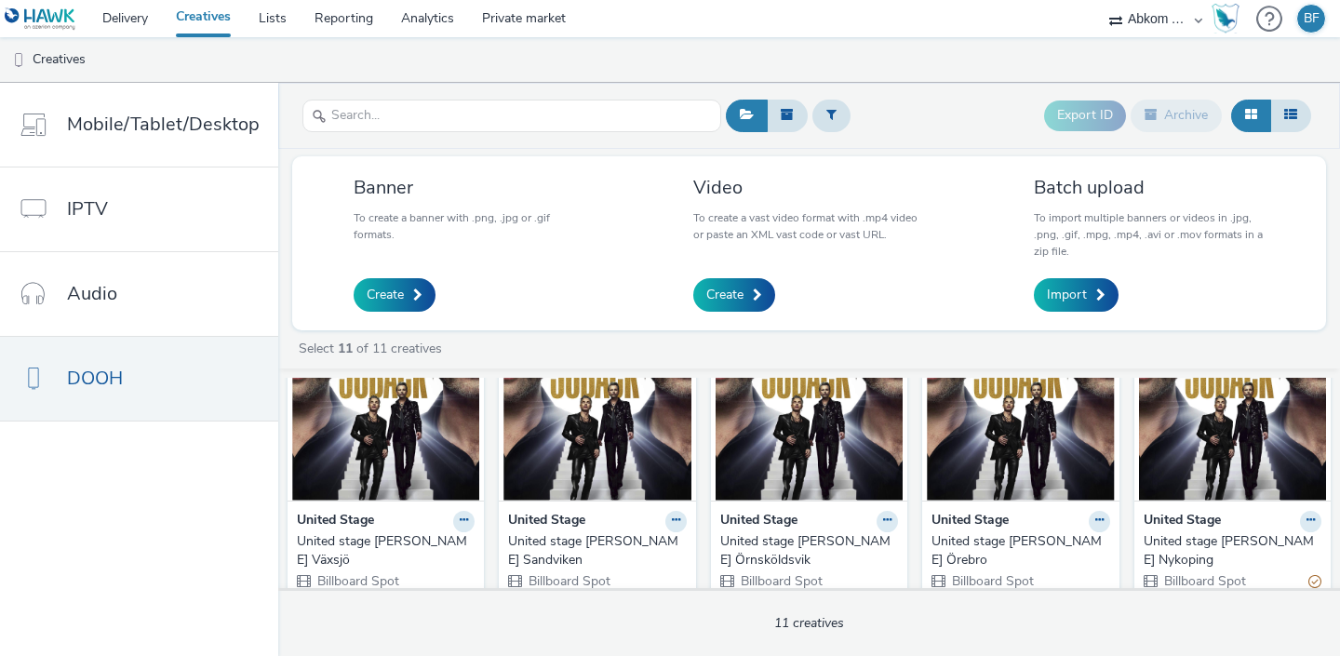
click at [1221, 439] on img at bounding box center [1232, 410] width 187 height 182
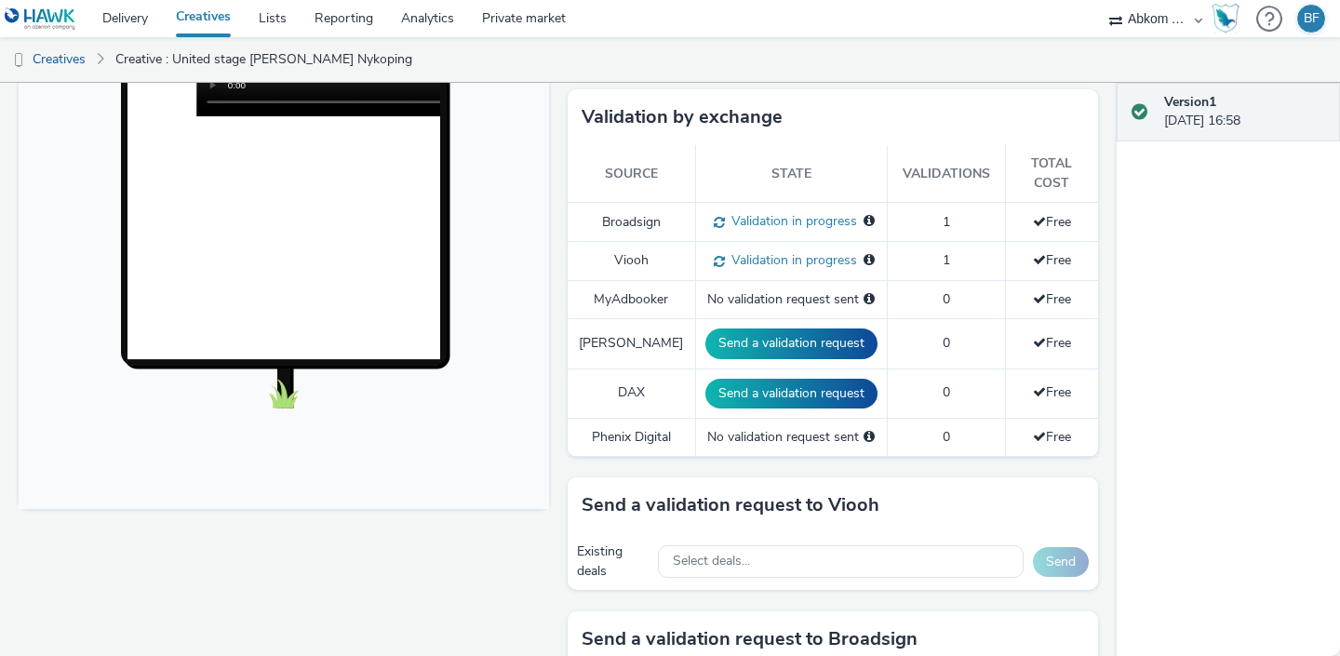
scroll to position [549, 0]
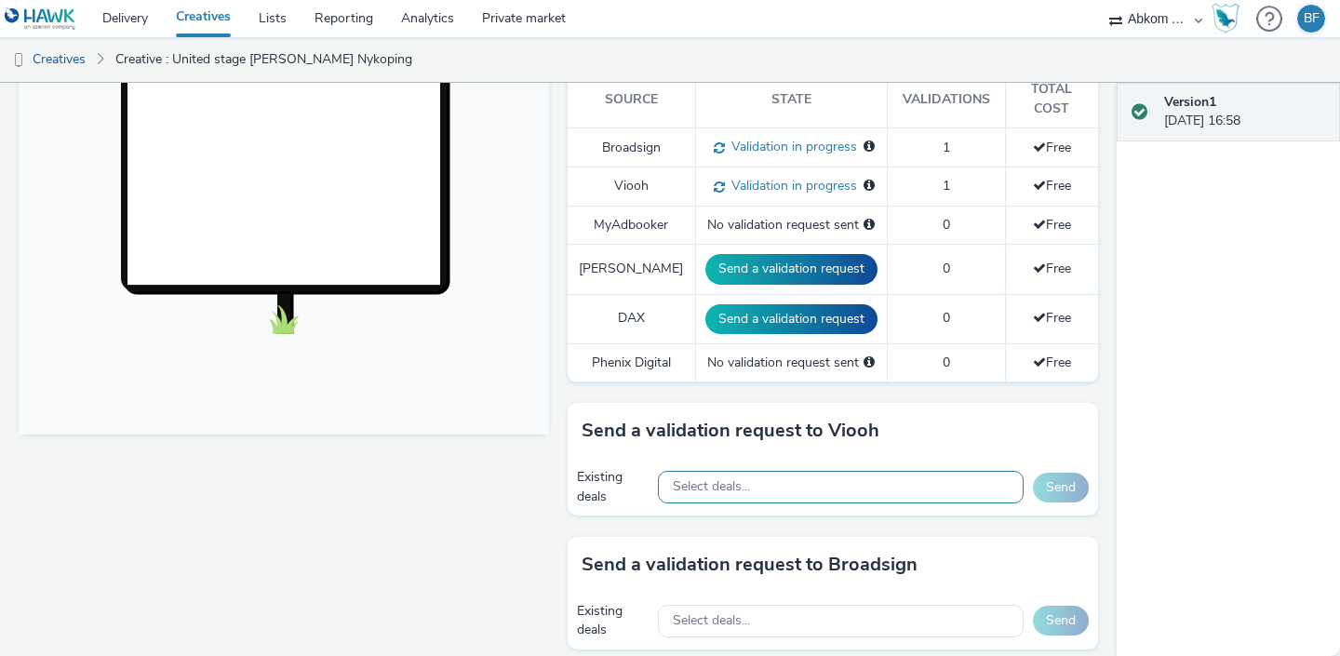
click at [898, 471] on div "Select deals..." at bounding box center [841, 487] width 366 height 33
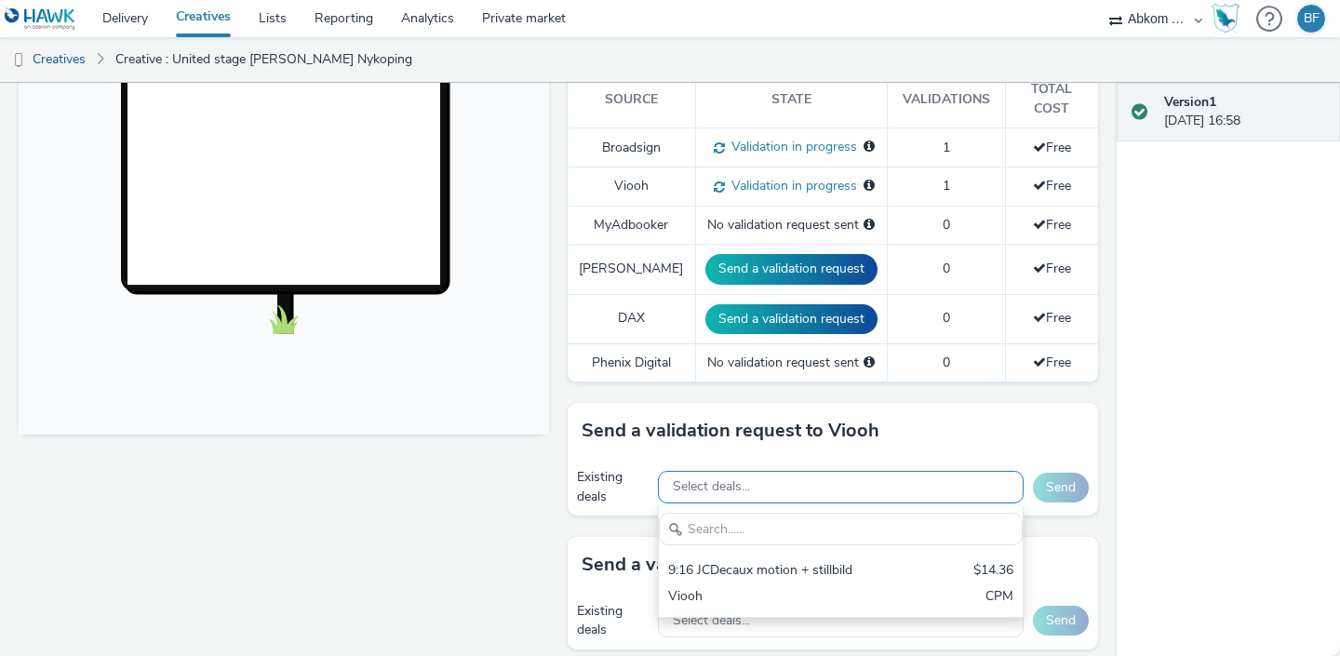
scroll to position [0, 0]
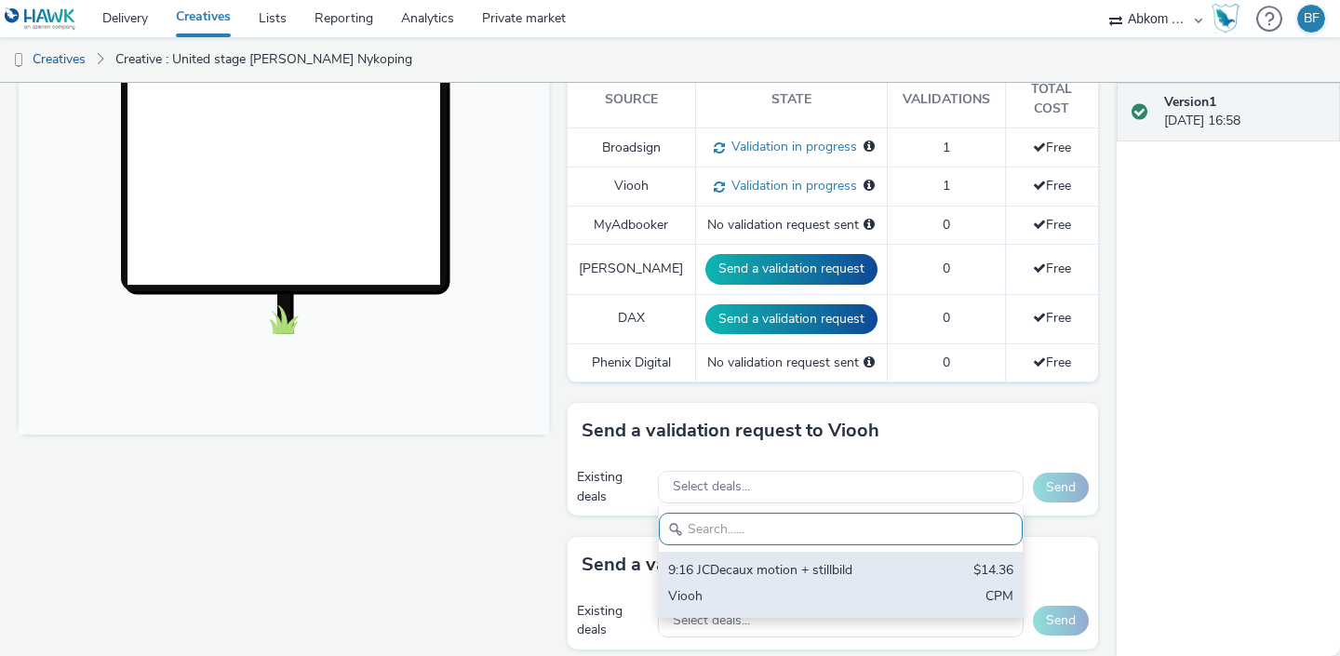
click at [811, 561] on div "9:16 JCDecaux motion + stillbild" at bounding box center [781, 571] width 227 height 21
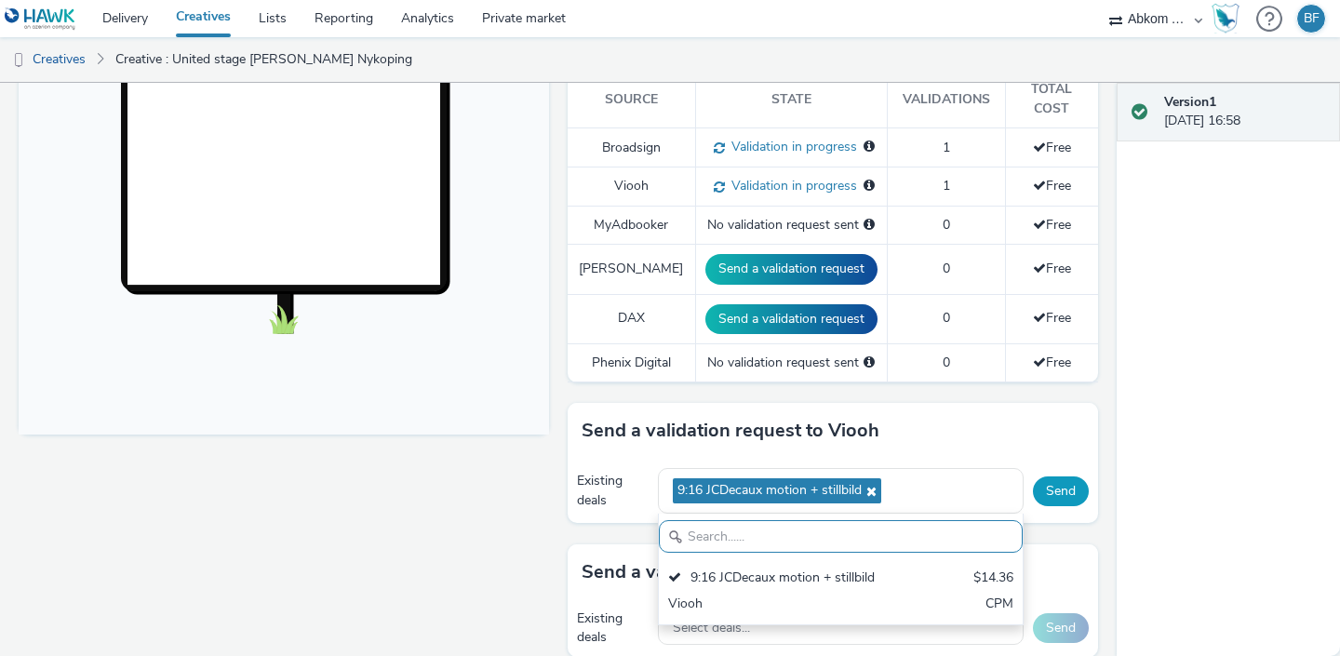
click at [1060, 477] on button "Send" at bounding box center [1061, 492] width 56 height 30
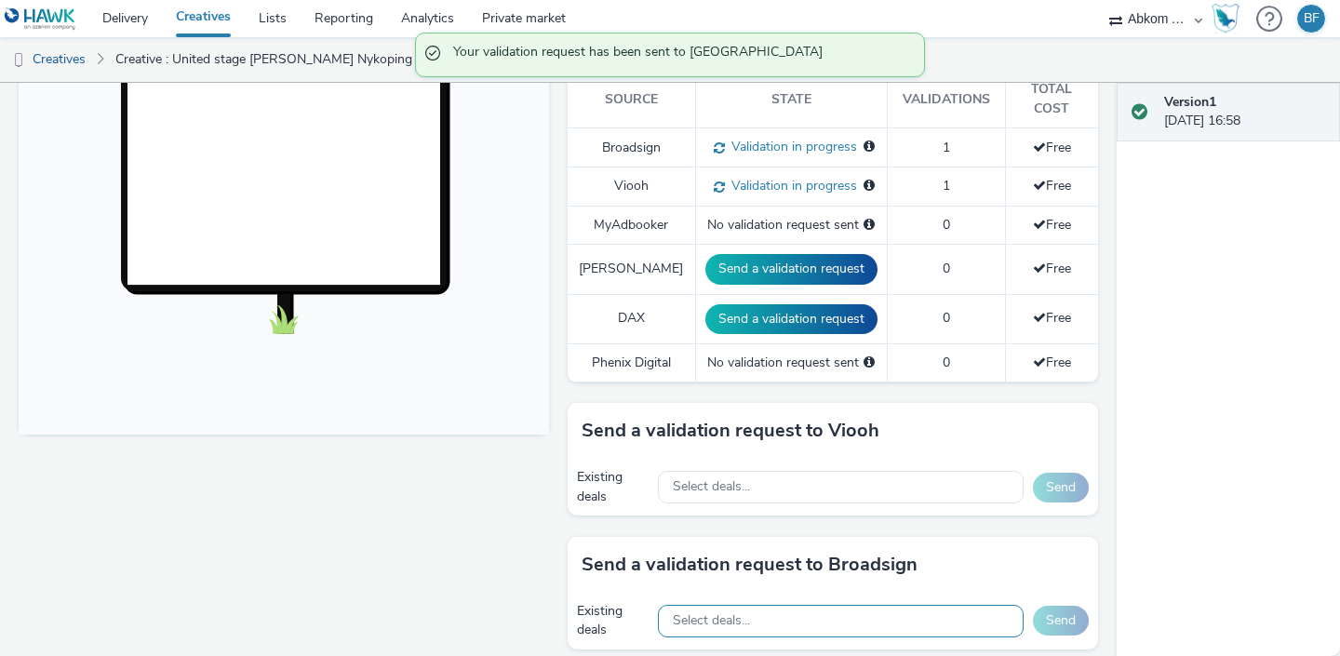
click at [888, 605] on div "Select deals..." at bounding box center [841, 621] width 366 height 33
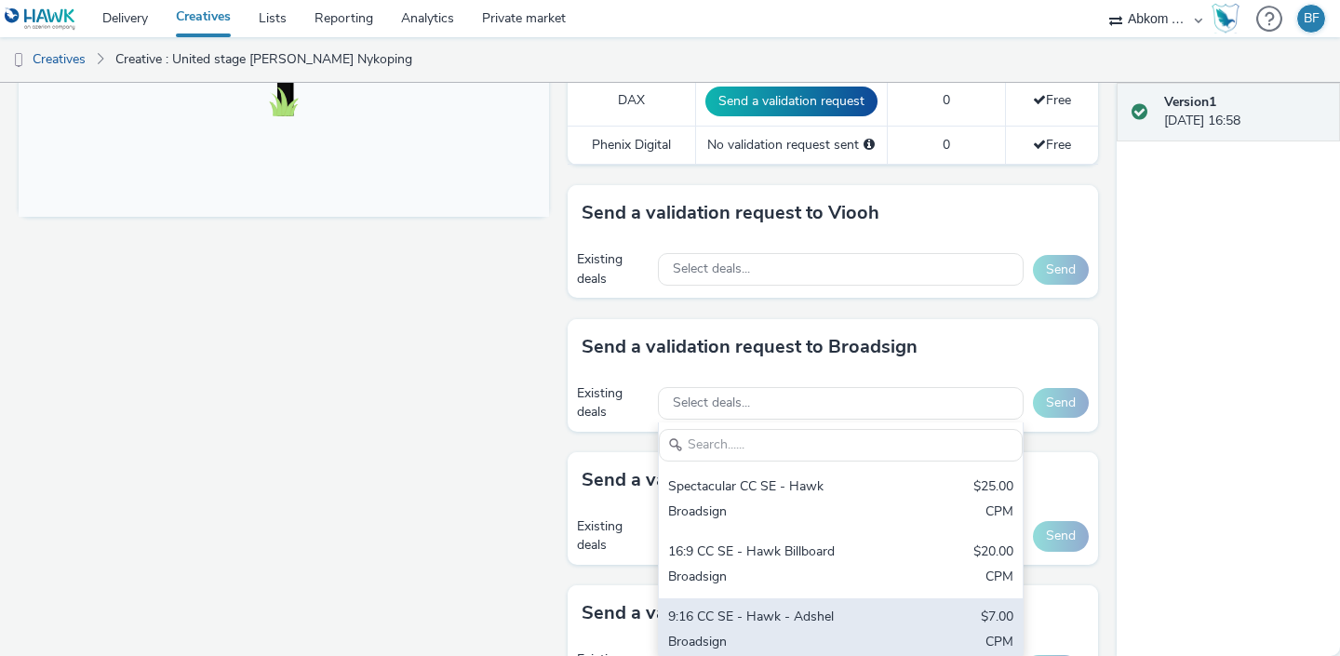
scroll to position [769, 0]
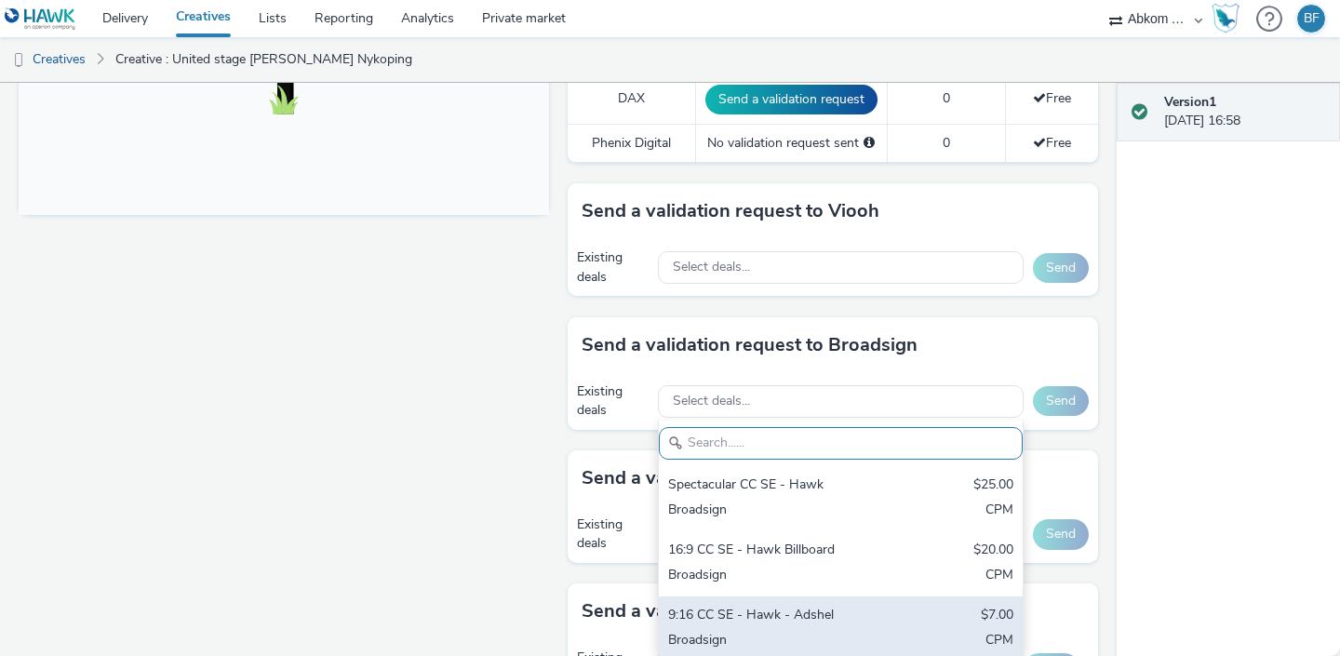
click at [829, 606] on div "9:16 CC SE - Hawk - Adshel" at bounding box center [781, 616] width 227 height 21
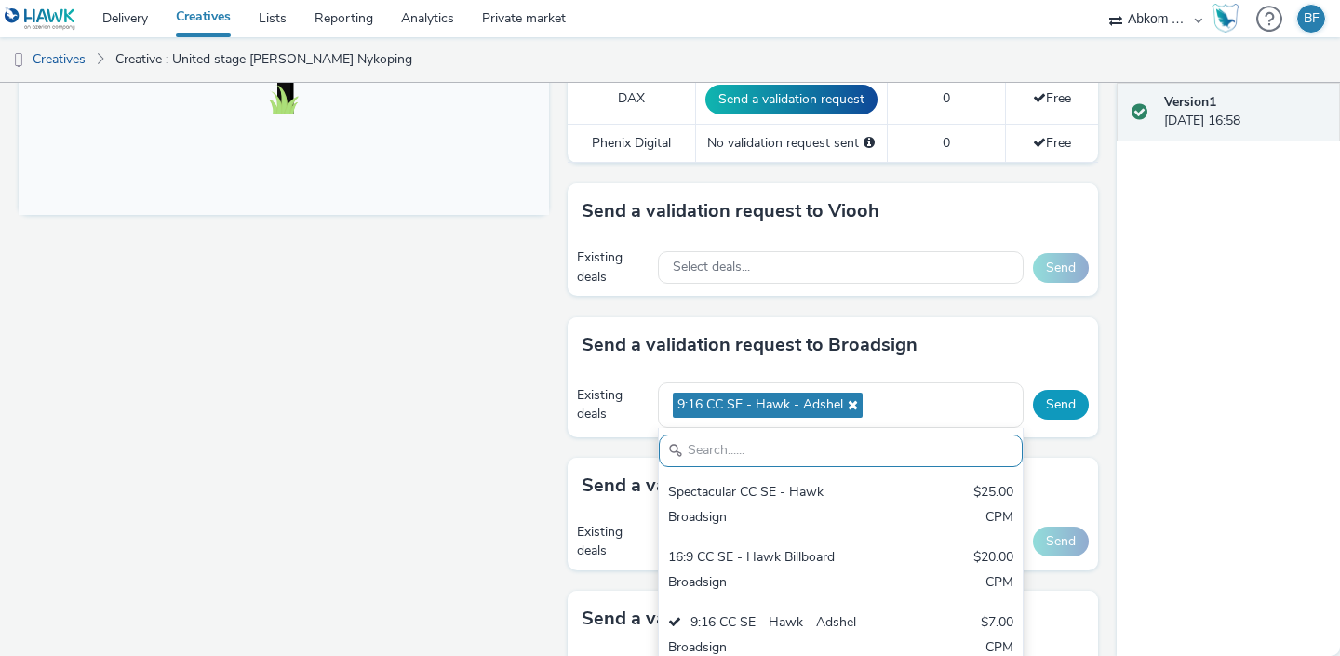
click at [1059, 390] on button "Send" at bounding box center [1061, 405] width 56 height 30
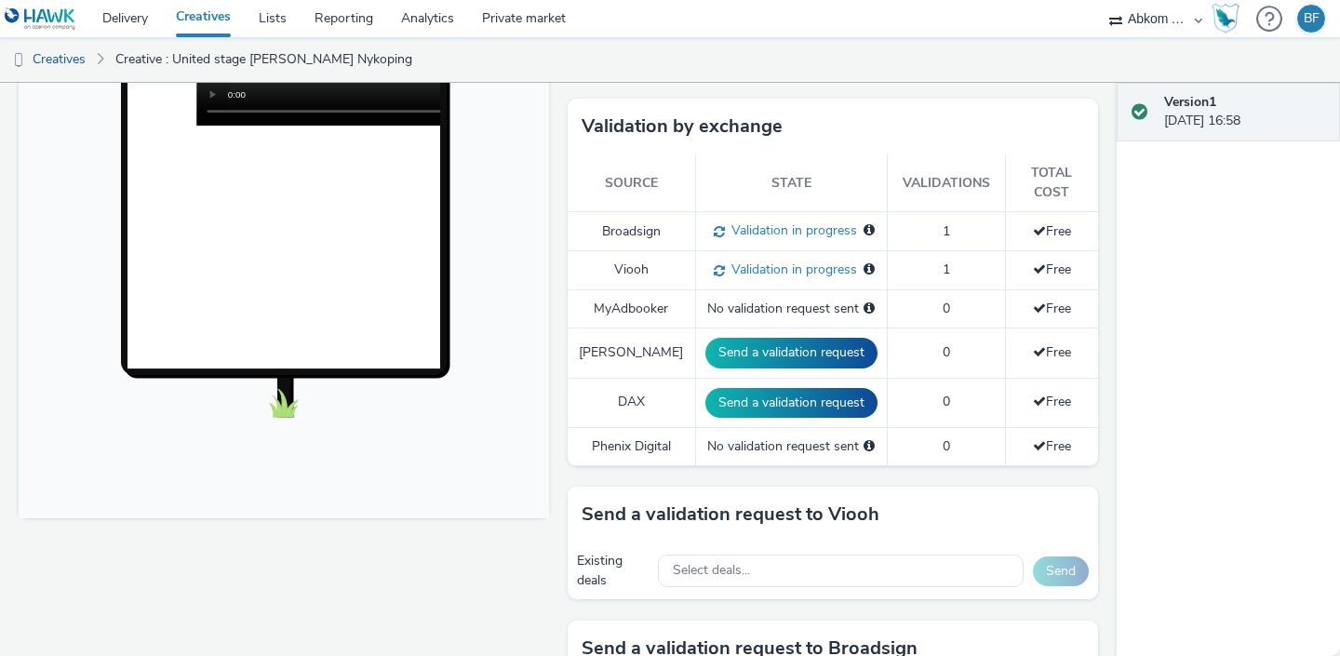
scroll to position [464, 0]
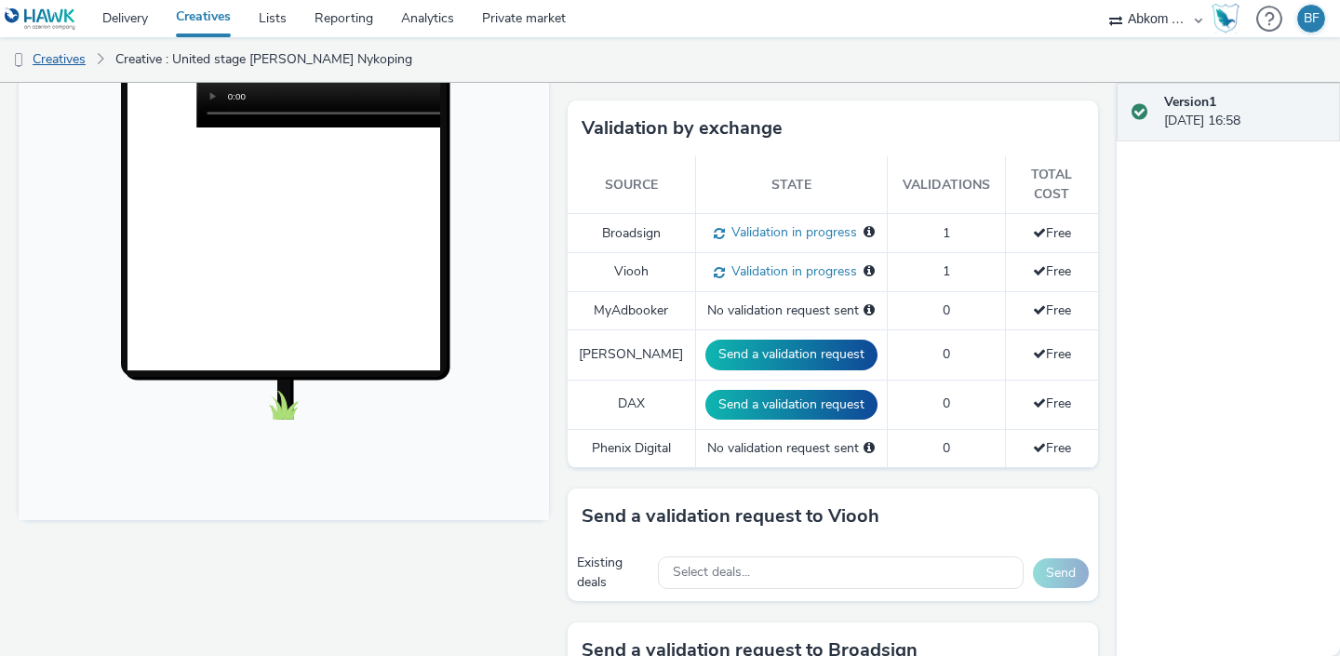
click at [74, 64] on link "Creatives" at bounding box center [47, 59] width 95 height 45
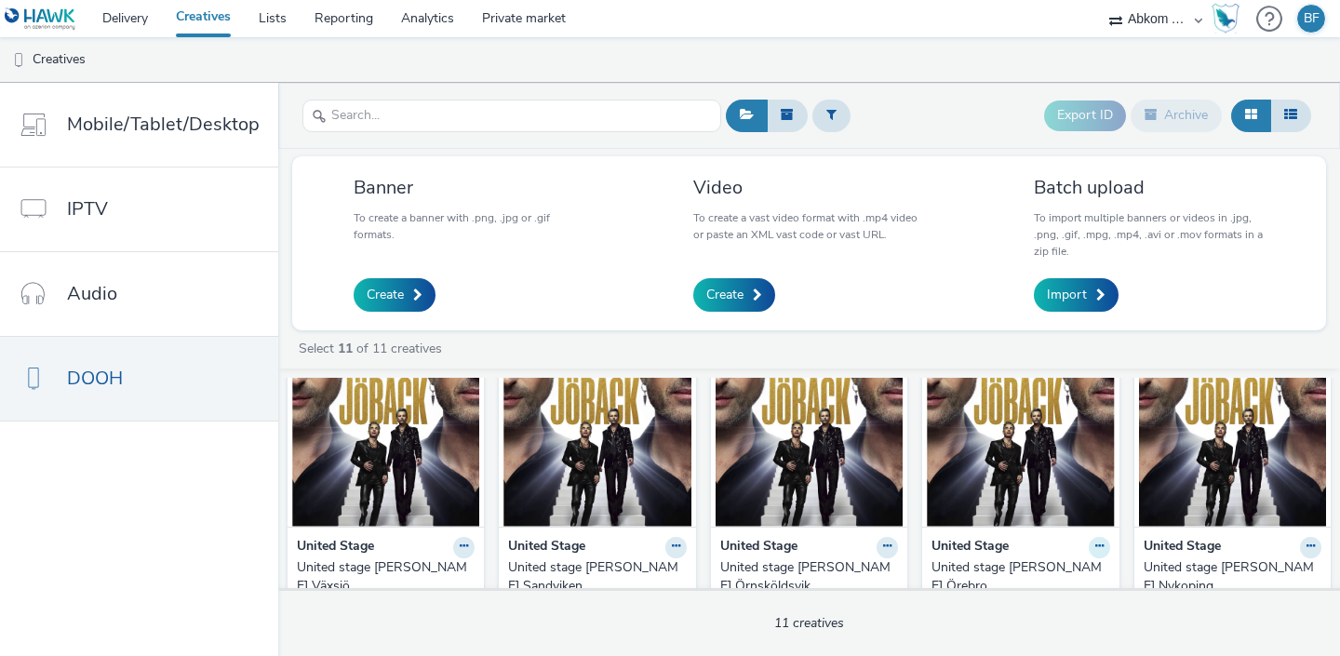
scroll to position [37, 0]
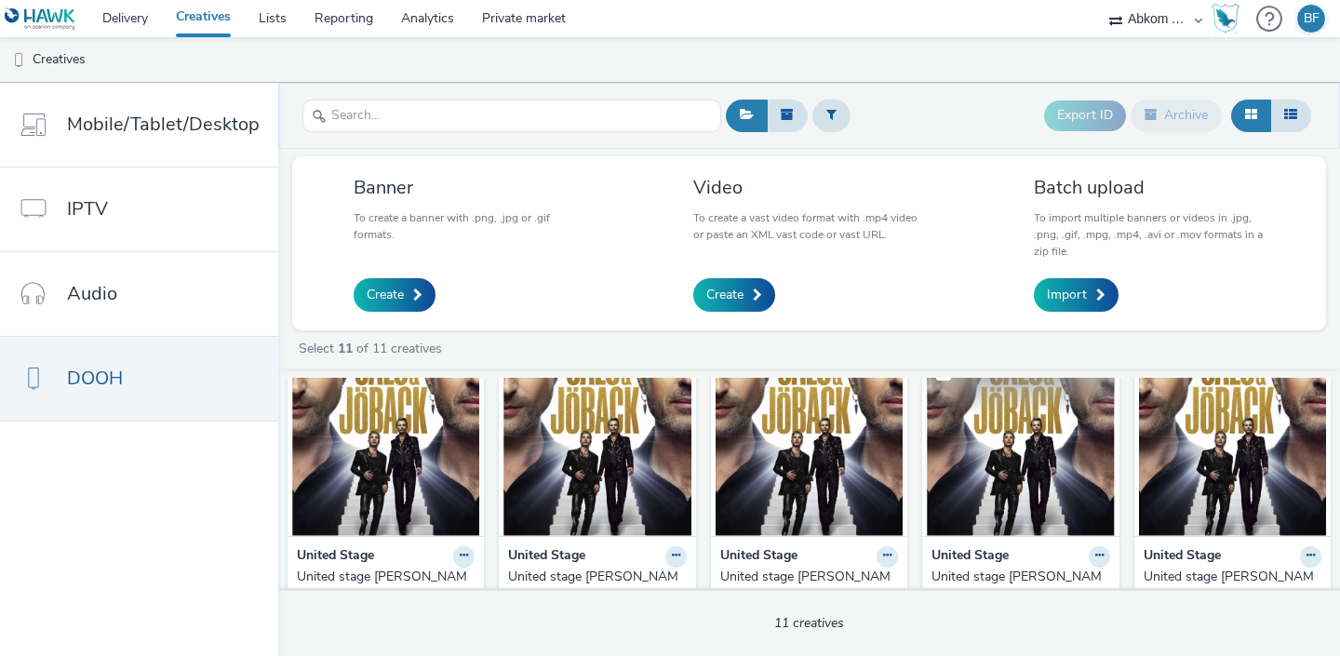
click at [1043, 440] on img at bounding box center [1020, 446] width 187 height 182
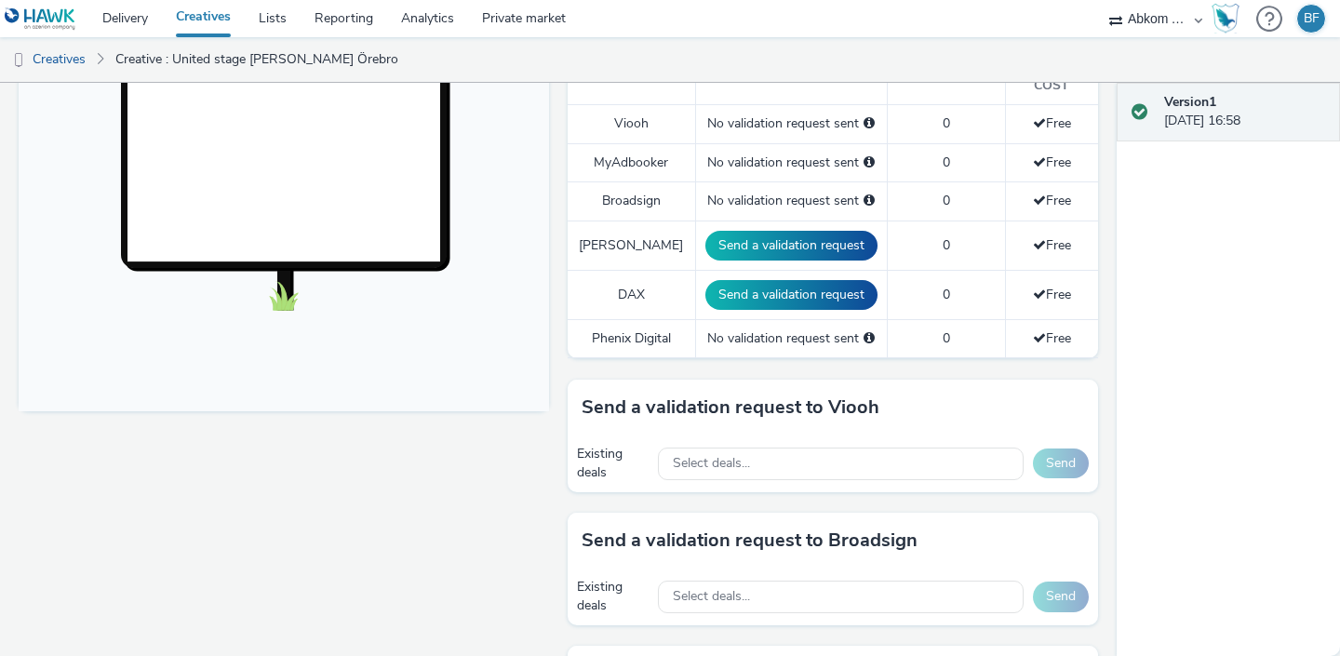
scroll to position [573, 0]
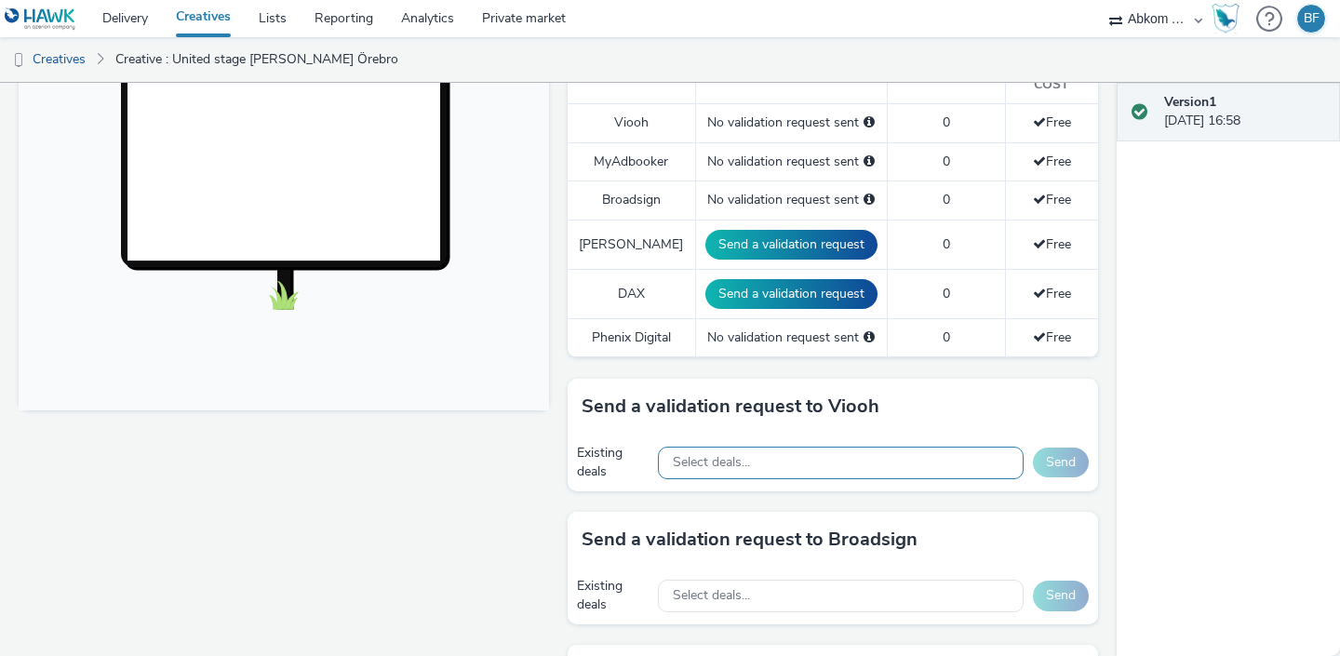
click at [915, 447] on div "Select deals..." at bounding box center [841, 463] width 366 height 33
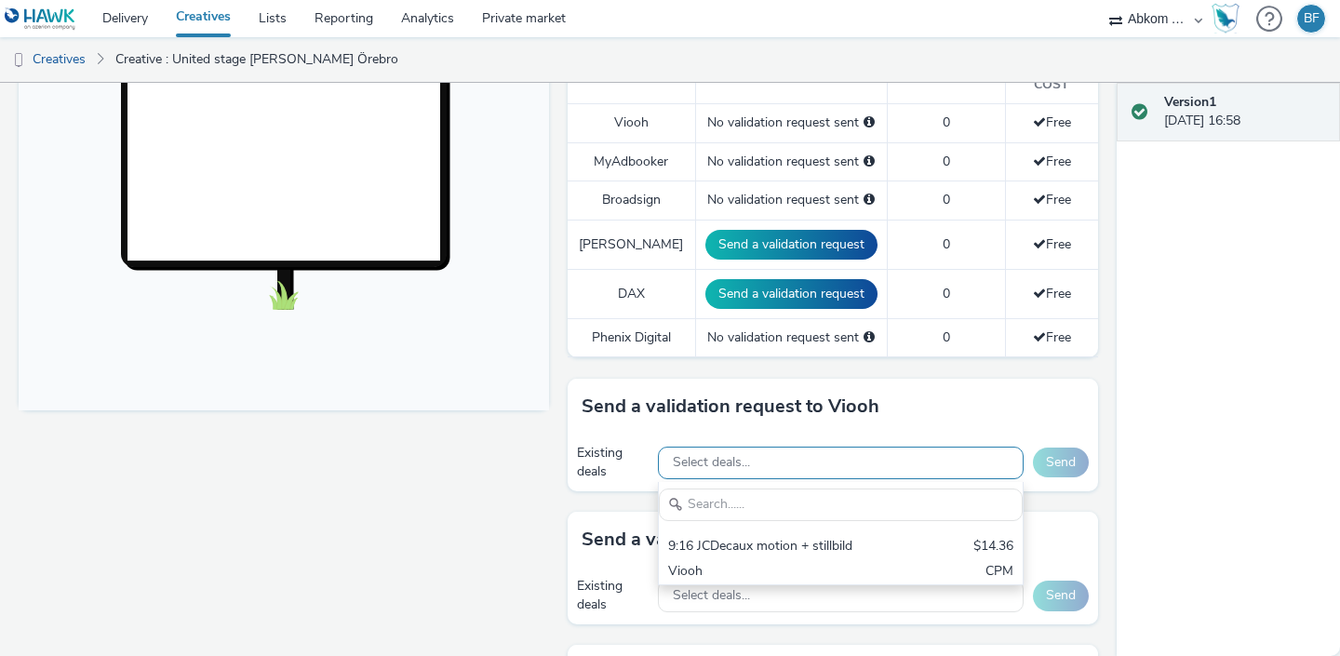
scroll to position [0, 0]
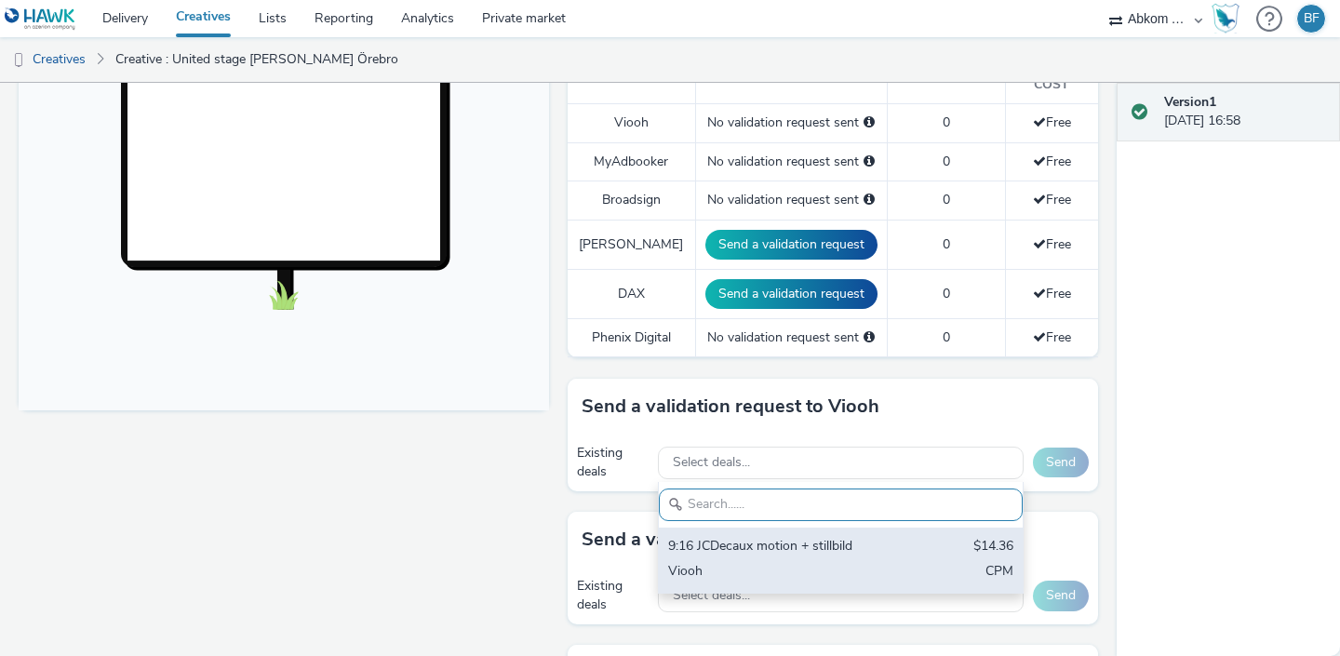
click at [802, 537] on div "9:16 JCDecaux motion + stillbild" at bounding box center [781, 547] width 227 height 21
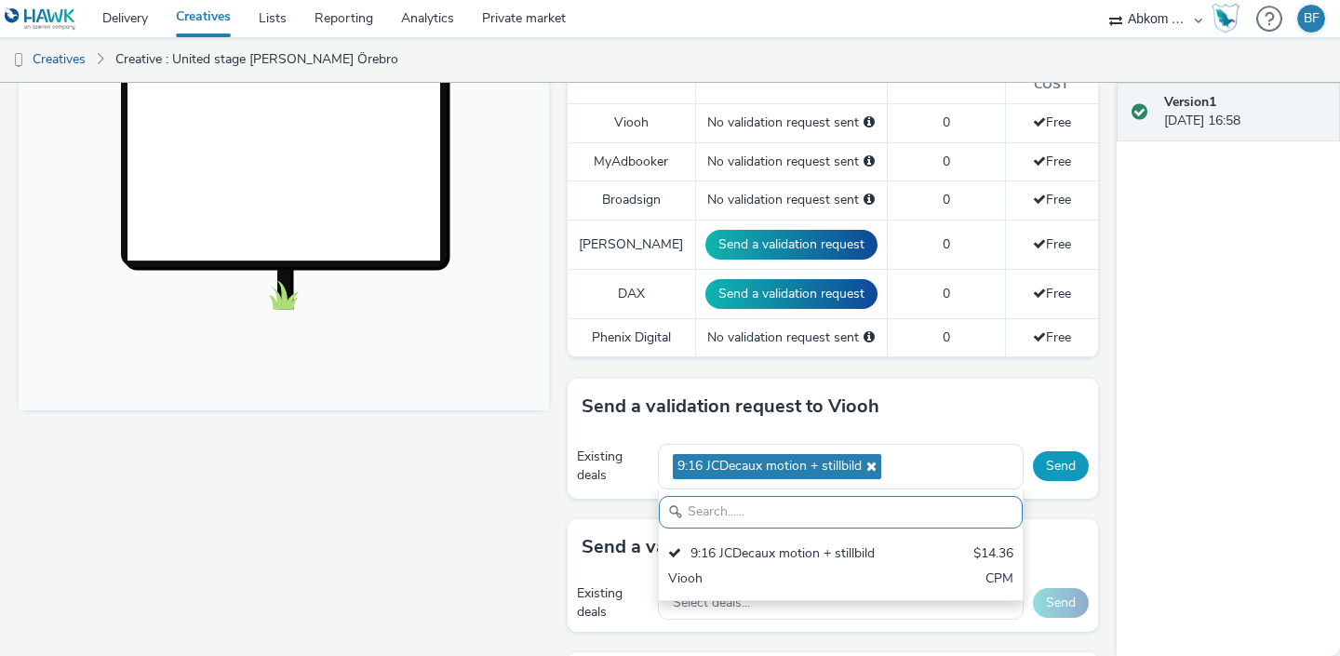
click at [1065, 451] on button "Send" at bounding box center [1061, 466] width 56 height 30
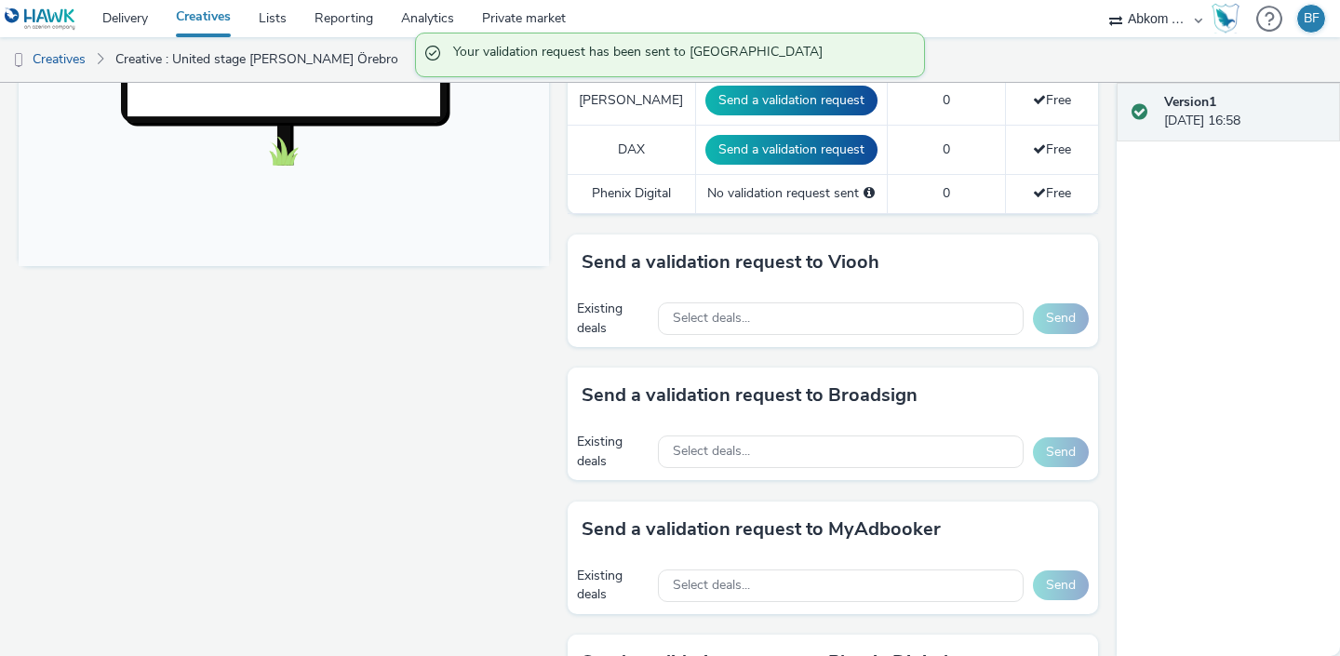
scroll to position [720, 0]
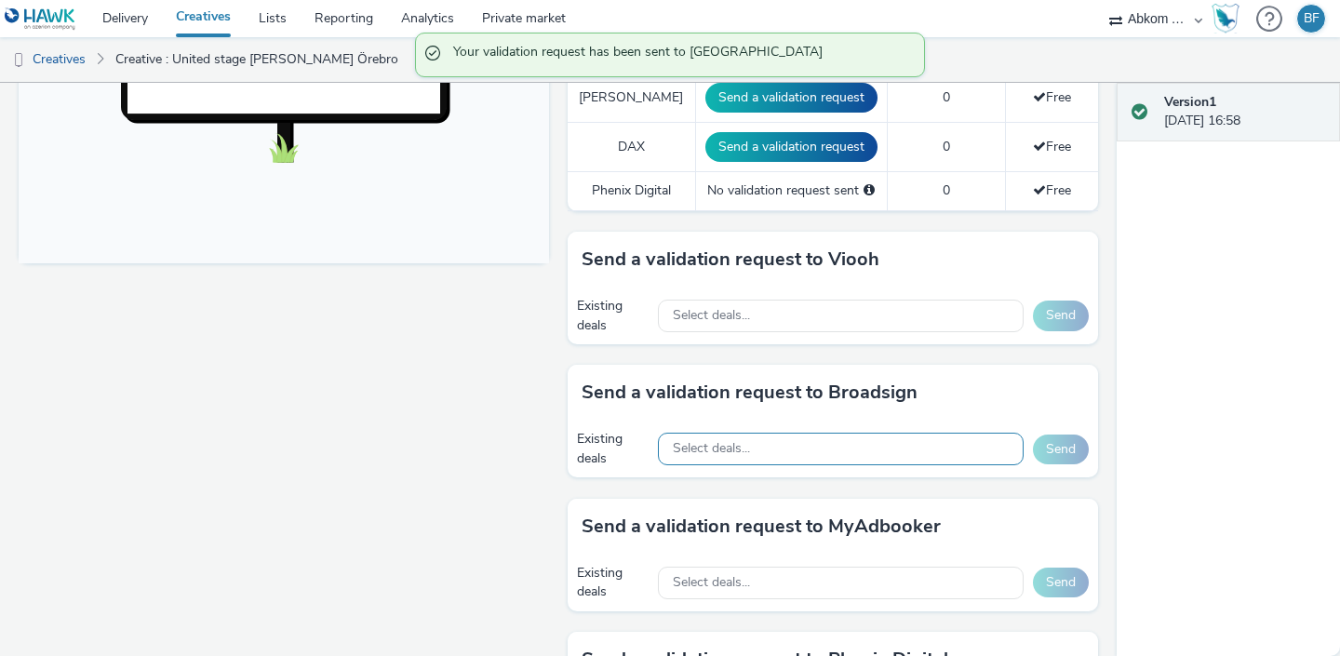
click at [814, 433] on div "Select deals..." at bounding box center [841, 449] width 366 height 33
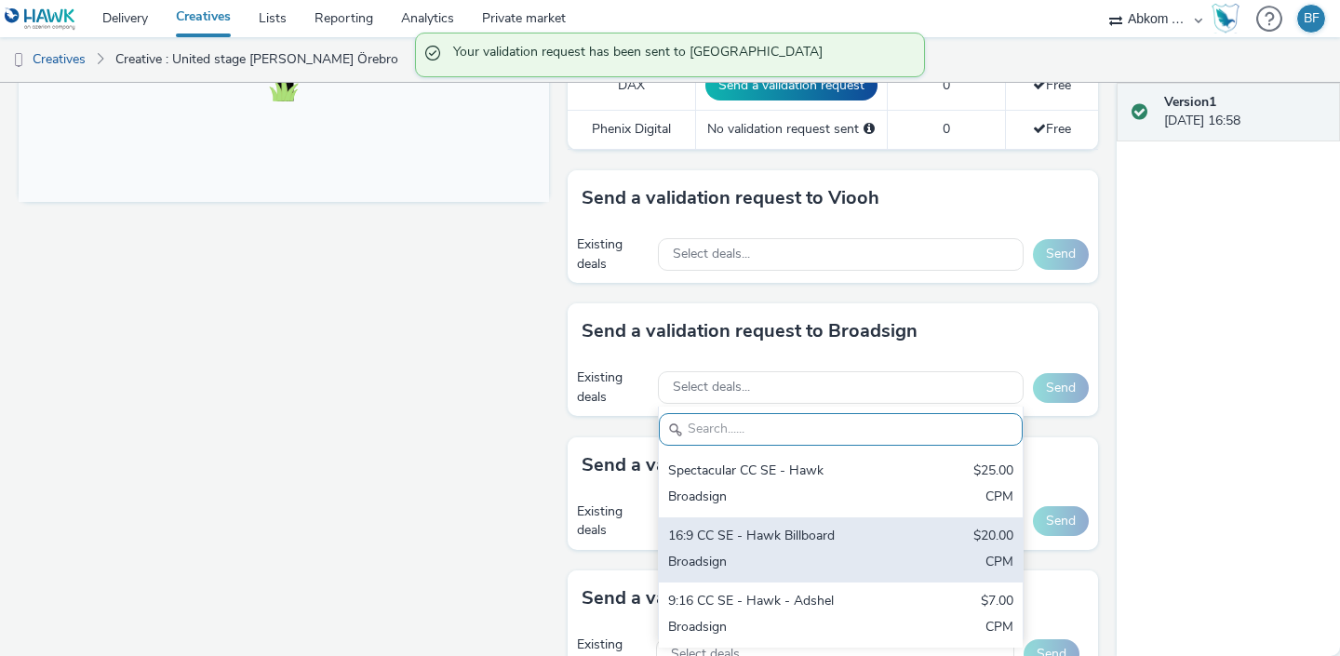
scroll to position [790, 0]
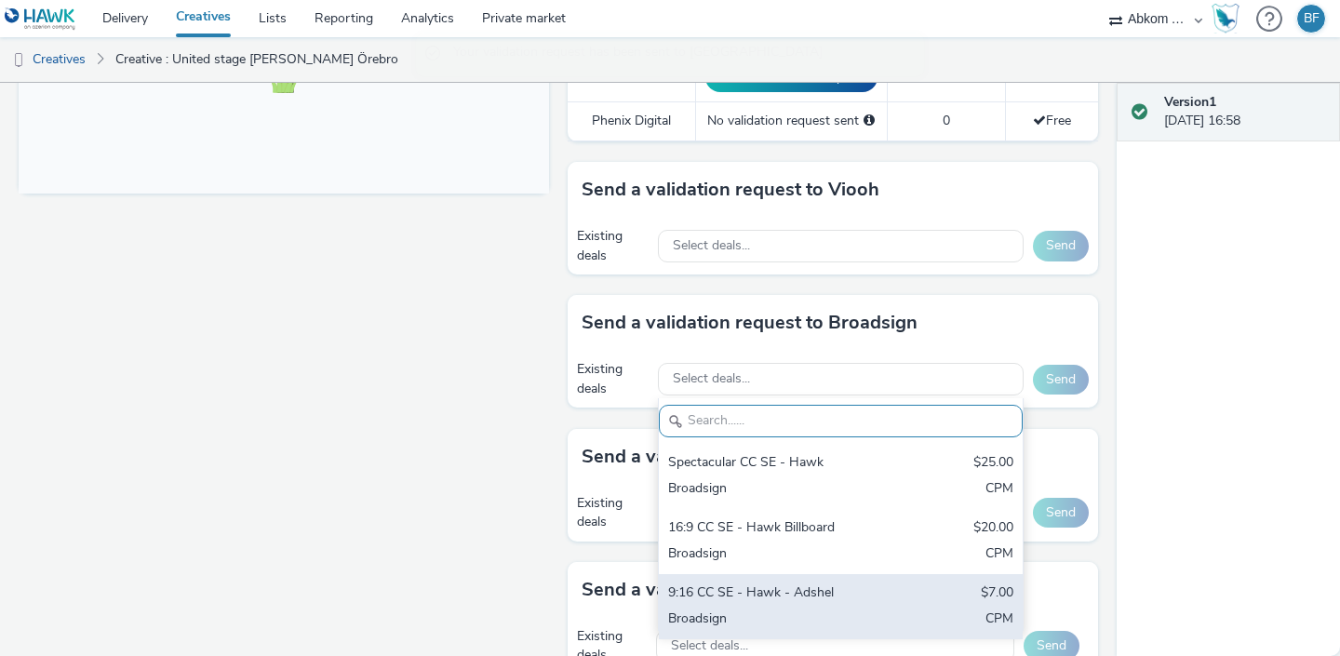
click at [765, 584] on div "9:16 CC SE - Hawk - Adshel" at bounding box center [781, 594] width 227 height 21
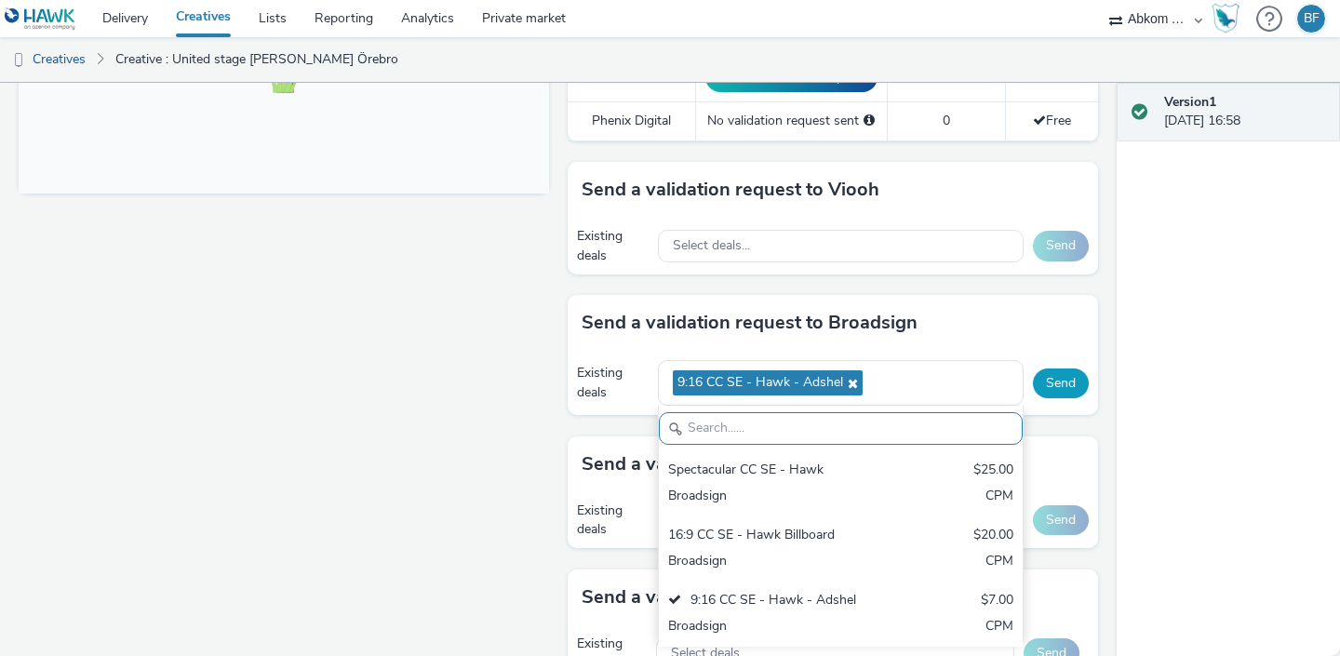
click at [1056, 369] on button "Send" at bounding box center [1061, 384] width 56 height 30
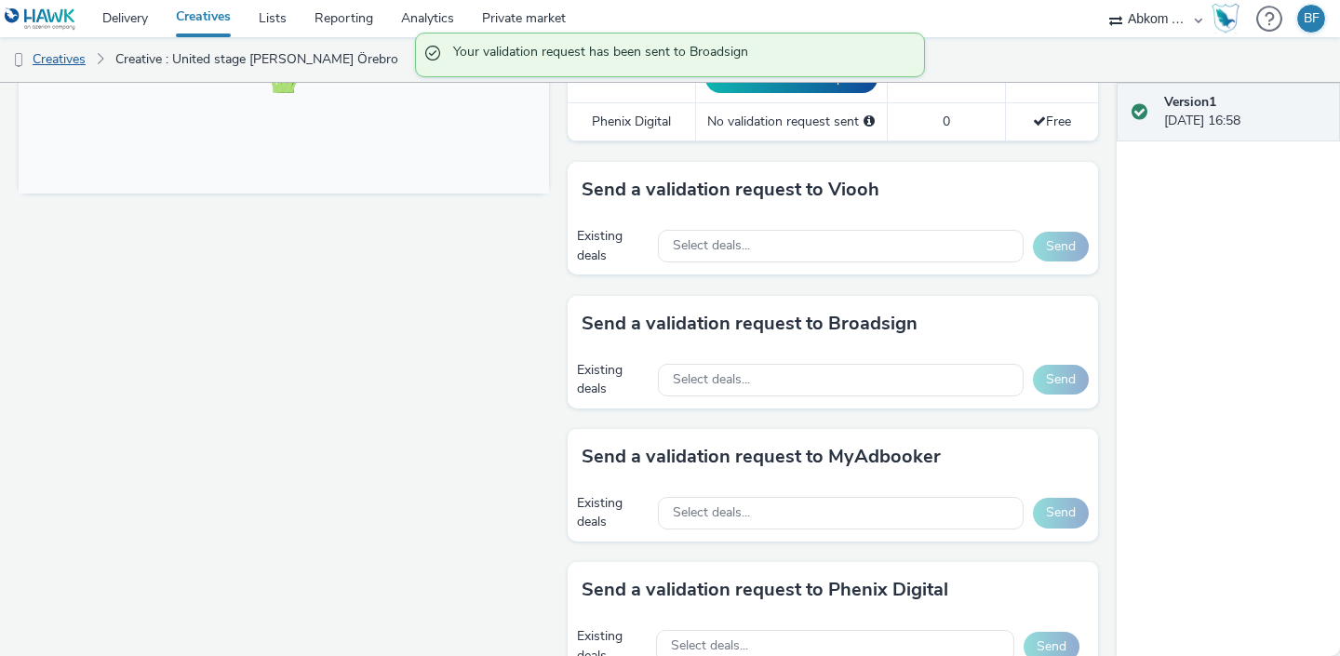
click at [81, 60] on link "Creatives" at bounding box center [47, 59] width 95 height 45
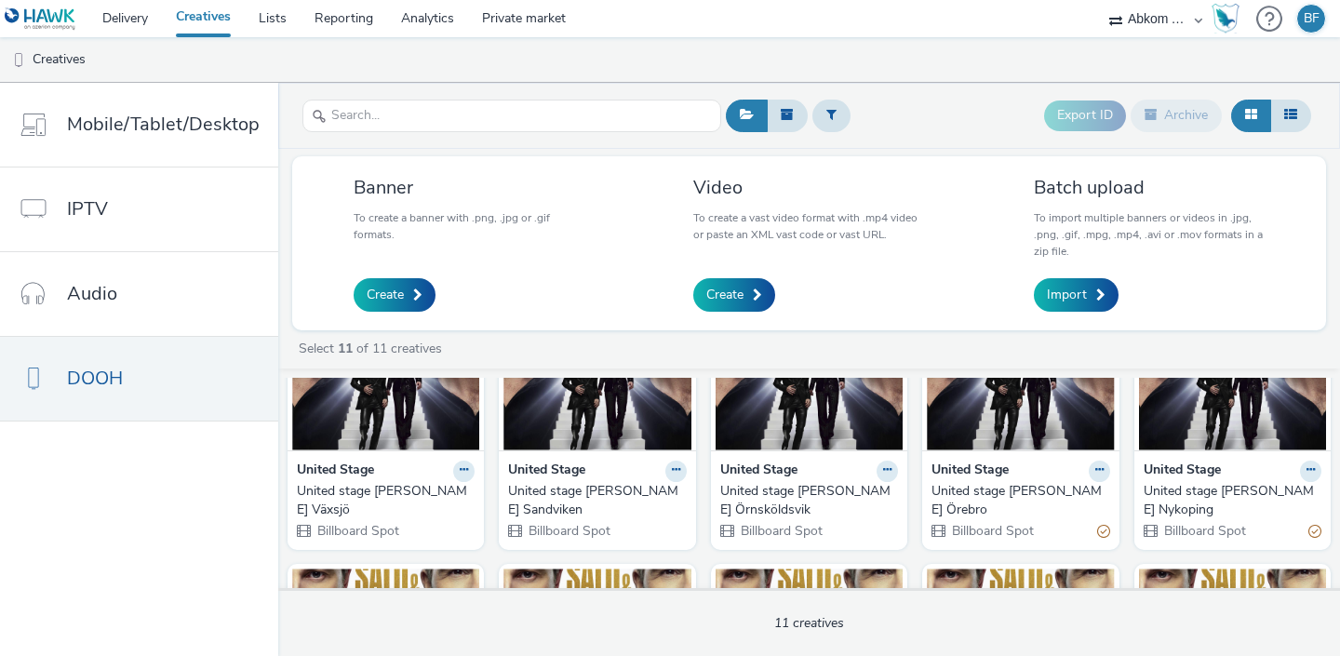
scroll to position [110, 0]
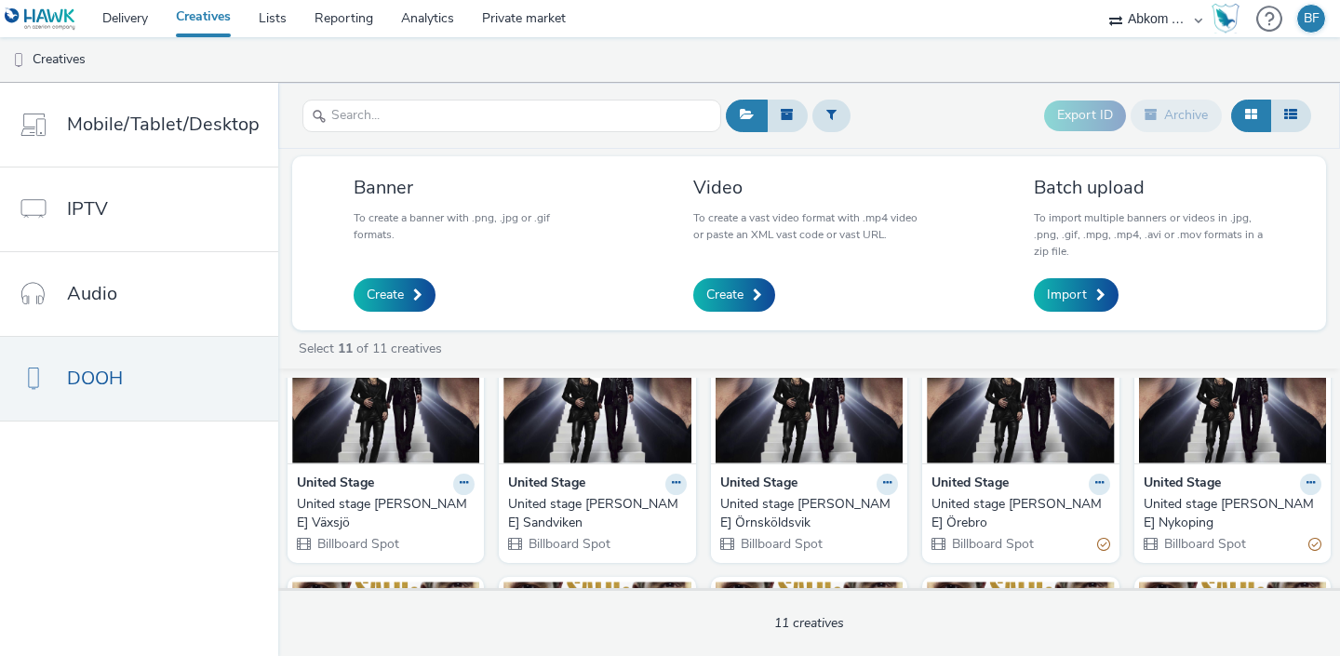
click at [805, 415] on img at bounding box center [809, 373] width 187 height 182
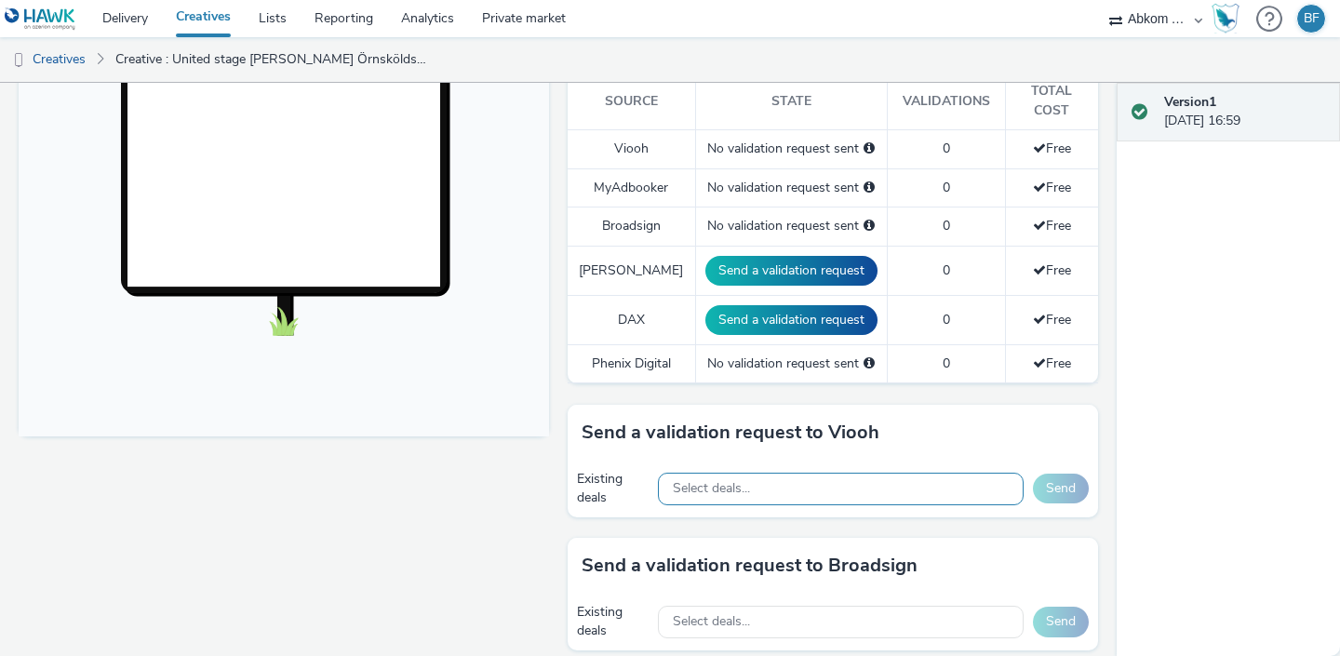
click at [803, 474] on div "Select deals..." at bounding box center [841, 489] width 366 height 33
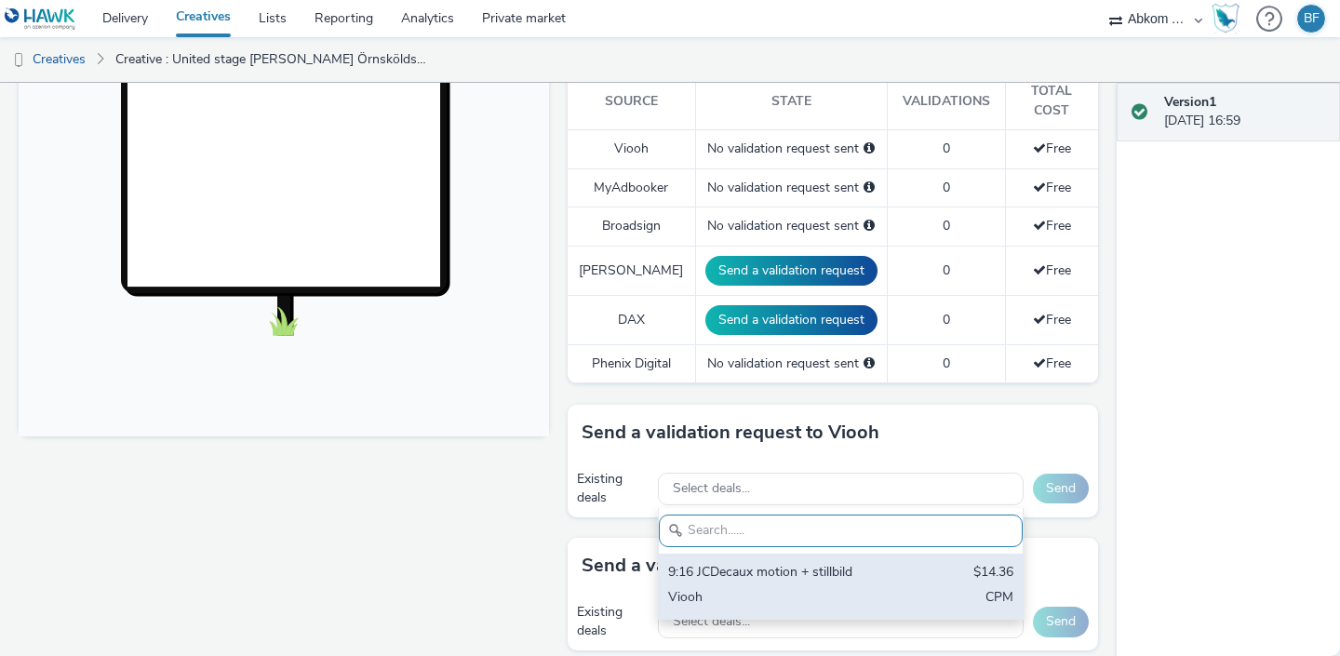
click at [760, 554] on div "9:16 JCDecaux motion + stillbild $14.36 Viooh CPM" at bounding box center [841, 586] width 364 height 65
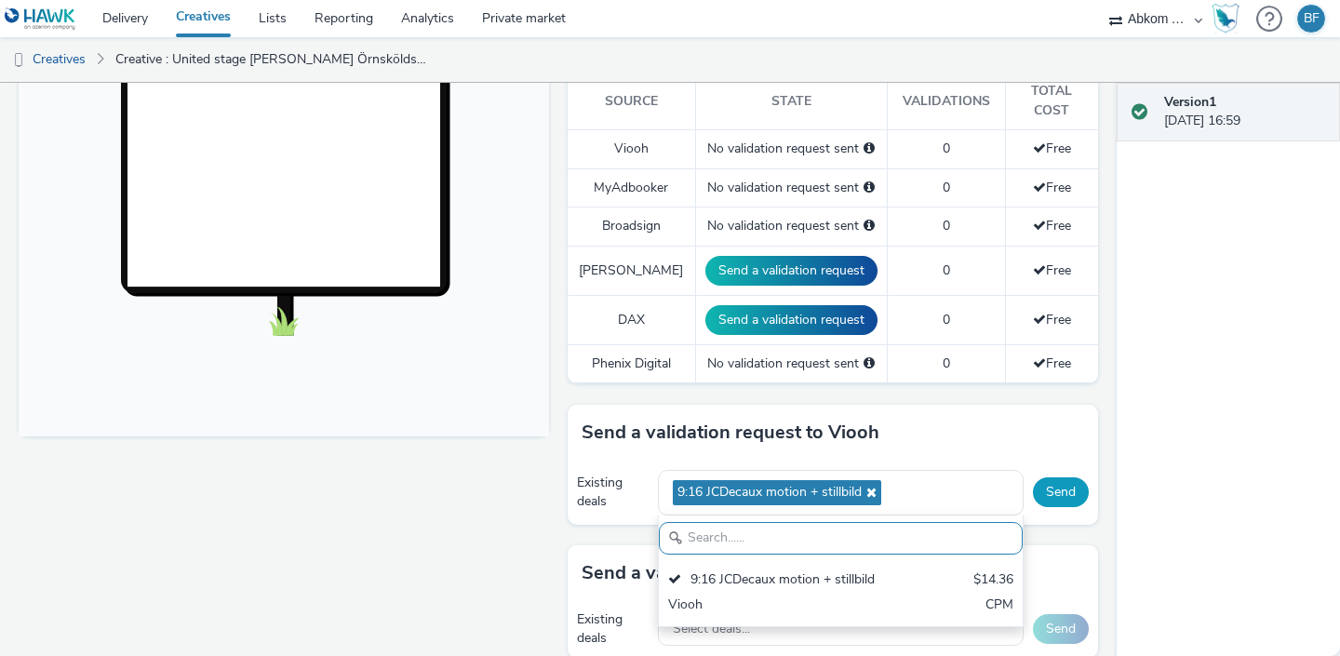
click at [1061, 478] on button "Send" at bounding box center [1061, 493] width 56 height 30
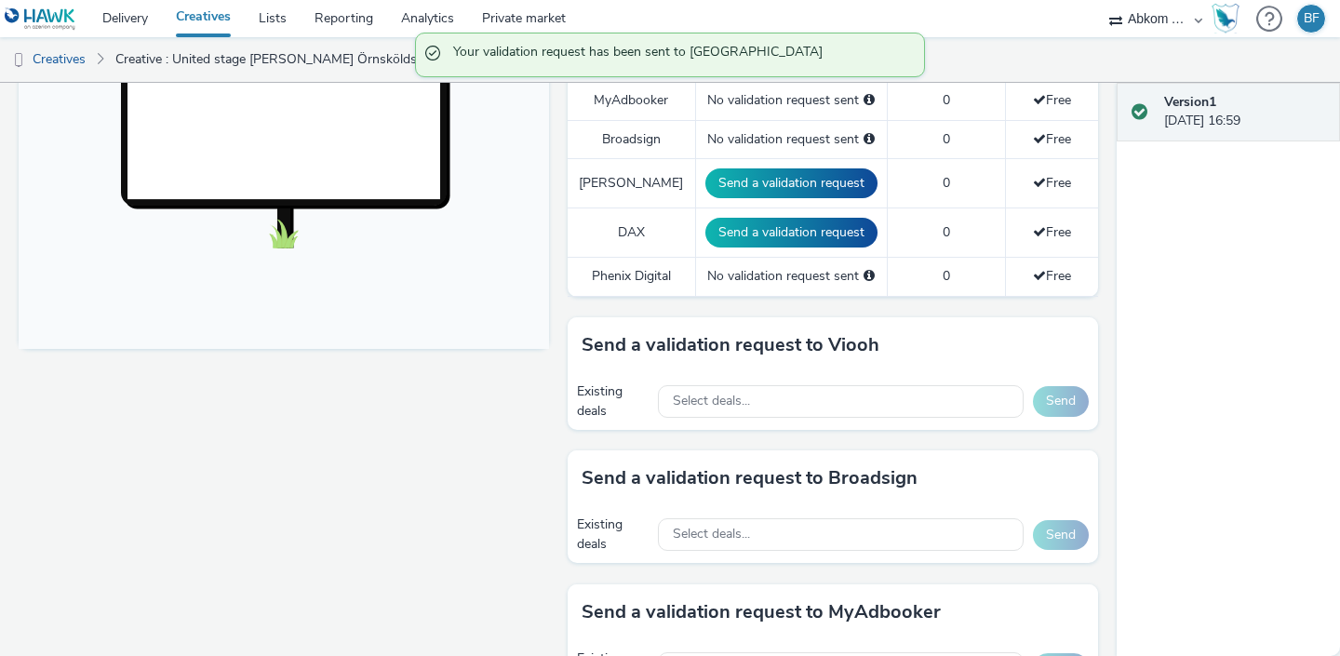
scroll to position [644, 0]
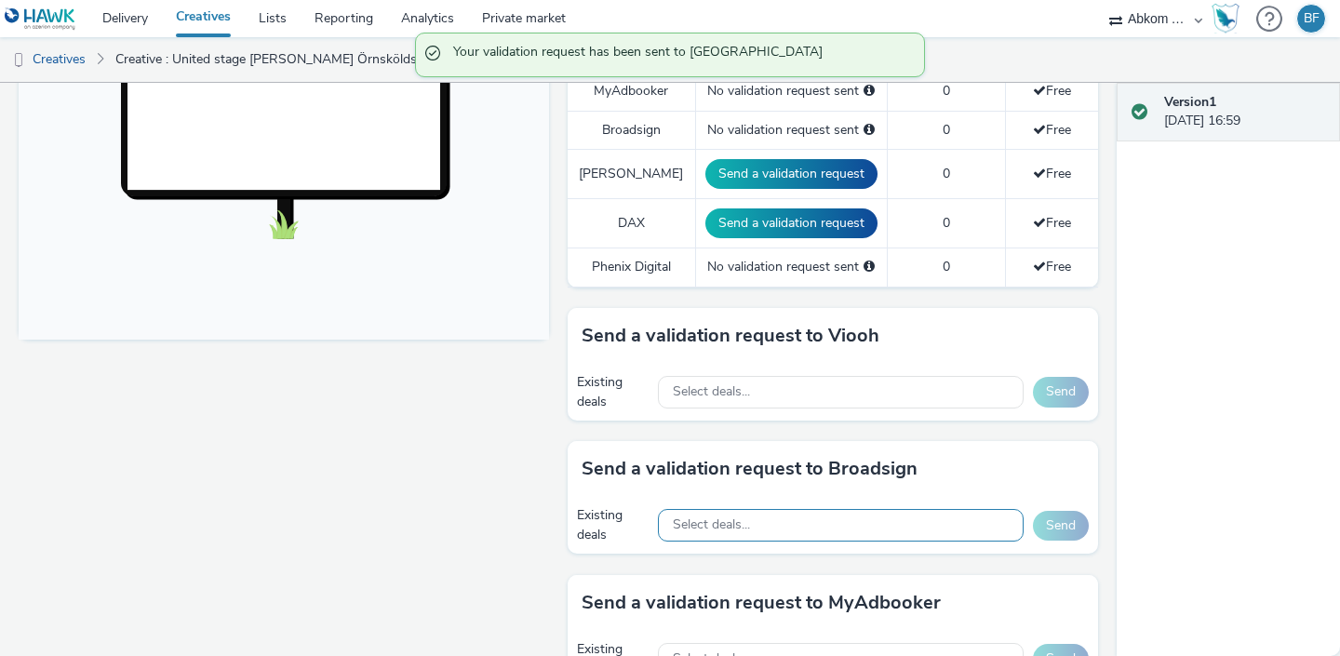
click at [824, 509] on div "Select deals..." at bounding box center [841, 525] width 366 height 33
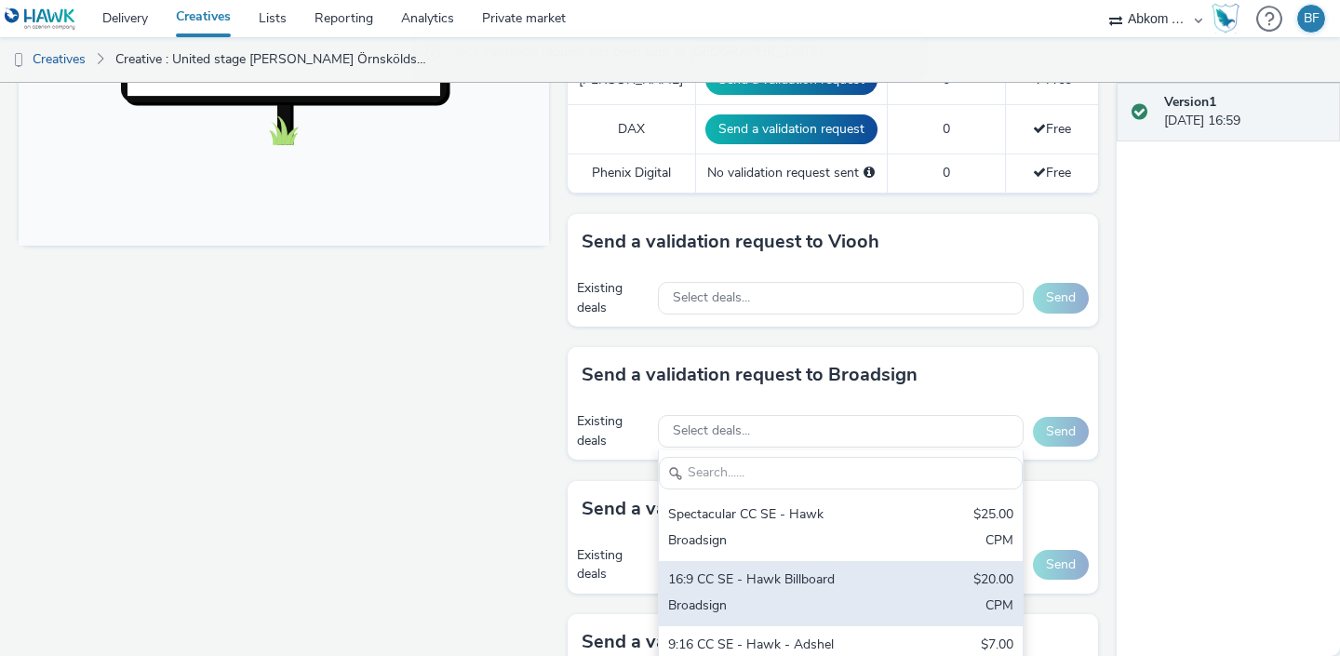
scroll to position [765, 0]
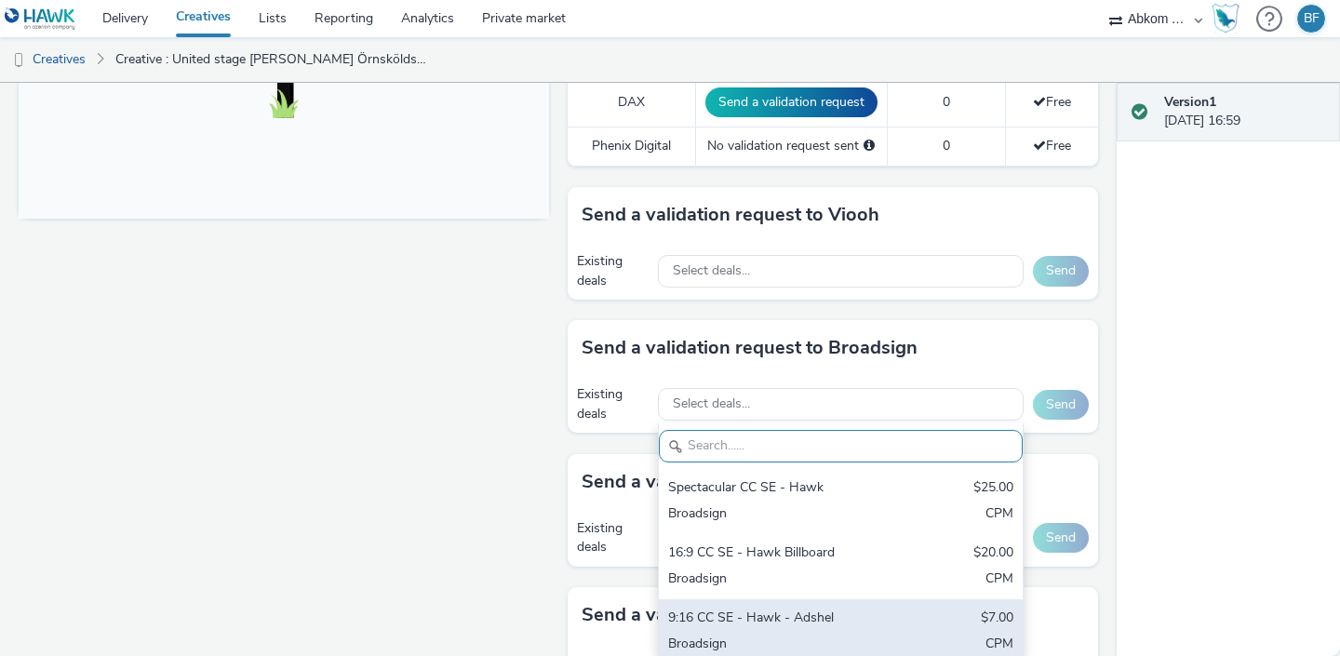
click at [772, 609] on div "9:16 CC SE - Hawk - Adshel" at bounding box center [781, 619] width 227 height 21
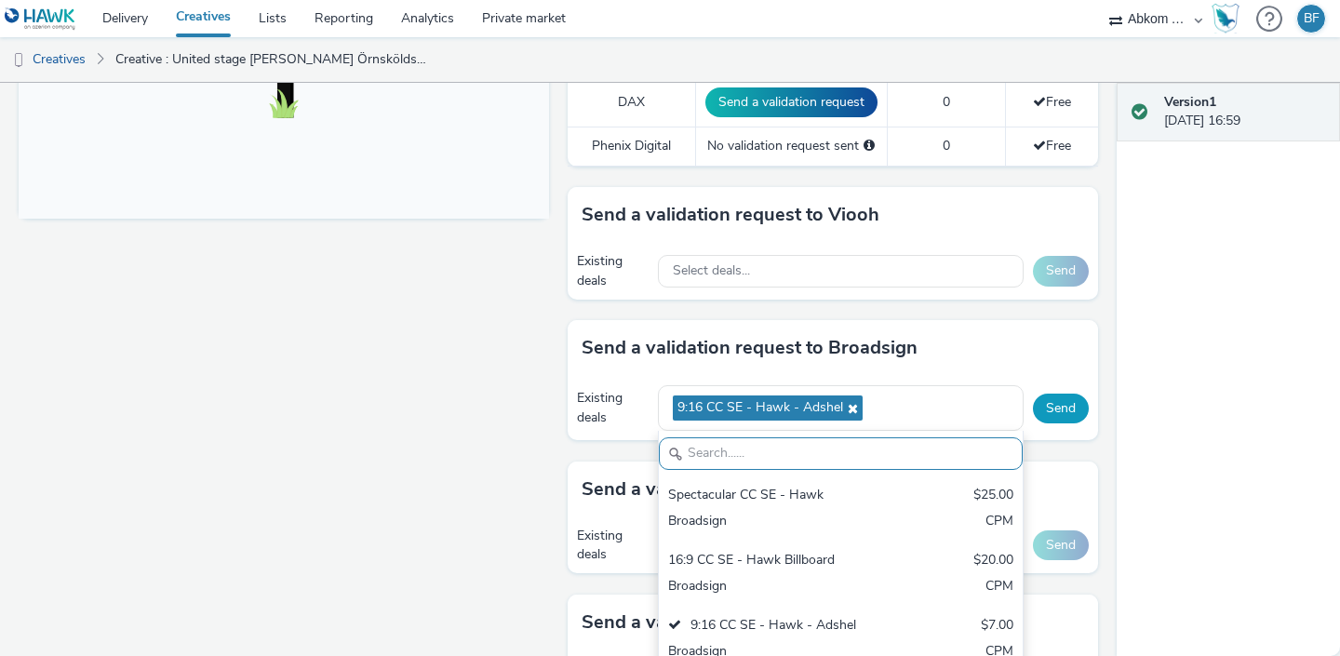
click at [1056, 394] on button "Send" at bounding box center [1061, 409] width 56 height 30
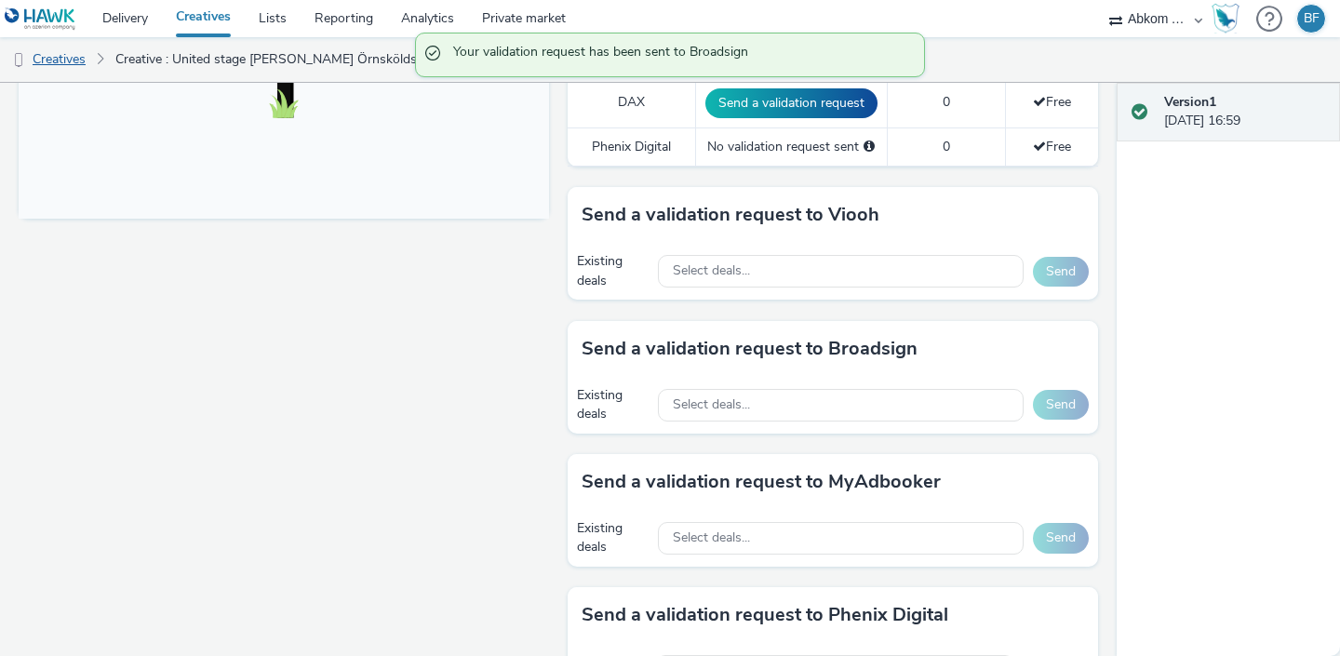
click at [77, 61] on link "Creatives" at bounding box center [47, 59] width 95 height 45
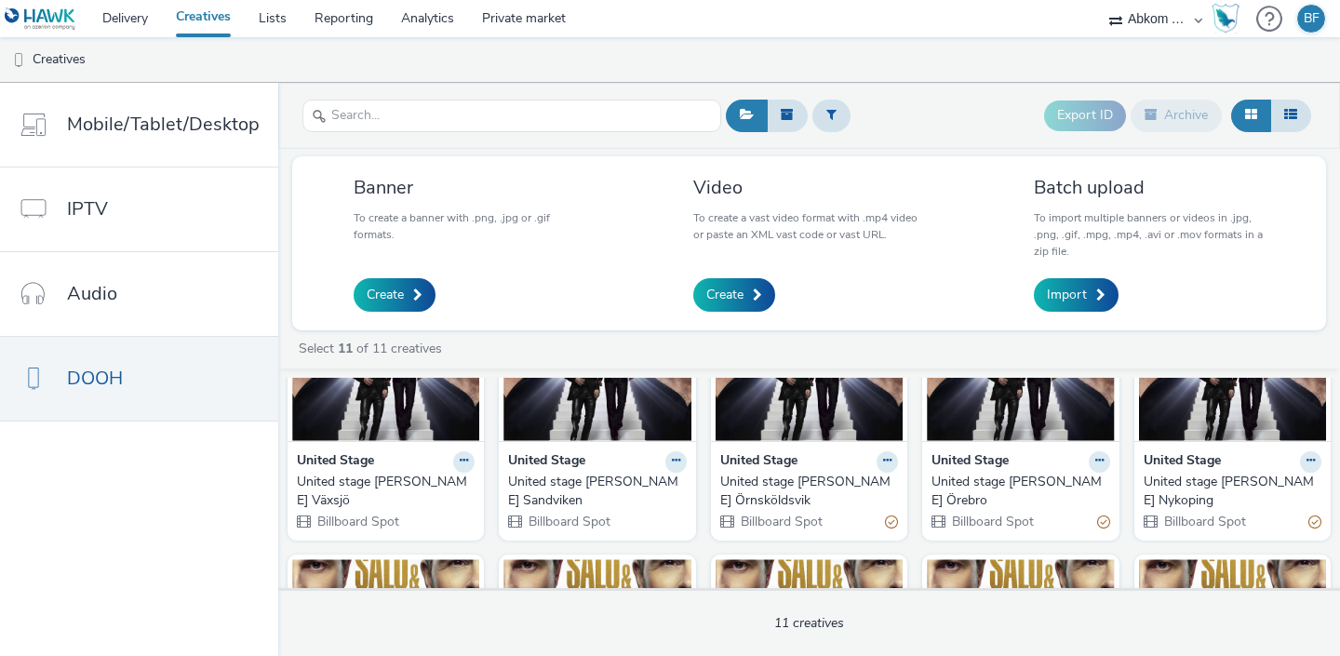
scroll to position [134, 0]
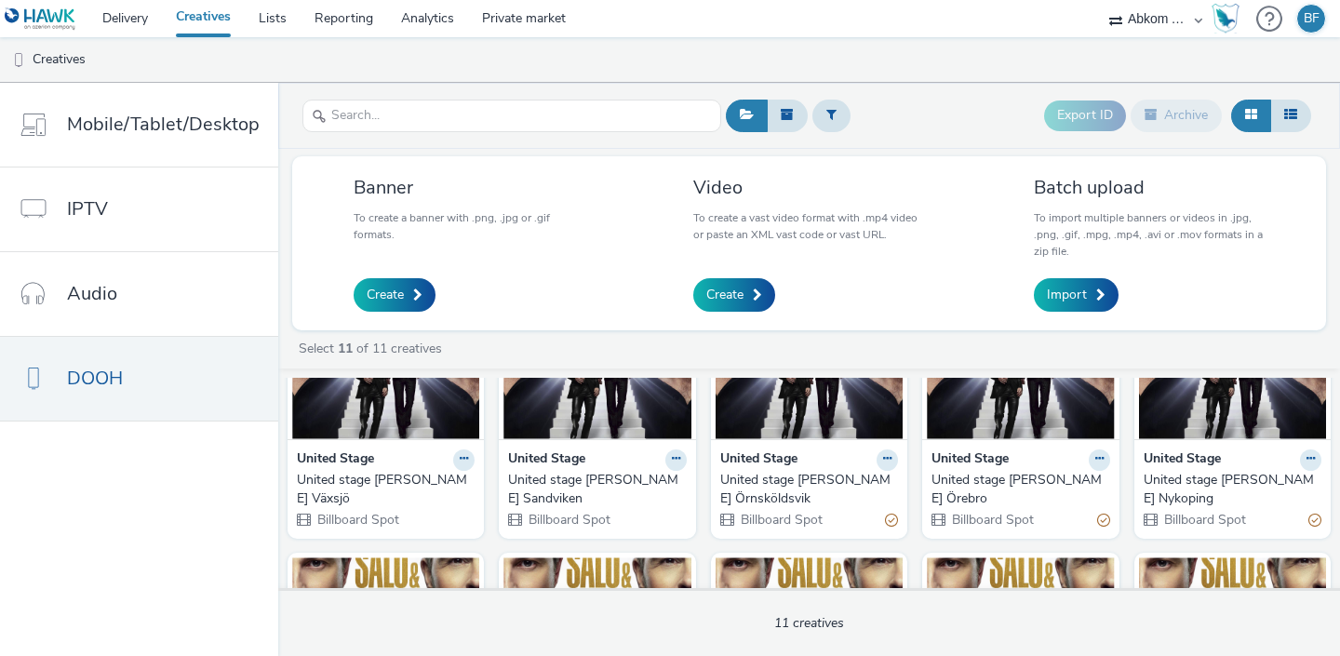
click at [588, 424] on img at bounding box center [597, 349] width 187 height 182
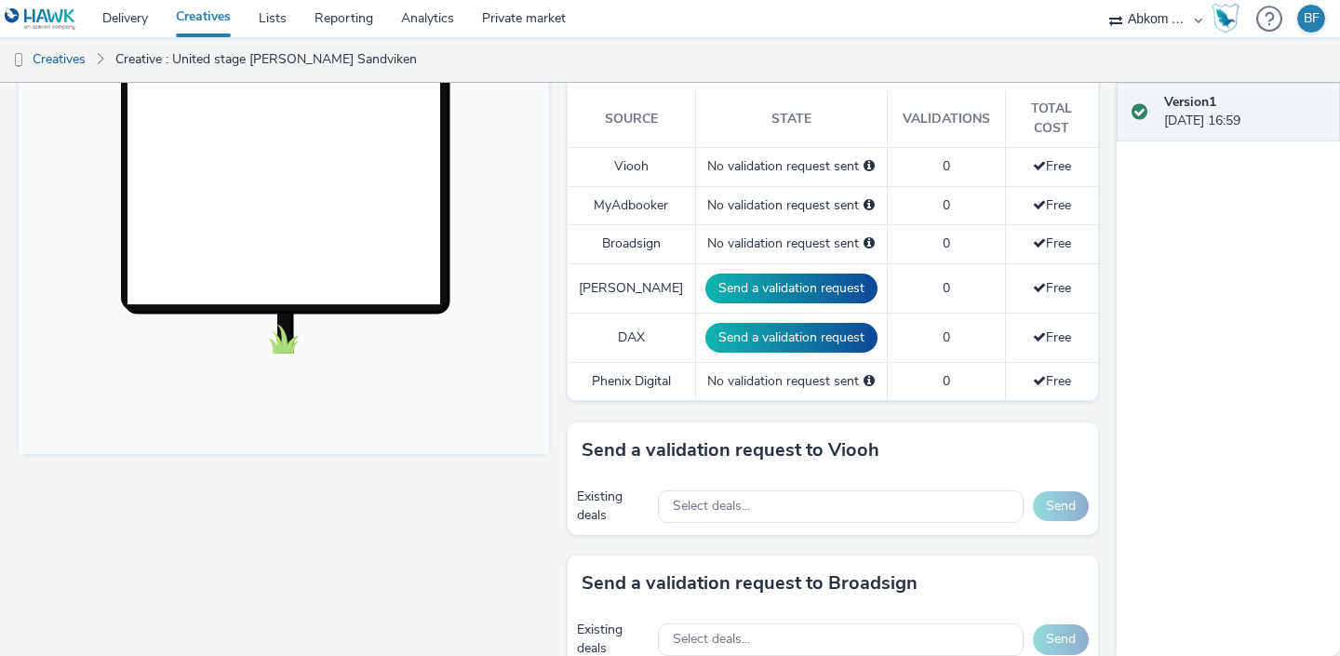
scroll to position [531, 0]
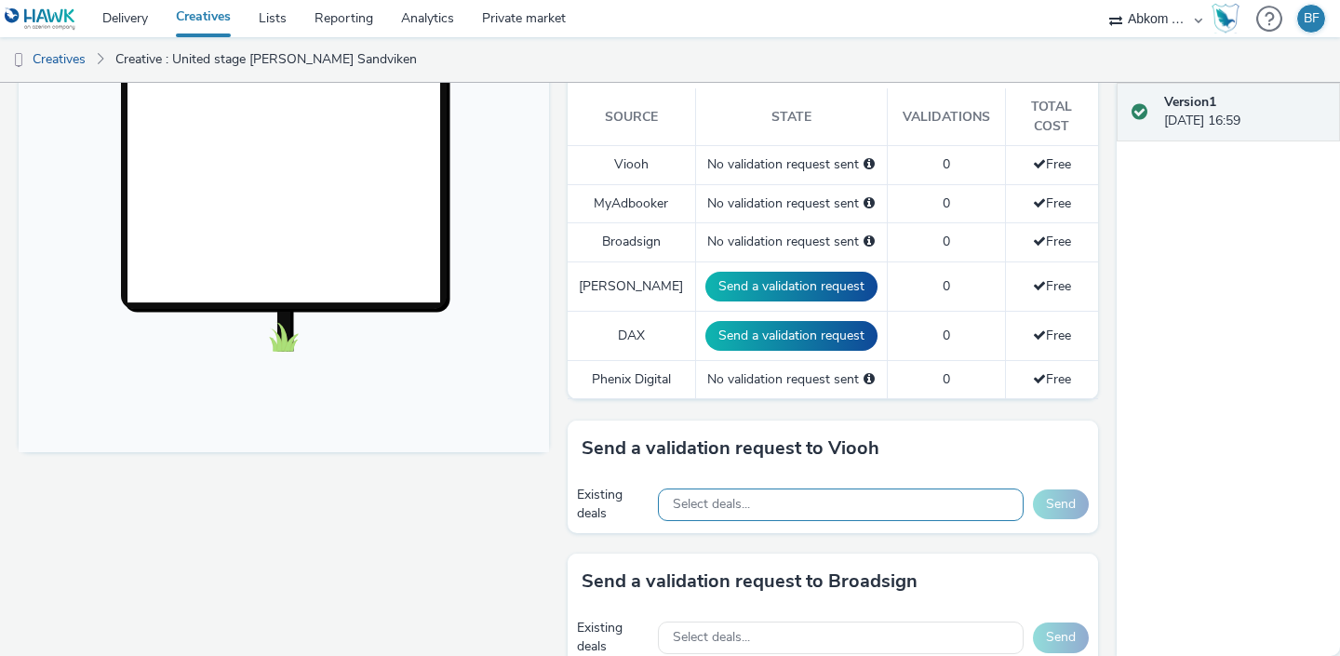
click at [744, 497] on span "Select deals..." at bounding box center [711, 505] width 77 height 16
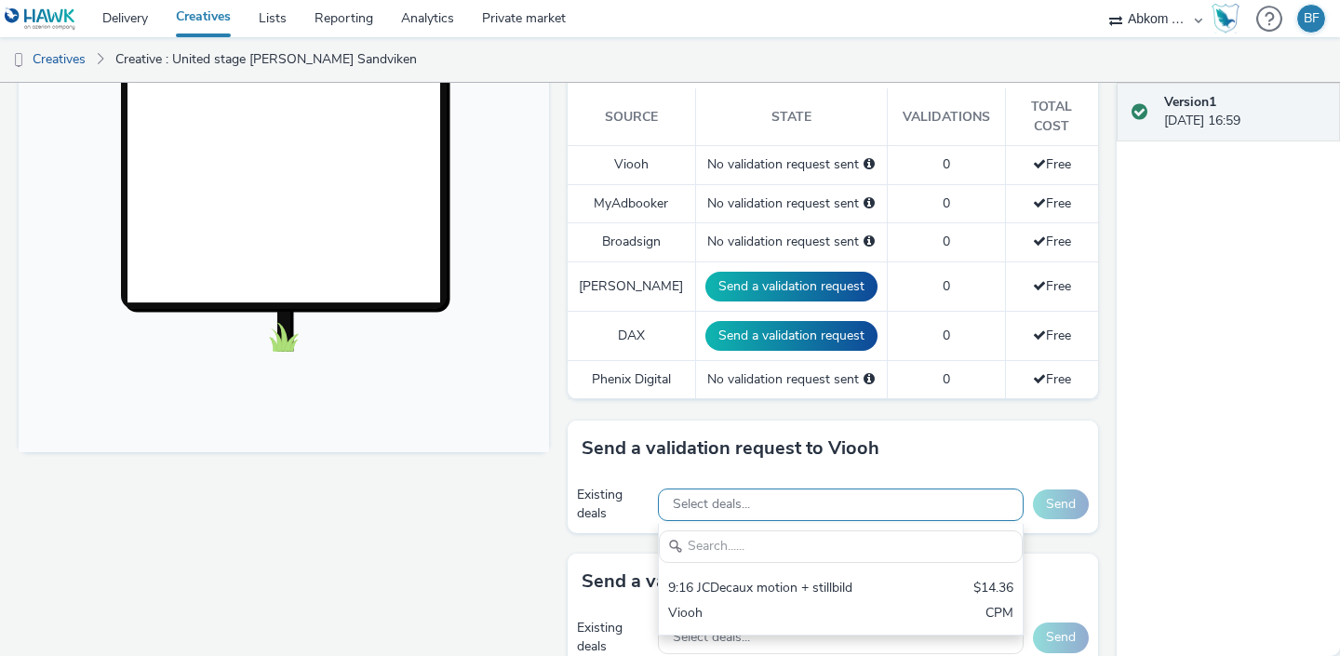
scroll to position [0, 0]
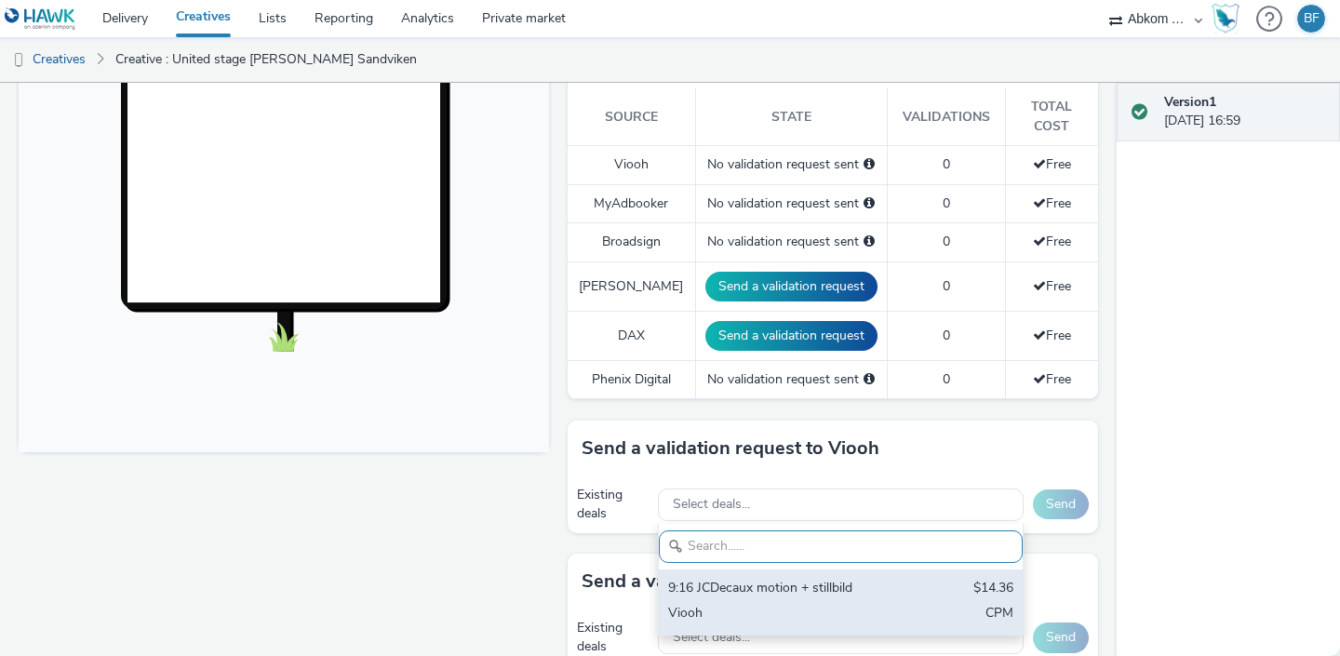
click at [726, 579] on div "9:16 JCDecaux motion + stillbild" at bounding box center [781, 589] width 227 height 21
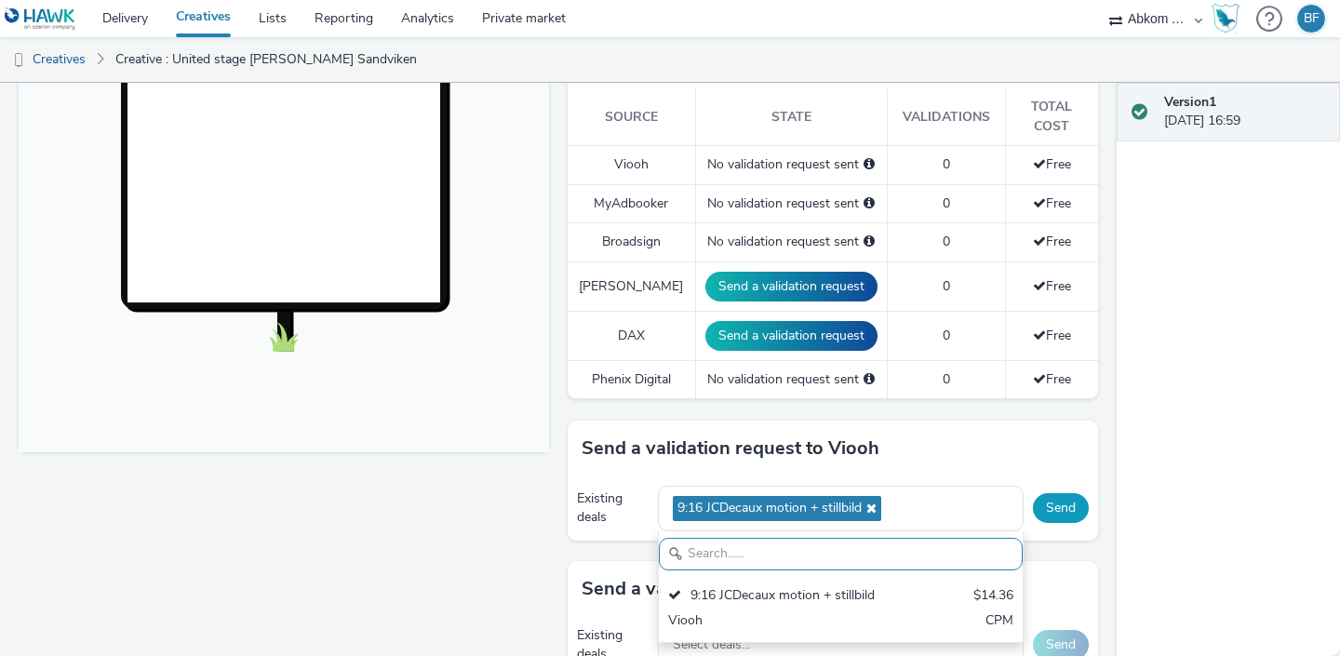
click at [1053, 493] on button "Send" at bounding box center [1061, 508] width 56 height 30
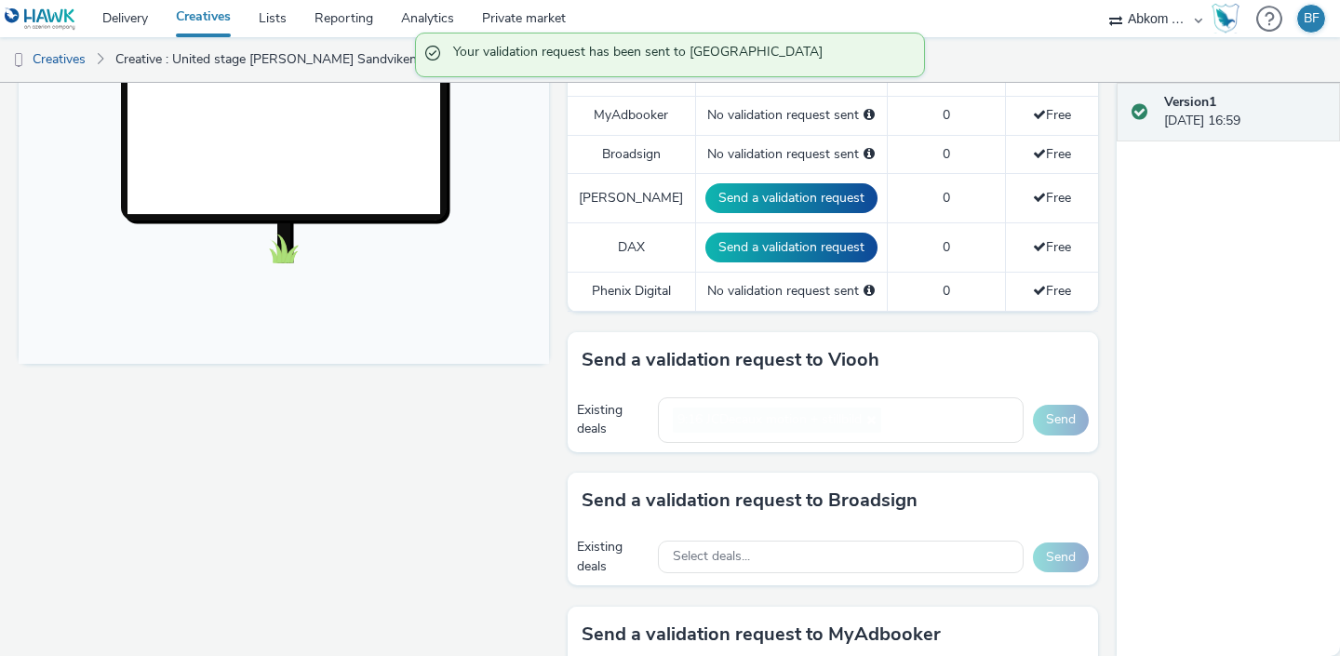
scroll to position [656, 0]
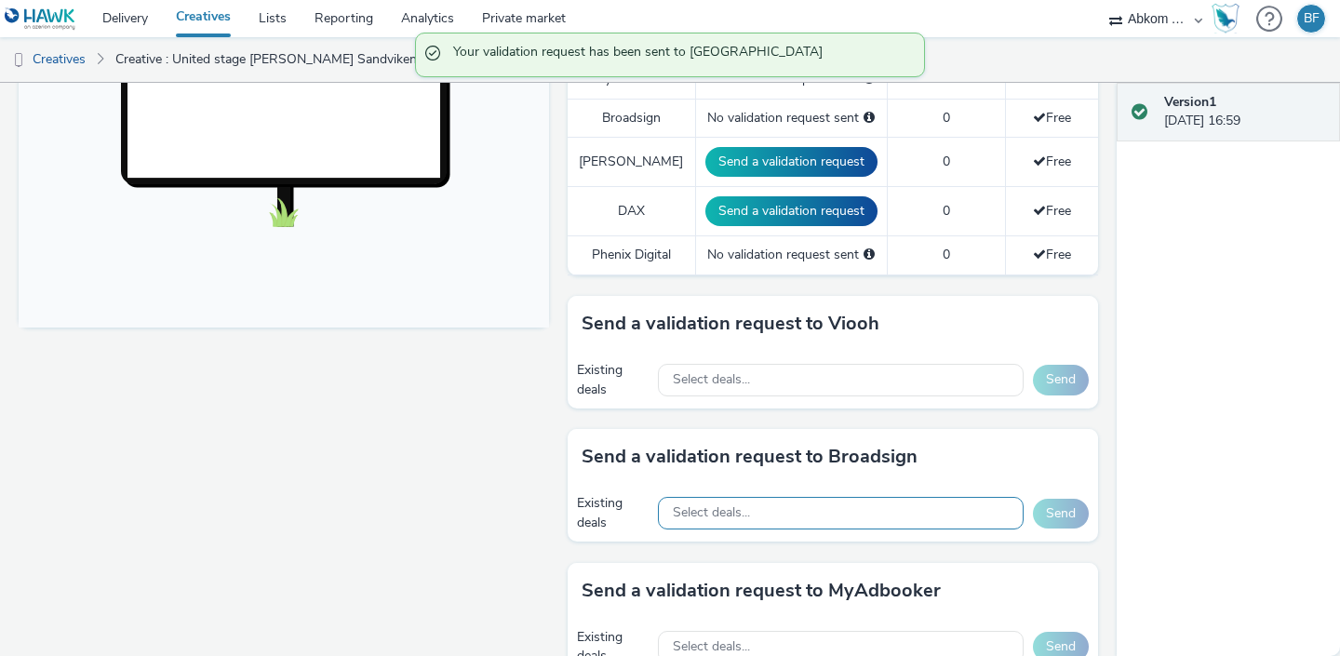
click at [879, 499] on div "Select deals..." at bounding box center [841, 513] width 366 height 33
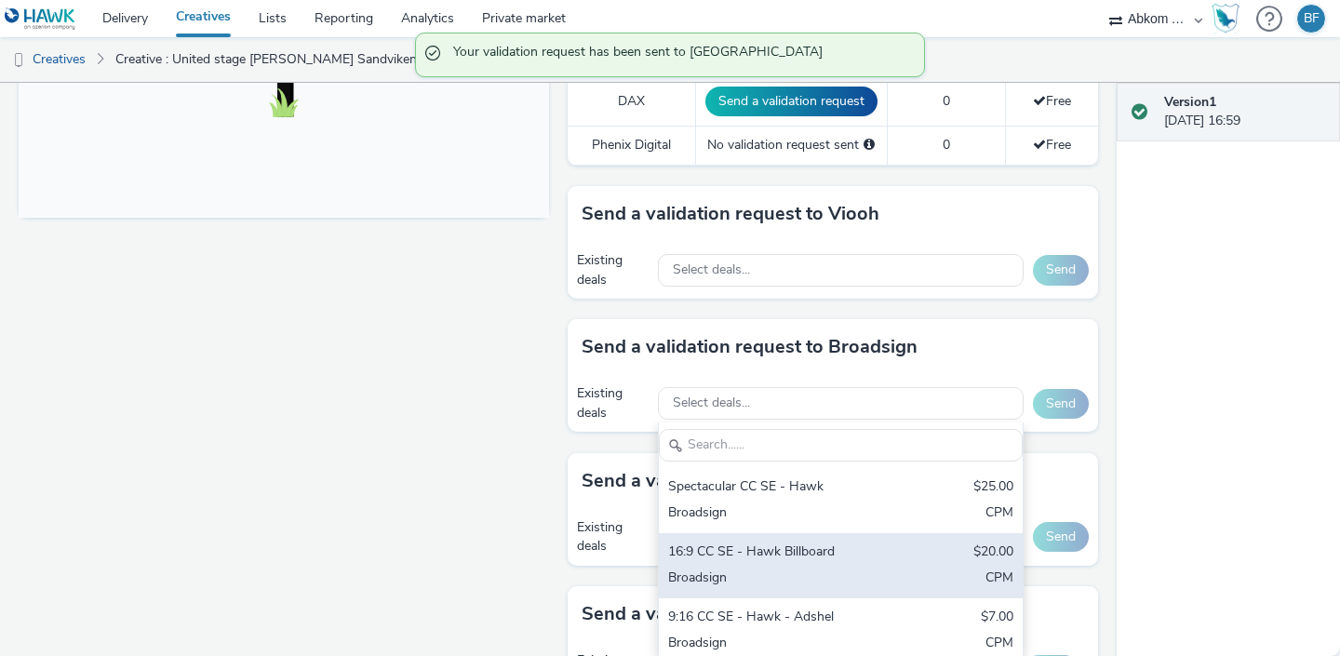
scroll to position [770, 0]
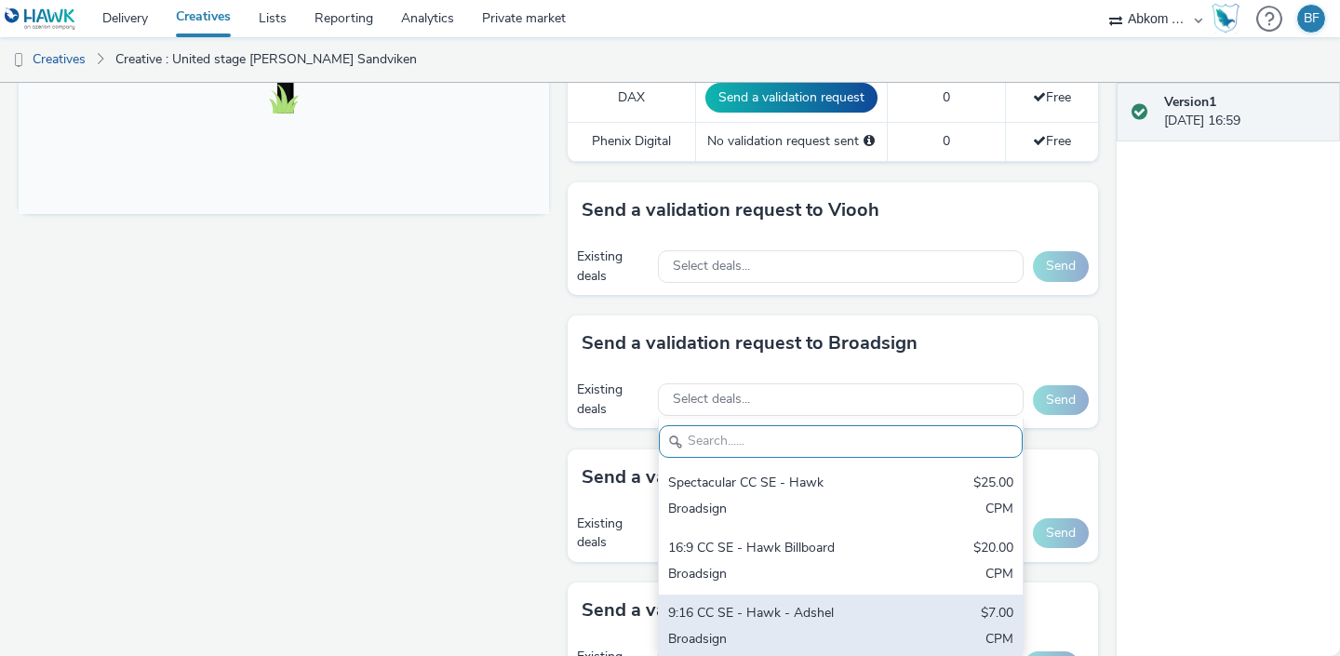
click at [831, 604] on div "9:16 CC SE - Hawk - Adshel" at bounding box center [781, 614] width 227 height 21
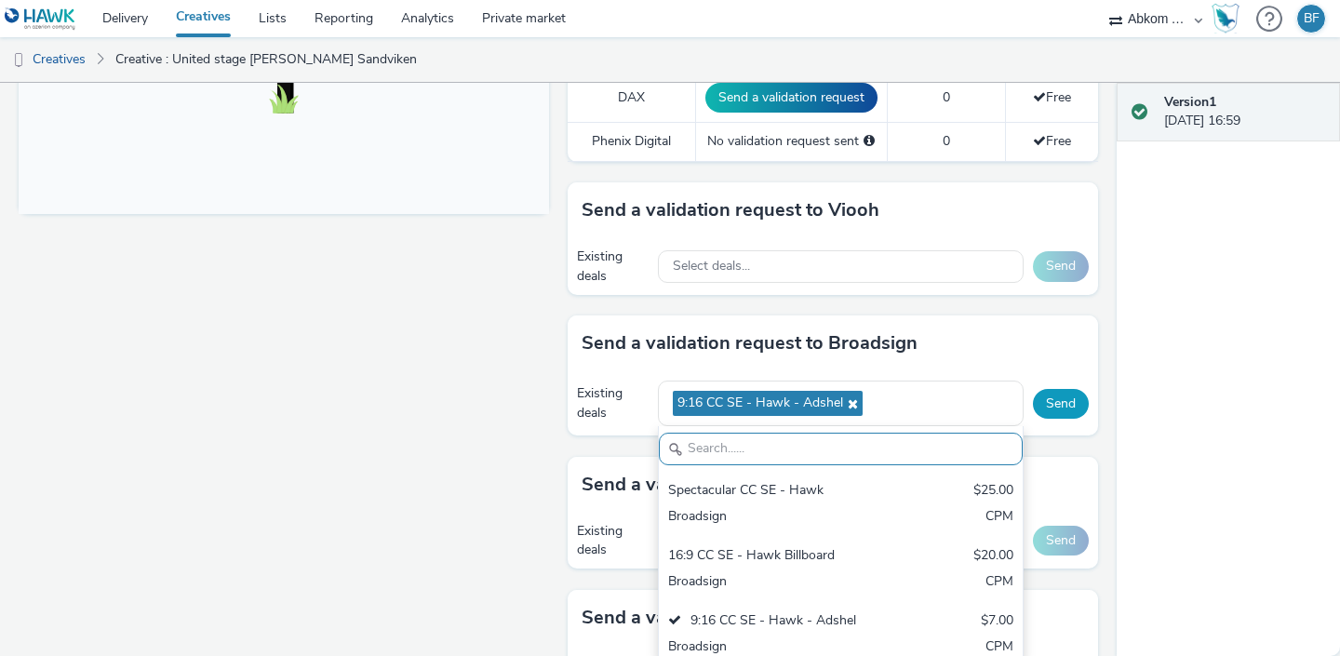
click at [1062, 389] on button "Send" at bounding box center [1061, 404] width 56 height 30
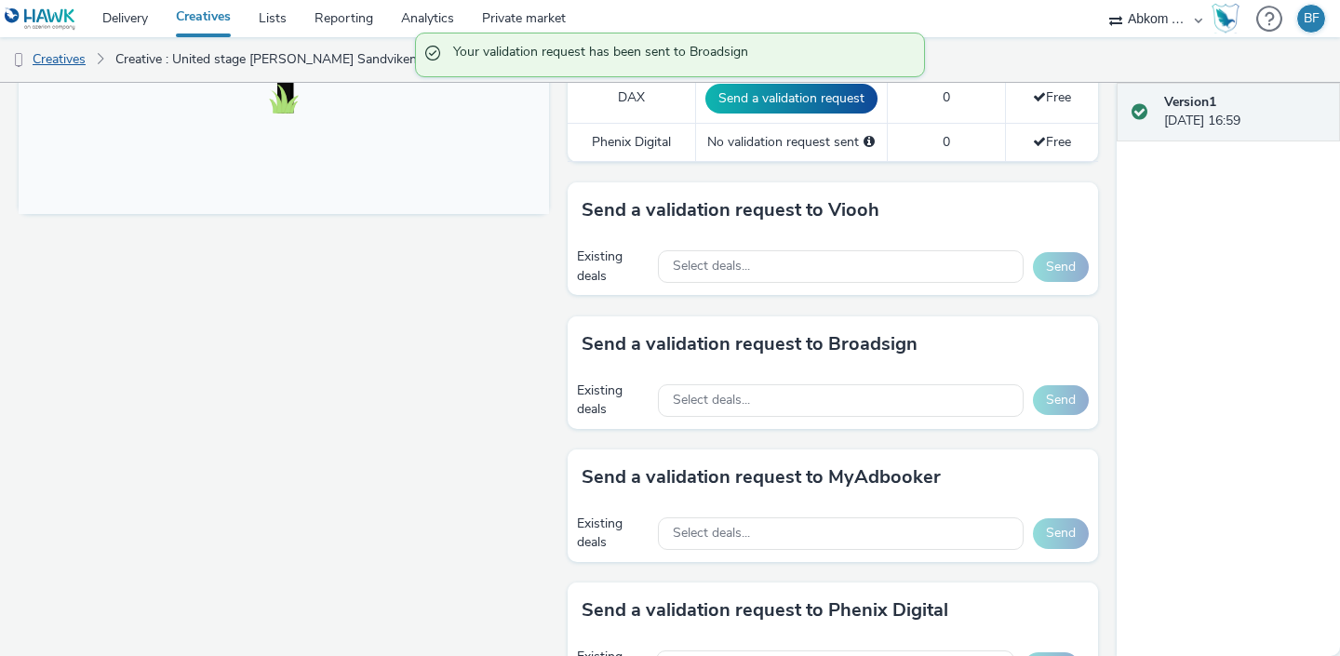
click at [78, 61] on link "Creatives" at bounding box center [47, 59] width 95 height 45
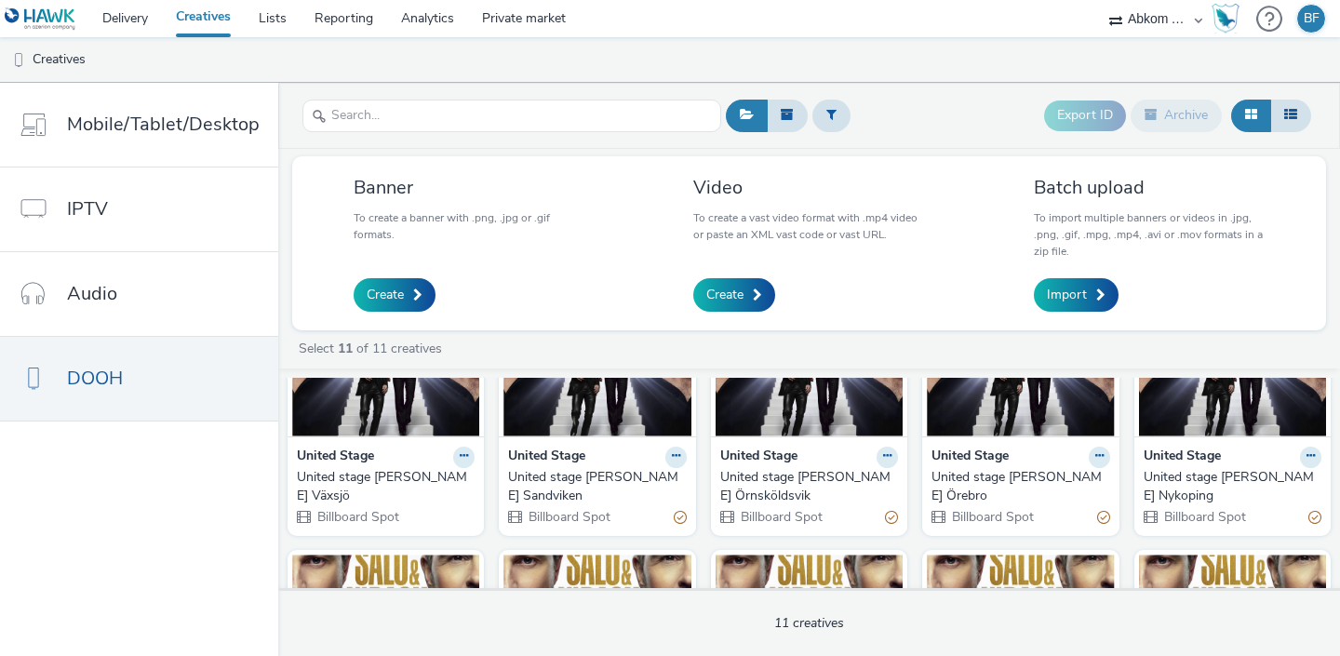
scroll to position [145, 0]
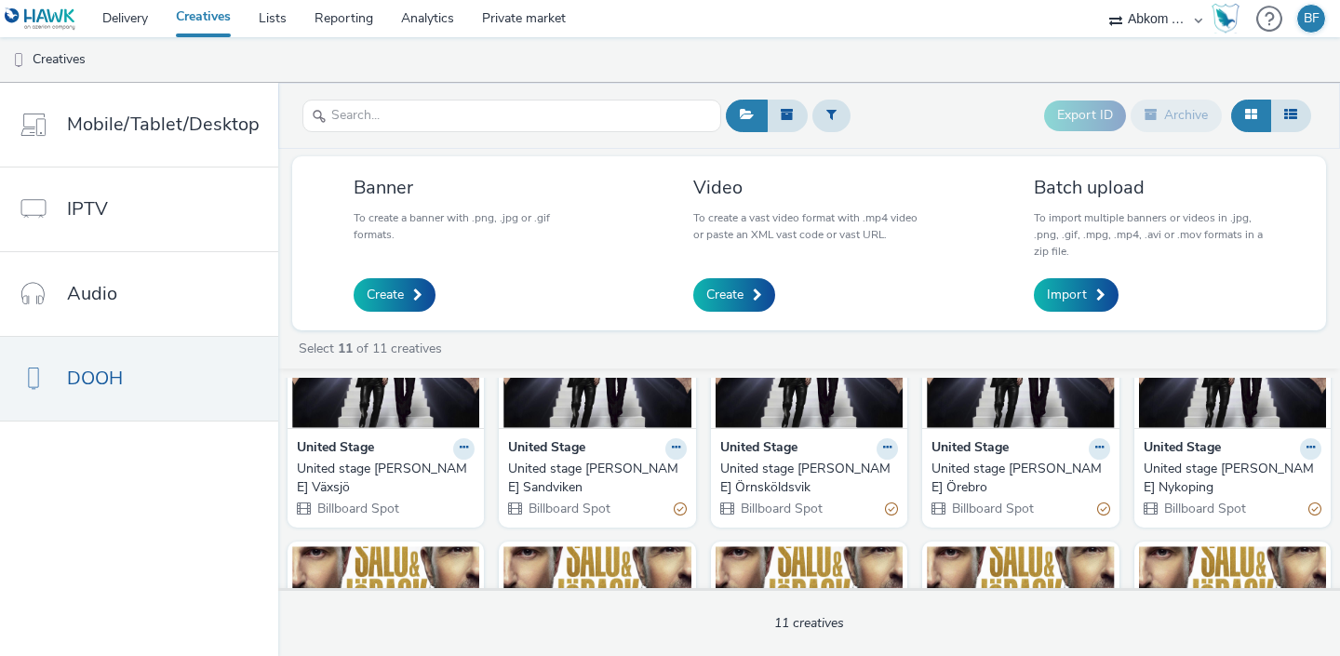
click at [423, 409] on img at bounding box center [385, 338] width 187 height 182
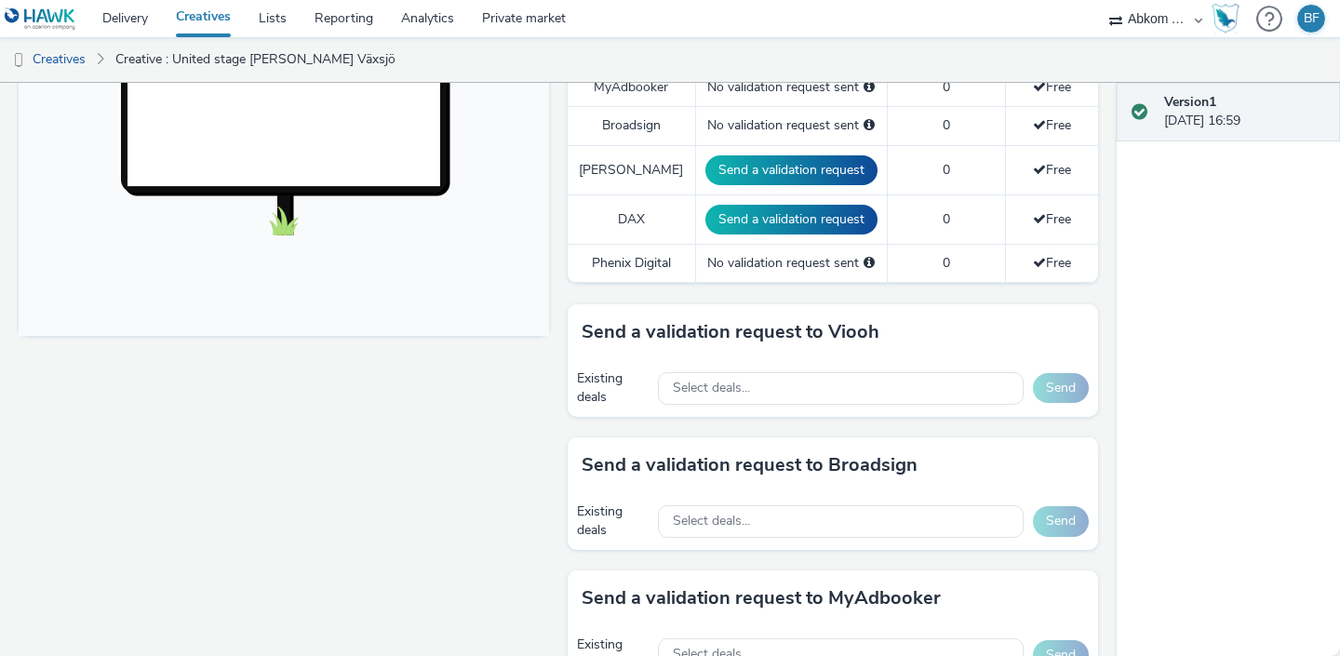
scroll to position [695, 0]
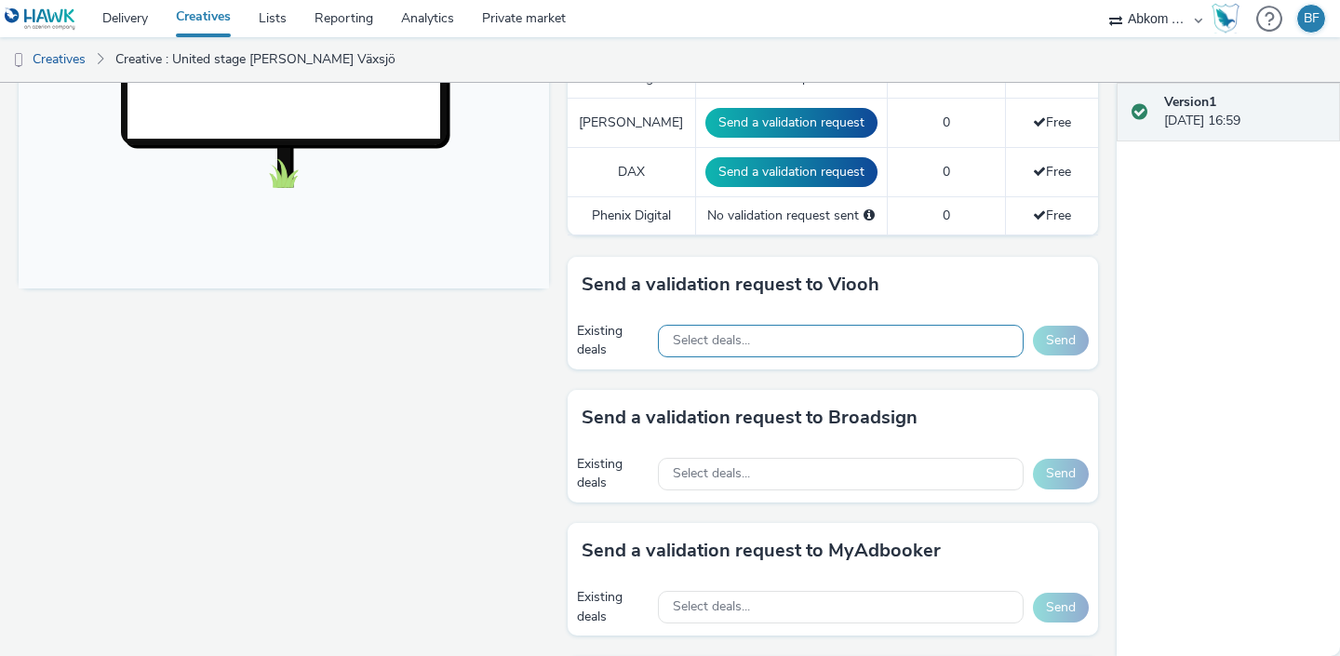
click at [758, 325] on div "Select deals..." at bounding box center [841, 341] width 366 height 33
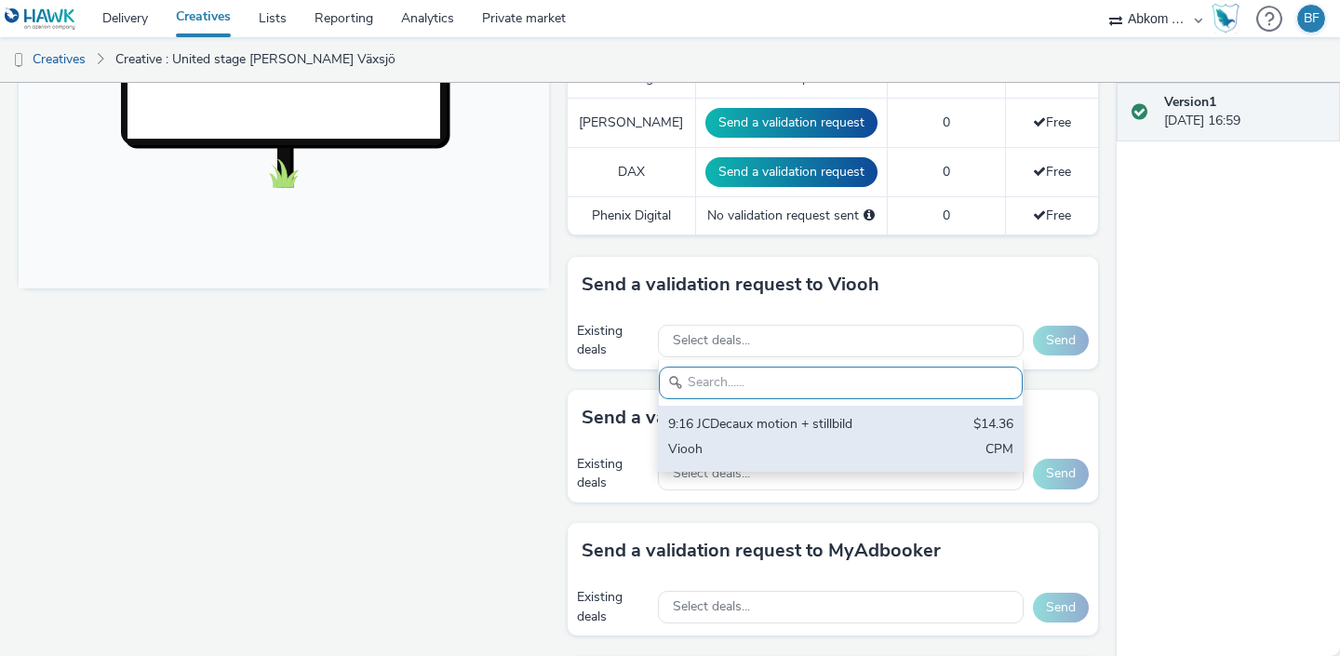
click at [734, 415] on div "9:16 JCDecaux motion + stillbild" at bounding box center [781, 425] width 227 height 21
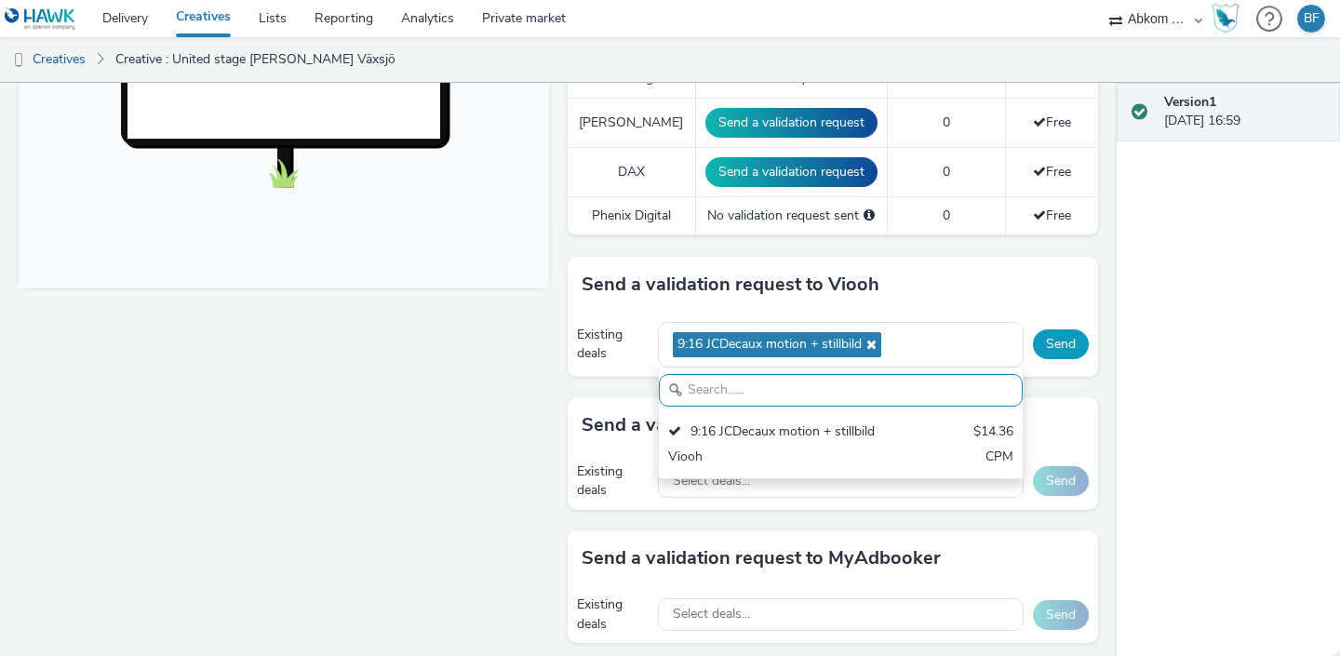
click at [1056, 330] on button "Send" at bounding box center [1061, 345] width 56 height 30
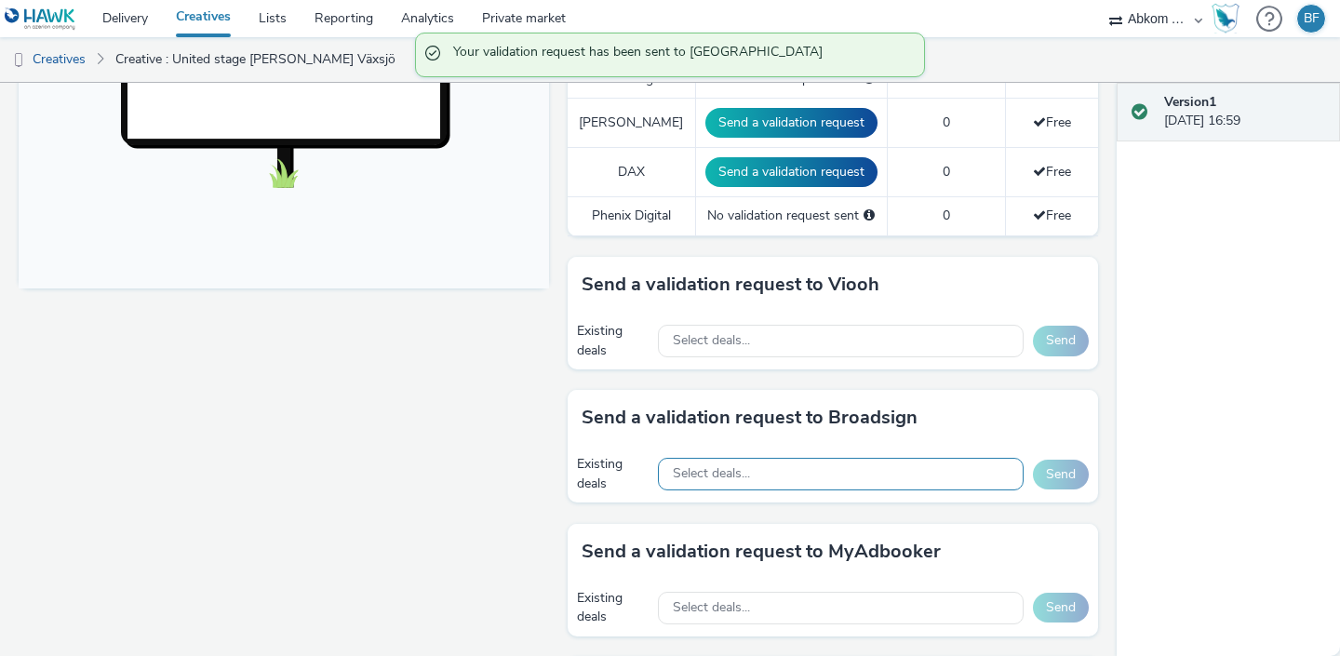
click at [787, 458] on div "Select deals..." at bounding box center [841, 474] width 366 height 33
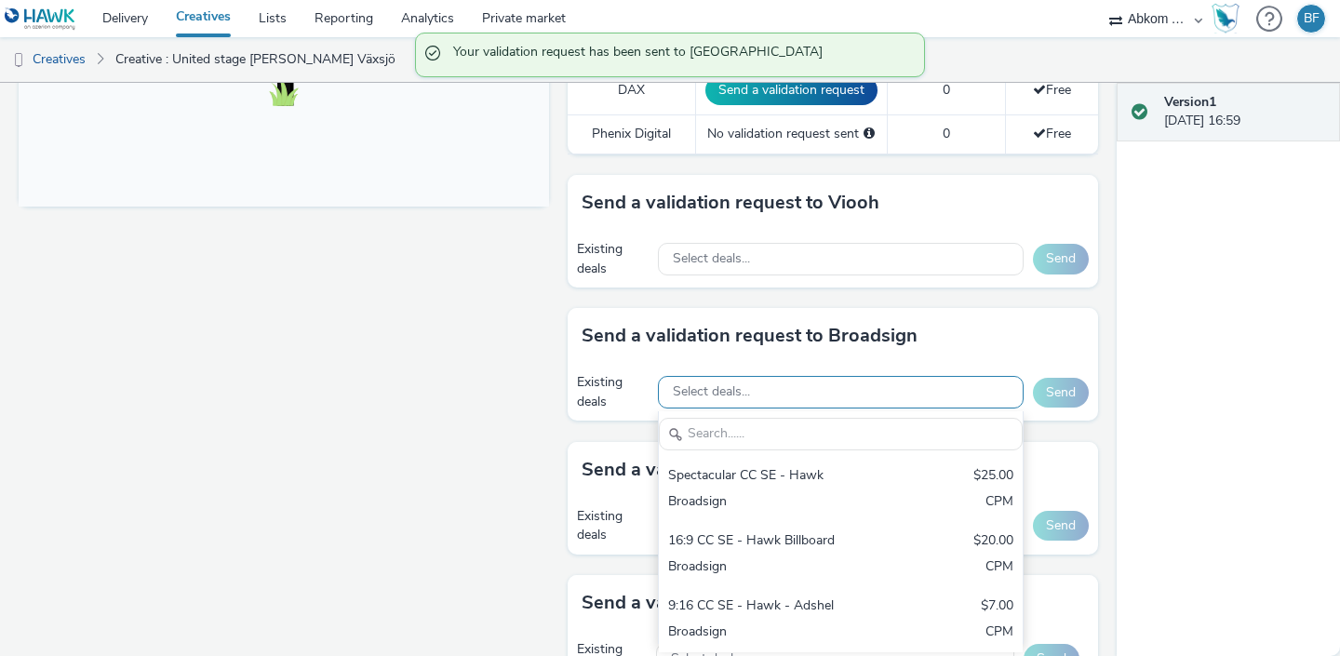
scroll to position [810, 0]
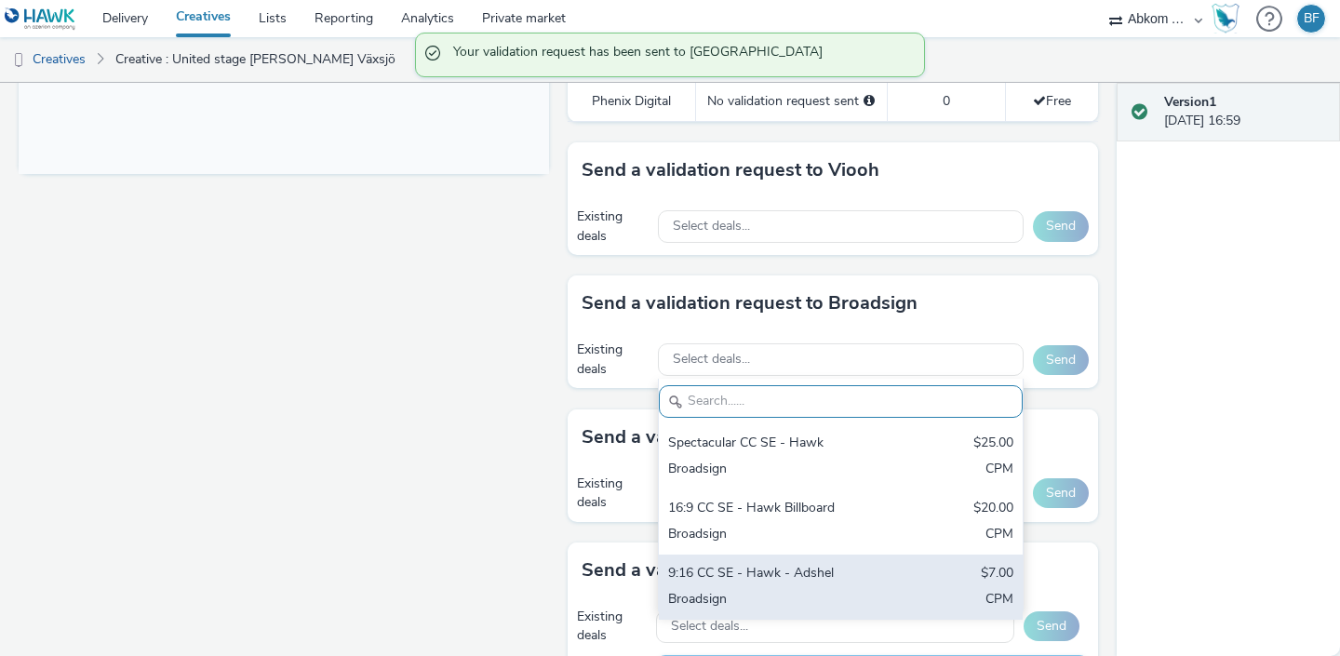
click at [757, 564] on div "9:16 CC SE - Hawk - Adshel" at bounding box center [781, 574] width 227 height 21
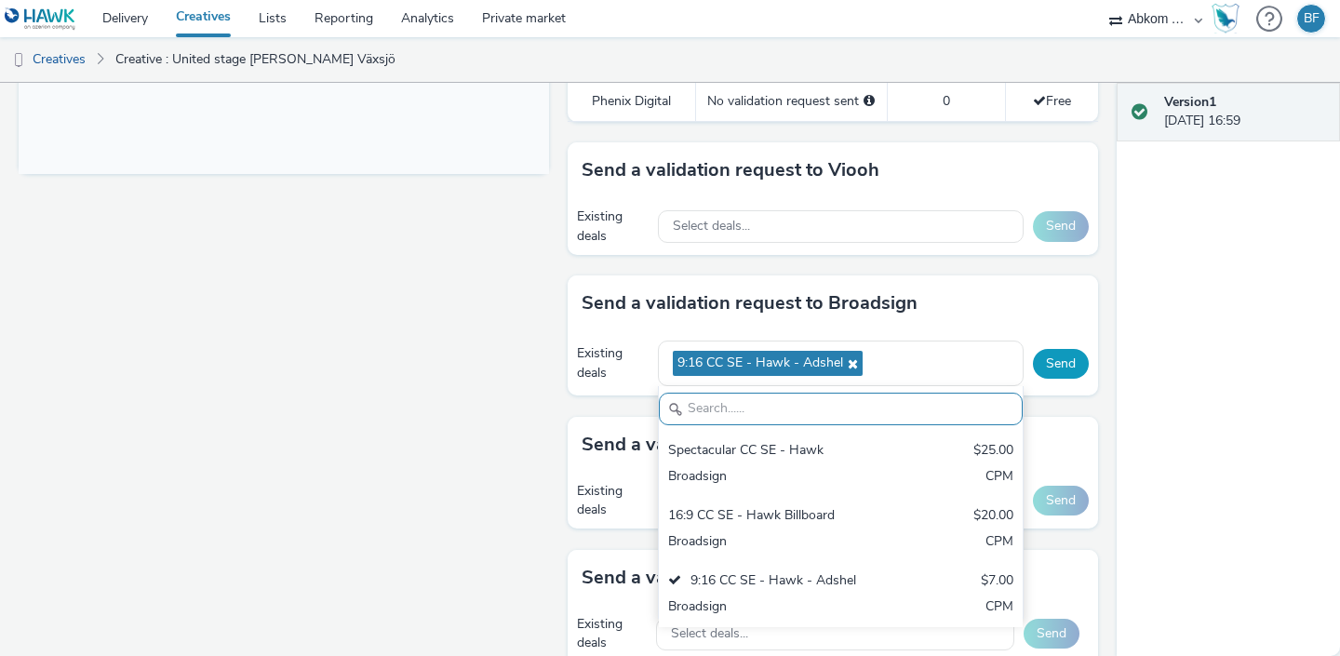
click at [1068, 349] on button "Send" at bounding box center [1061, 364] width 56 height 30
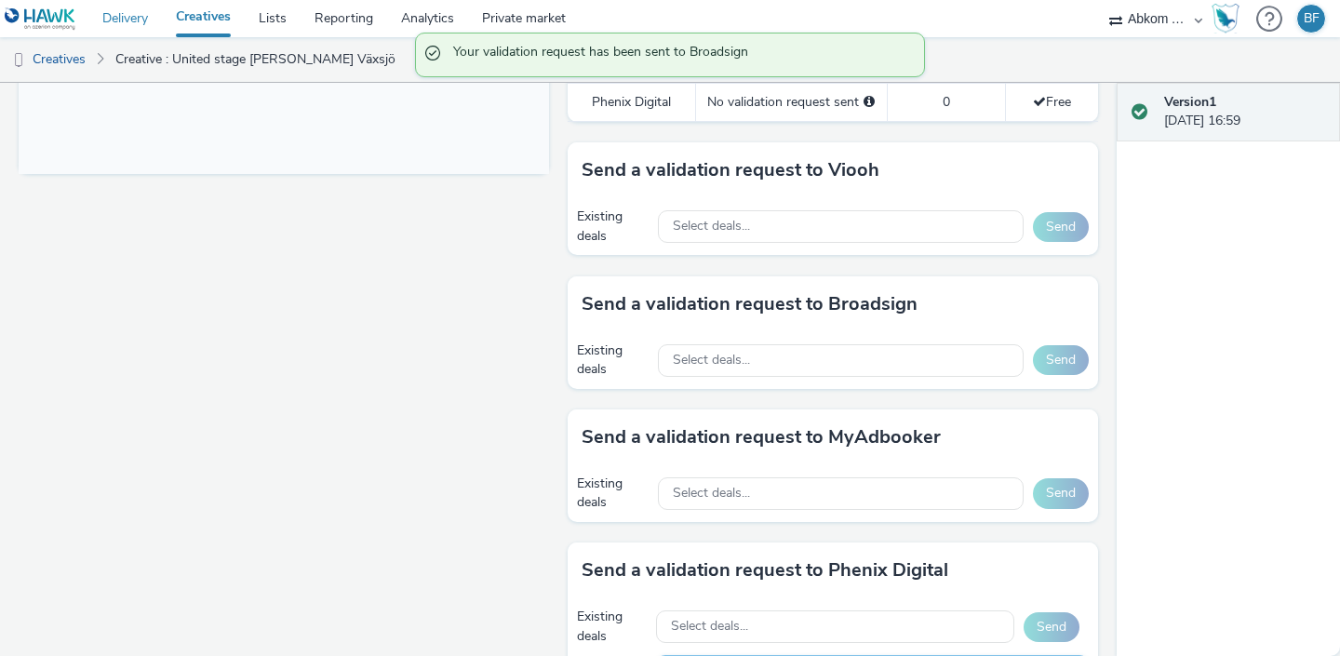
click at [138, 25] on link "Delivery" at bounding box center [125, 18] width 74 height 37
